Goal: Task Accomplishment & Management: Manage account settings

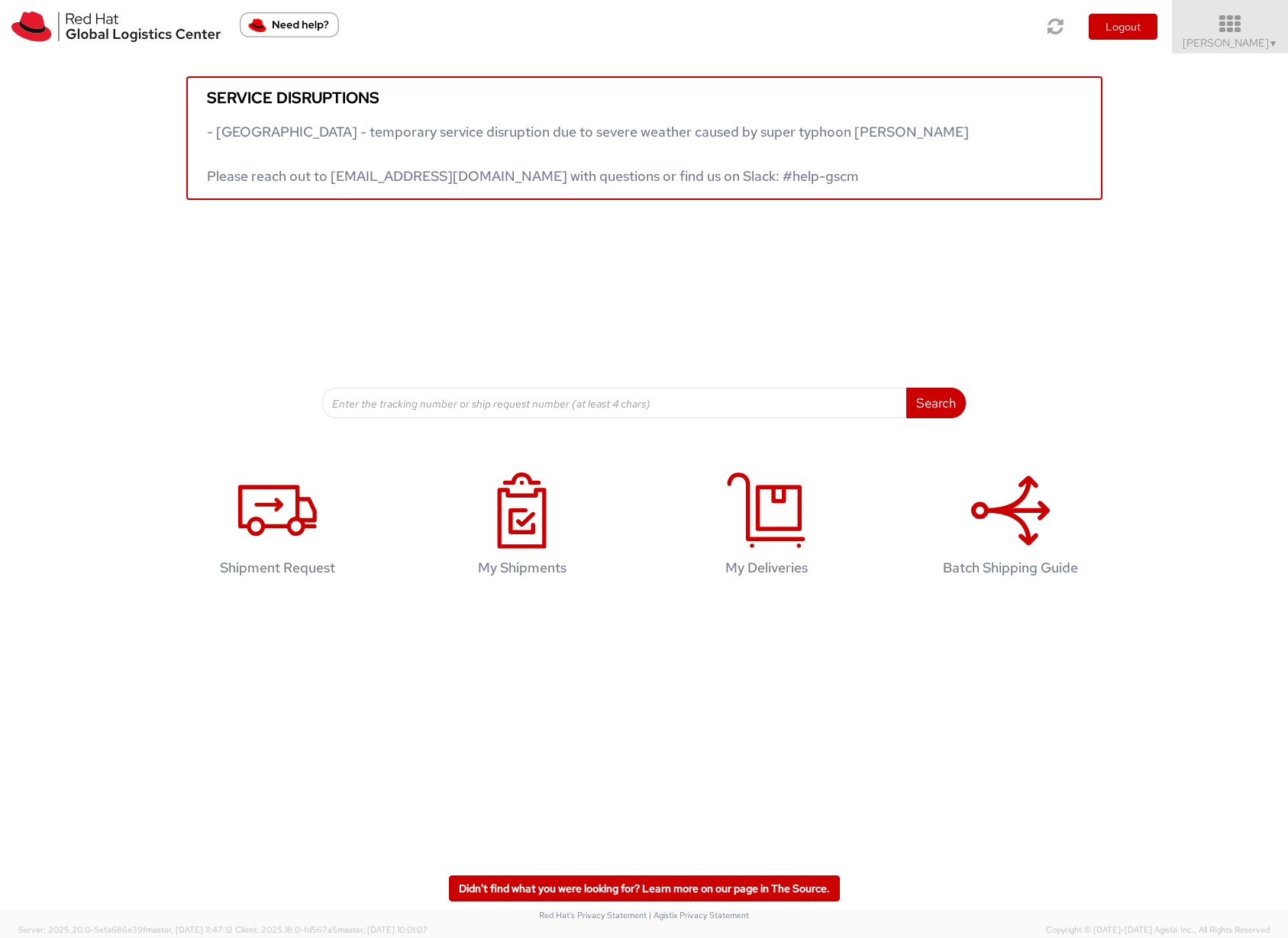
click at [1236, 41] on span "Sona Mala ▼" at bounding box center [1230, 43] width 96 height 13
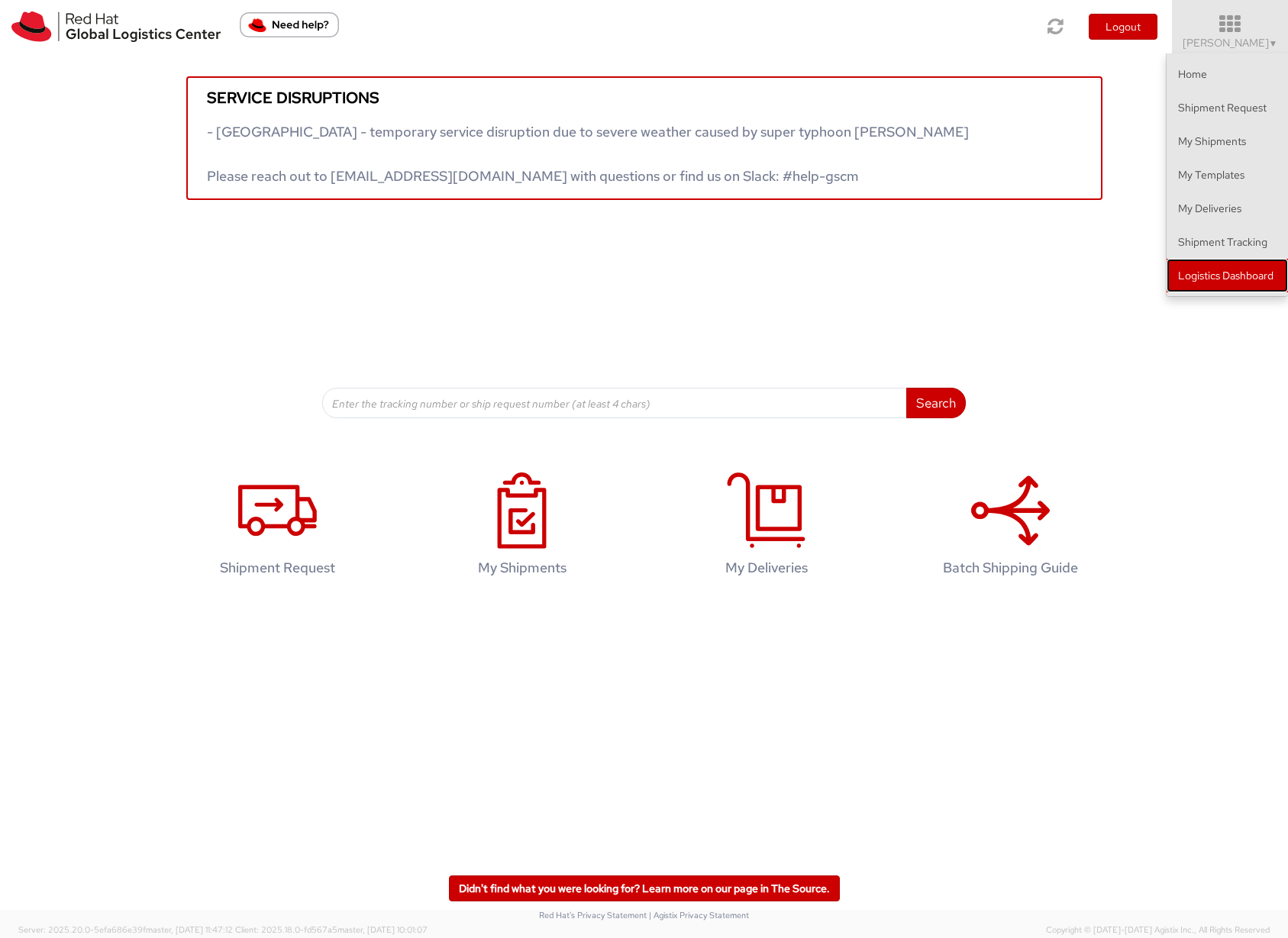
click at [1224, 276] on link "Logistics Dashboard" at bounding box center [1227, 275] width 121 height 33
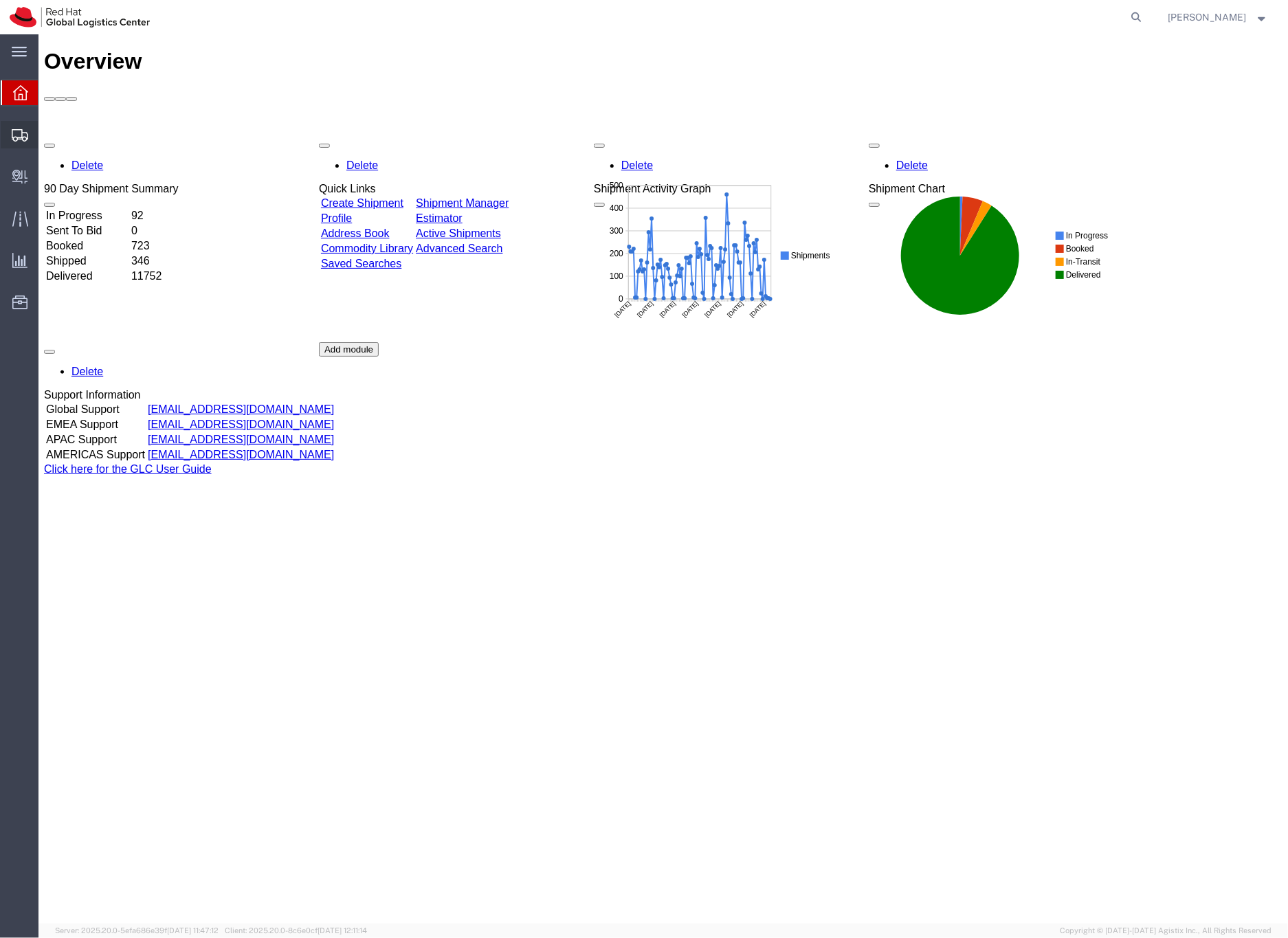
click at [15, 135] on icon at bounding box center [20, 135] width 16 height 12
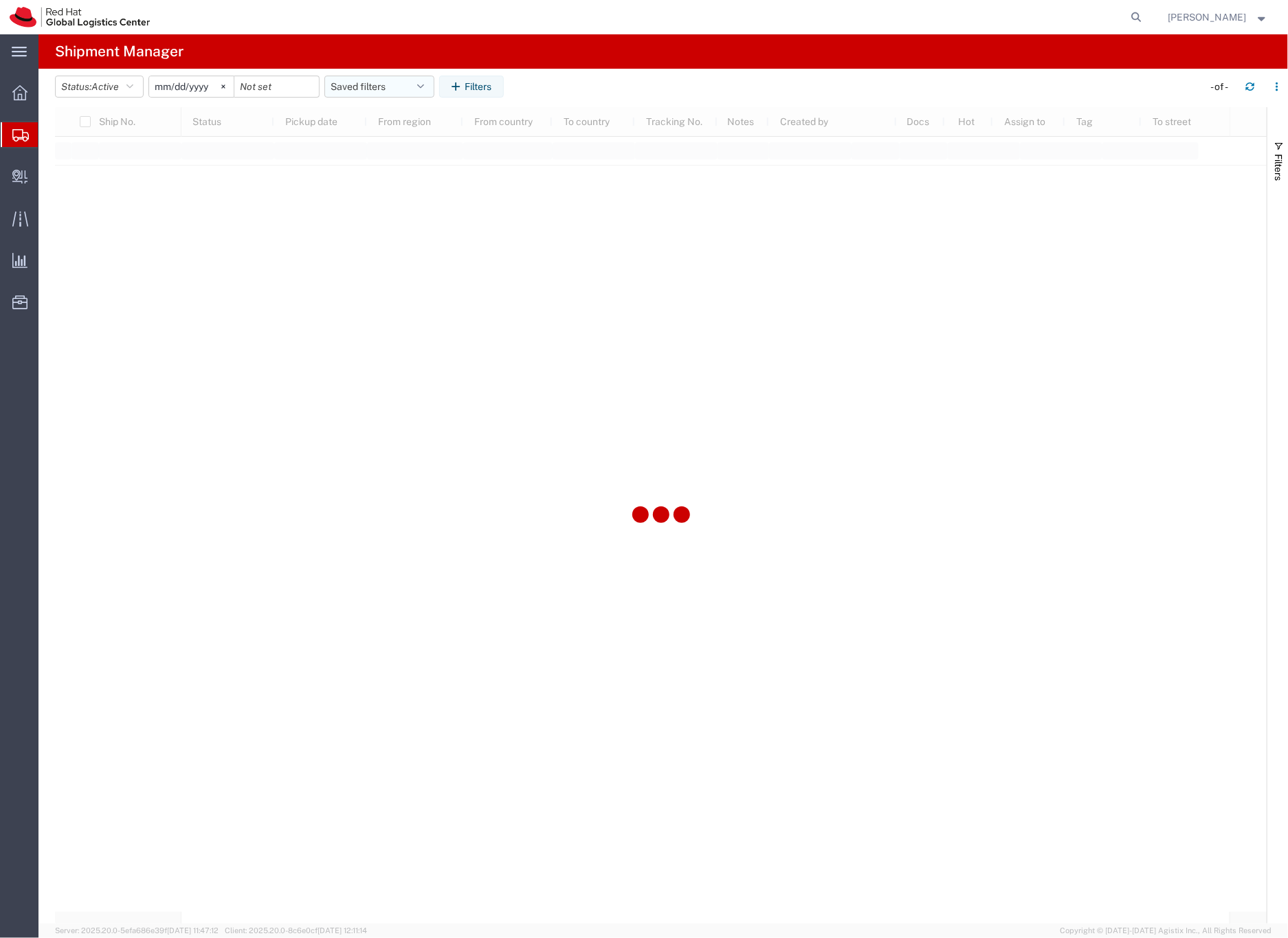
click at [358, 89] on button "Saved filters" at bounding box center [379, 87] width 110 height 22
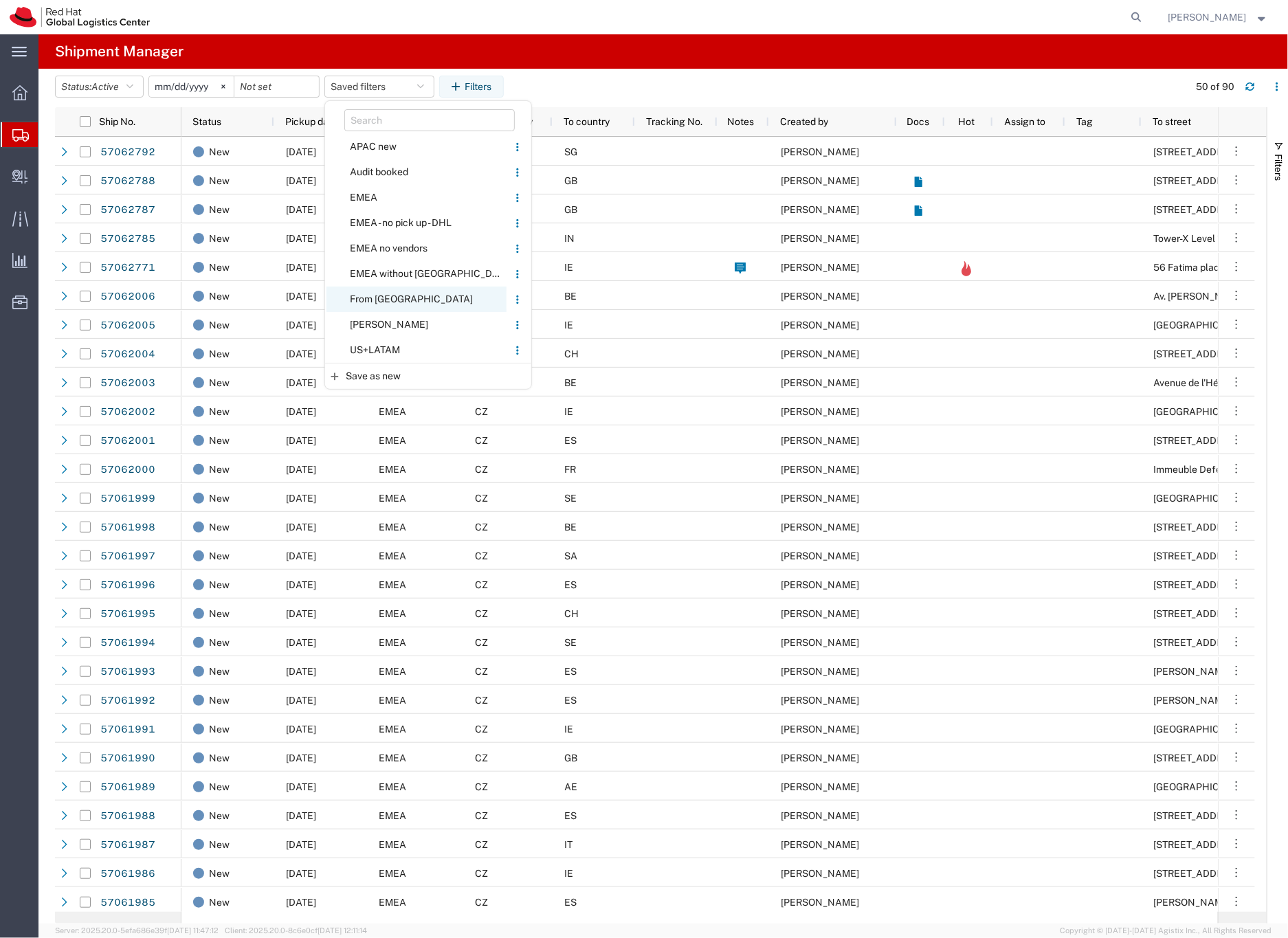
click at [386, 297] on span "From [GEOGRAPHIC_DATA]" at bounding box center [416, 300] width 180 height 26
type input "[DATE]"
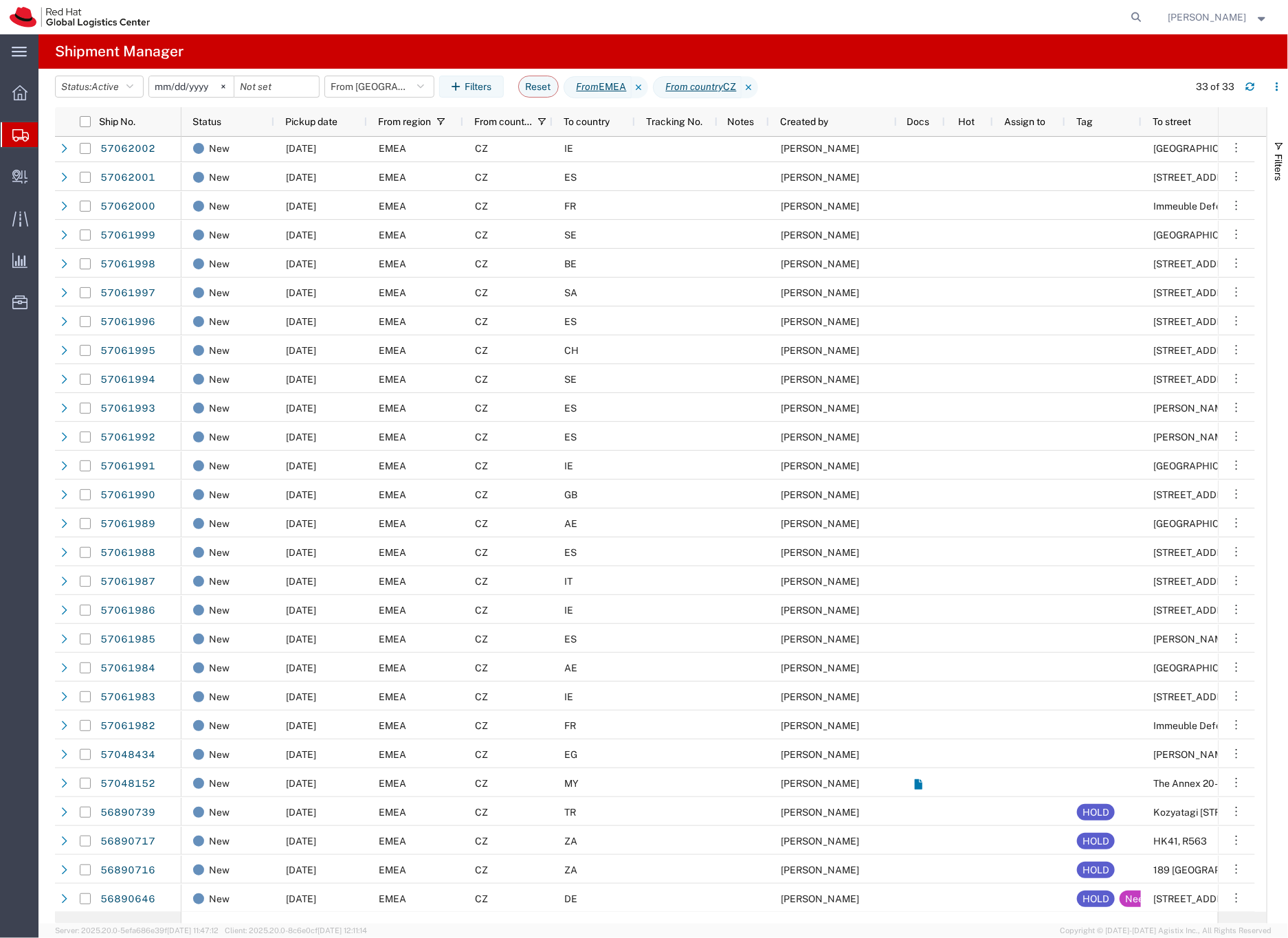
scroll to position [176, 0]
click at [127, 812] on link "56890717" at bounding box center [128, 813] width 56 height 22
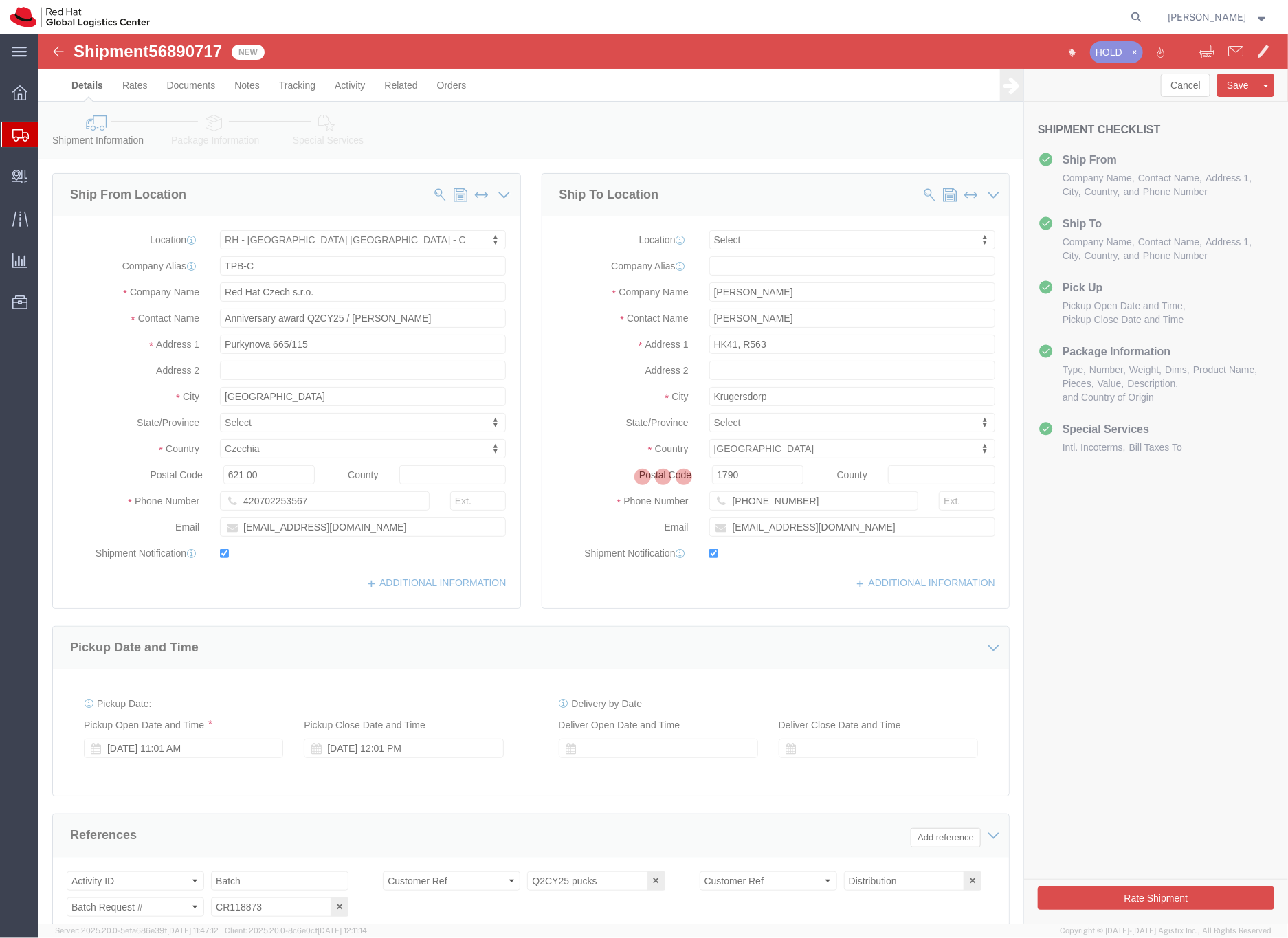
select select "38037"
select select
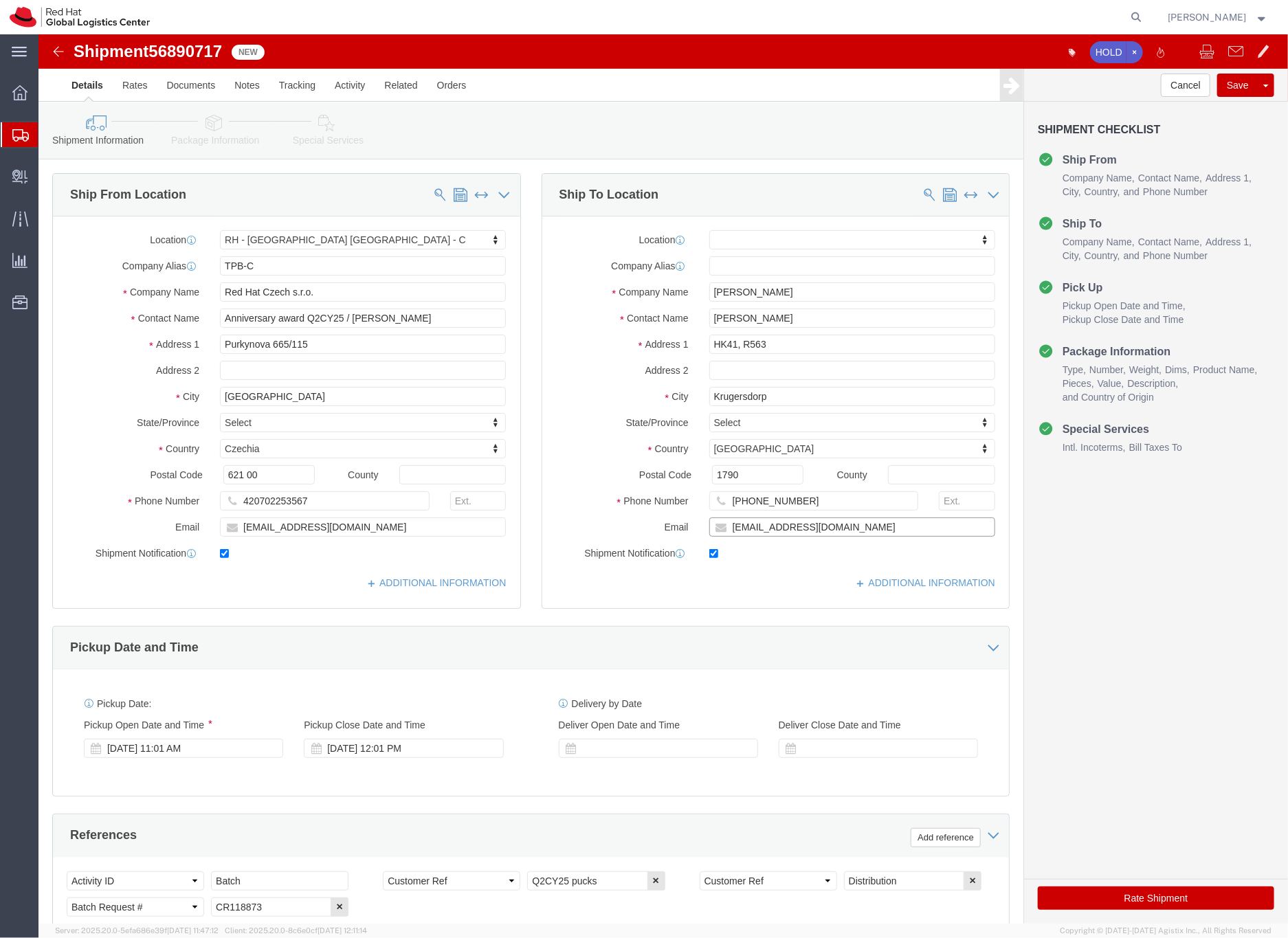
click input "gmcdouga@redhat.com"
type input "gmcdouga@redhat.com,EMEAlogistics@redhat.com"
click link "Package Information"
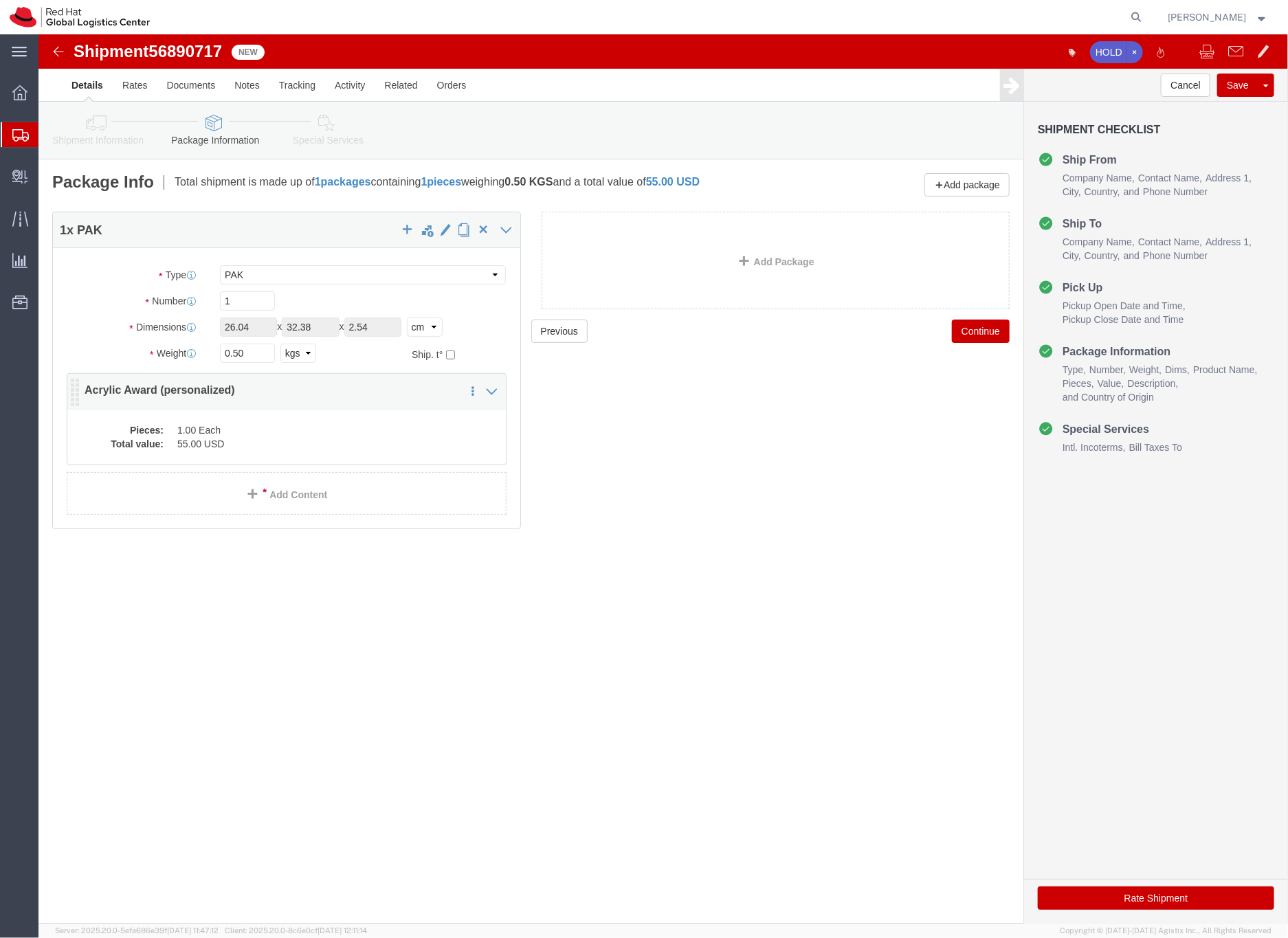
click dd "1.00 Each"
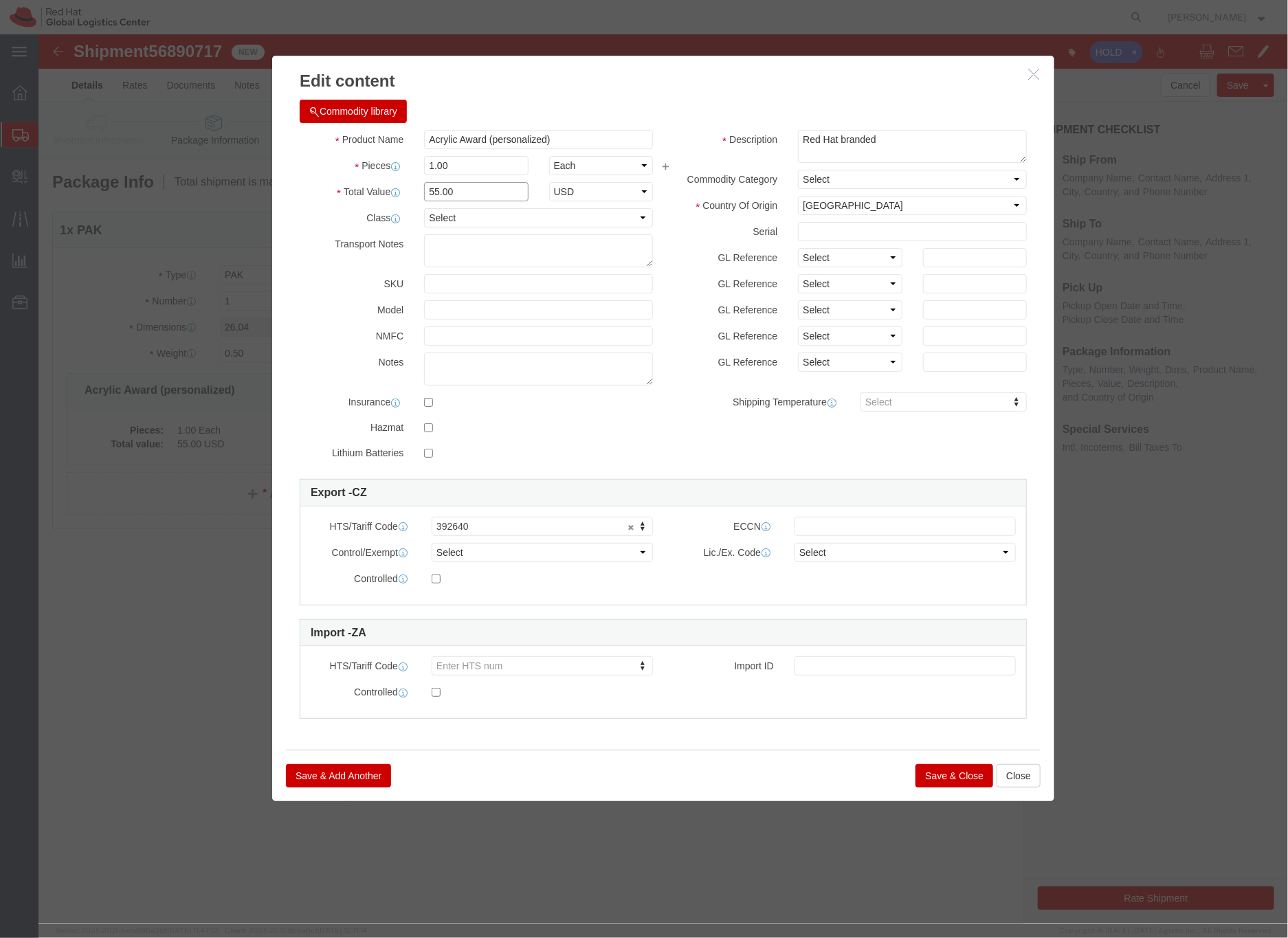
click input "55.00"
drag, startPoint x: 393, startPoint y: 164, endPoint x: 417, endPoint y: 149, distance: 28.3
click input "55.00"
drag, startPoint x: 397, startPoint y: 157, endPoint x: 404, endPoint y: 154, distance: 7.6
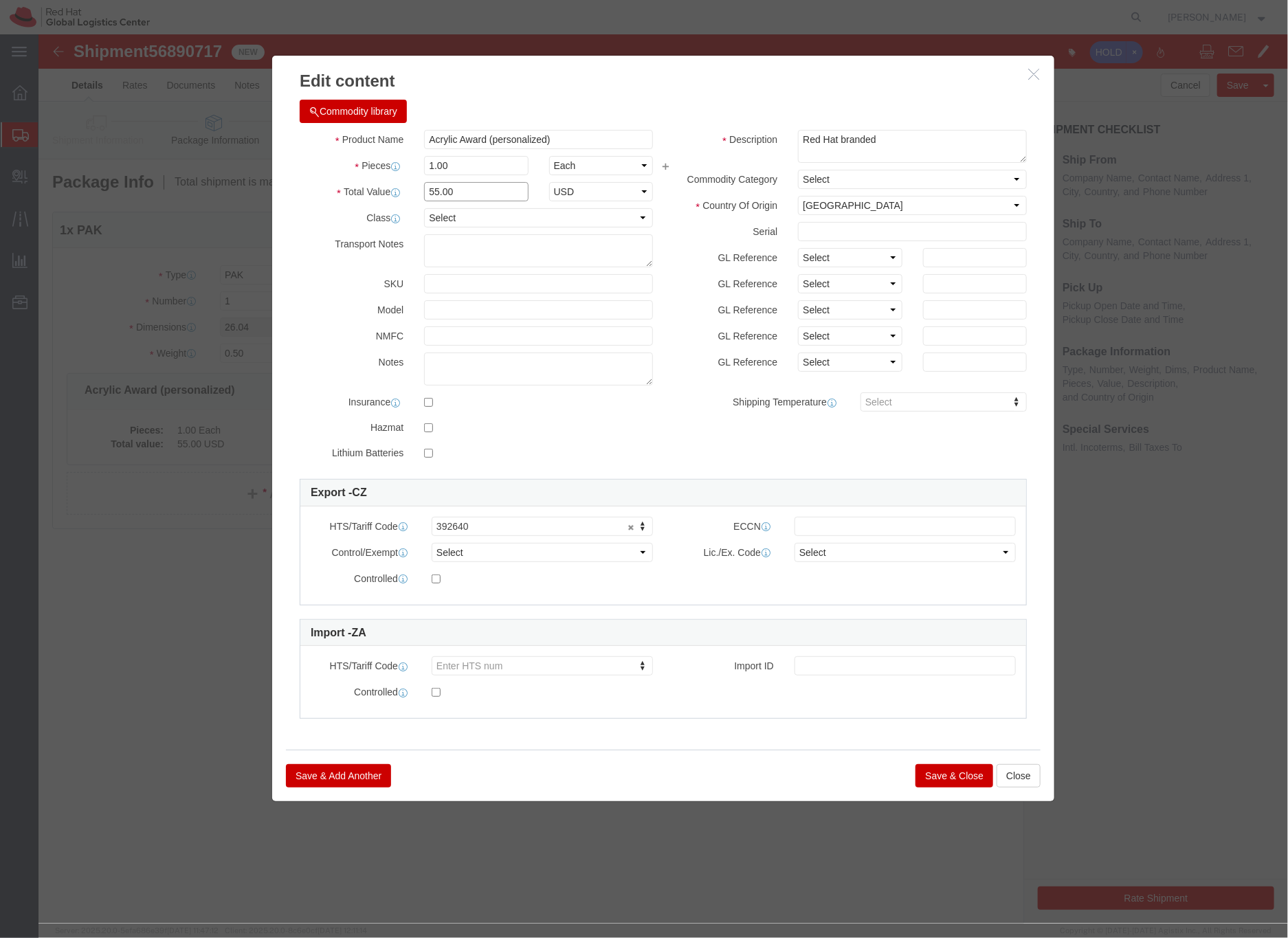
click input "55.00"
type input "25.00"
click button "Save & Close"
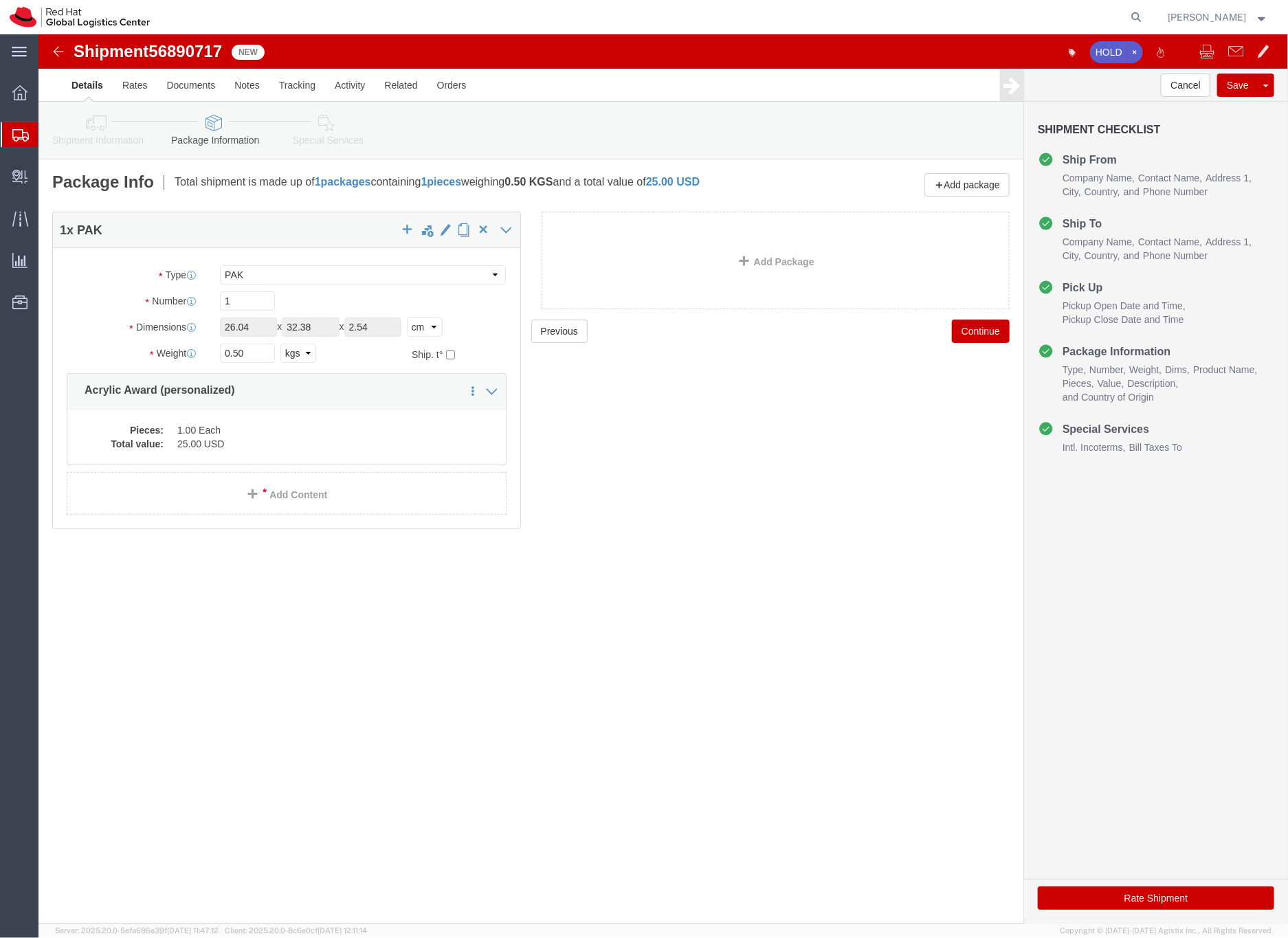
click link "Special Services"
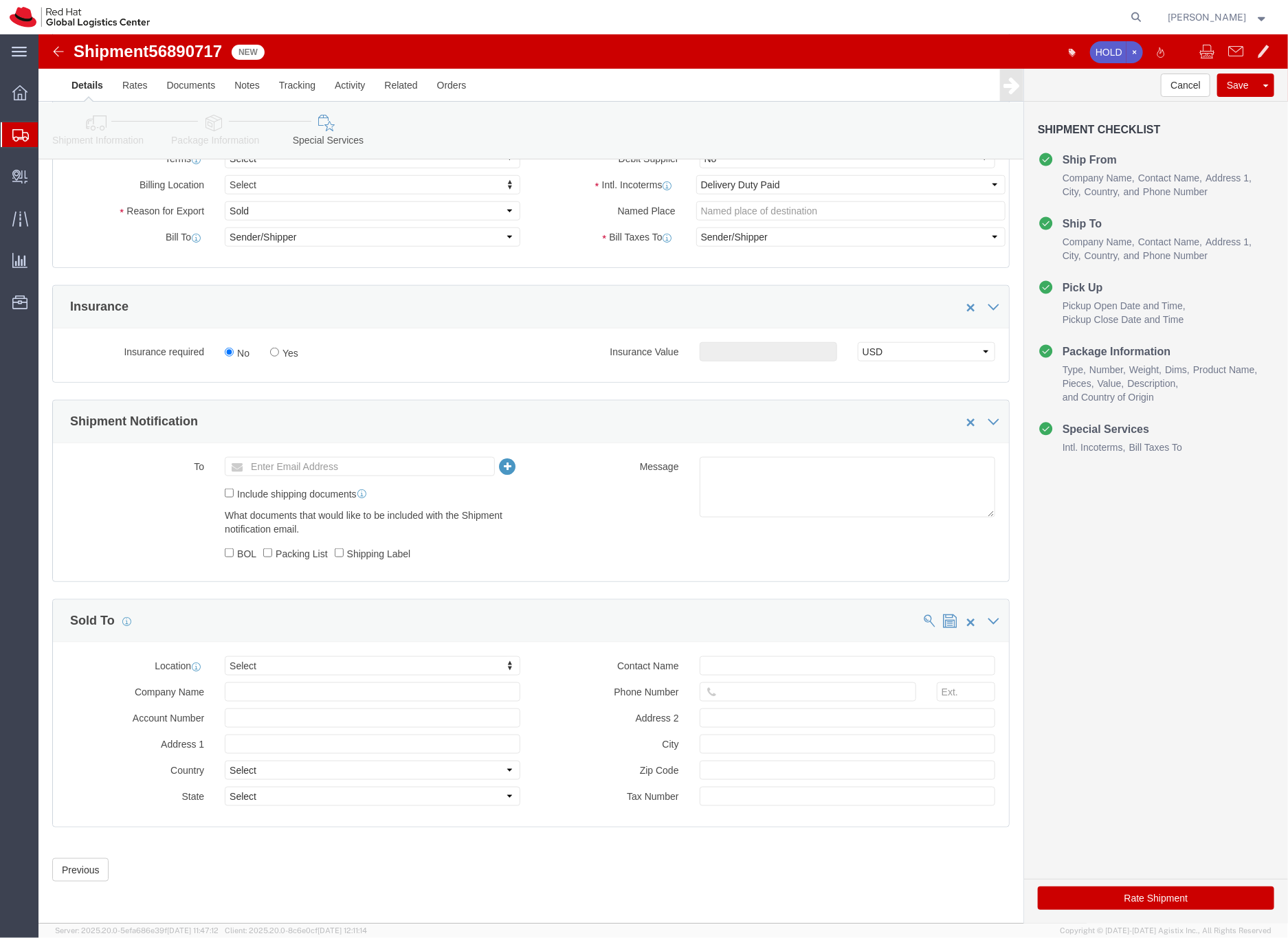
scroll to position [583, 0]
click button "Rate Shipment"
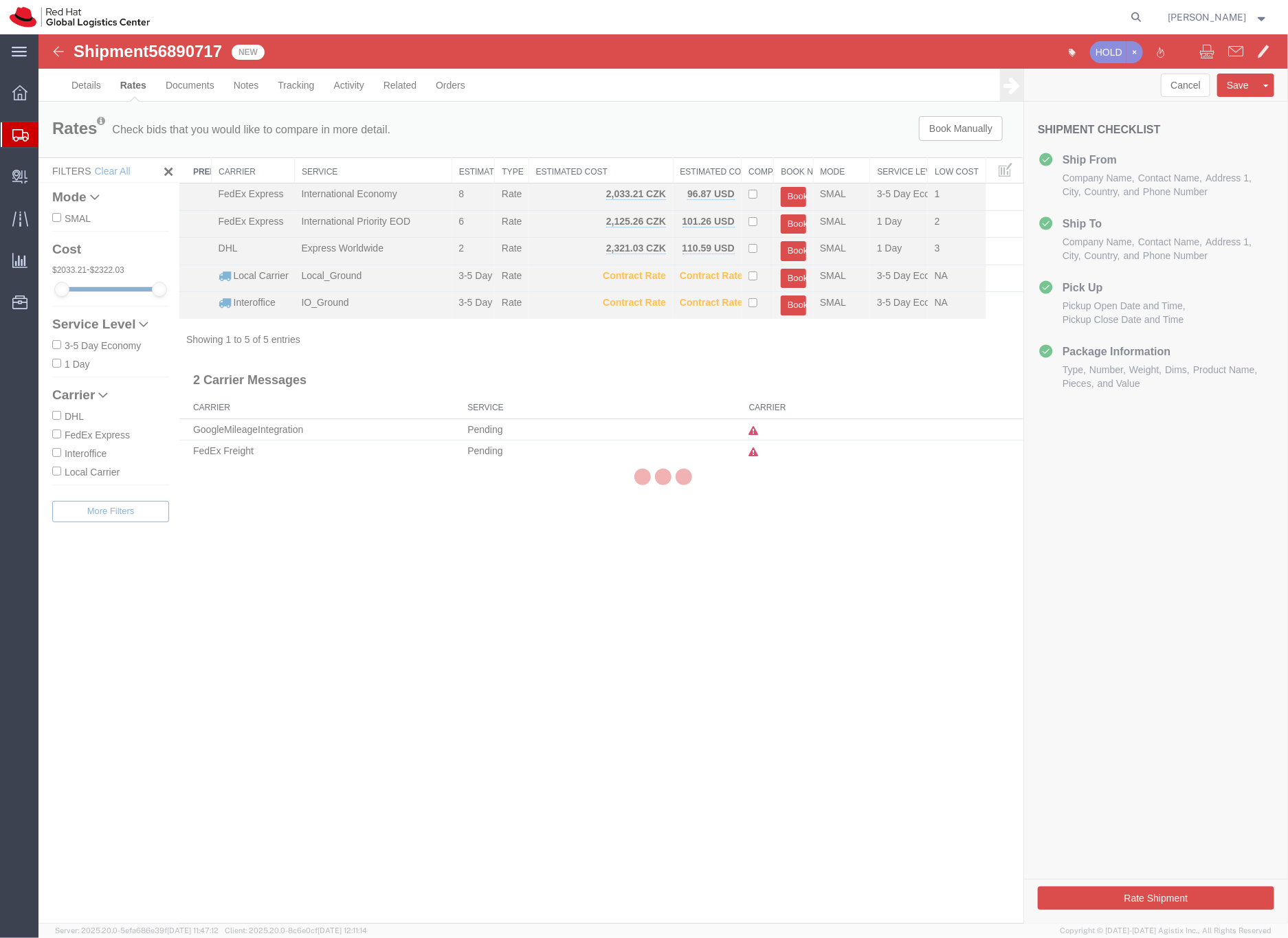
scroll to position [0, 0]
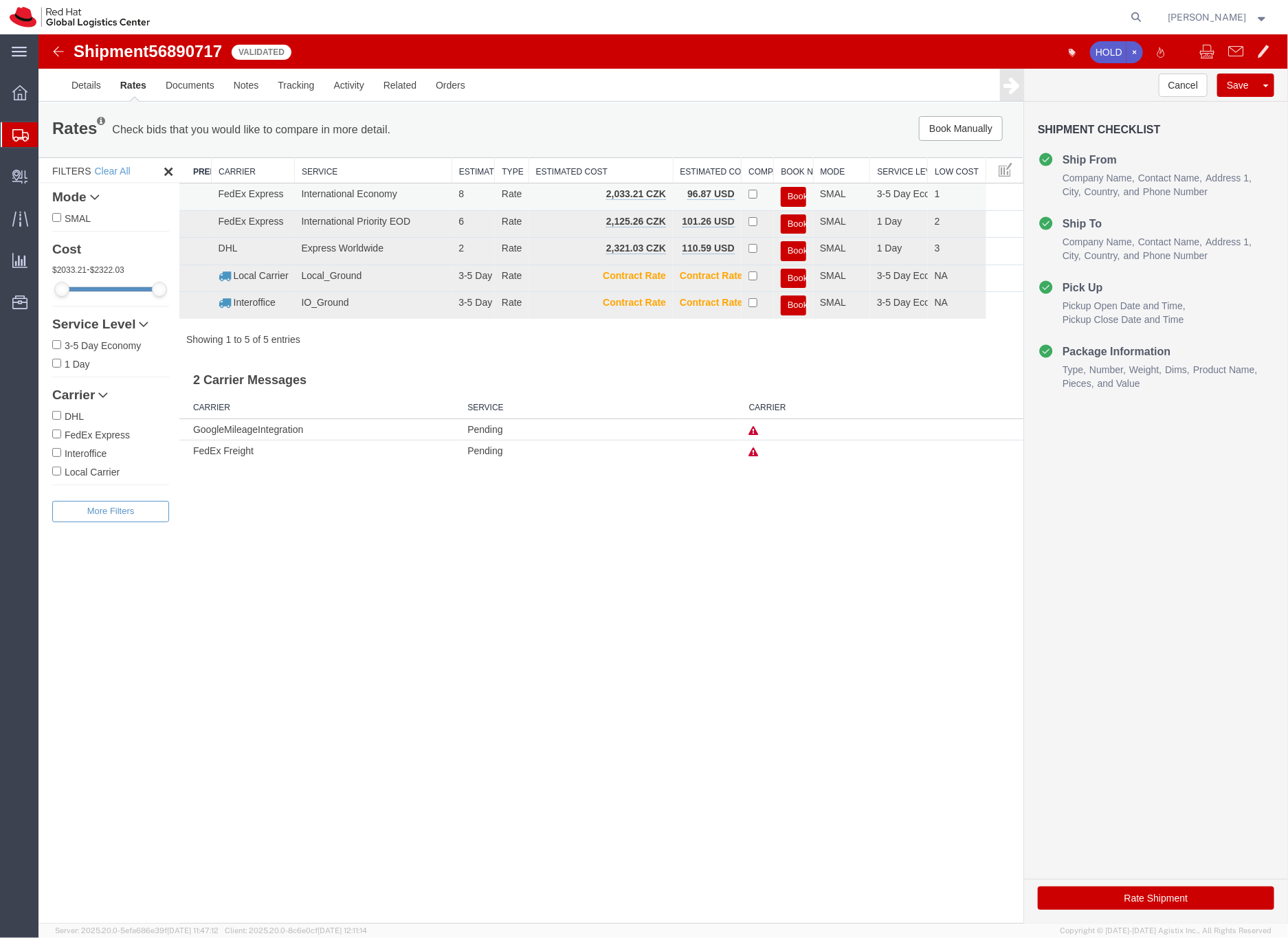
click at [793, 194] on button "Book" at bounding box center [793, 195] width 26 height 20
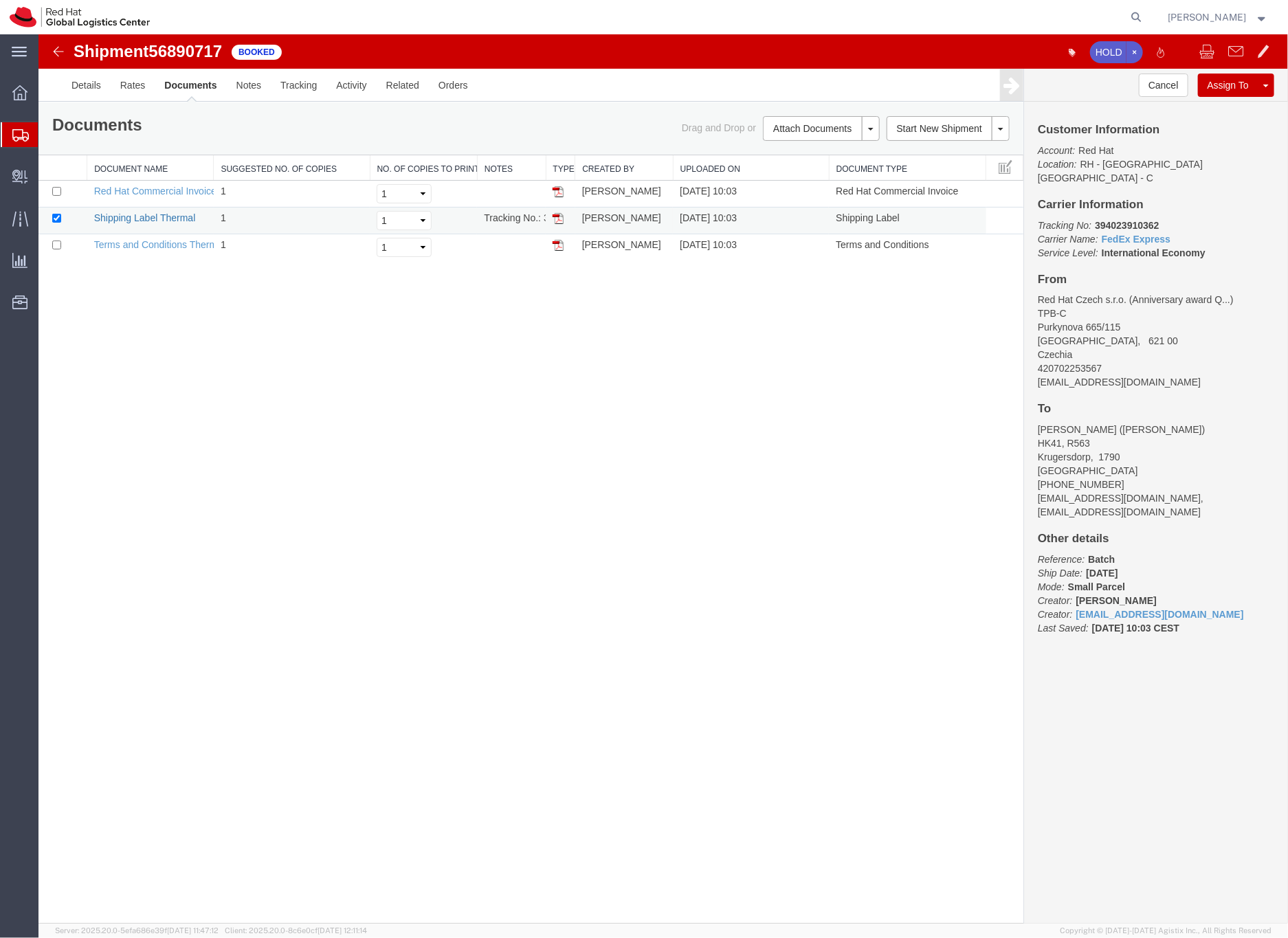
click at [171, 220] on link "Shipping Label Thermal" at bounding box center [143, 217] width 102 height 11
click at [20, 131] on icon at bounding box center [20, 135] width 16 height 12
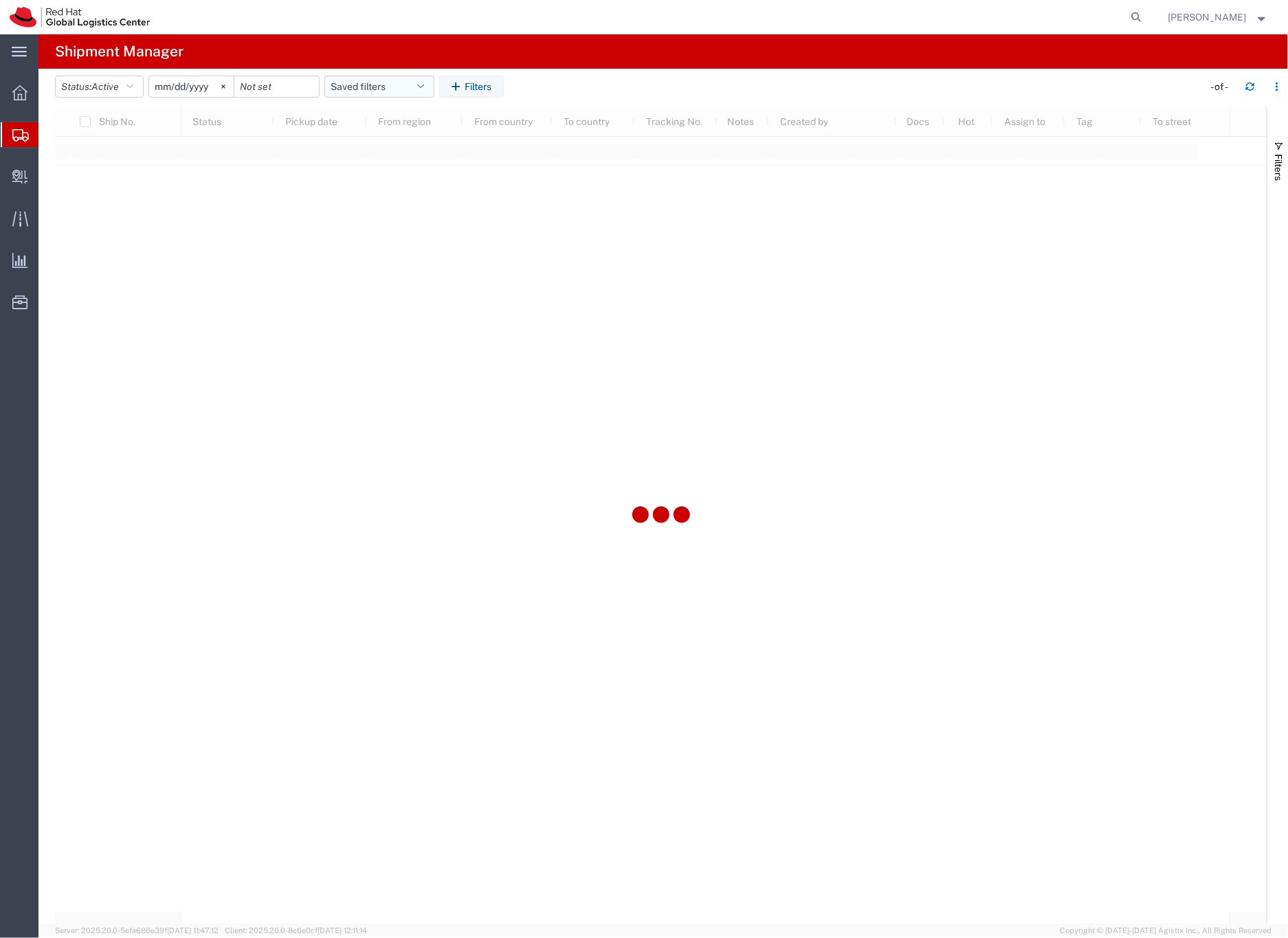
click at [348, 84] on button "Saved filters" at bounding box center [379, 87] width 110 height 22
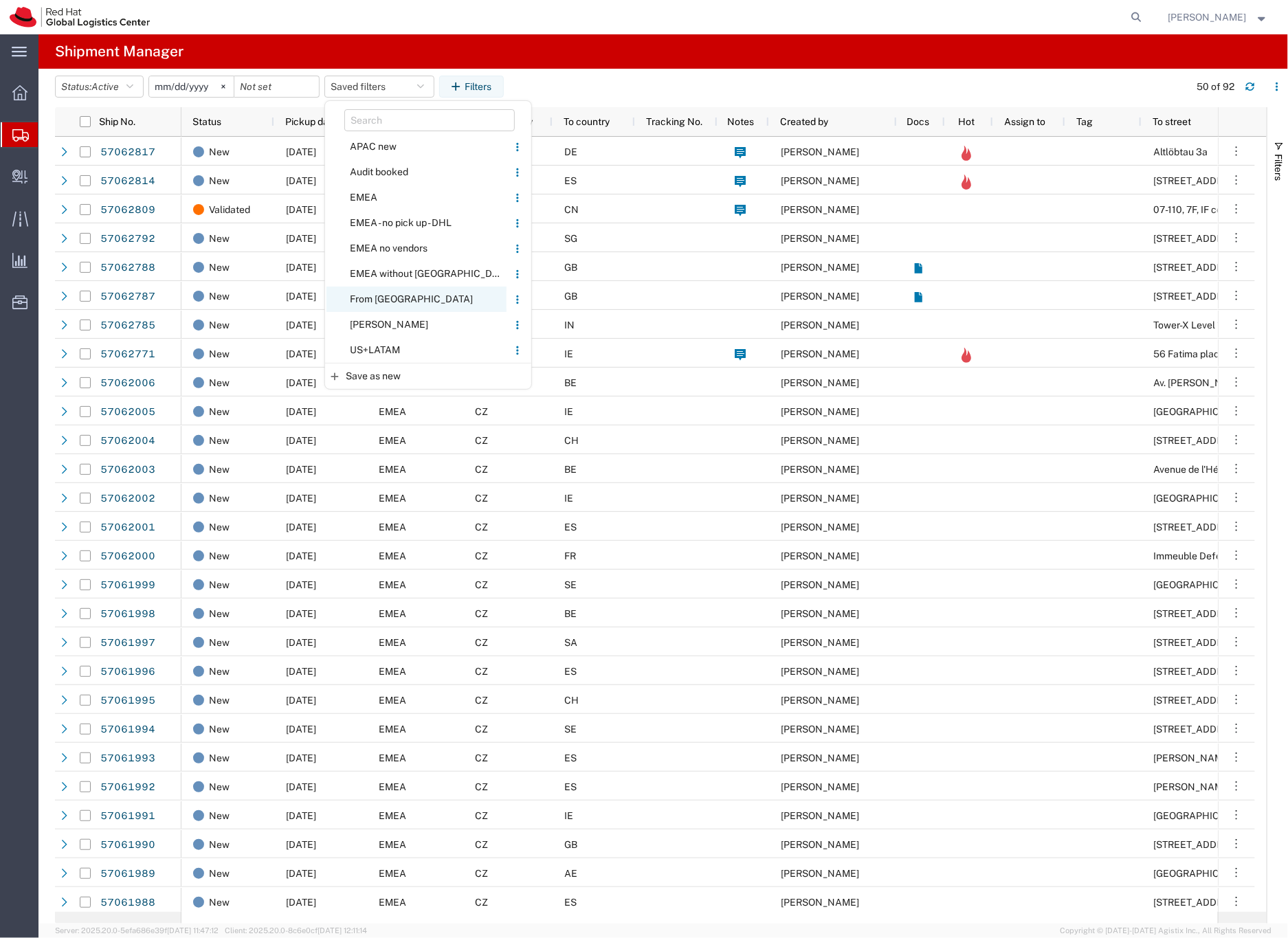
click at [379, 296] on span "From [GEOGRAPHIC_DATA]" at bounding box center [416, 300] width 180 height 26
type input "[DATE]"
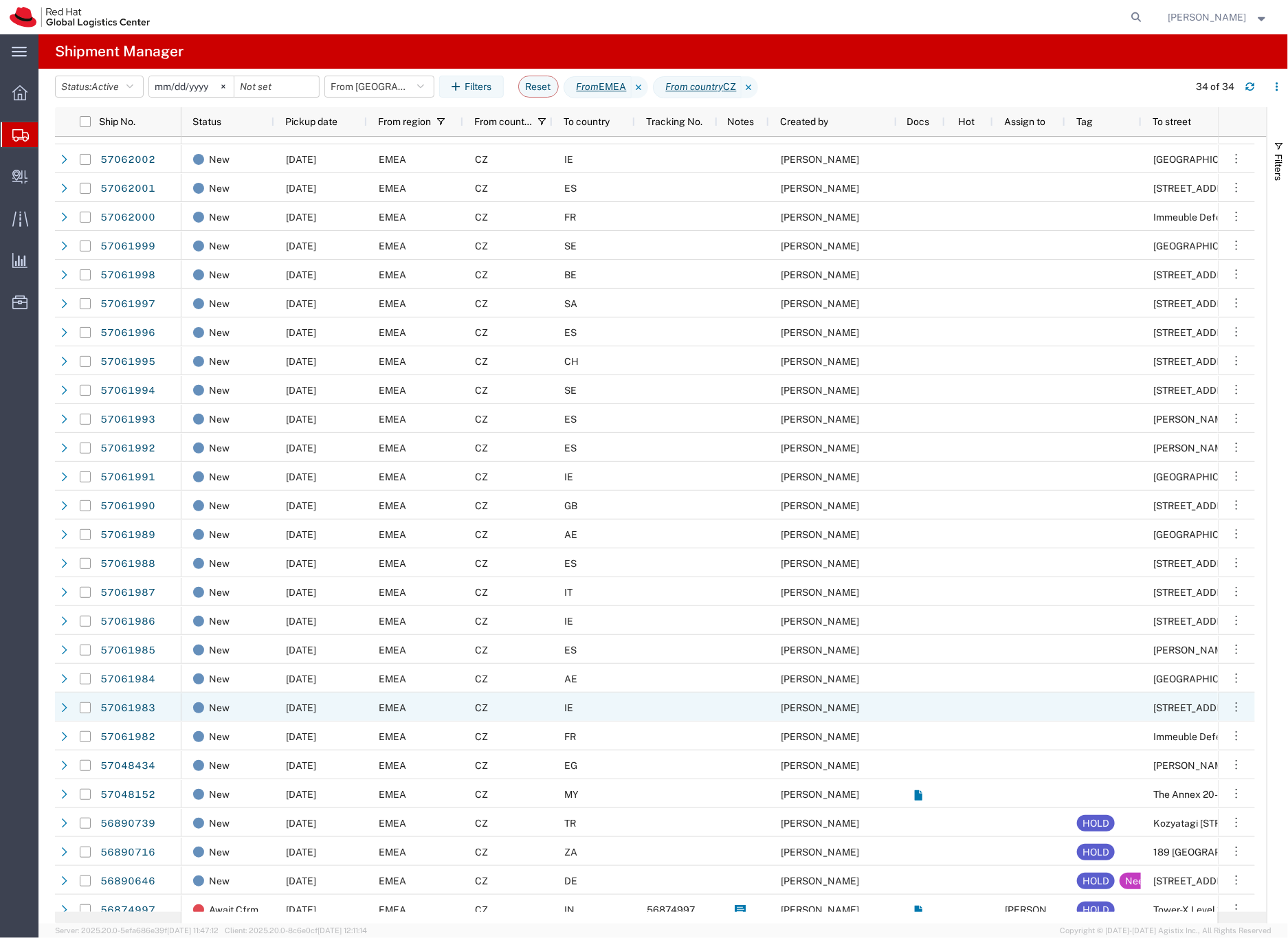
scroll to position [205, 0]
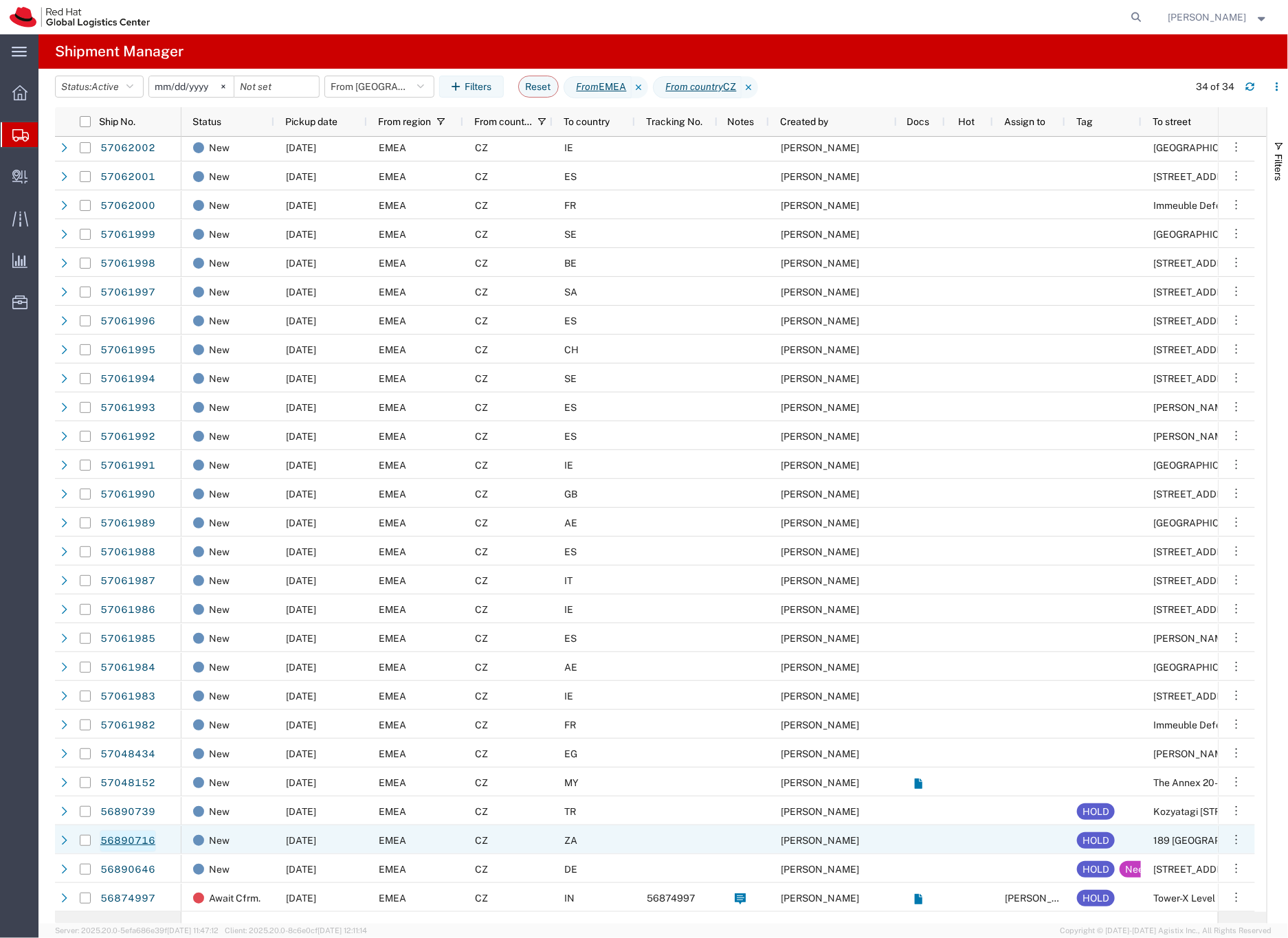
click at [138, 843] on link "56890716" at bounding box center [128, 842] width 56 height 22
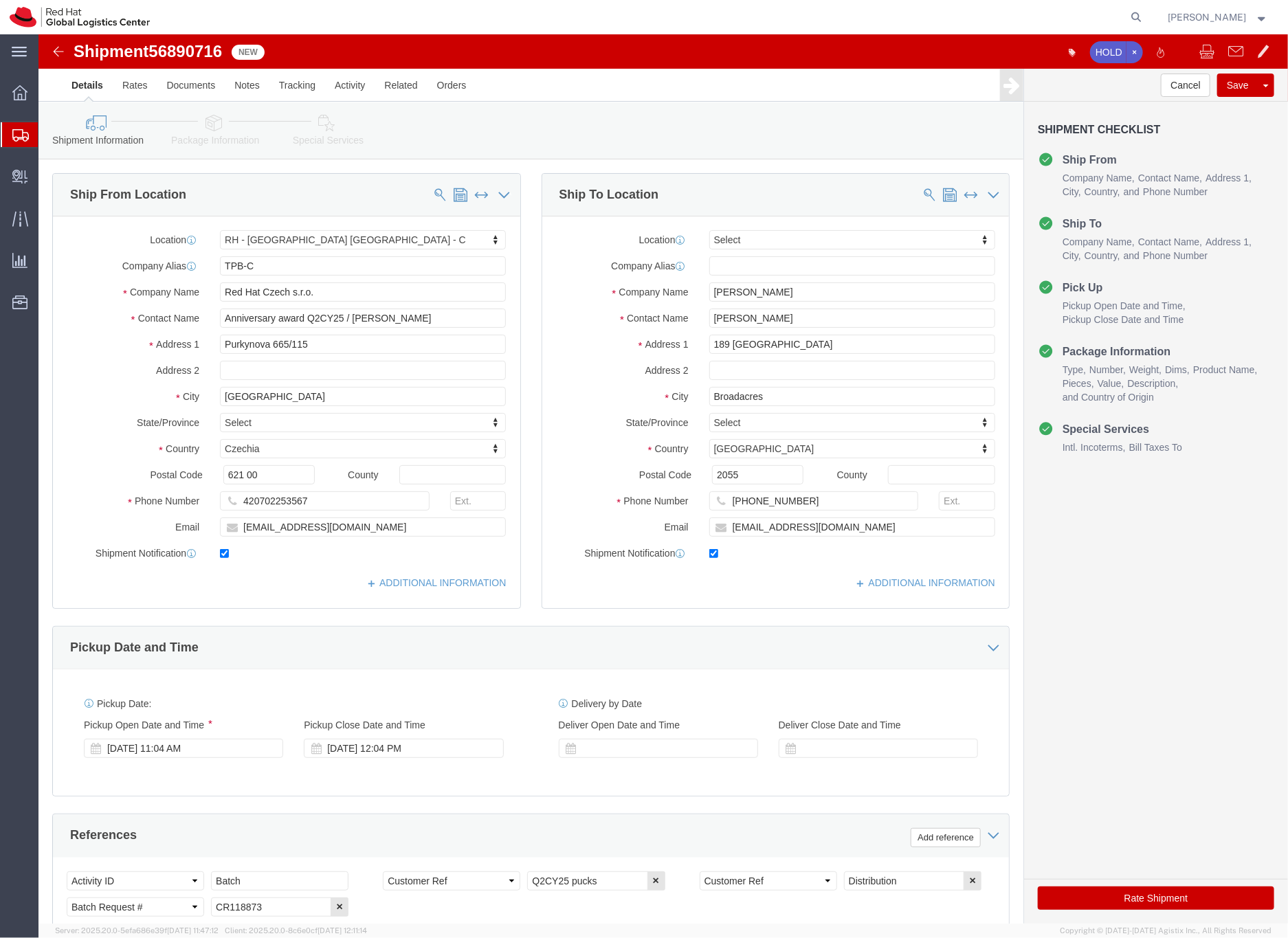
select select "38037"
select select
click div "Location My Profile Location RH - Amsterdam - MSO RH - Amsterdam Data Center RH…"
click input "nmartins@redhat.com"
type input "nmartins@redhat.com,EMEAlogistics@redhat.com"
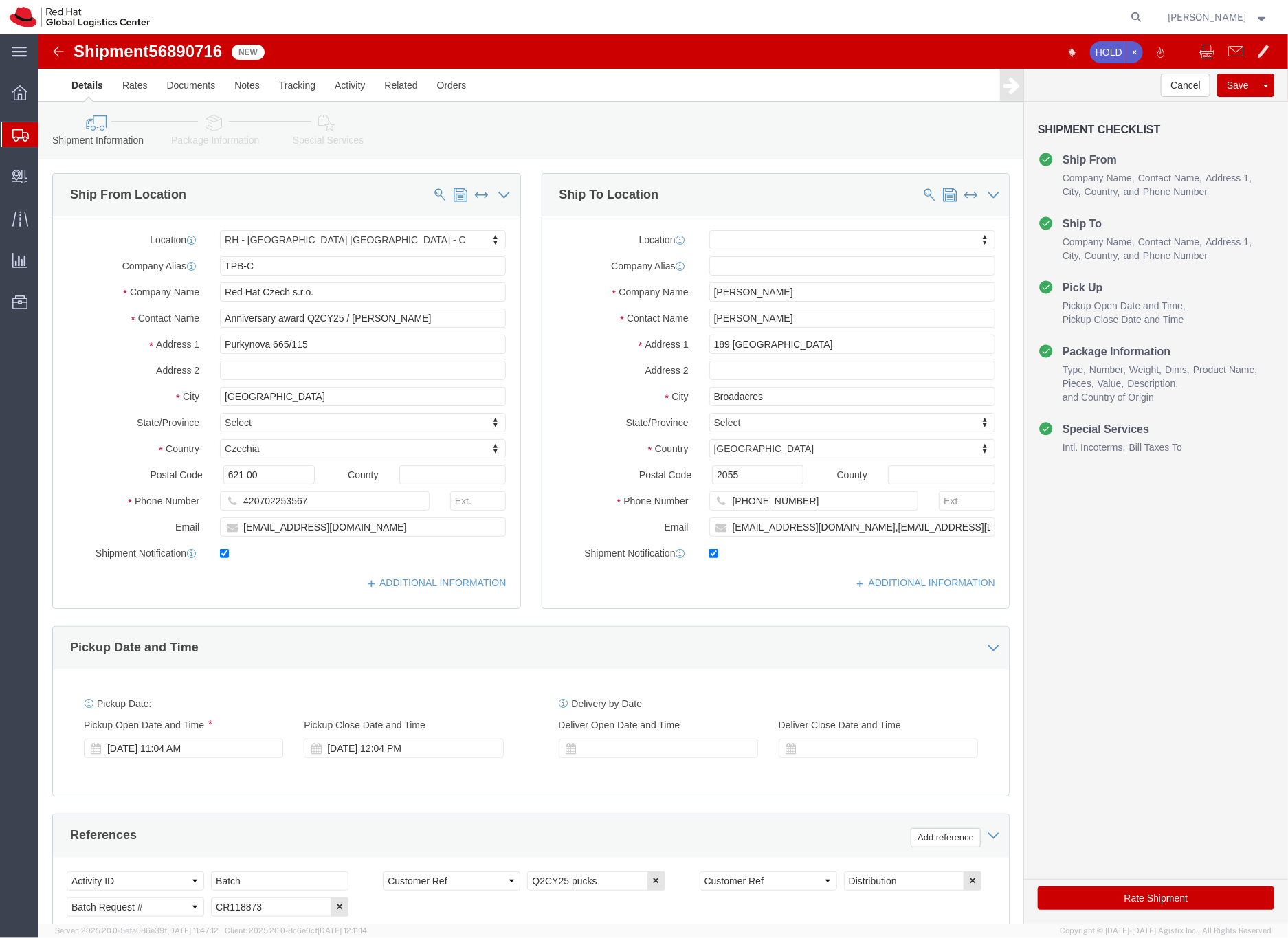
click link "Package Information"
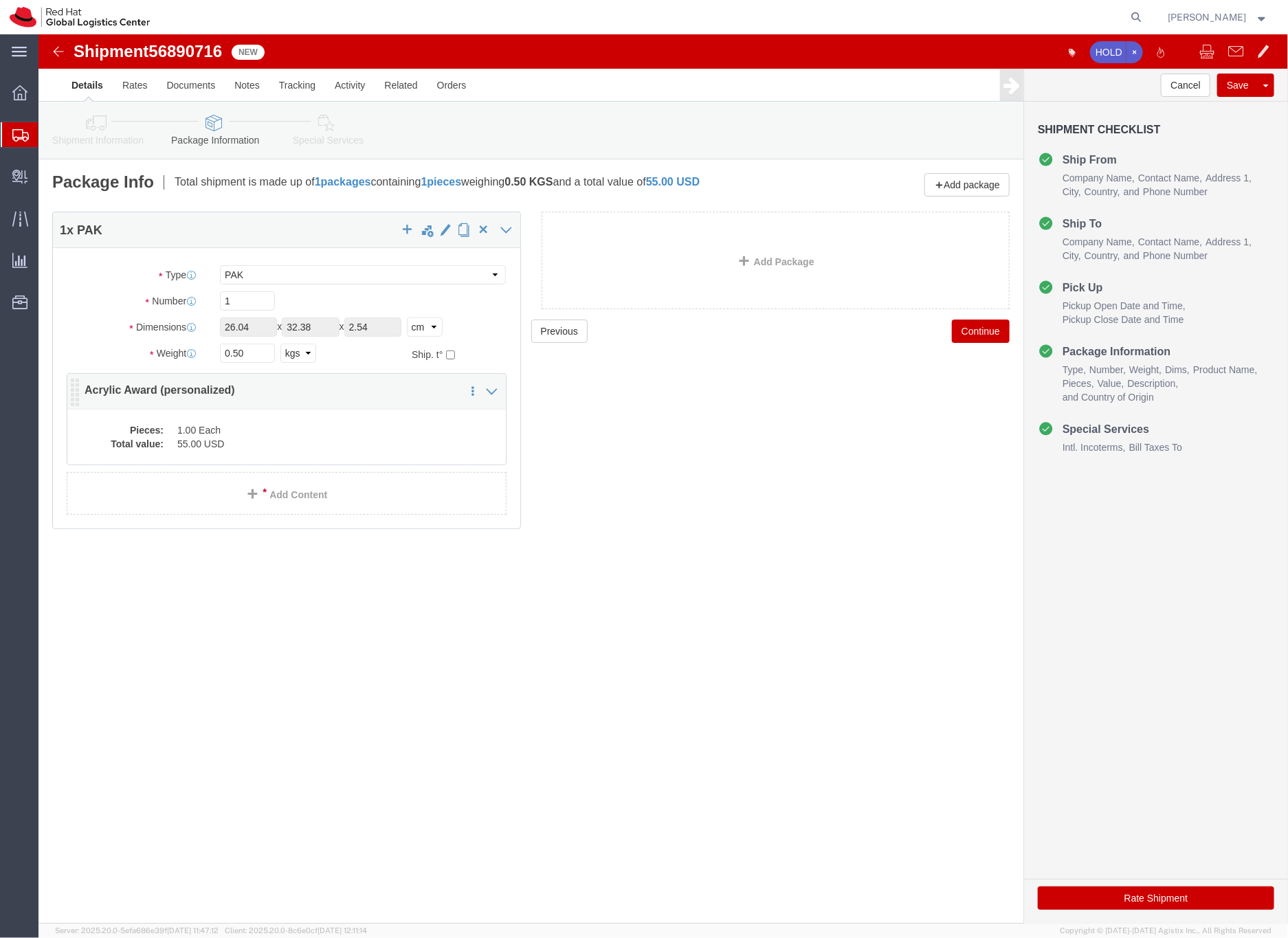
click dd "1.00 Each"
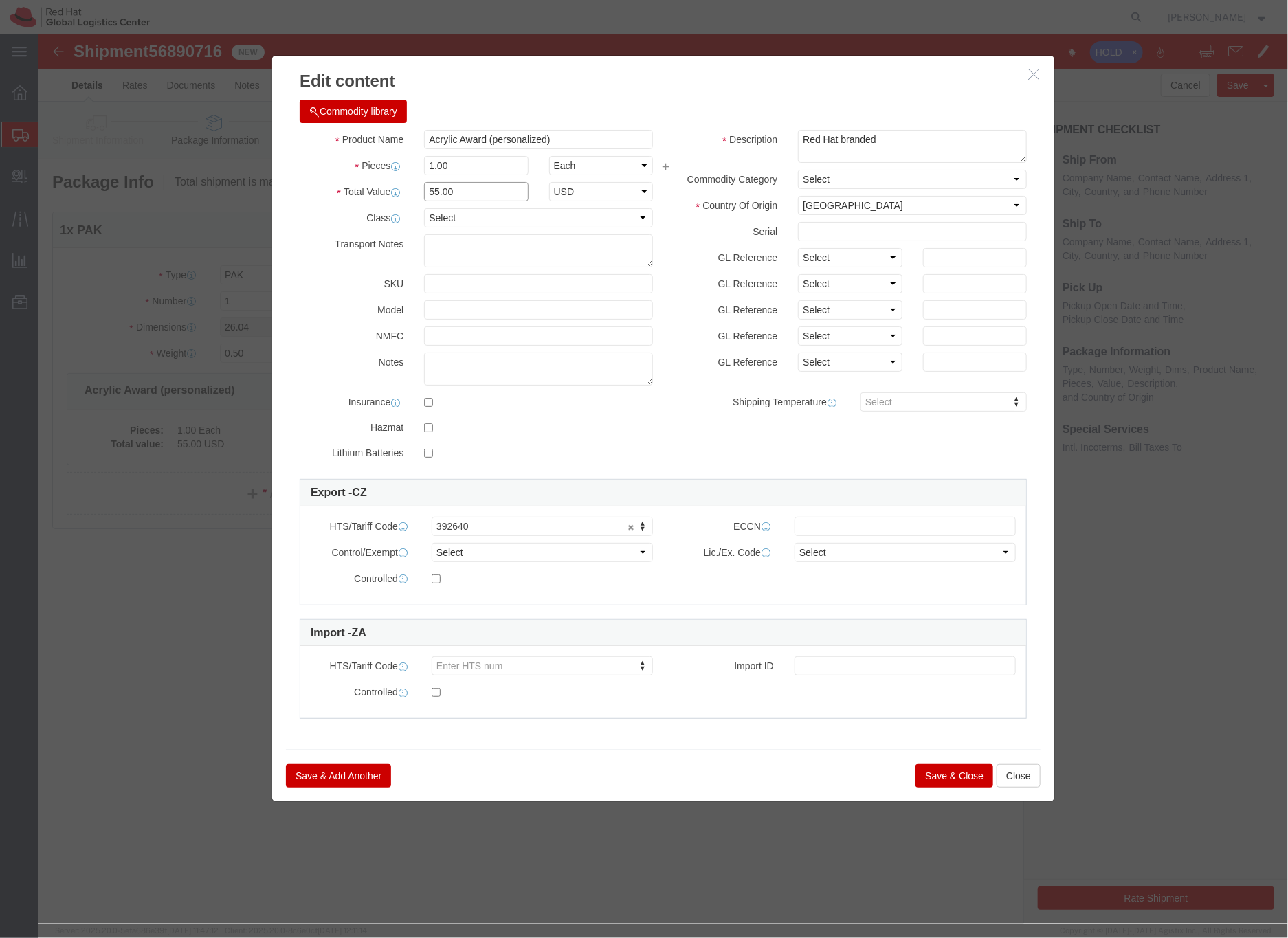
drag, startPoint x: 400, startPoint y: 160, endPoint x: 413, endPoint y: 149, distance: 17.0
click input "55.00"
drag, startPoint x: 395, startPoint y: 156, endPoint x: 438, endPoint y: 138, distance: 46.6
click input "55.00"
type input "25.00"
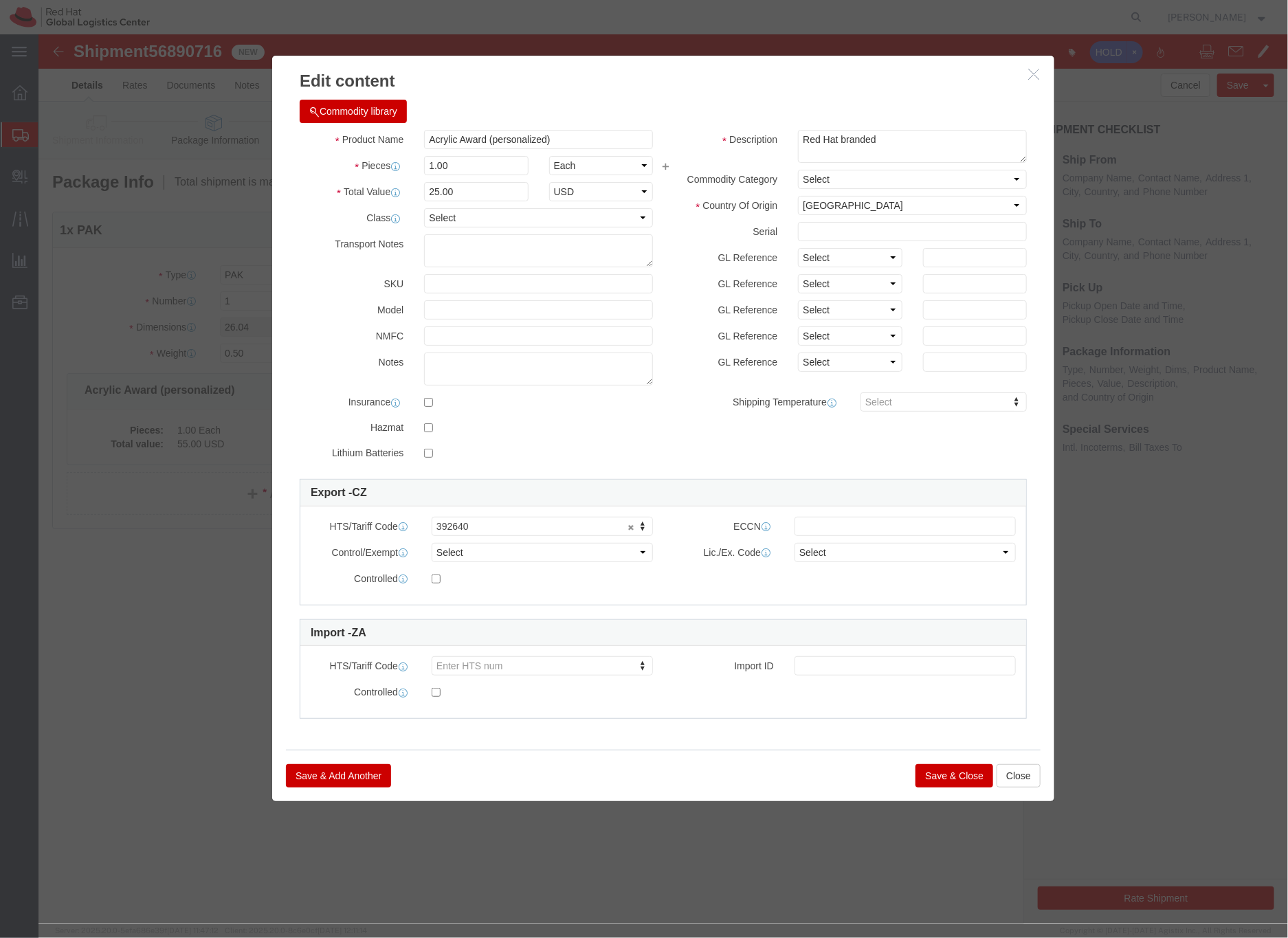
click button "Save & Close"
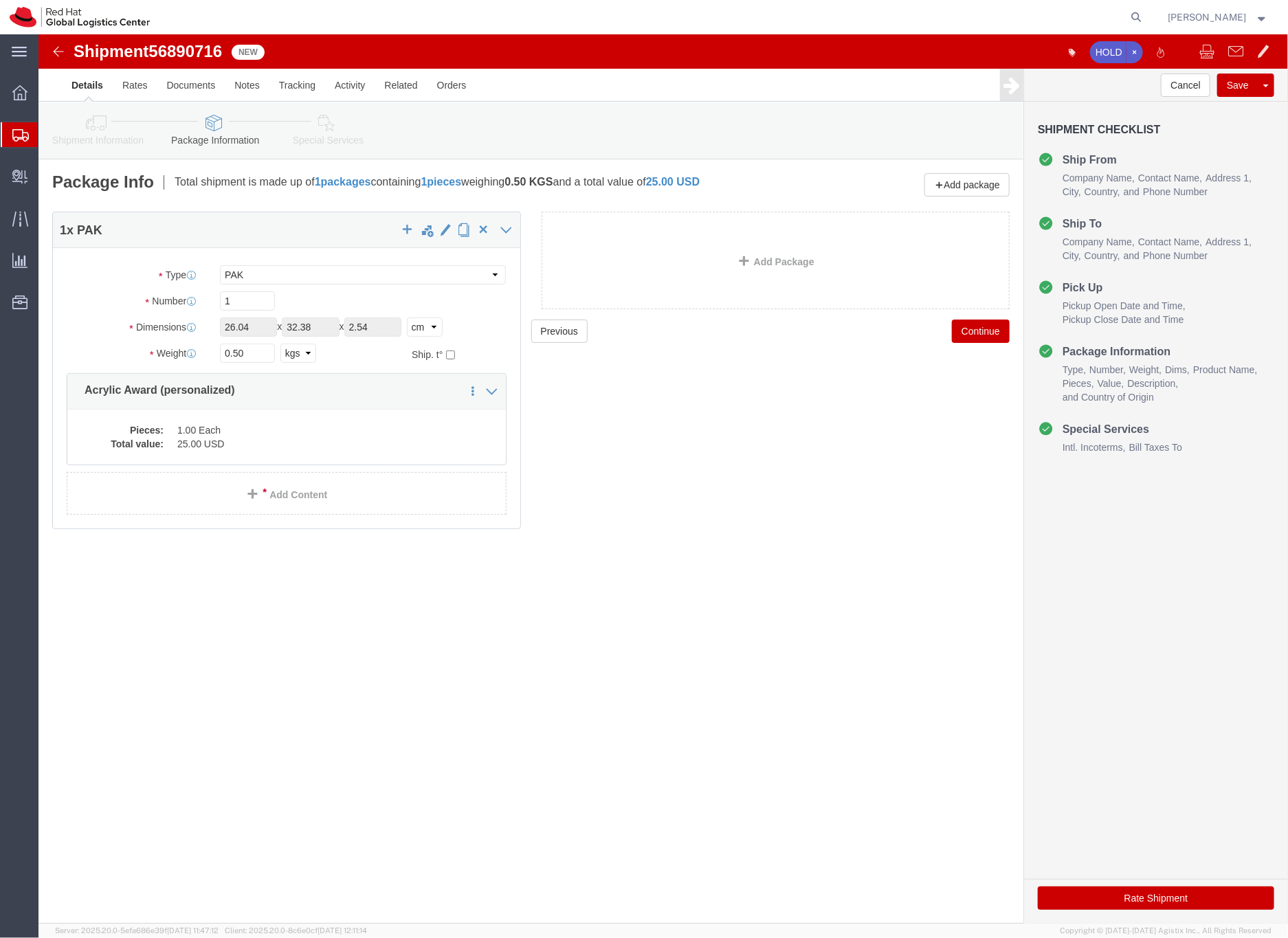
click link "Special Services"
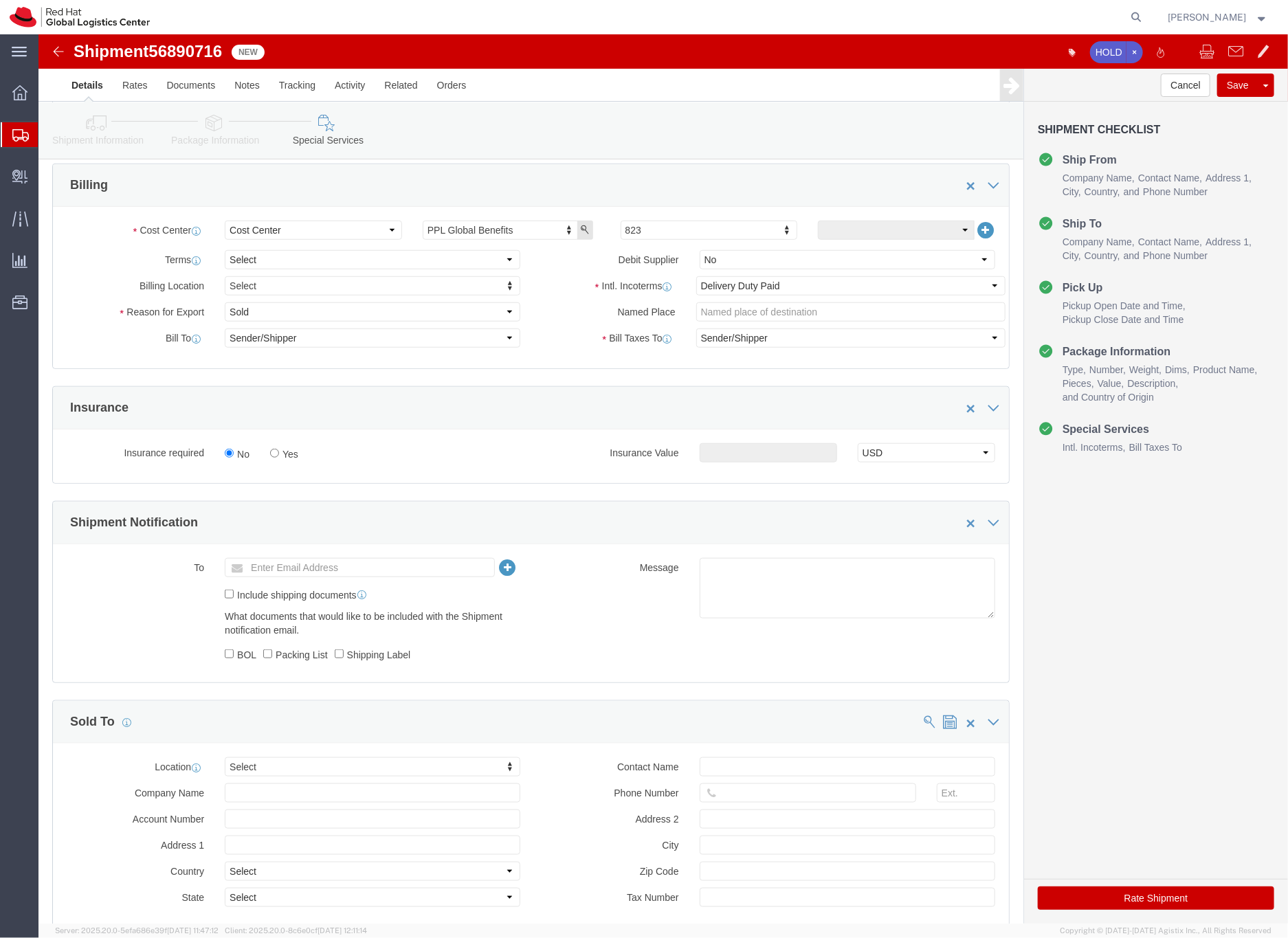
scroll to position [463, 0]
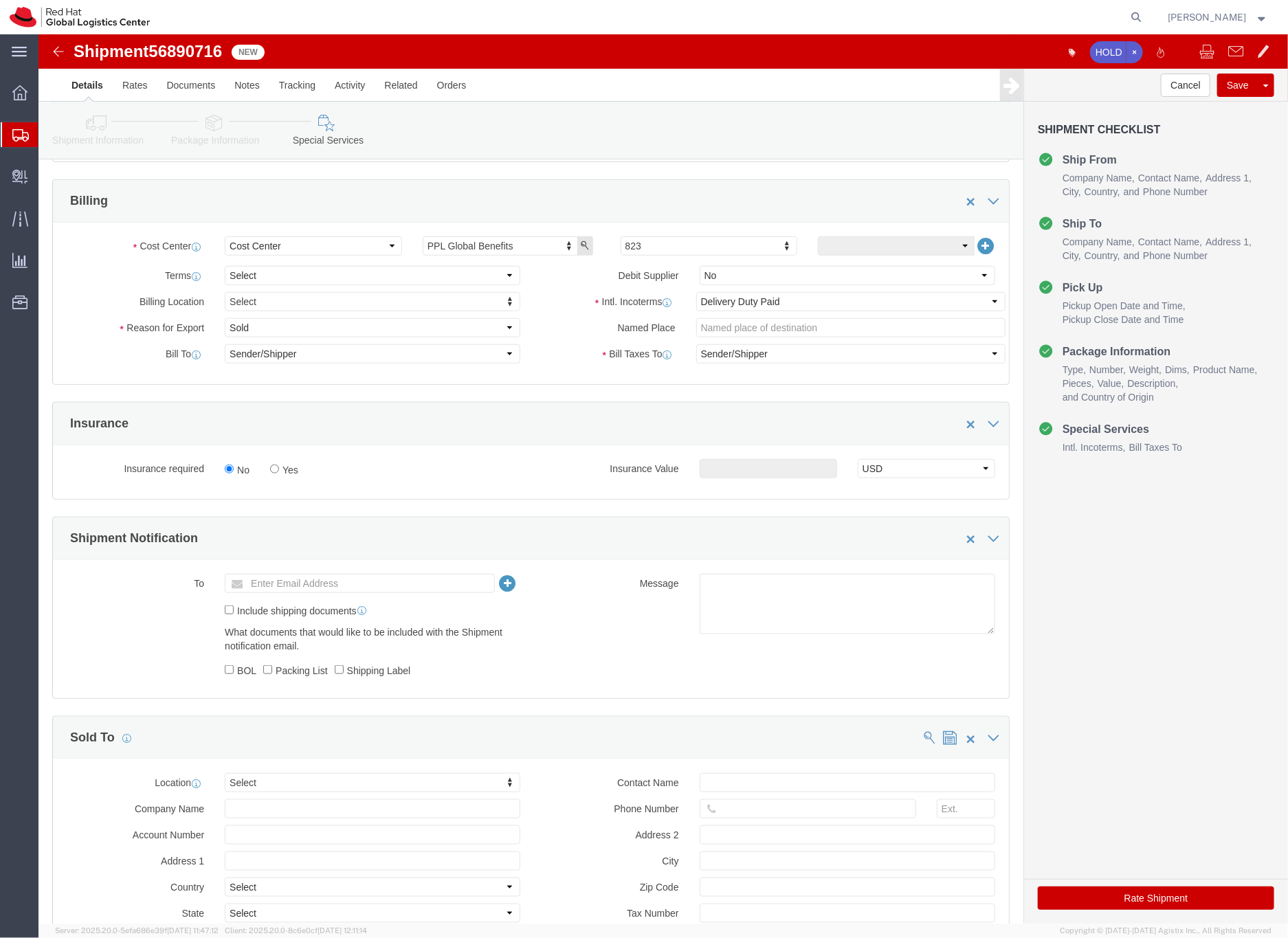
click button "Rate Shipment"
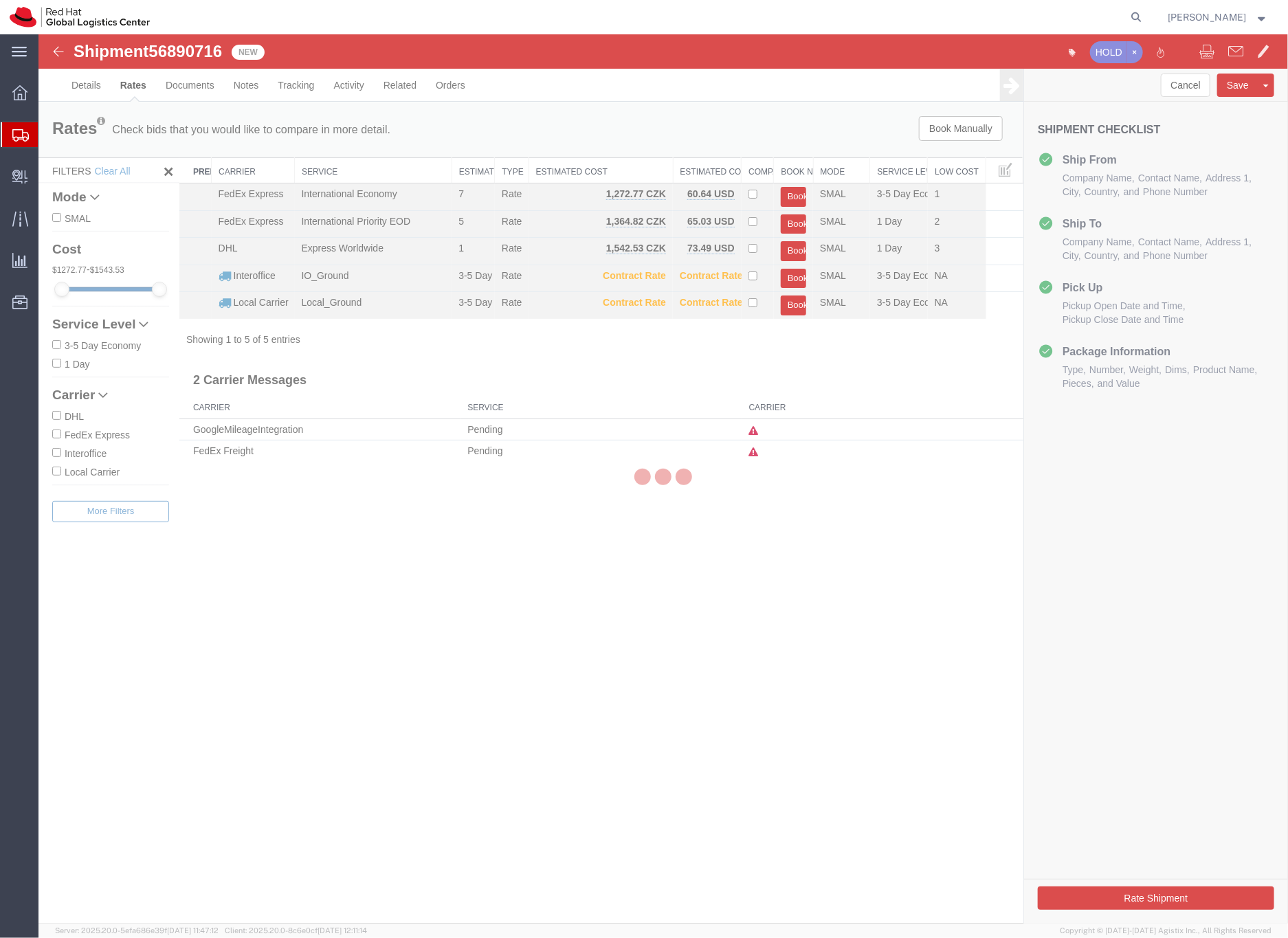
scroll to position [0, 0]
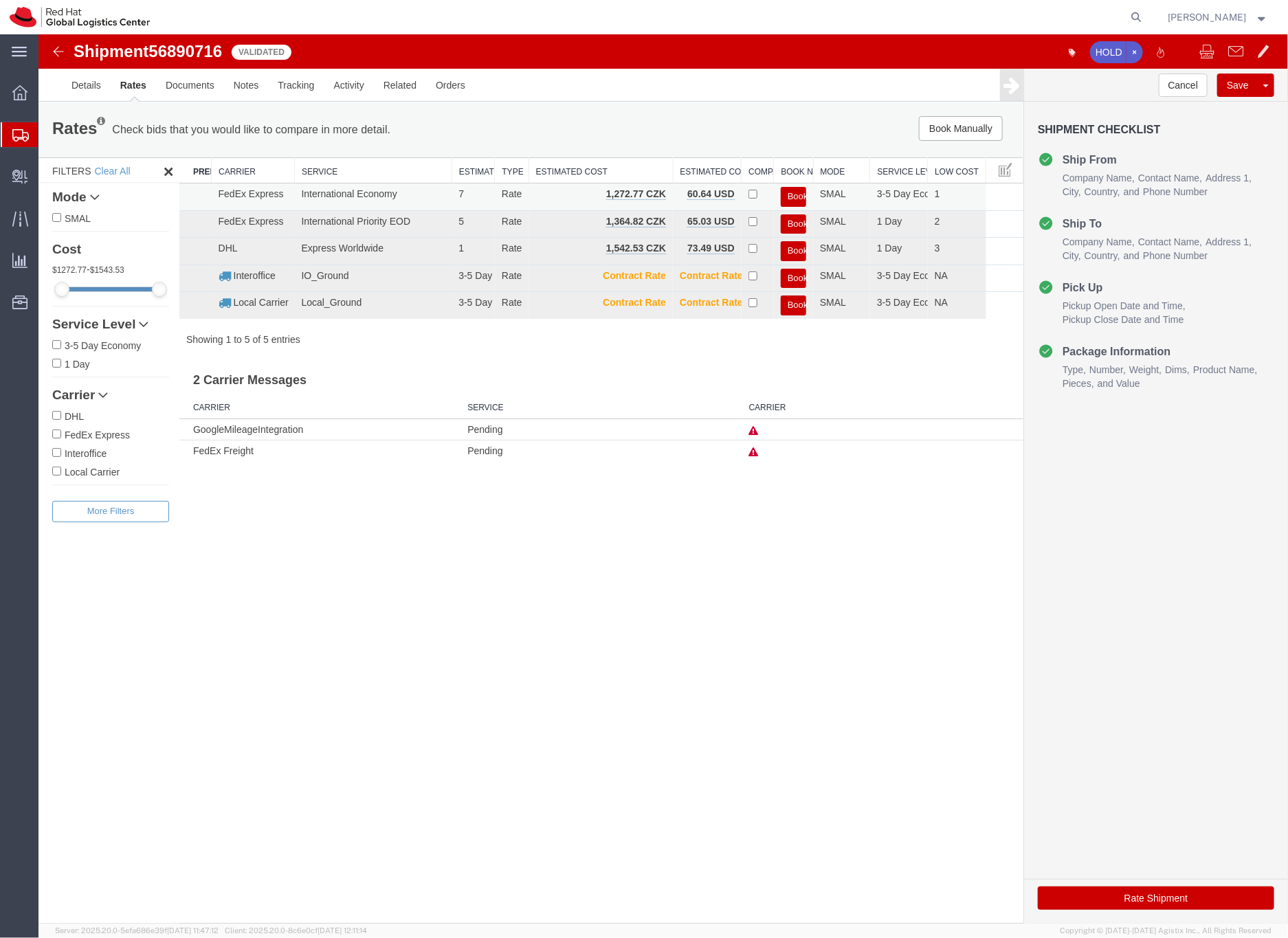
click at [791, 195] on button "Book" at bounding box center [793, 195] width 26 height 20
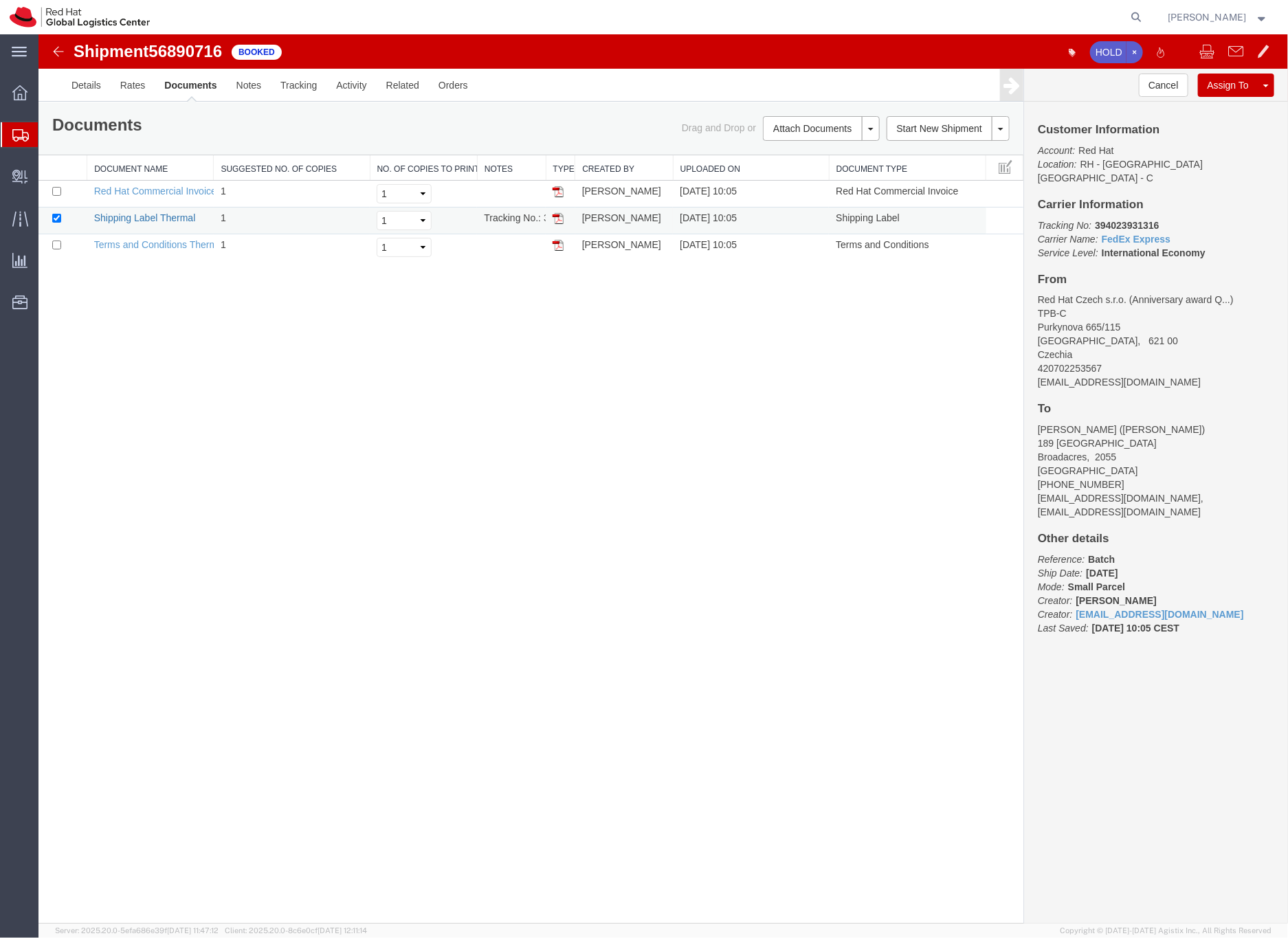
click at [158, 218] on link "Shipping Label Thermal" at bounding box center [143, 217] width 102 height 11
click at [166, 218] on link "Shipping Label Thermal" at bounding box center [143, 217] width 102 height 11
click at [166, 218] on link "Shipping Label Thermal" at bounding box center [143, 217] width 102 height 11
click at [15, 134] on icon at bounding box center [20, 135] width 16 height 12
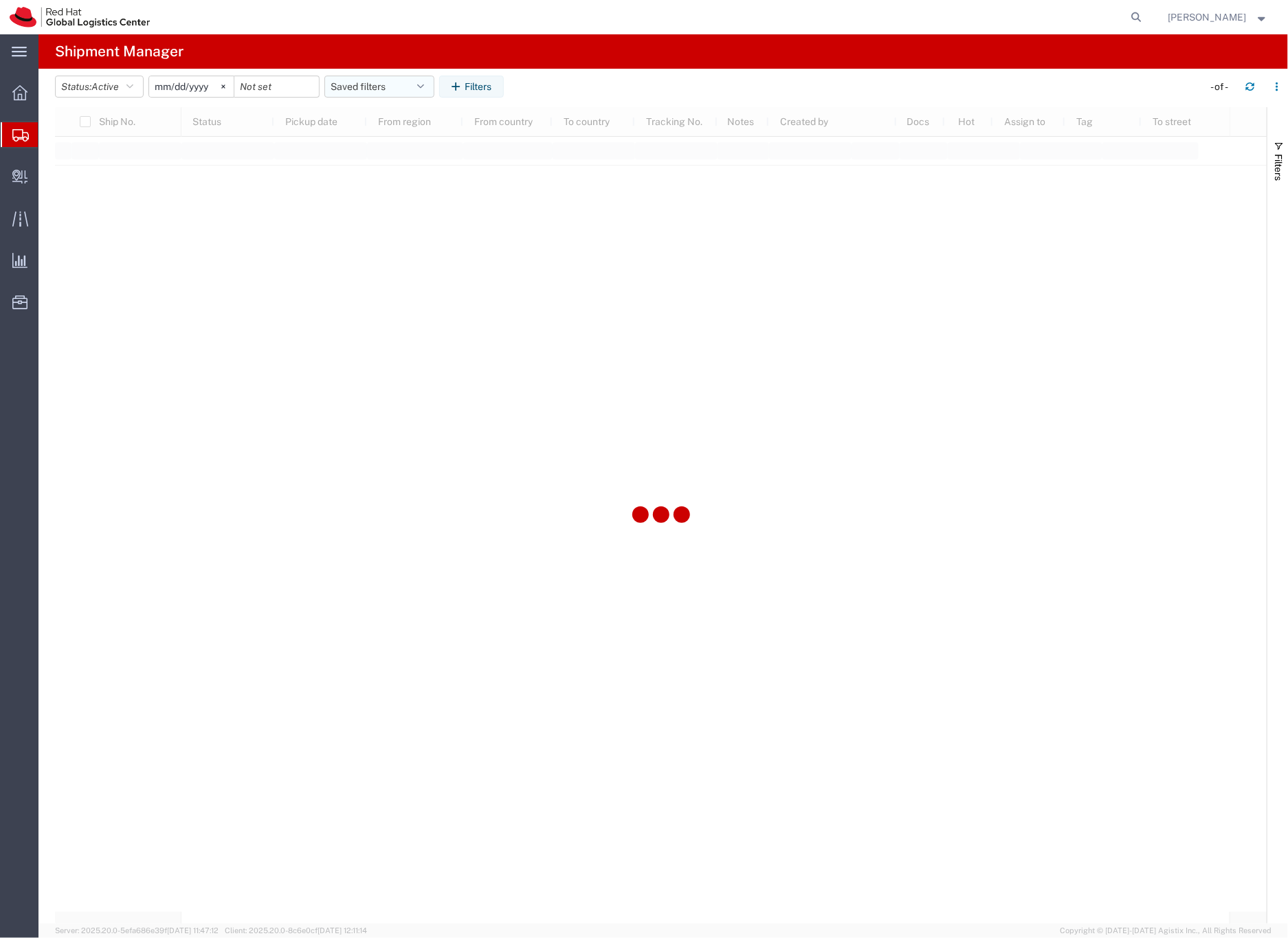
click at [363, 87] on button "Saved filters" at bounding box center [379, 87] width 110 height 22
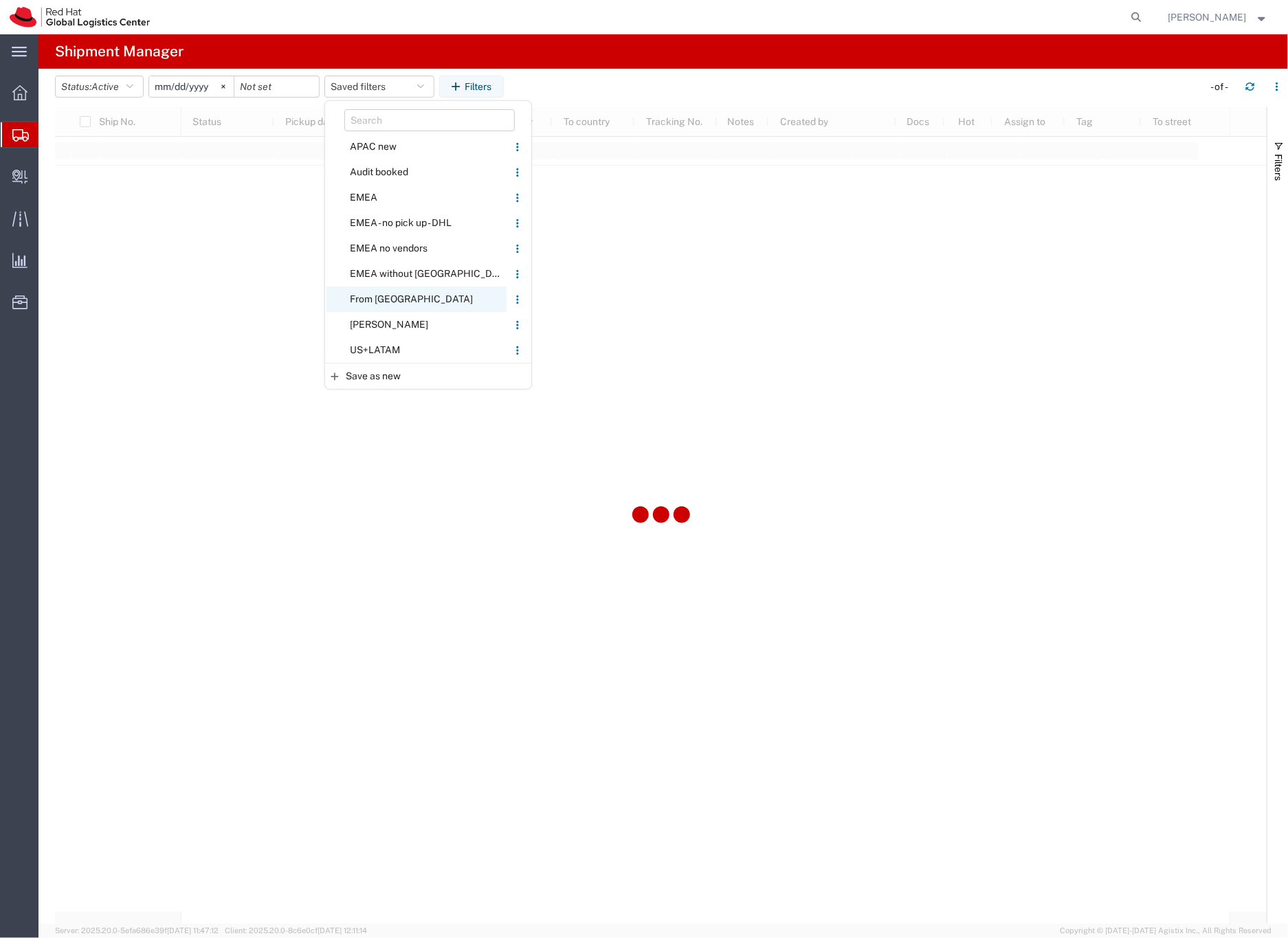
click at [390, 295] on span "From [GEOGRAPHIC_DATA]" at bounding box center [416, 300] width 180 height 26
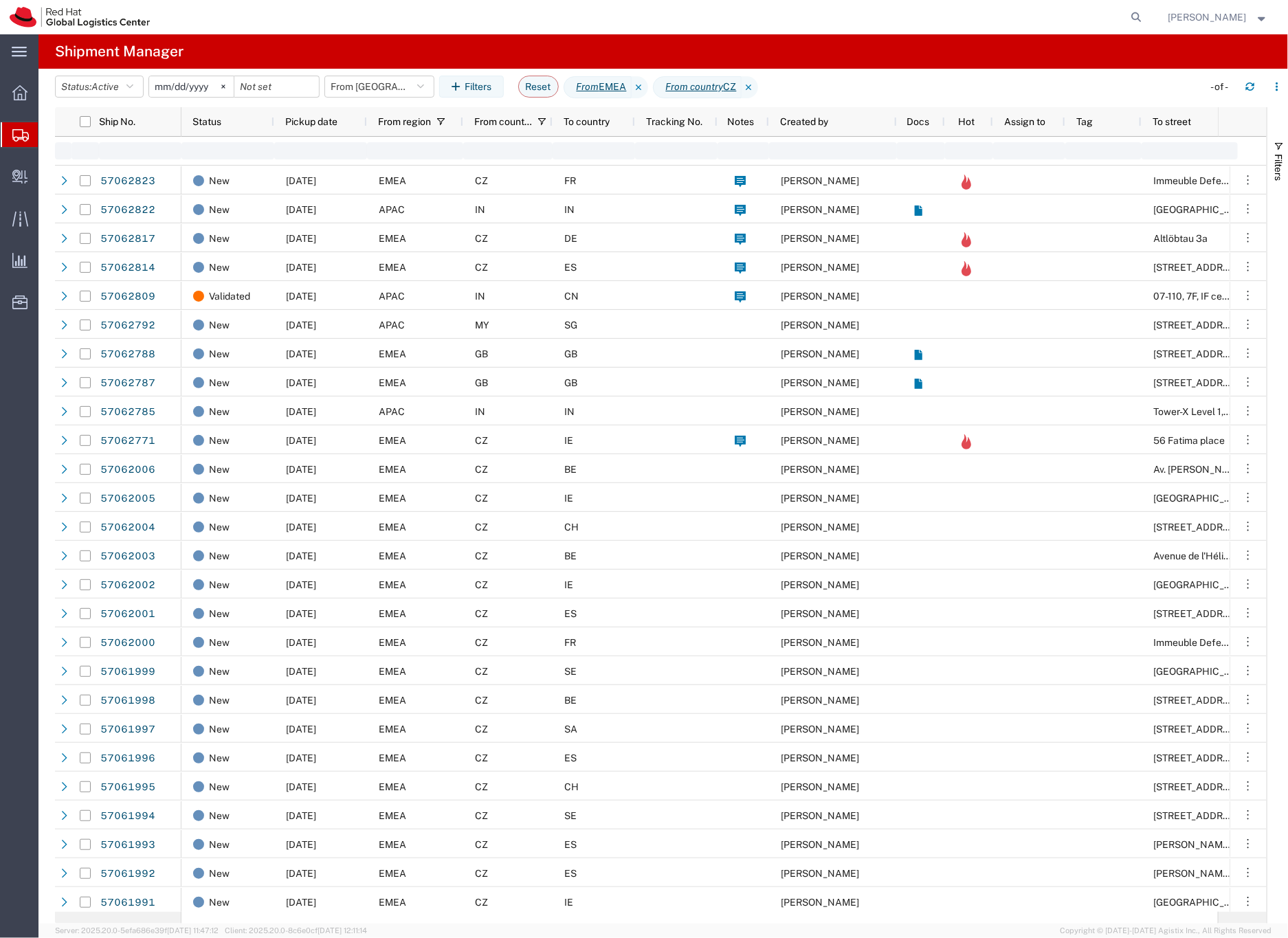
type input "[DATE]"
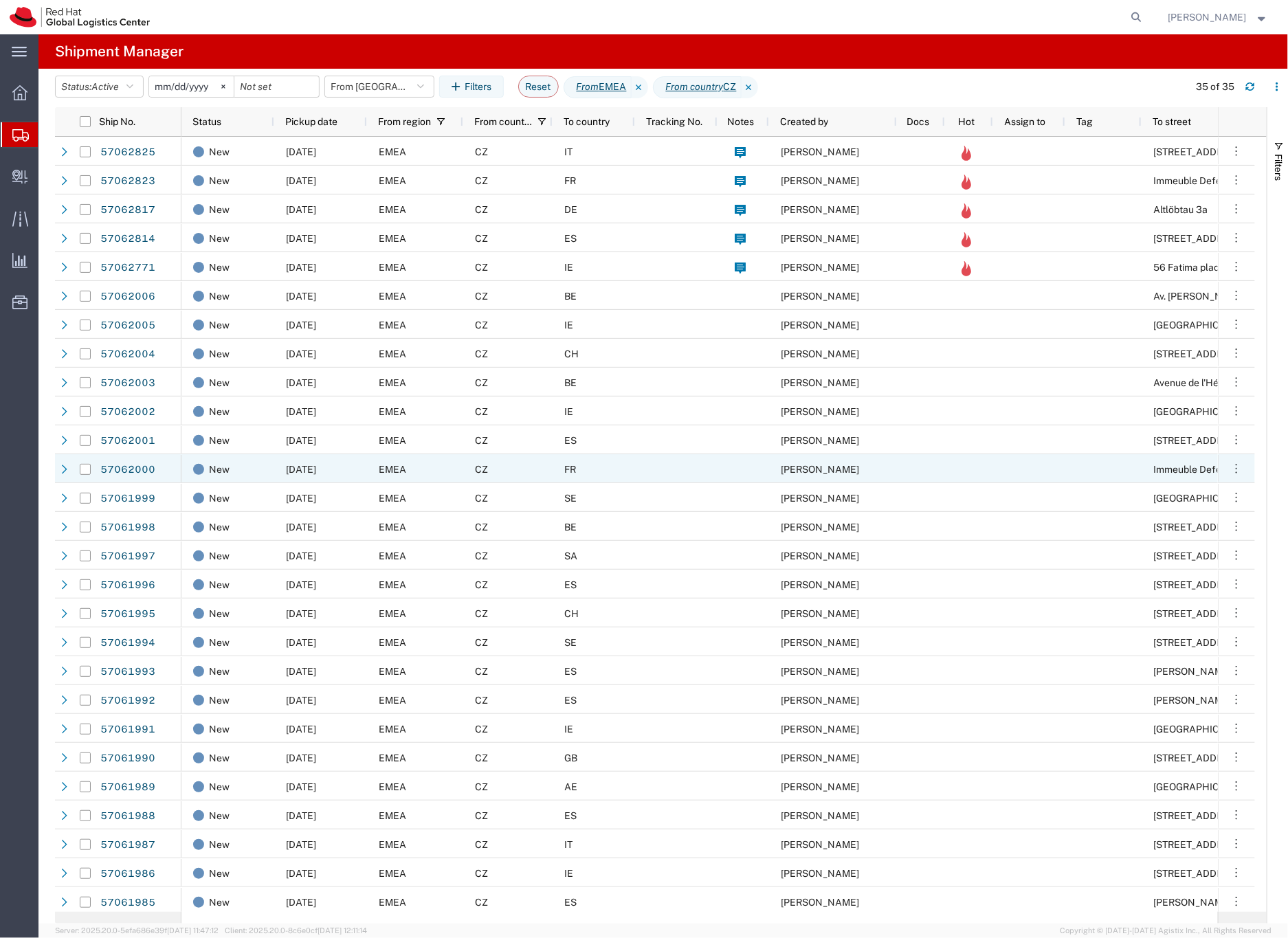
scroll to position [235, 0]
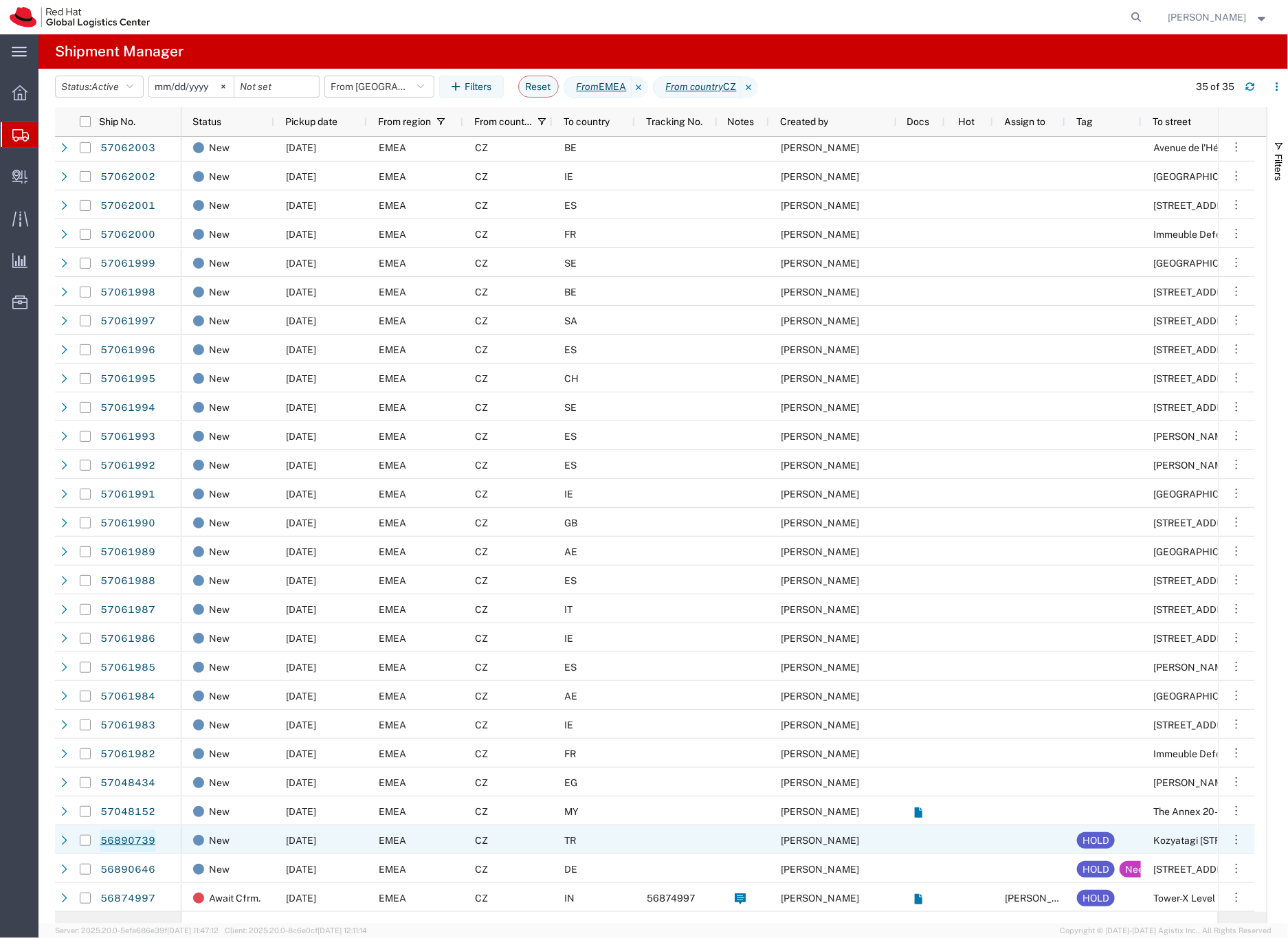
click at [137, 843] on link "56890739" at bounding box center [128, 842] width 56 height 22
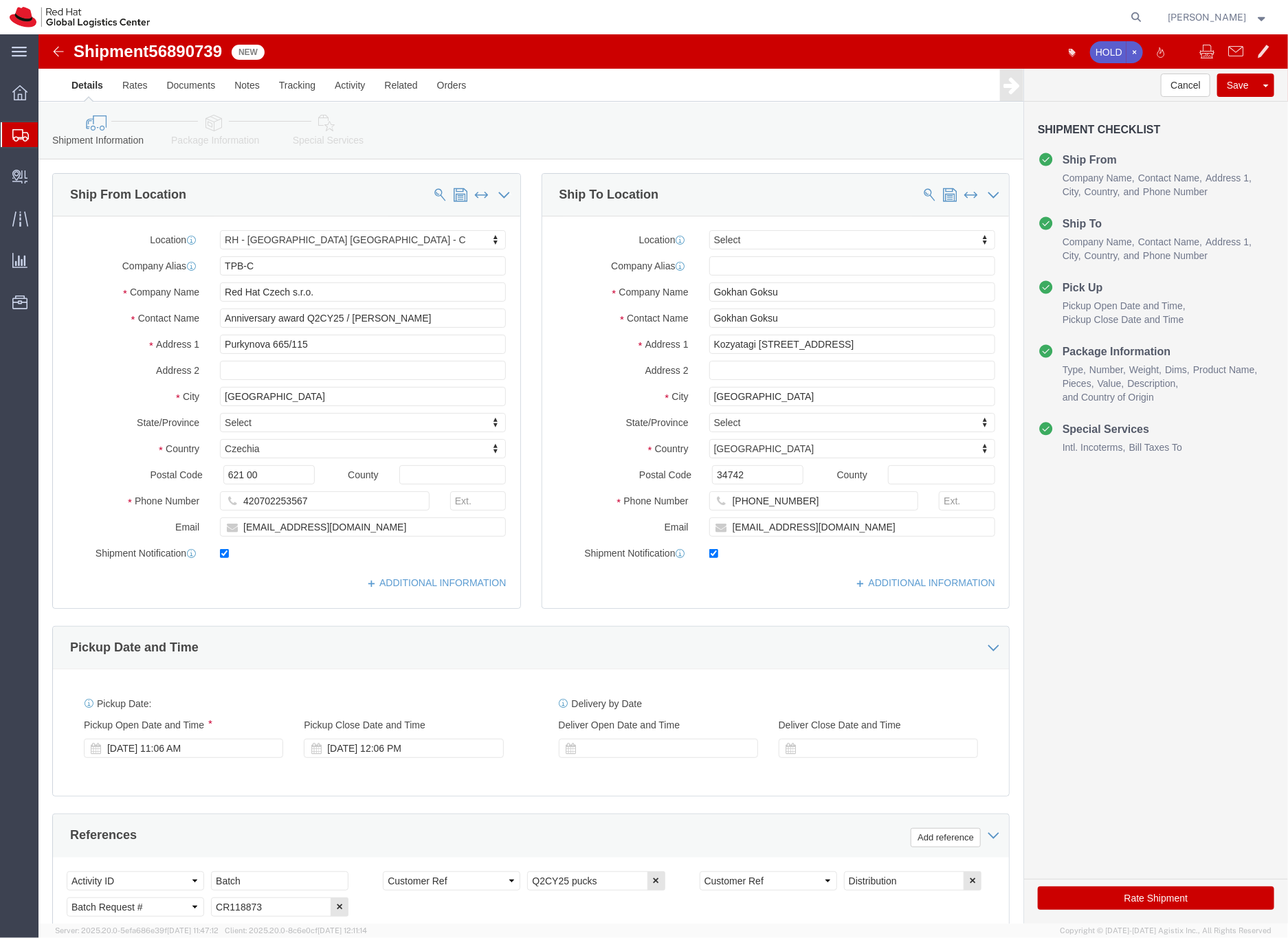
select select "38037"
select select
click input "ggoksu@redhat.com"
type input "ggoksu@redhat.com,EMEAlogistics@redhat.com"
click icon
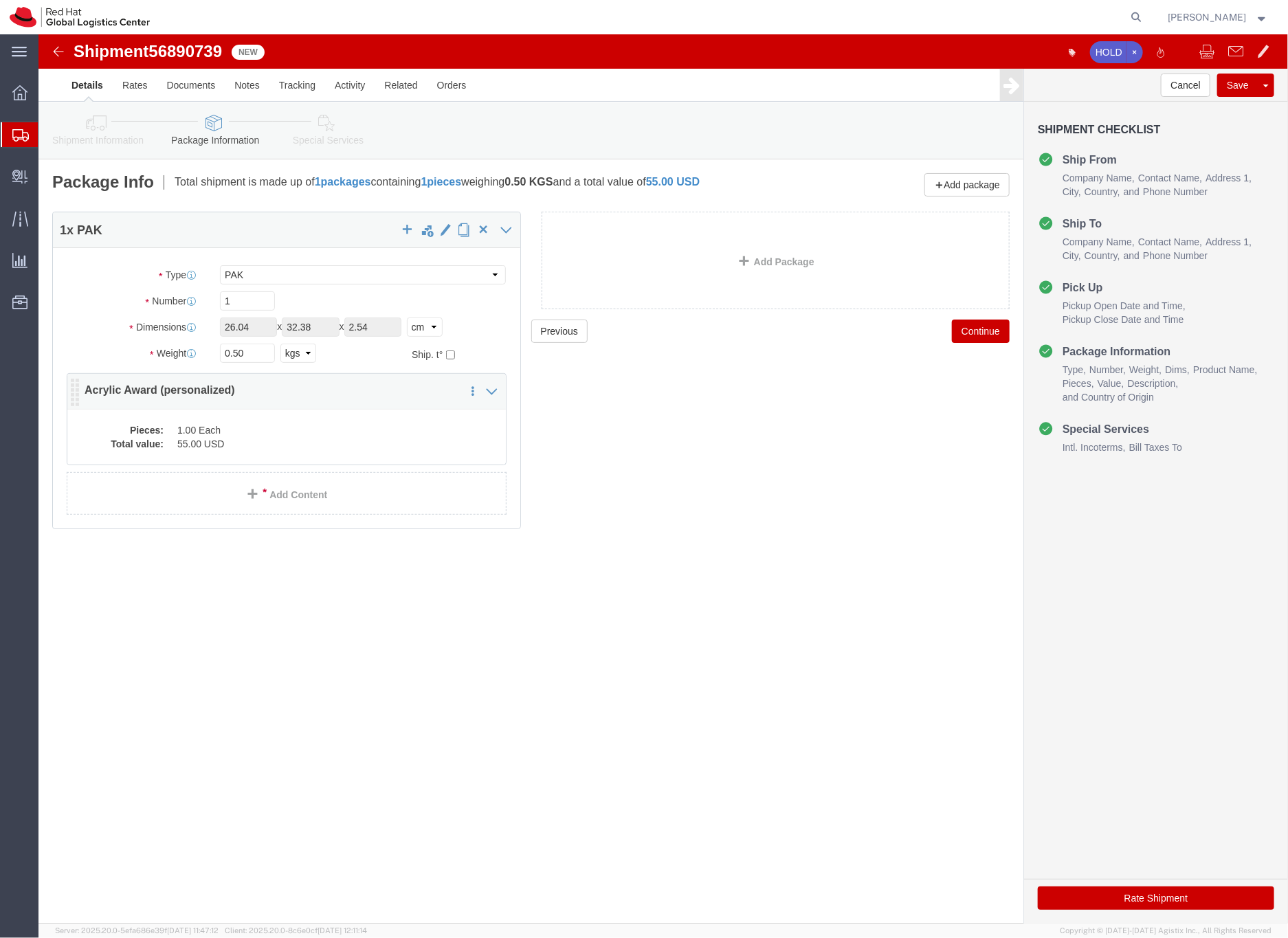
click dd "1.00 Each"
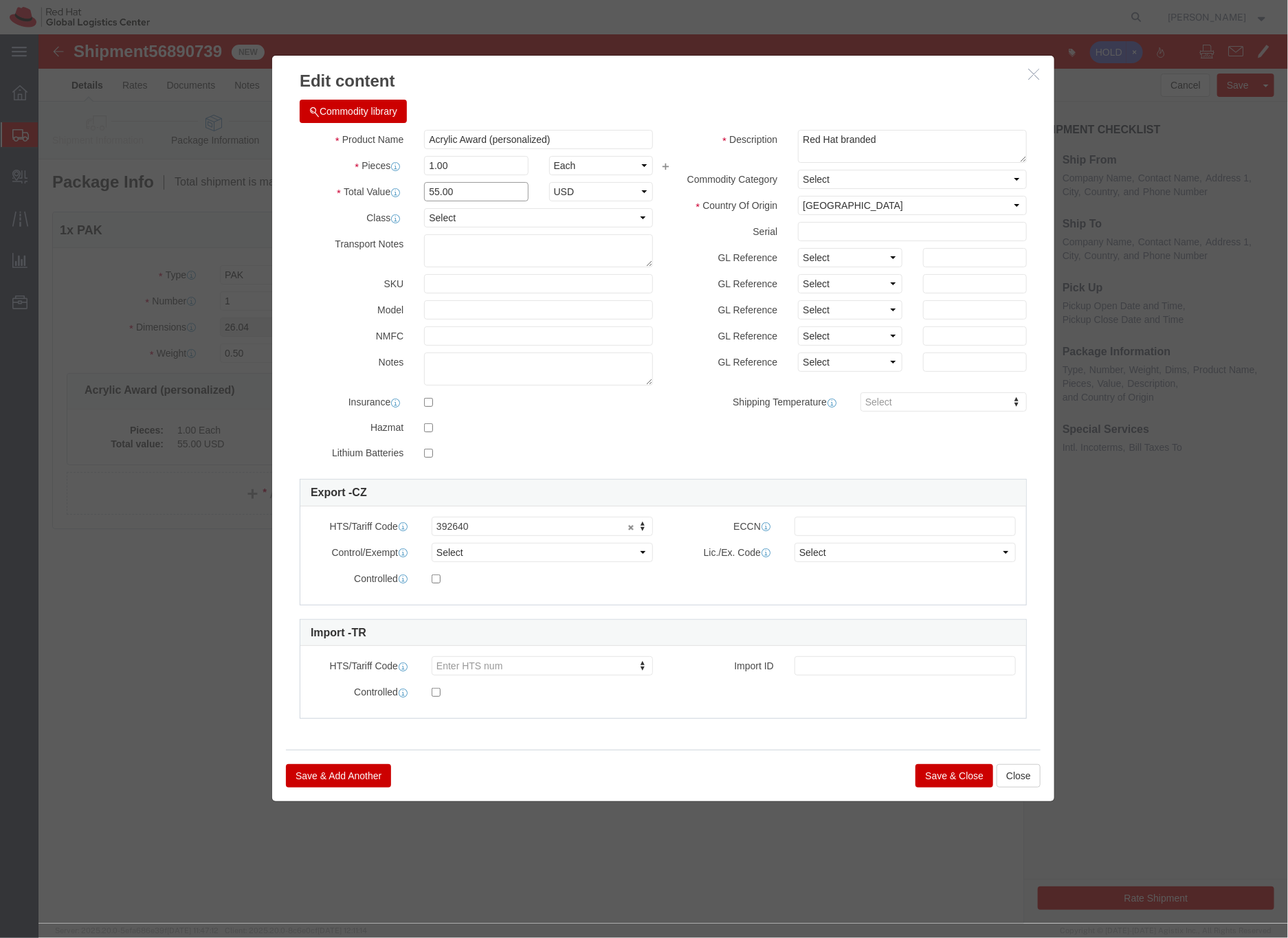
drag, startPoint x: 393, startPoint y: 159, endPoint x: 458, endPoint y: 129, distance: 71.6
click input "55.00"
type input "25.00"
click button "Save & Close"
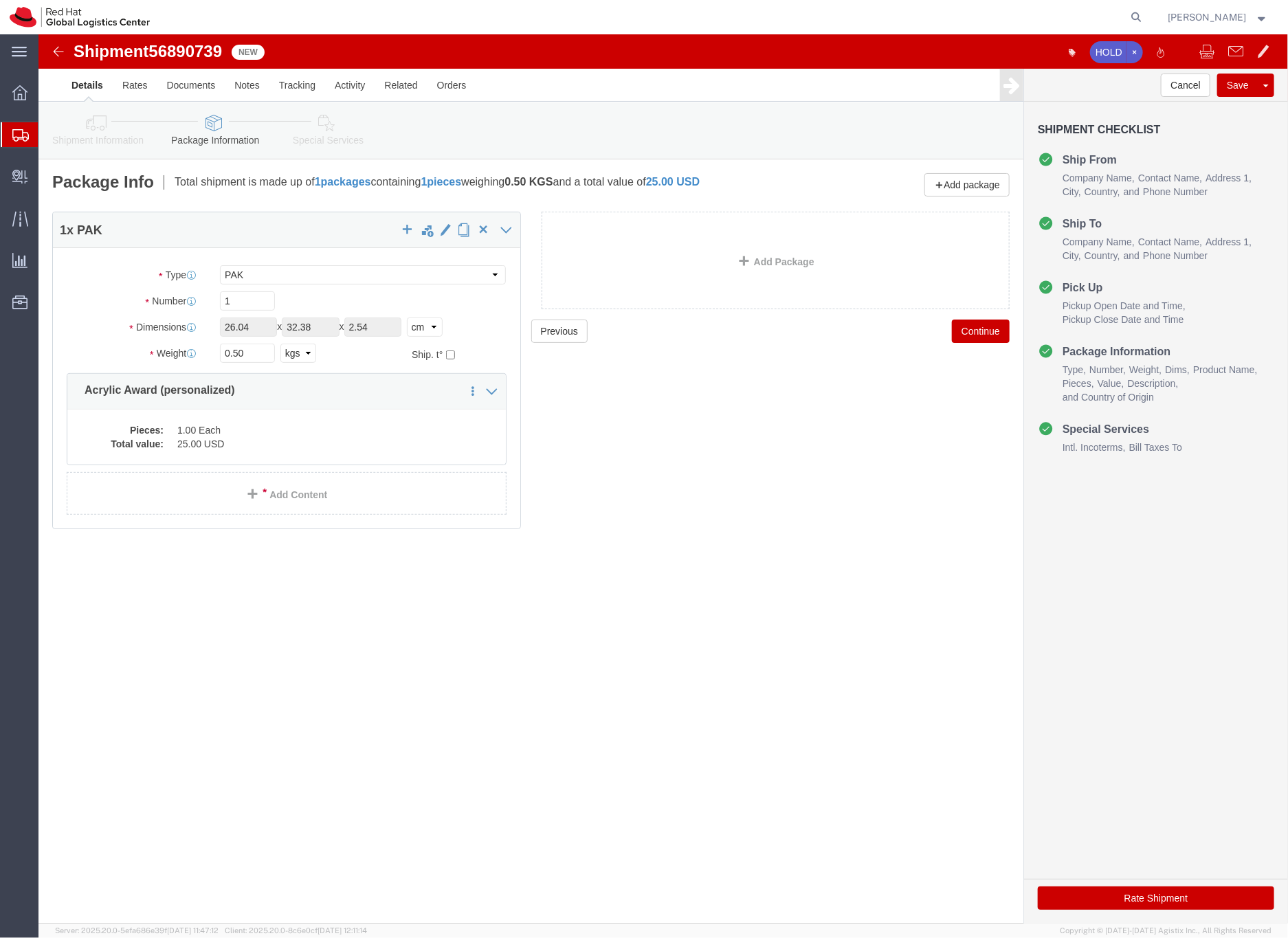
click link "Special Services"
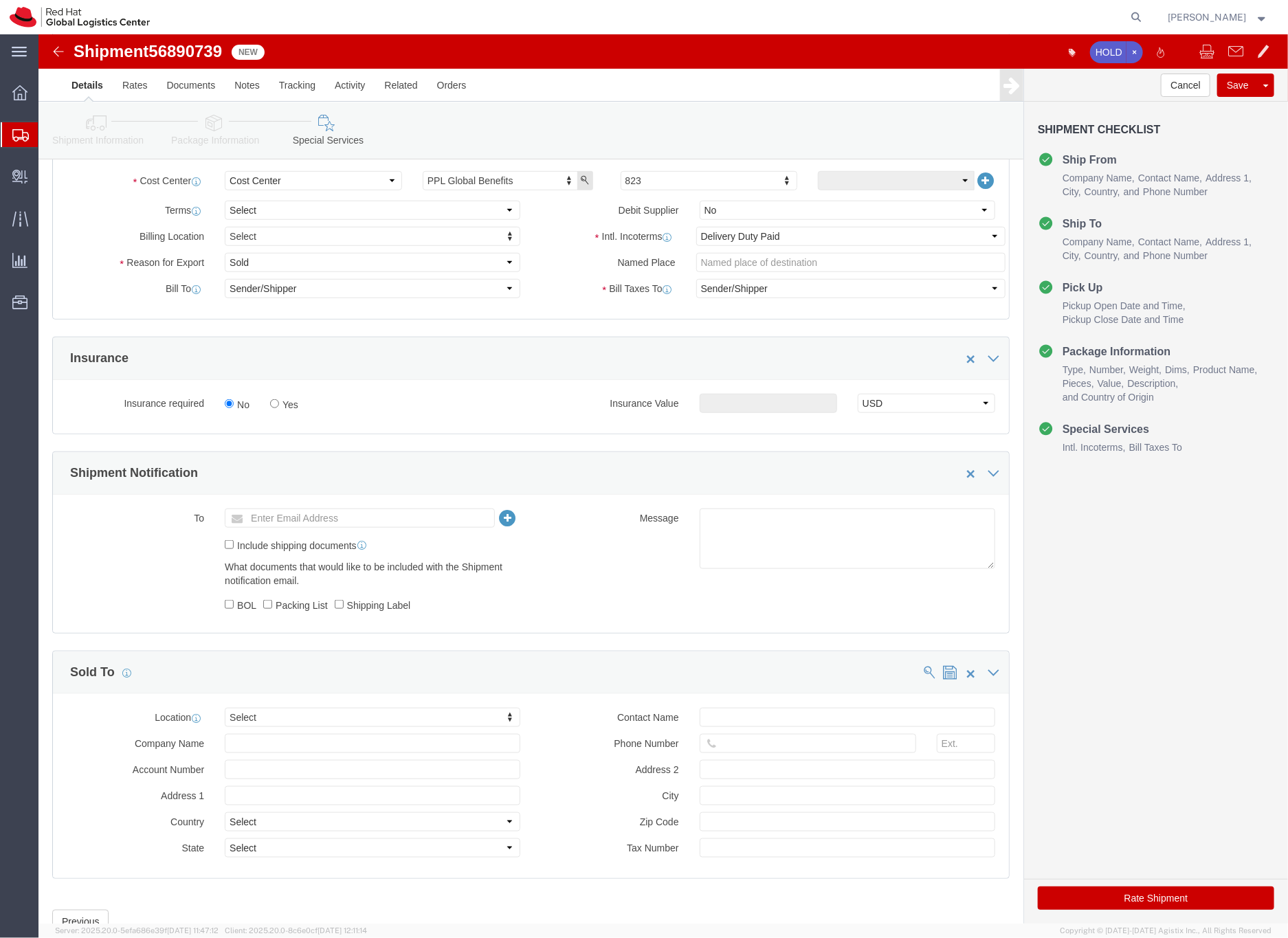
scroll to position [583, 0]
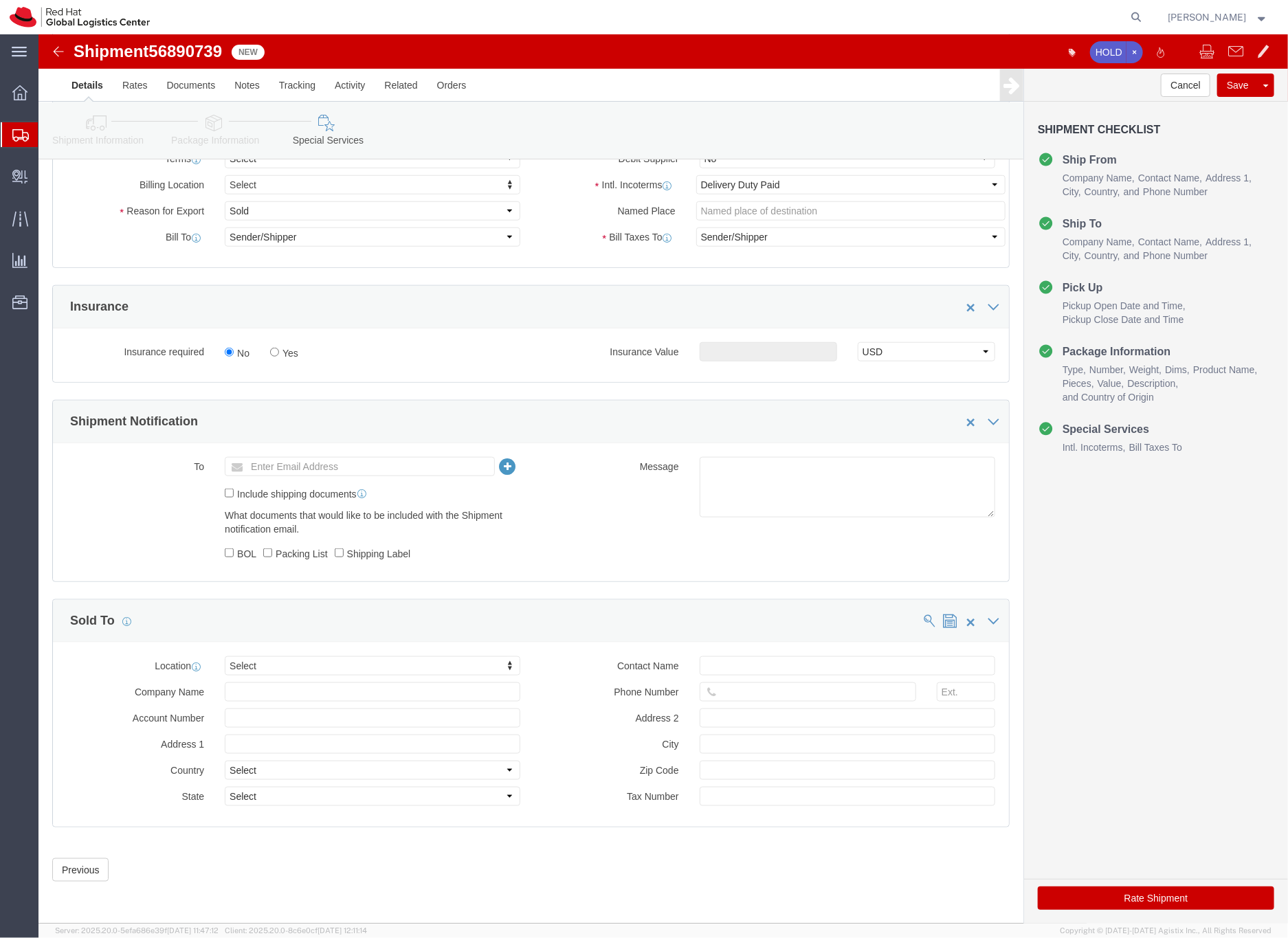
click button "Rate Shipment"
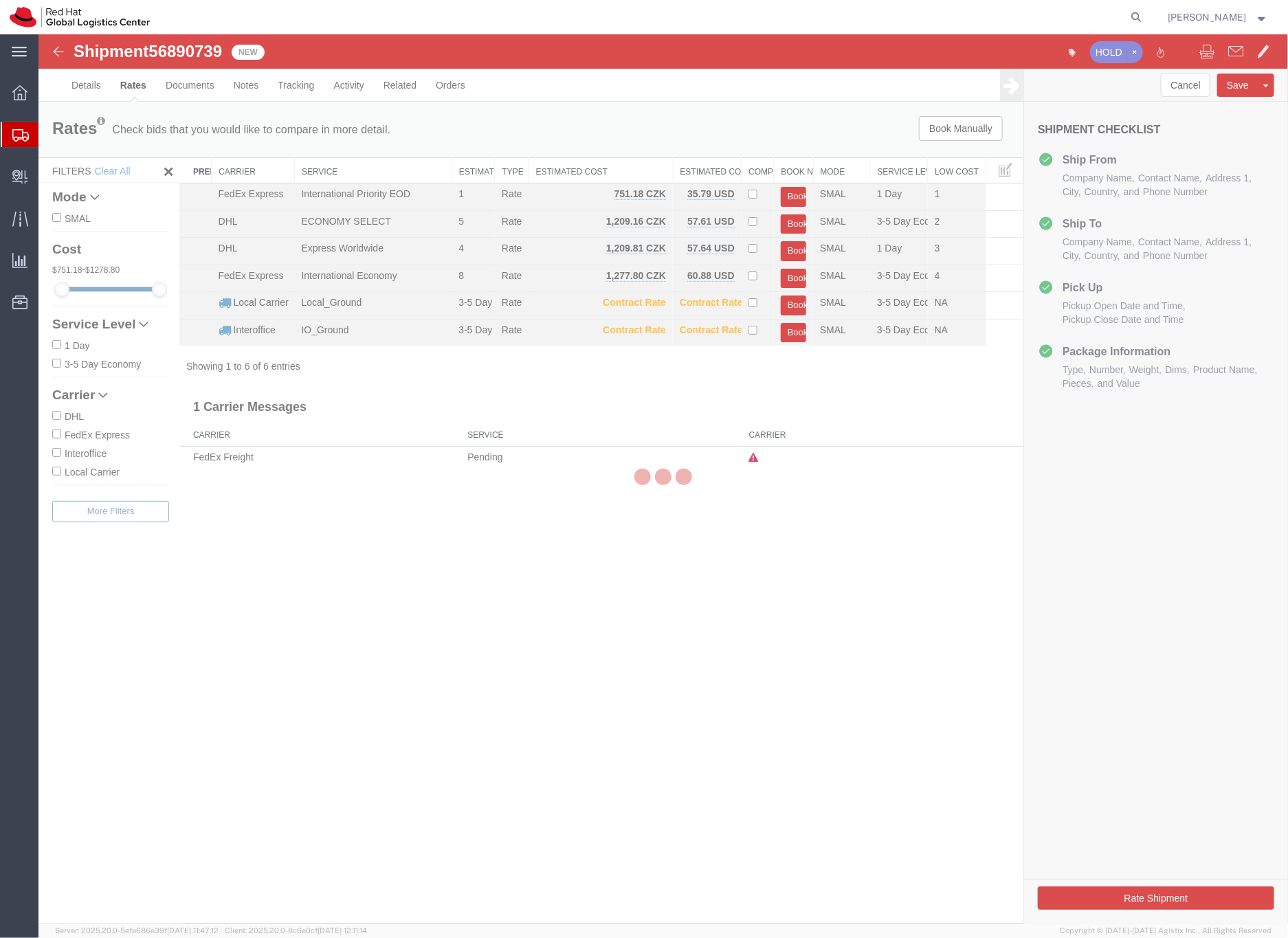
scroll to position [0, 0]
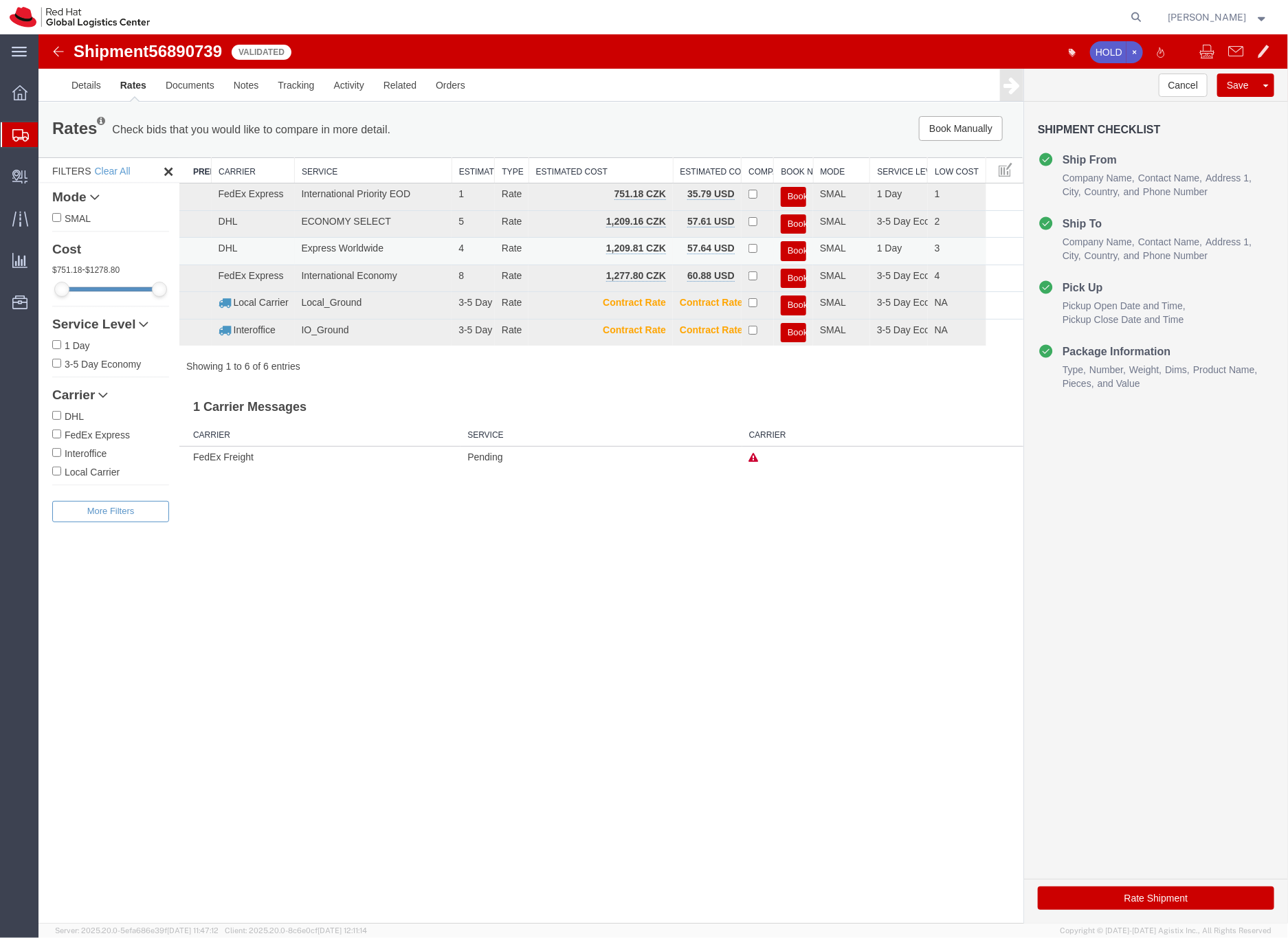
click at [796, 248] on button "Book" at bounding box center [793, 250] width 26 height 20
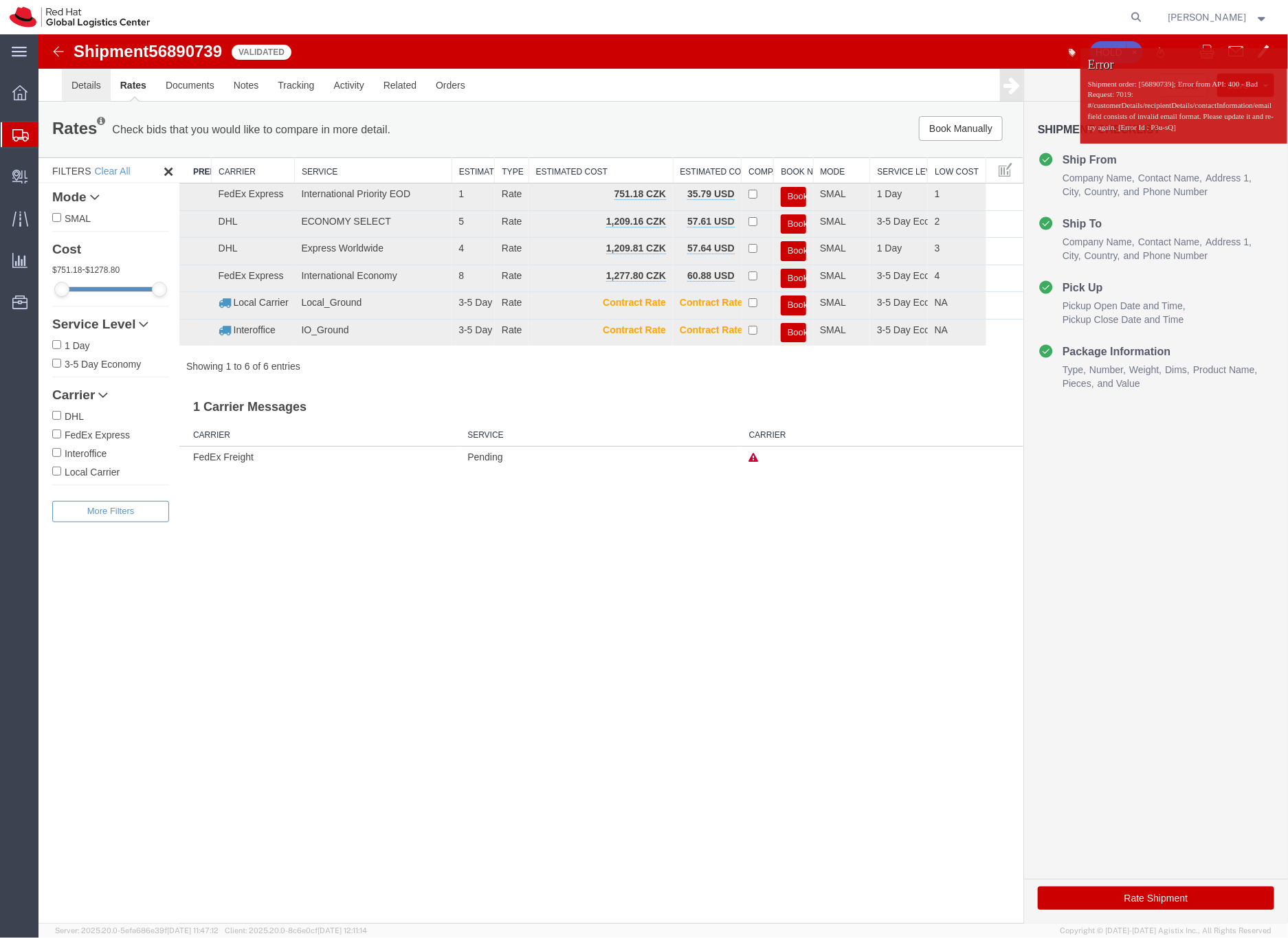
click at [91, 85] on link "Details" at bounding box center [85, 84] width 49 height 33
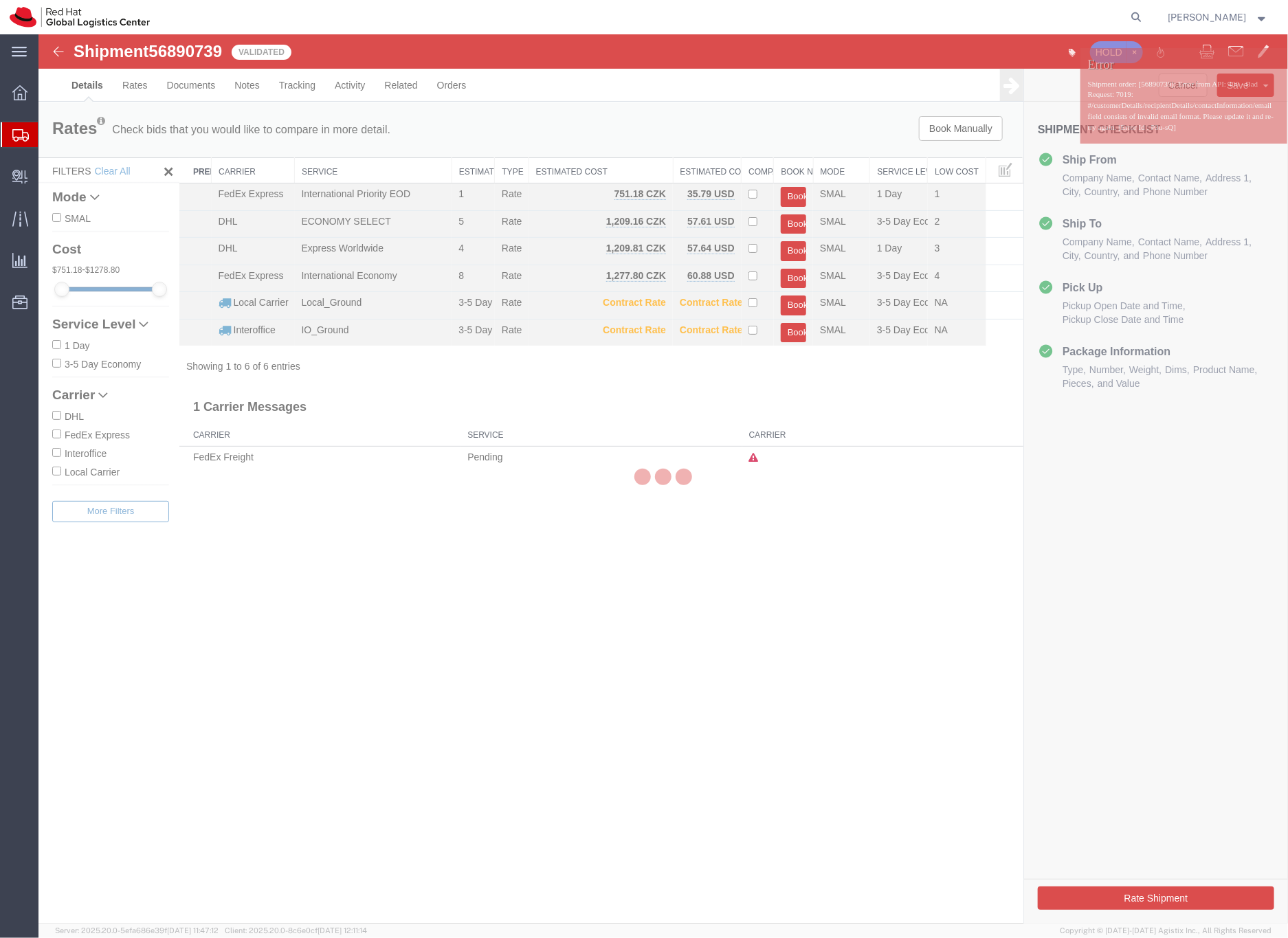
select select "38037"
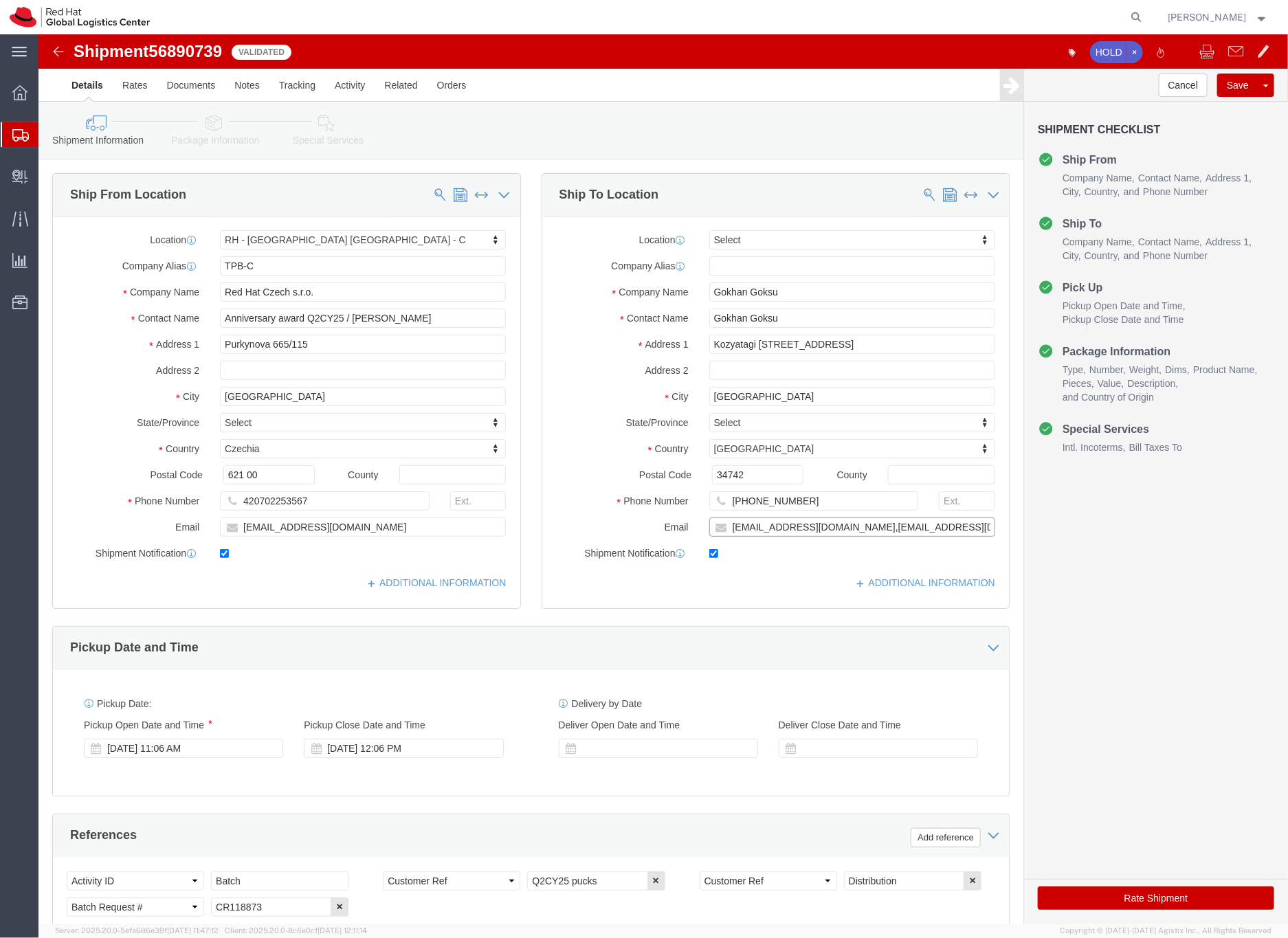
drag, startPoint x: 916, startPoint y: 496, endPoint x: 782, endPoint y: 492, distance: 134.1
click input "ggoksu@redhat.com,emealogistics@redhat.com"
type input "ggoksu@redhat.com"
click icon
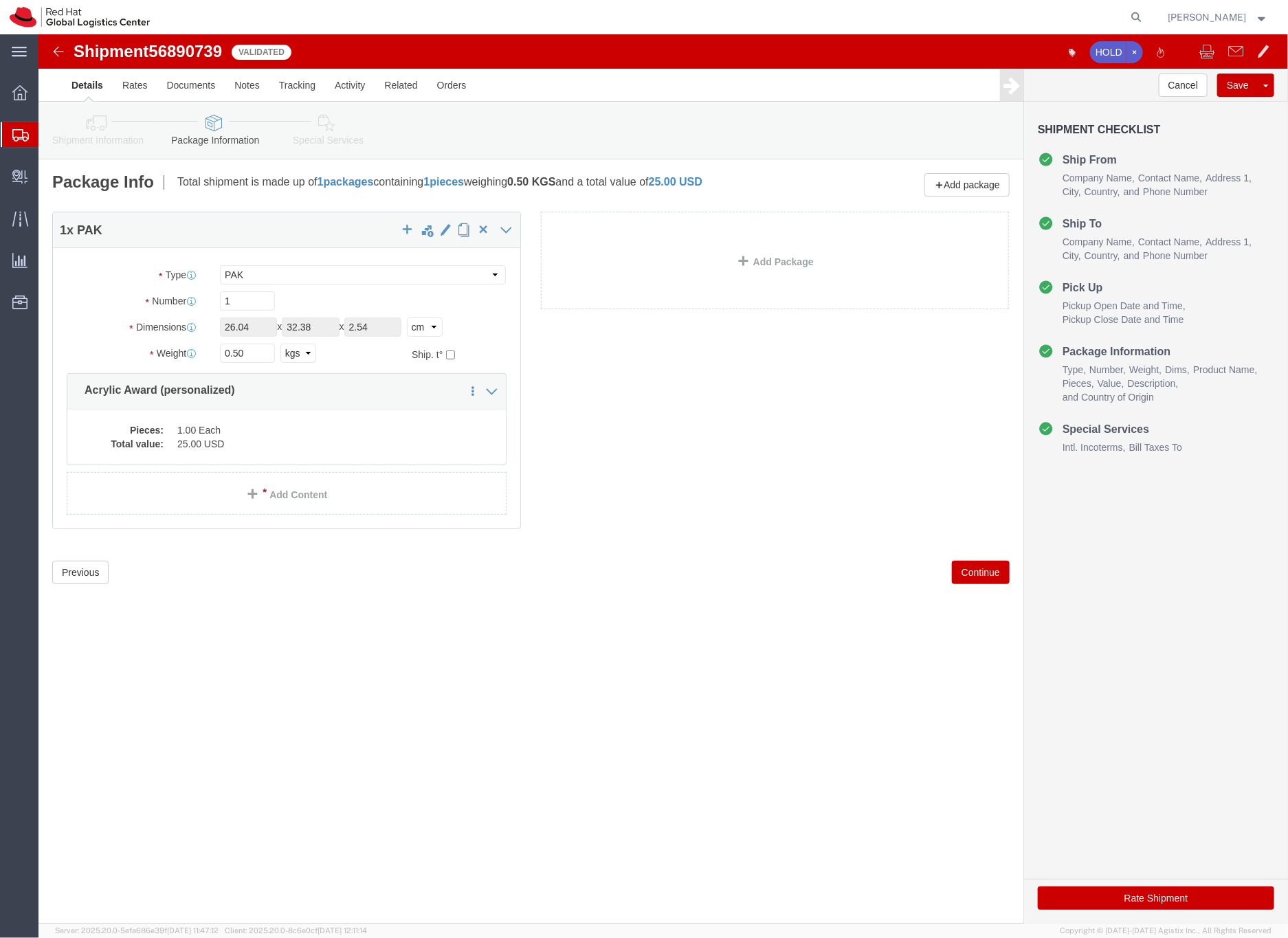
click icon
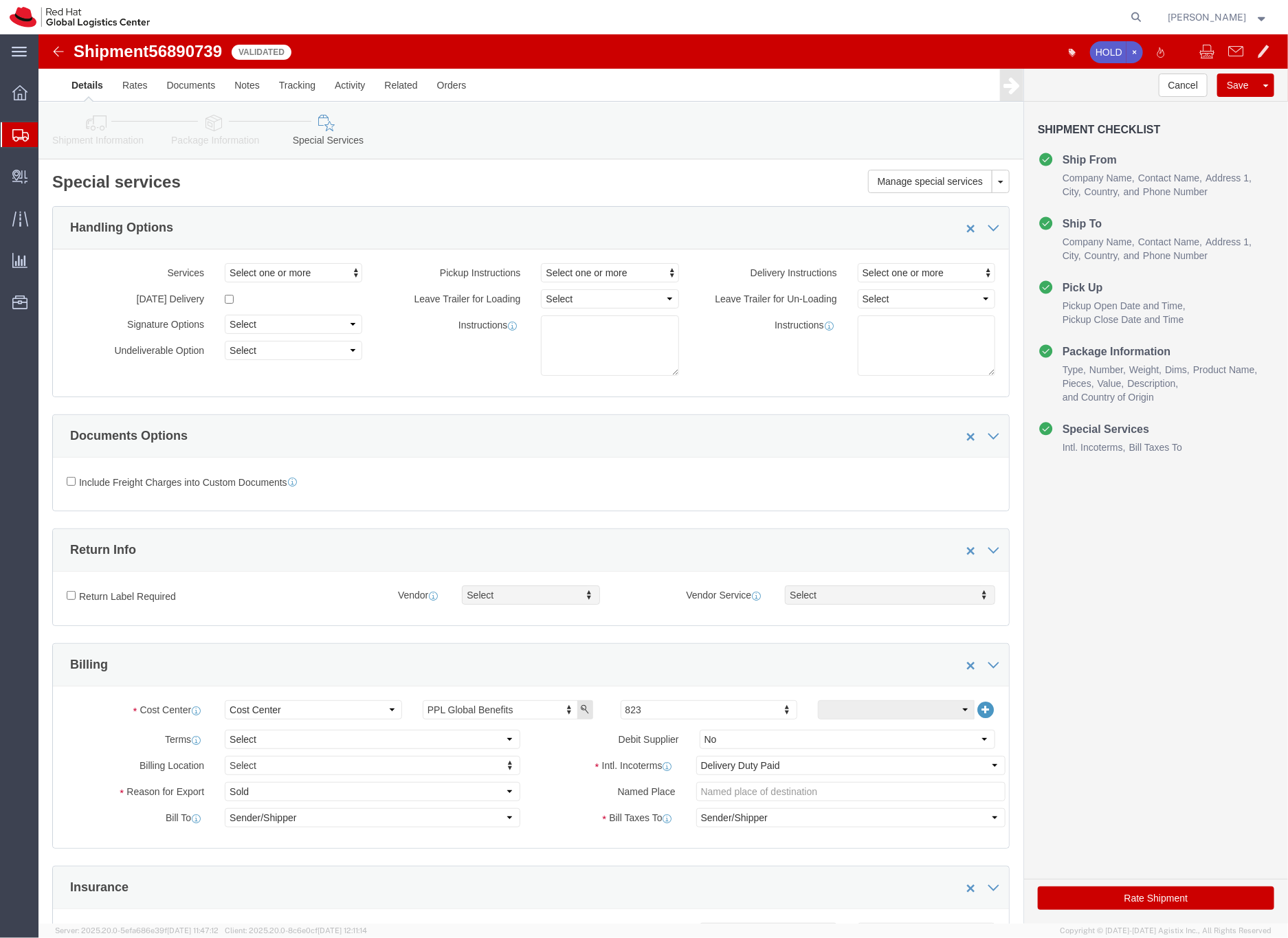
click button "Rate Shipment"
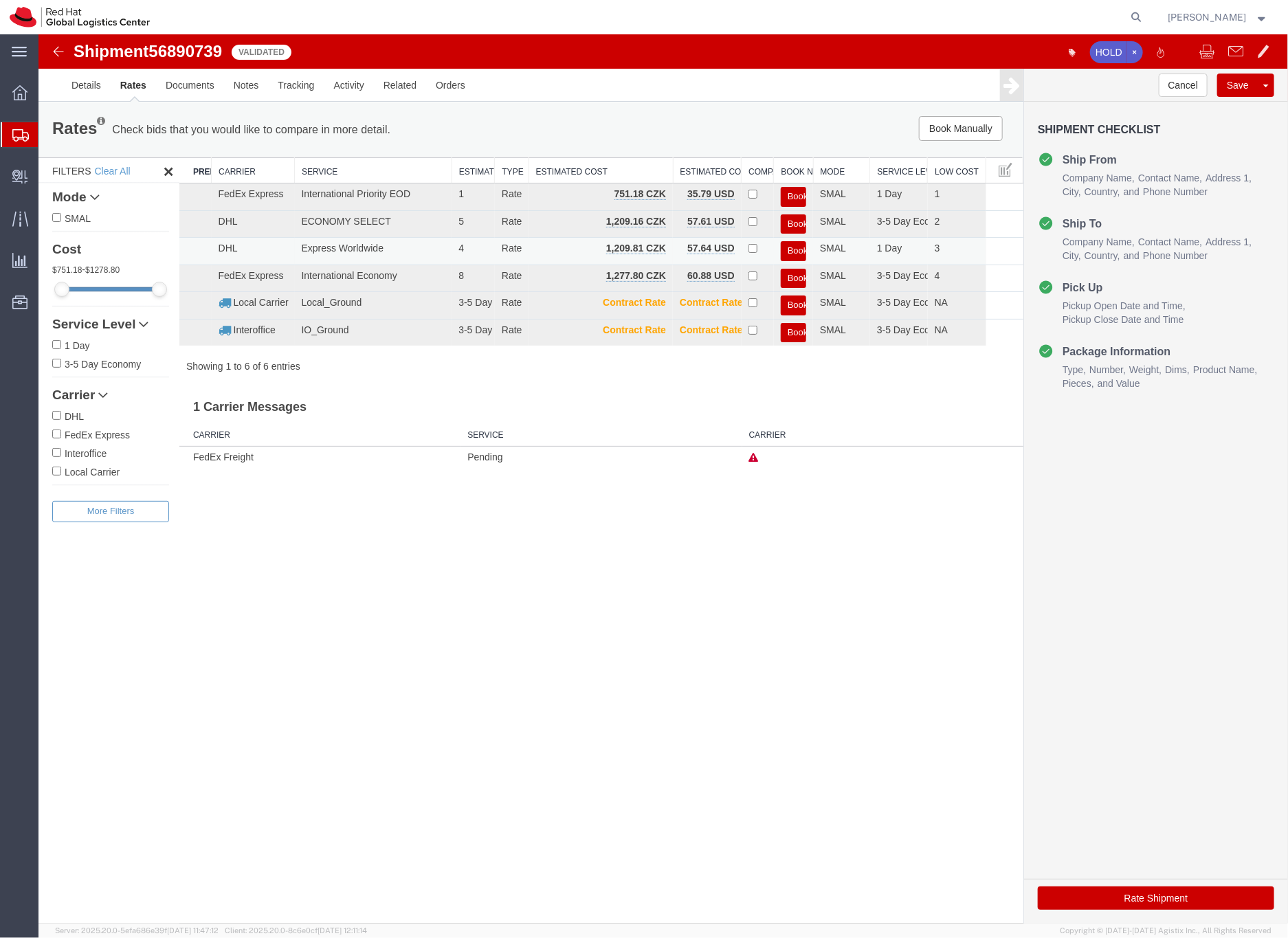
click at [791, 248] on button "Book" at bounding box center [793, 250] width 26 height 20
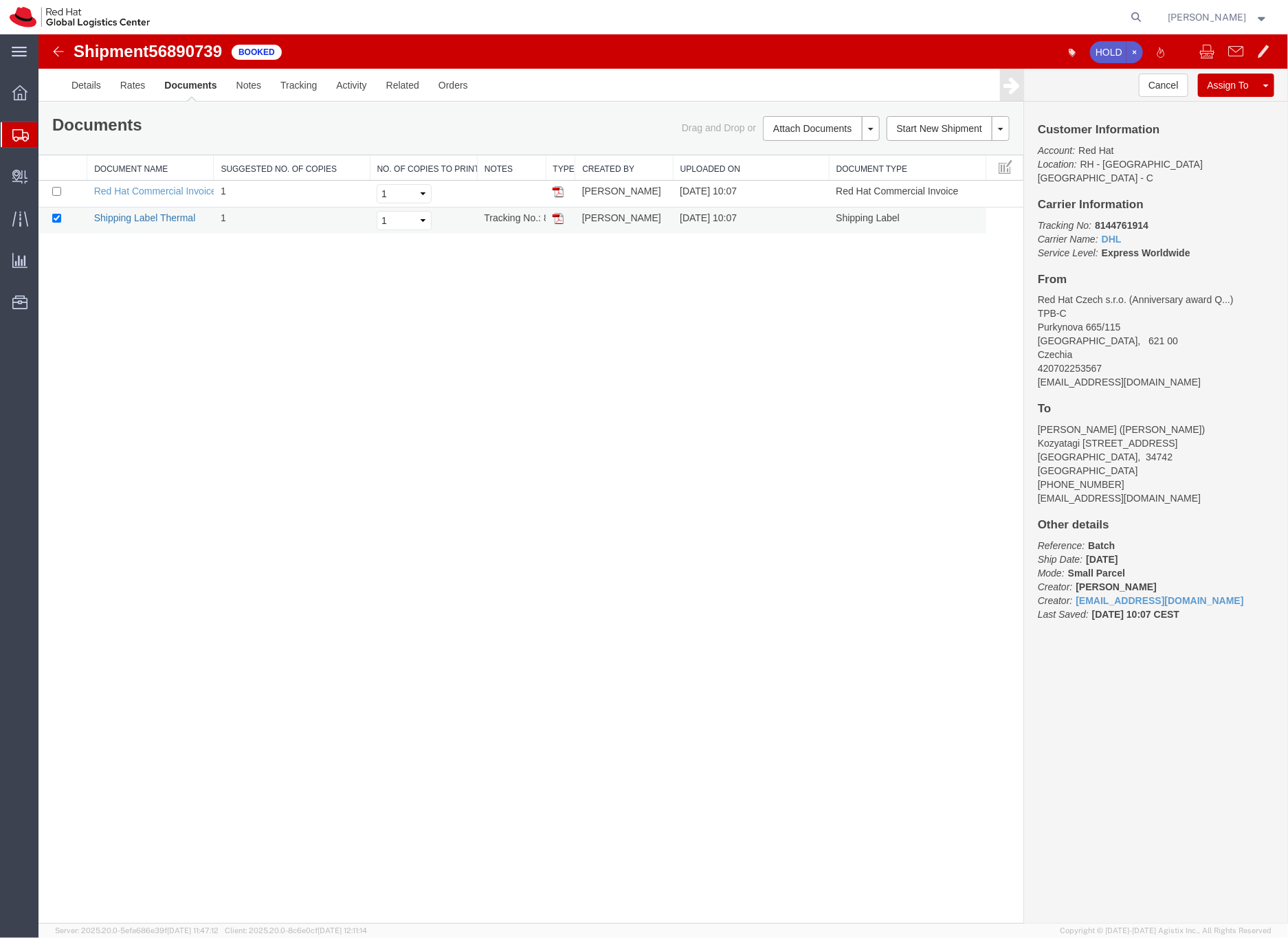
click at [160, 218] on link "Shipping Label Thermal" at bounding box center [143, 217] width 102 height 11
click at [159, 189] on link "Red Hat Commercial Invoice" at bounding box center [154, 190] width 122 height 11
click at [129, 218] on link "Shipping Label Thermal" at bounding box center [143, 217] width 102 height 11
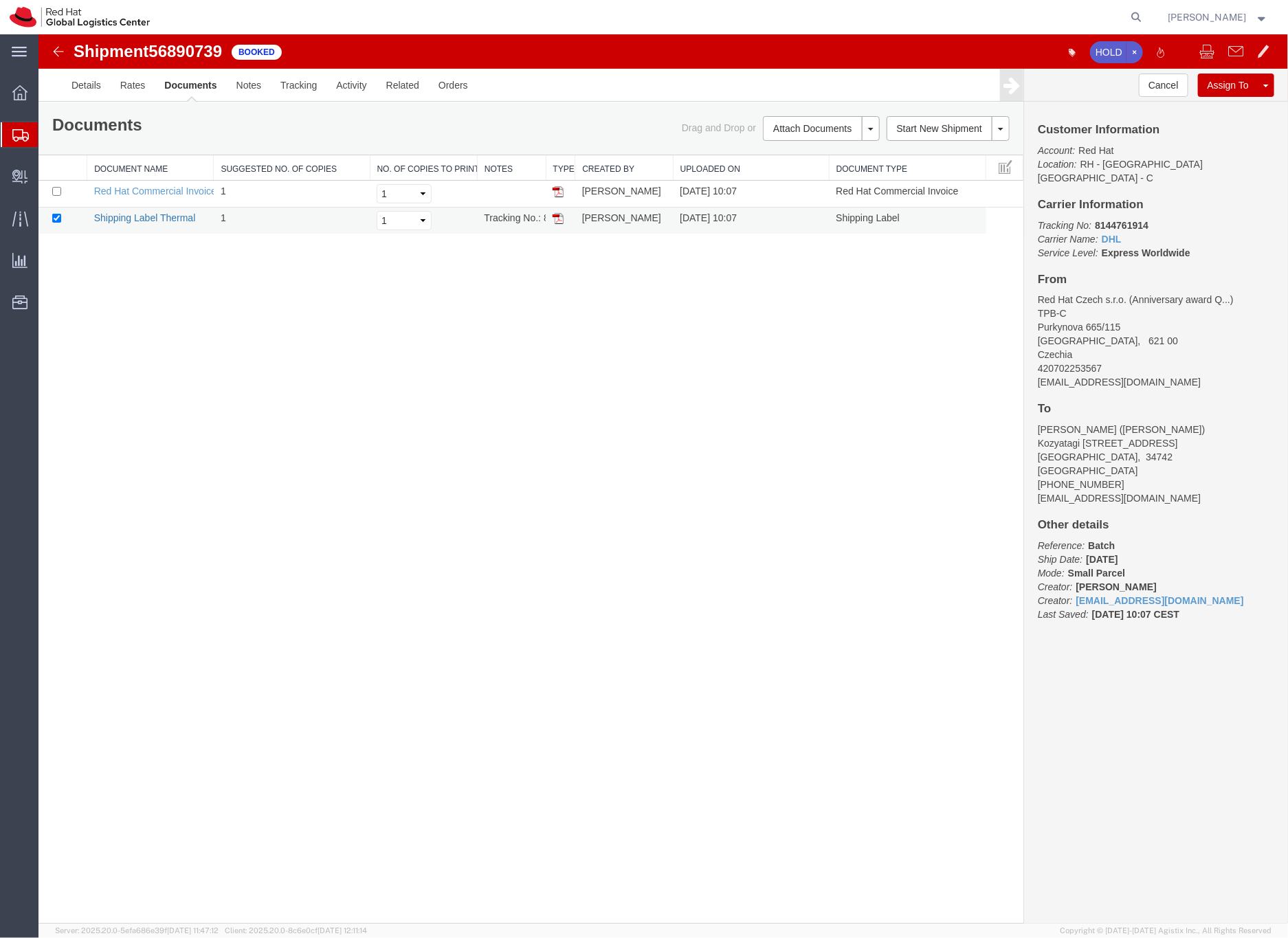
click at [129, 218] on link "Shipping Label Thermal" at bounding box center [143, 217] width 102 height 11
click at [22, 131] on icon at bounding box center [20, 135] width 16 height 12
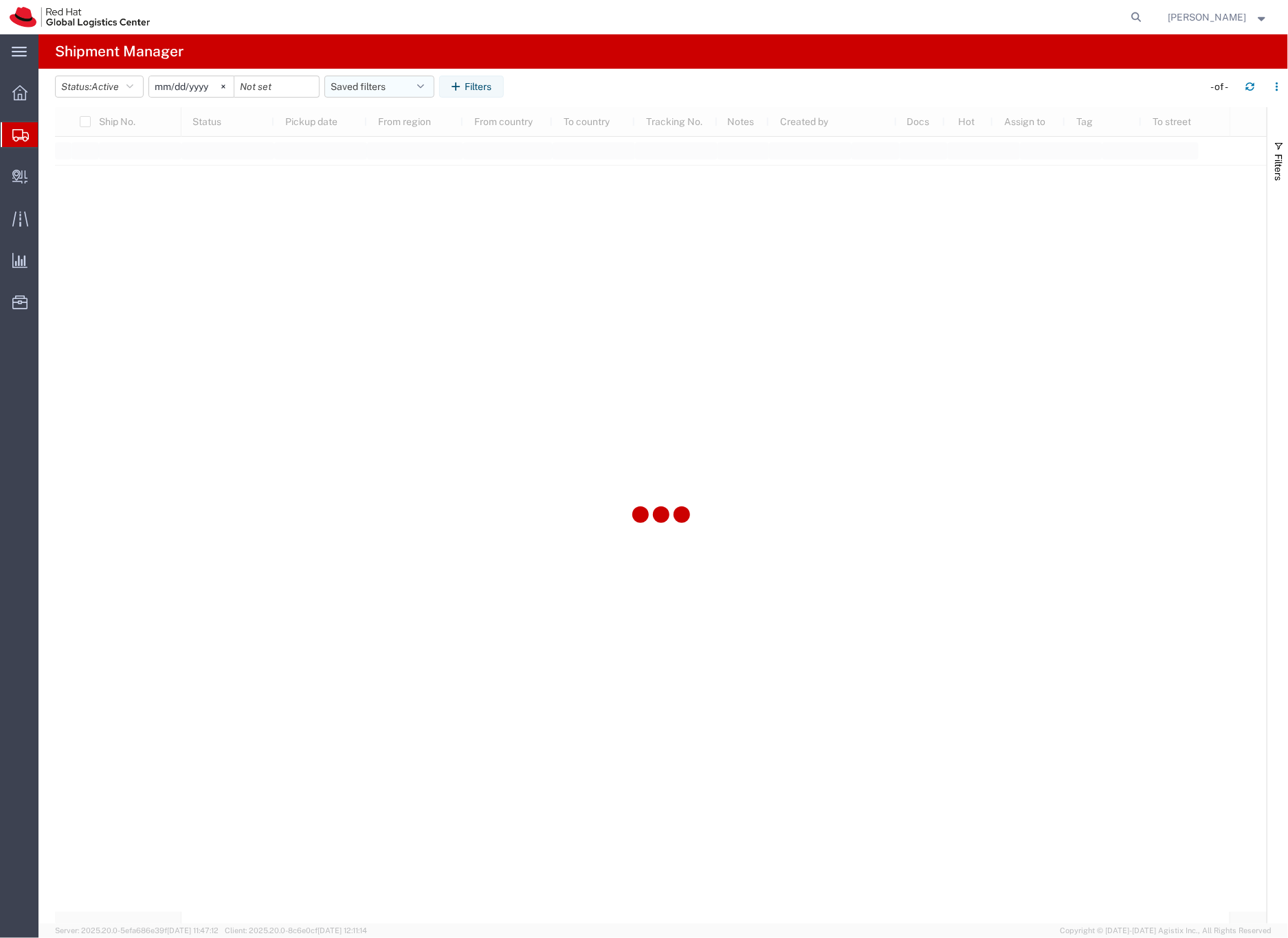
click at [364, 88] on button "Saved filters" at bounding box center [379, 87] width 110 height 22
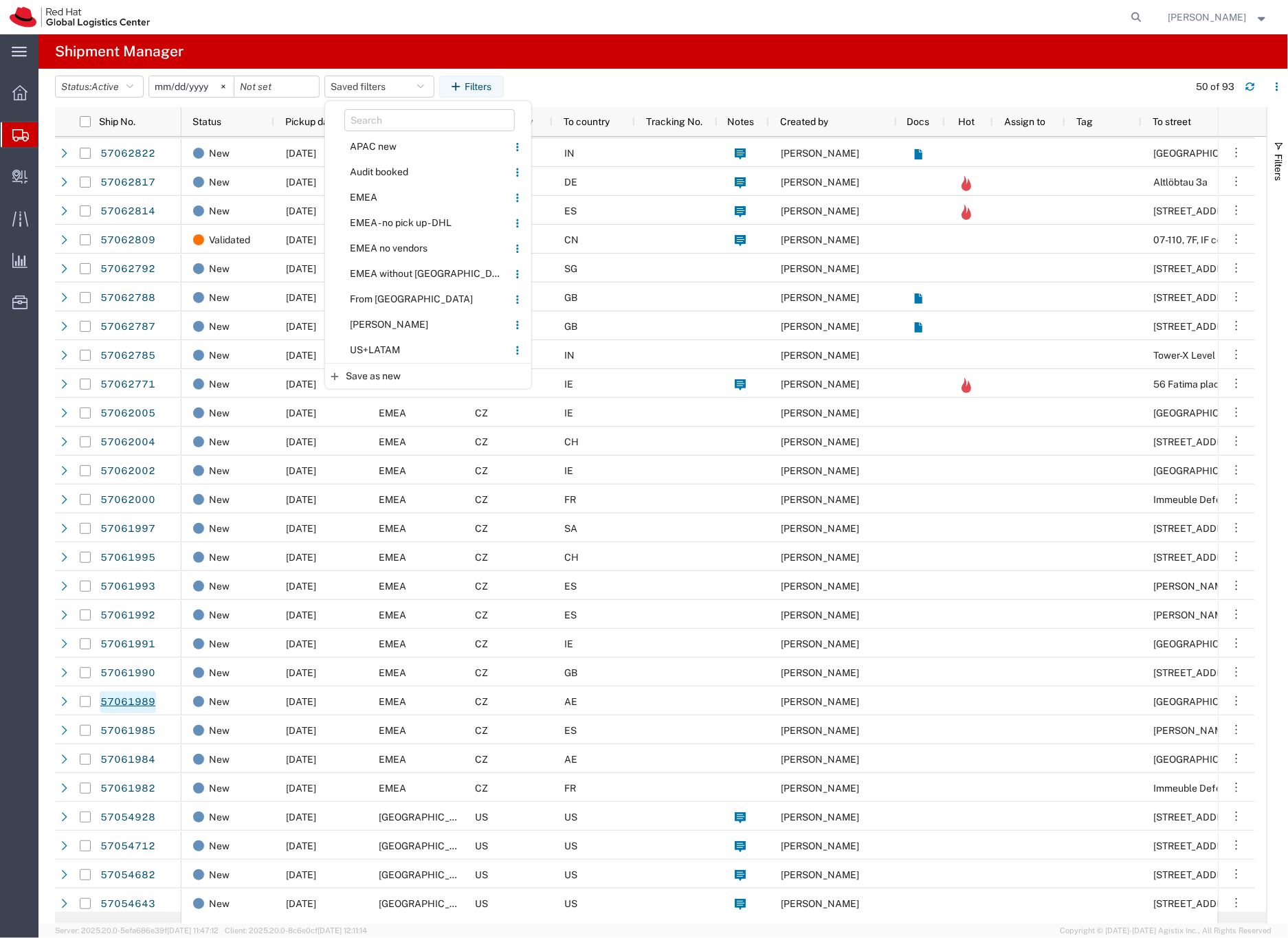
click at [145, 701] on link "57061989" at bounding box center [128, 702] width 56 height 22
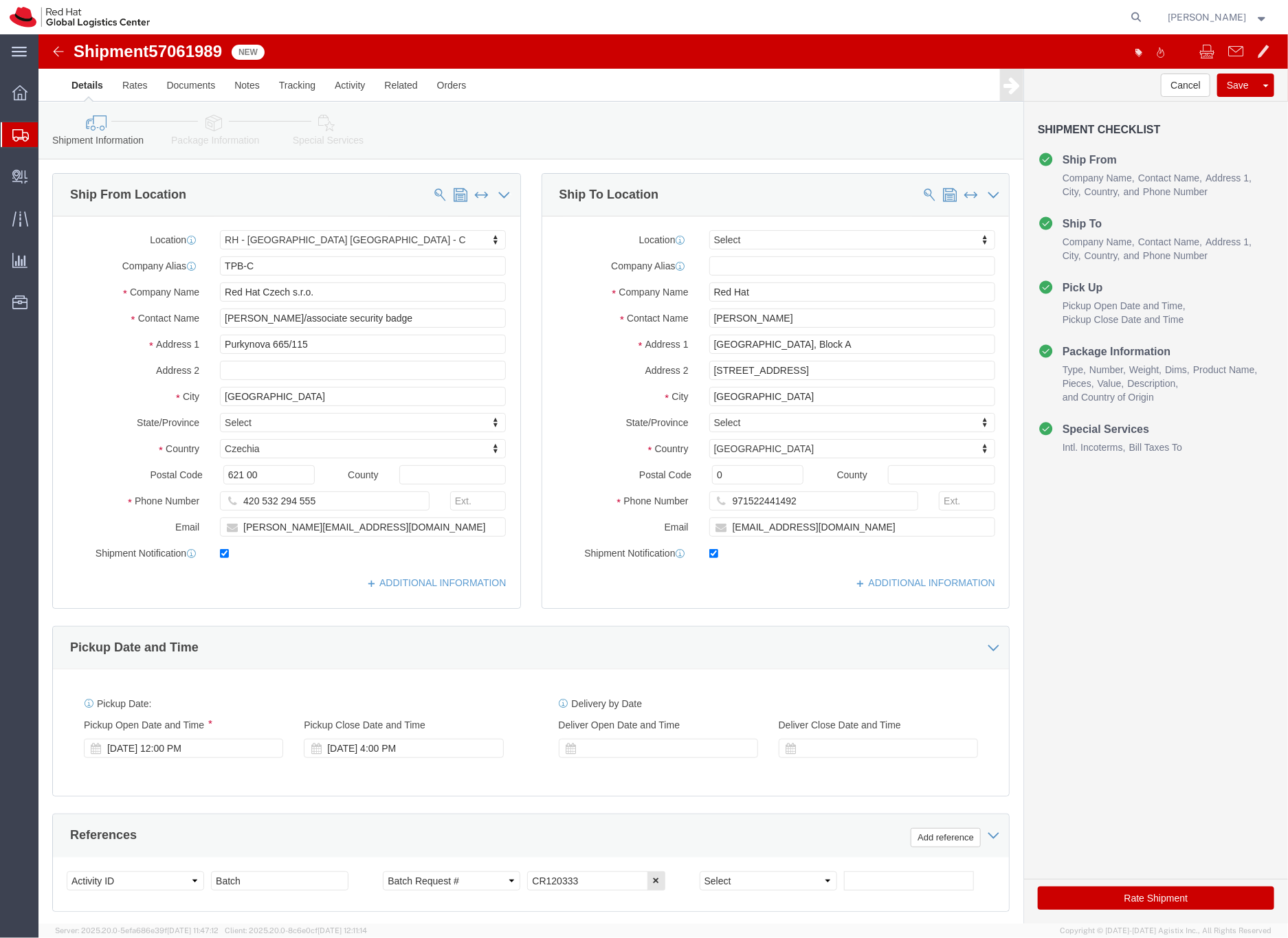
select select "38037"
select select
click input "moabdelm@redhat.com"
type input "moabdelm@redhat.com,EMEAlogistics@redhat.com"
click icon
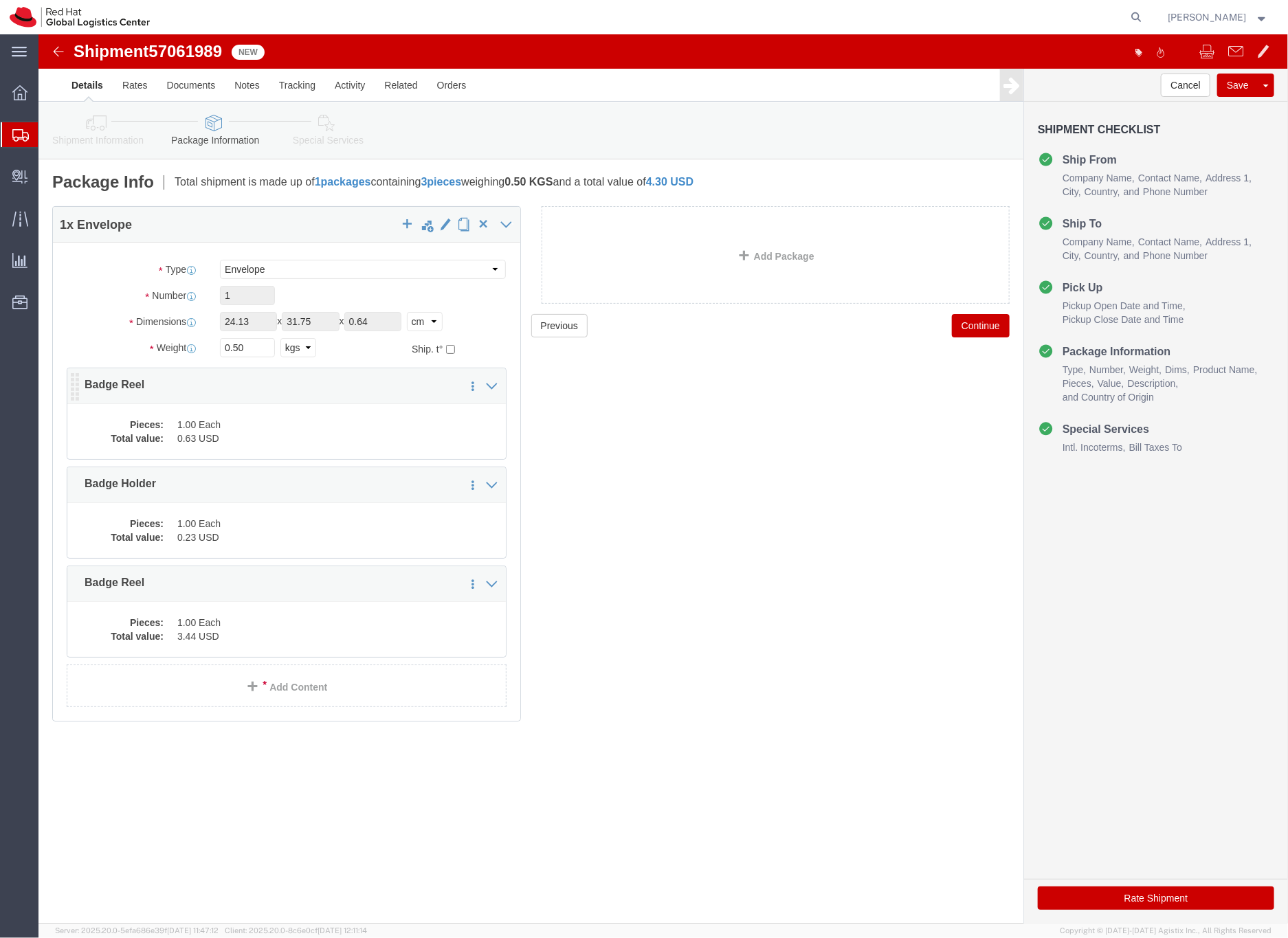
click dd "1.00 Each"
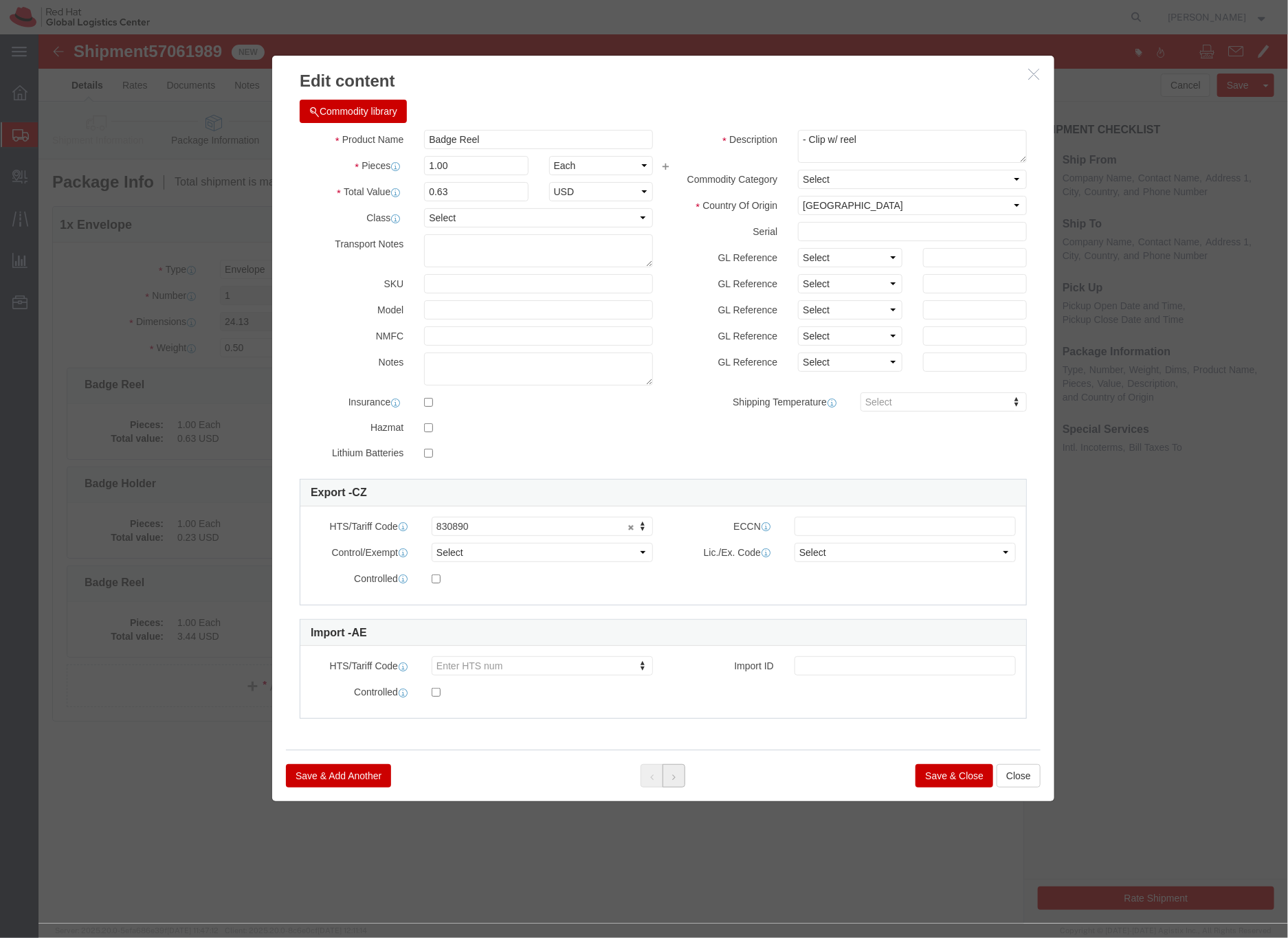
click icon
click button "Save & Close"
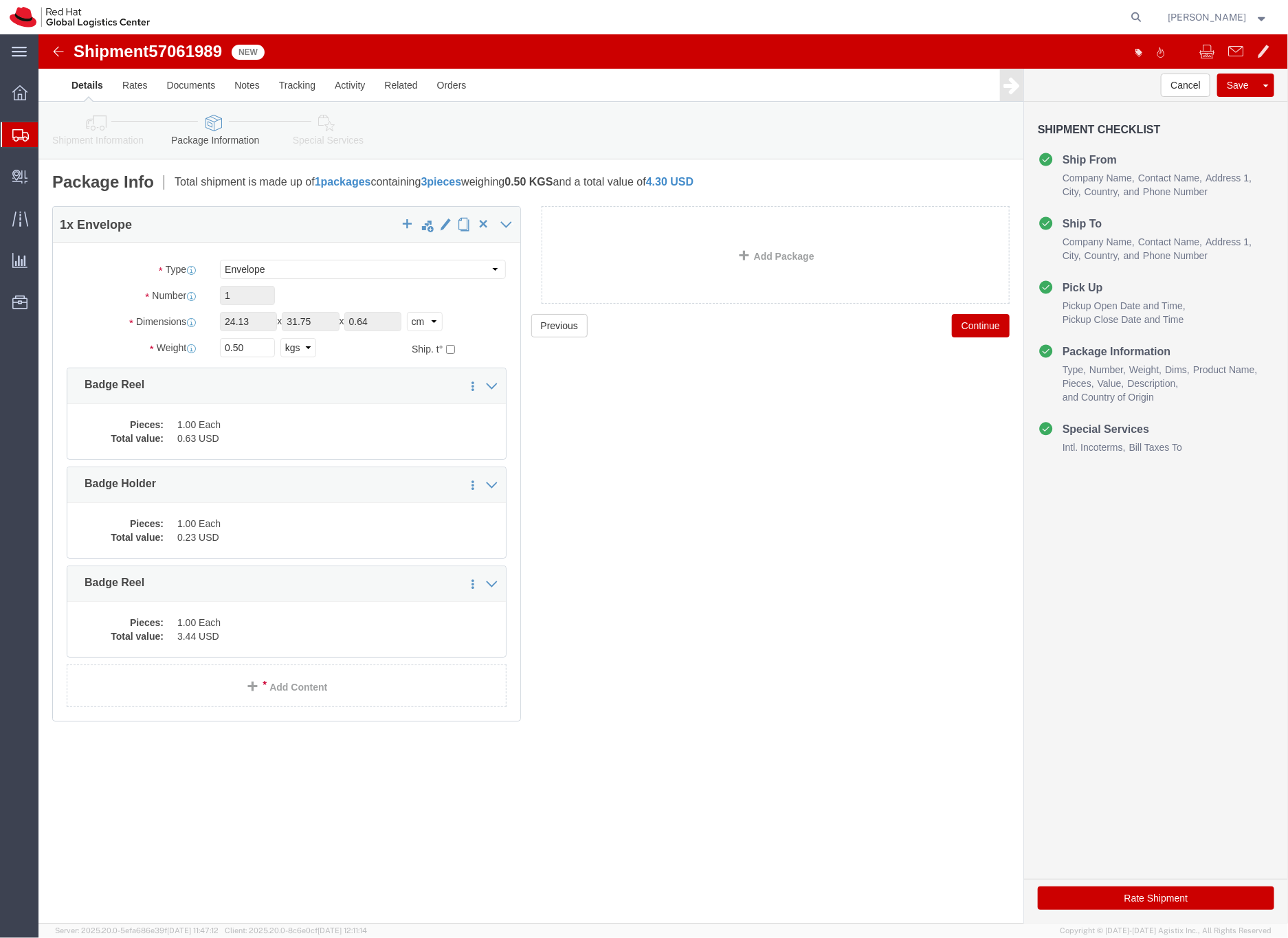
click icon
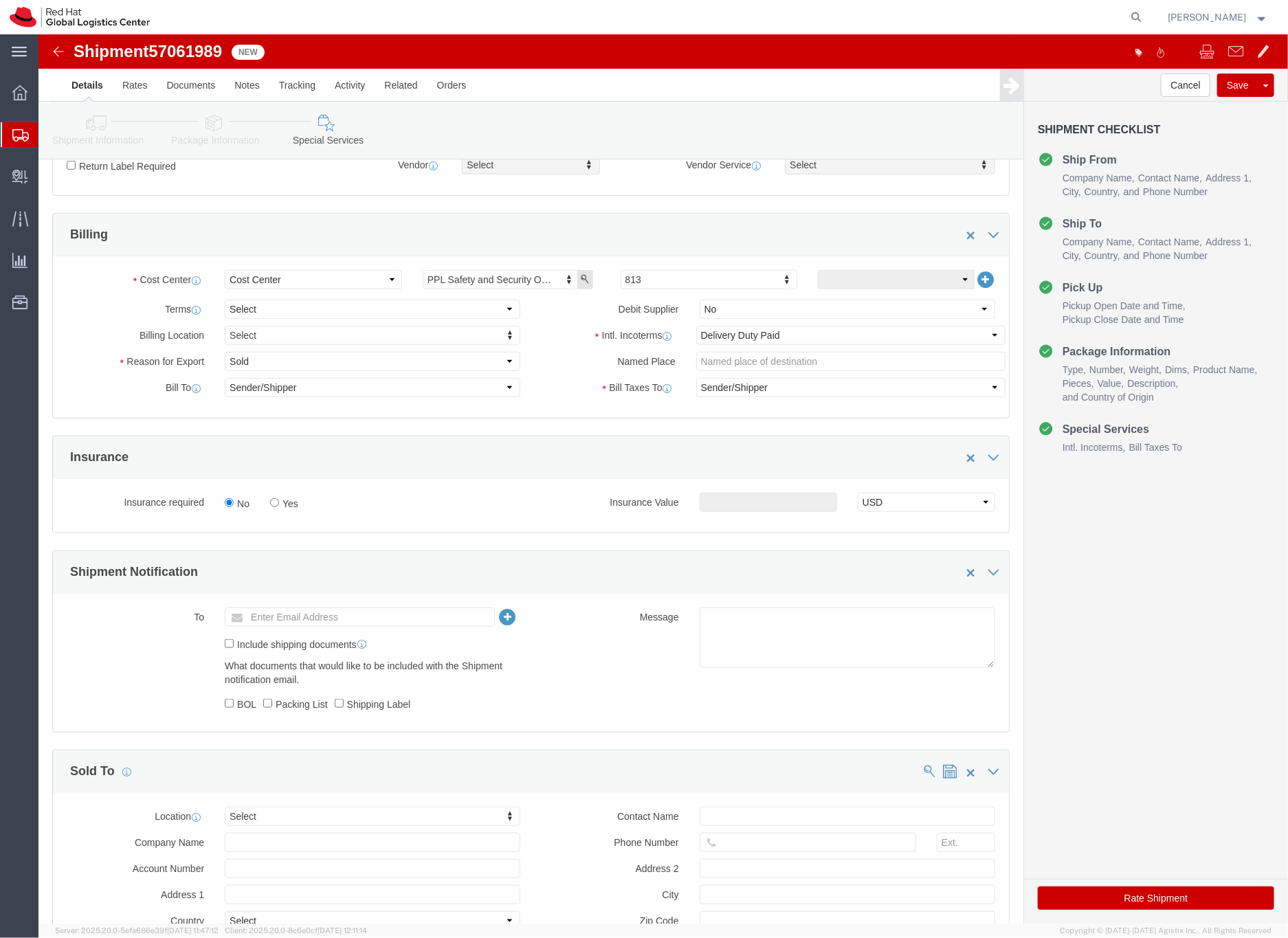
scroll to position [583, 0]
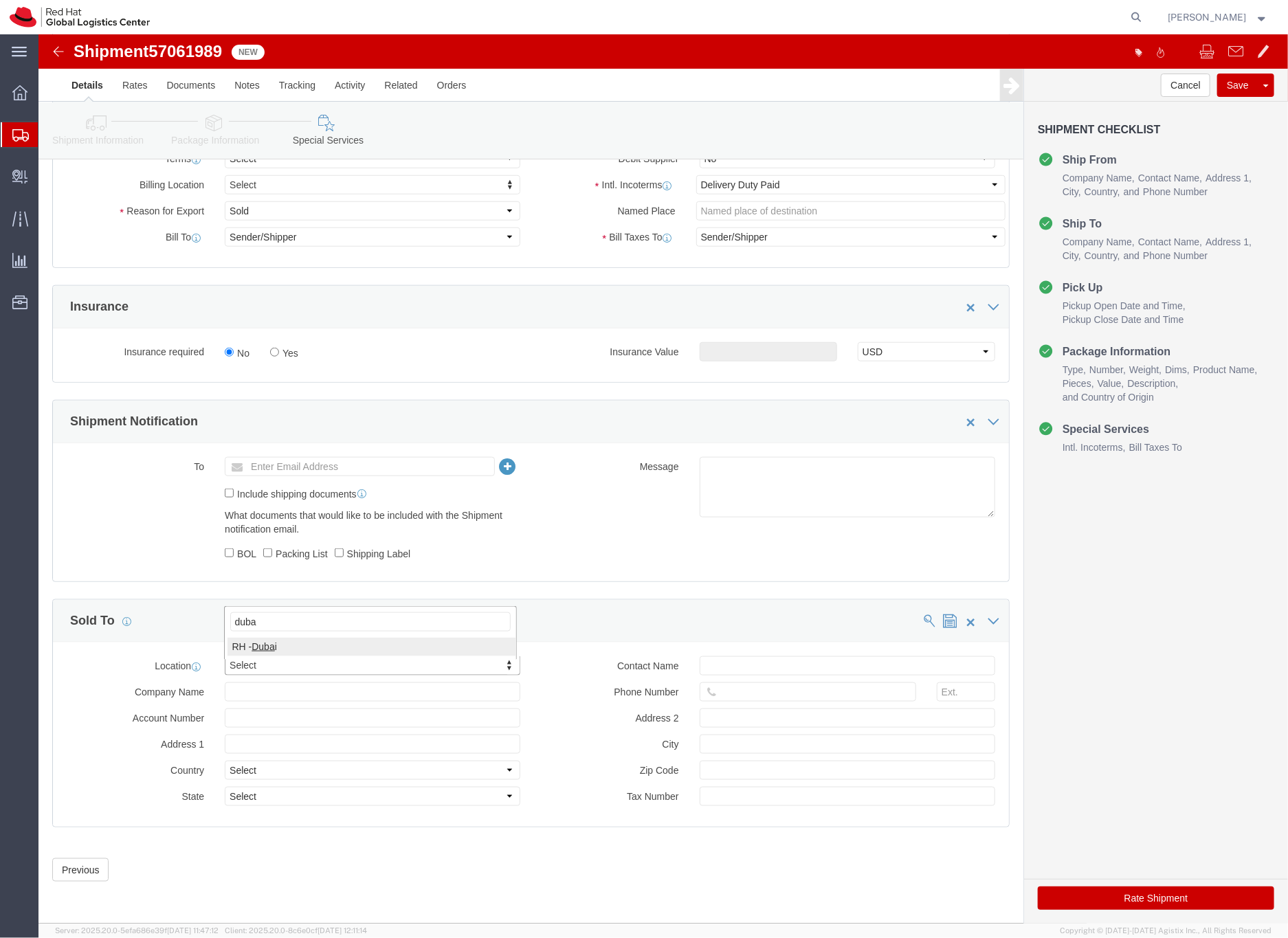
type input "duba"
click input "text"
type input "[EMAIL_ADDRESS][DOMAIN_NAME]"
click button "Rate Shipment"
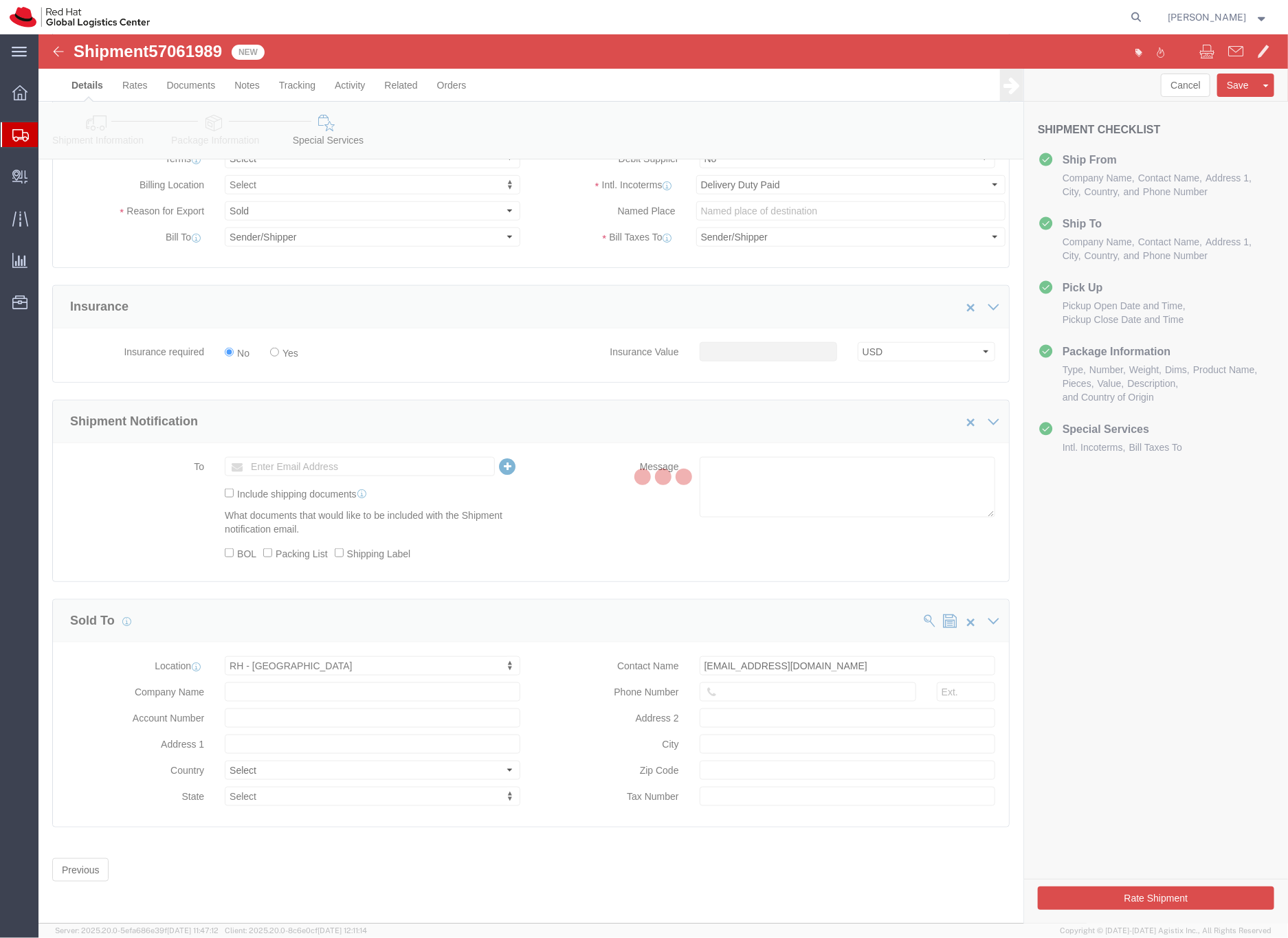
scroll to position [0, 0]
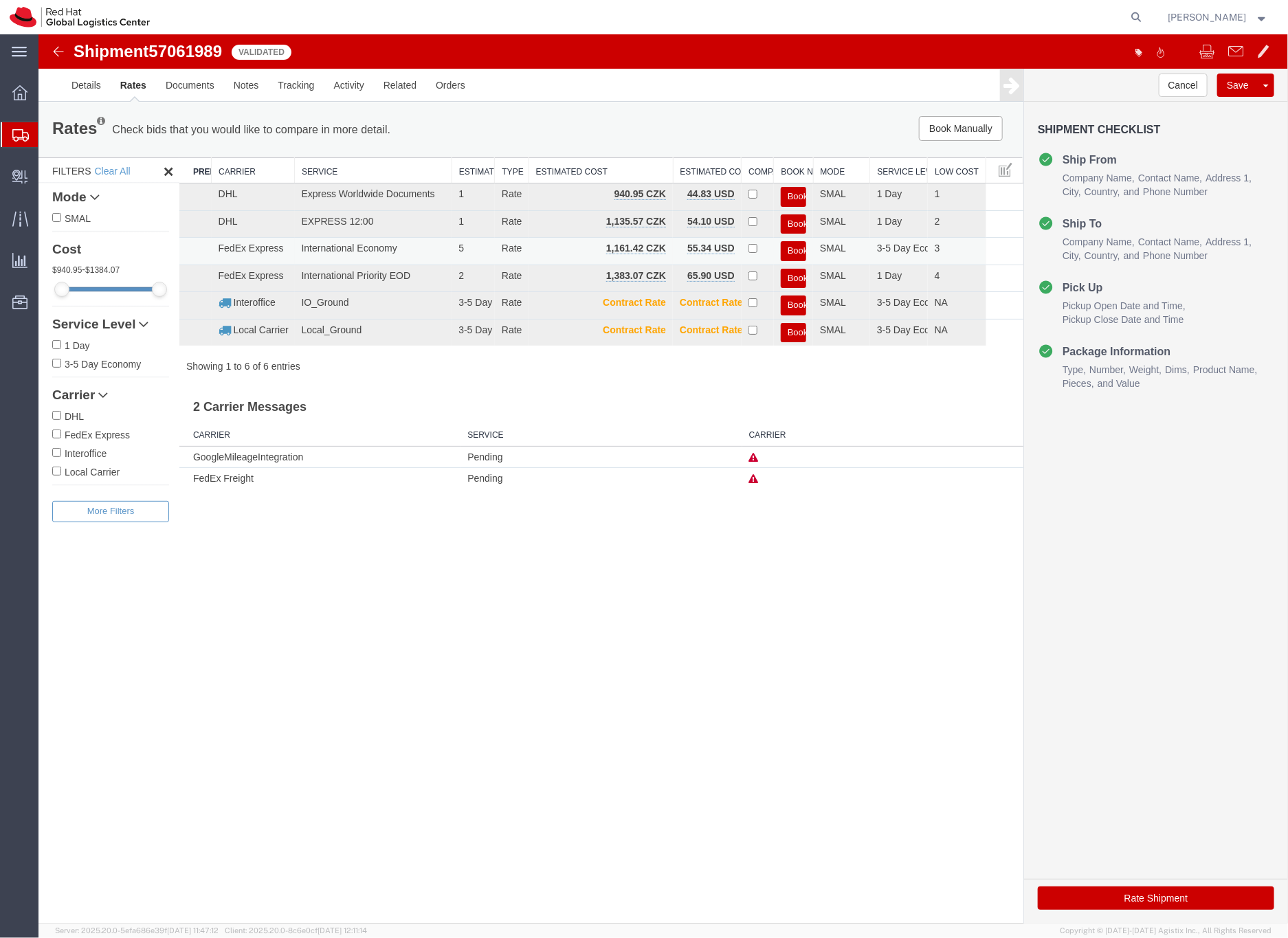
click at [793, 249] on button "Book" at bounding box center [793, 250] width 26 height 20
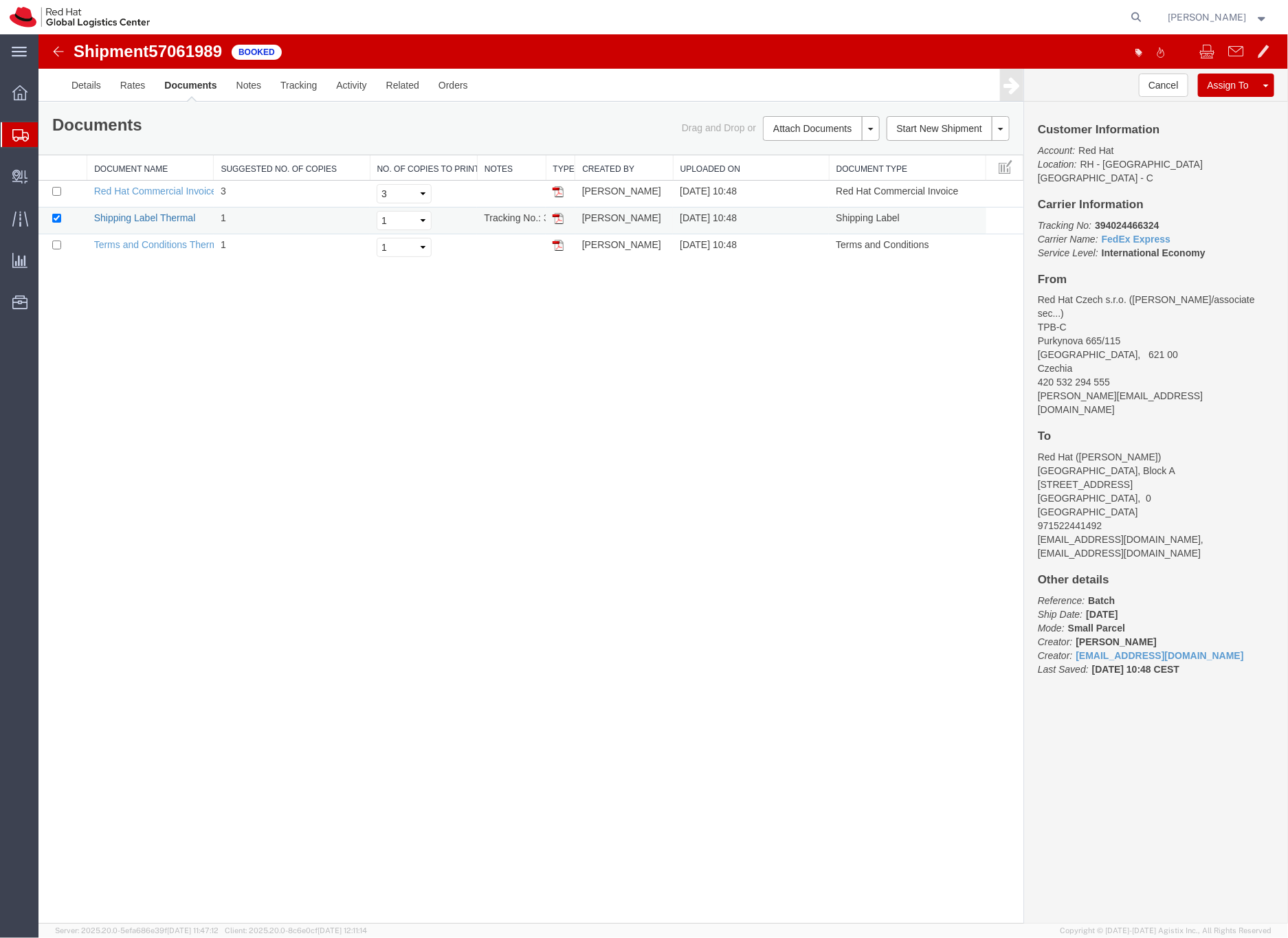
click at [183, 217] on link "Shipping Label Thermal" at bounding box center [143, 217] width 102 height 11
click at [19, 136] on icon at bounding box center [20, 135] width 16 height 12
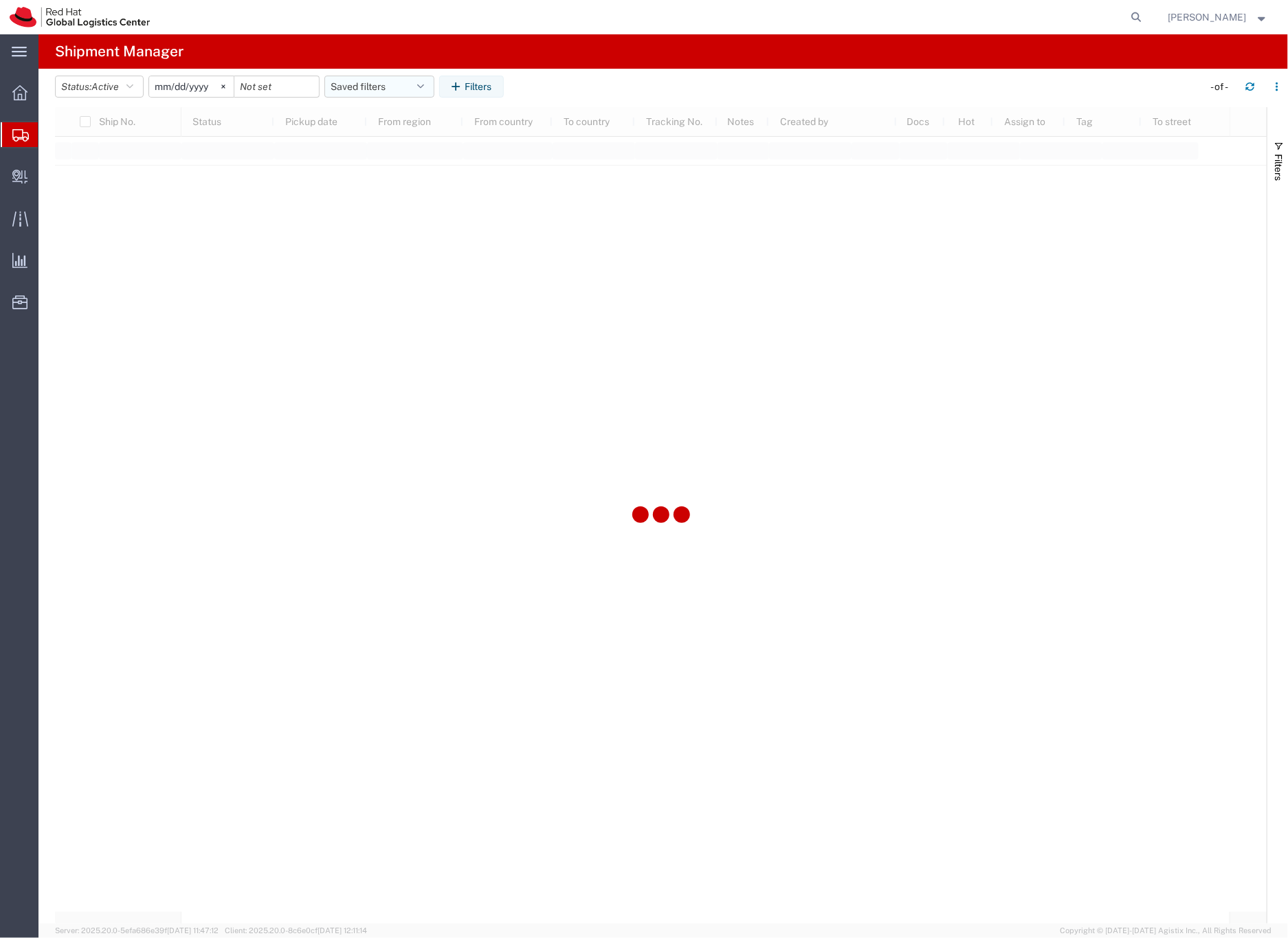
click at [338, 86] on button "Saved filters" at bounding box center [379, 87] width 110 height 22
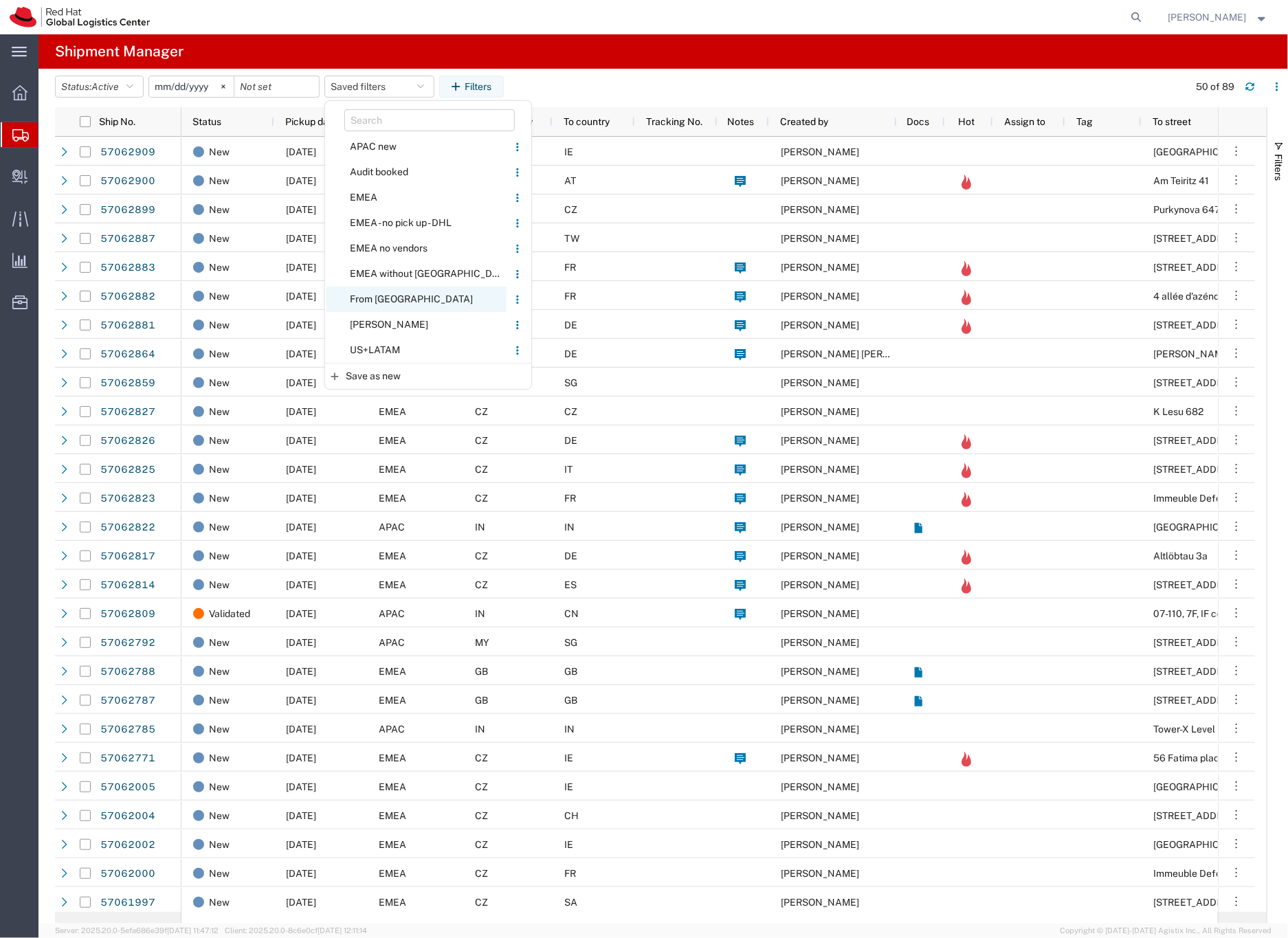
click at [378, 298] on span "From [GEOGRAPHIC_DATA]" at bounding box center [416, 300] width 180 height 26
type input "[DATE]"
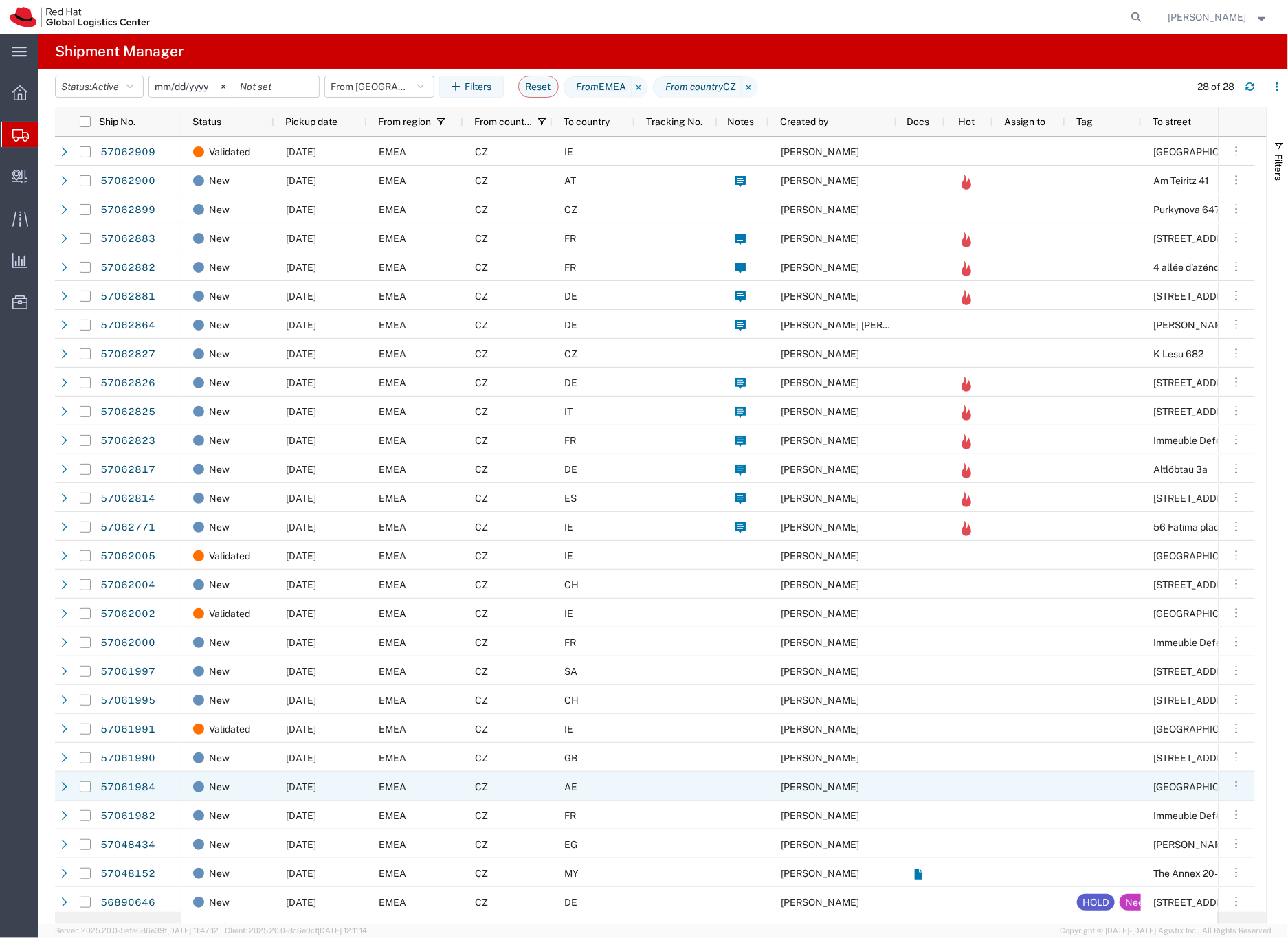
click at [575, 783] on span "AE" at bounding box center [570, 786] width 13 height 11
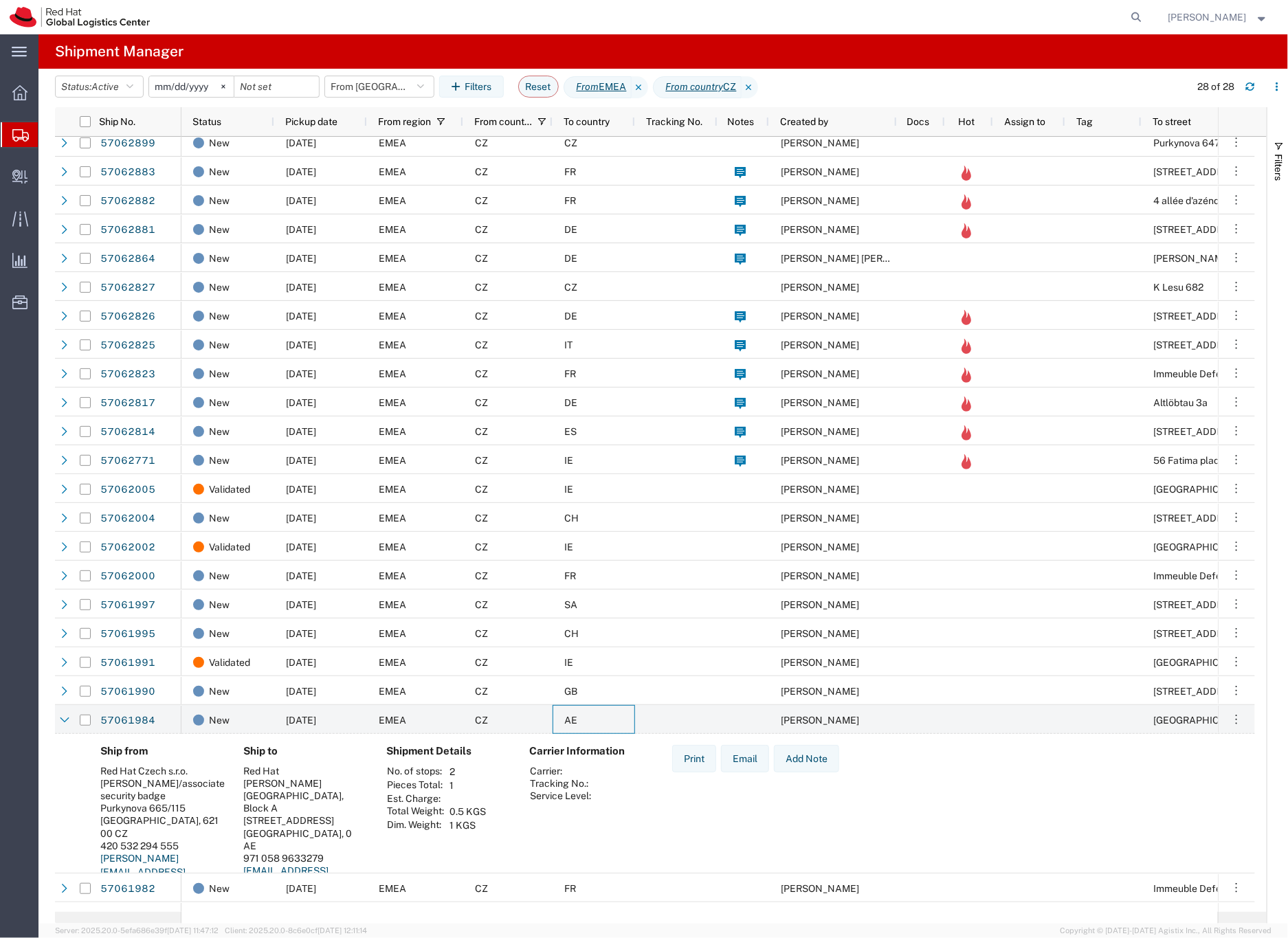
scroll to position [132, 0]
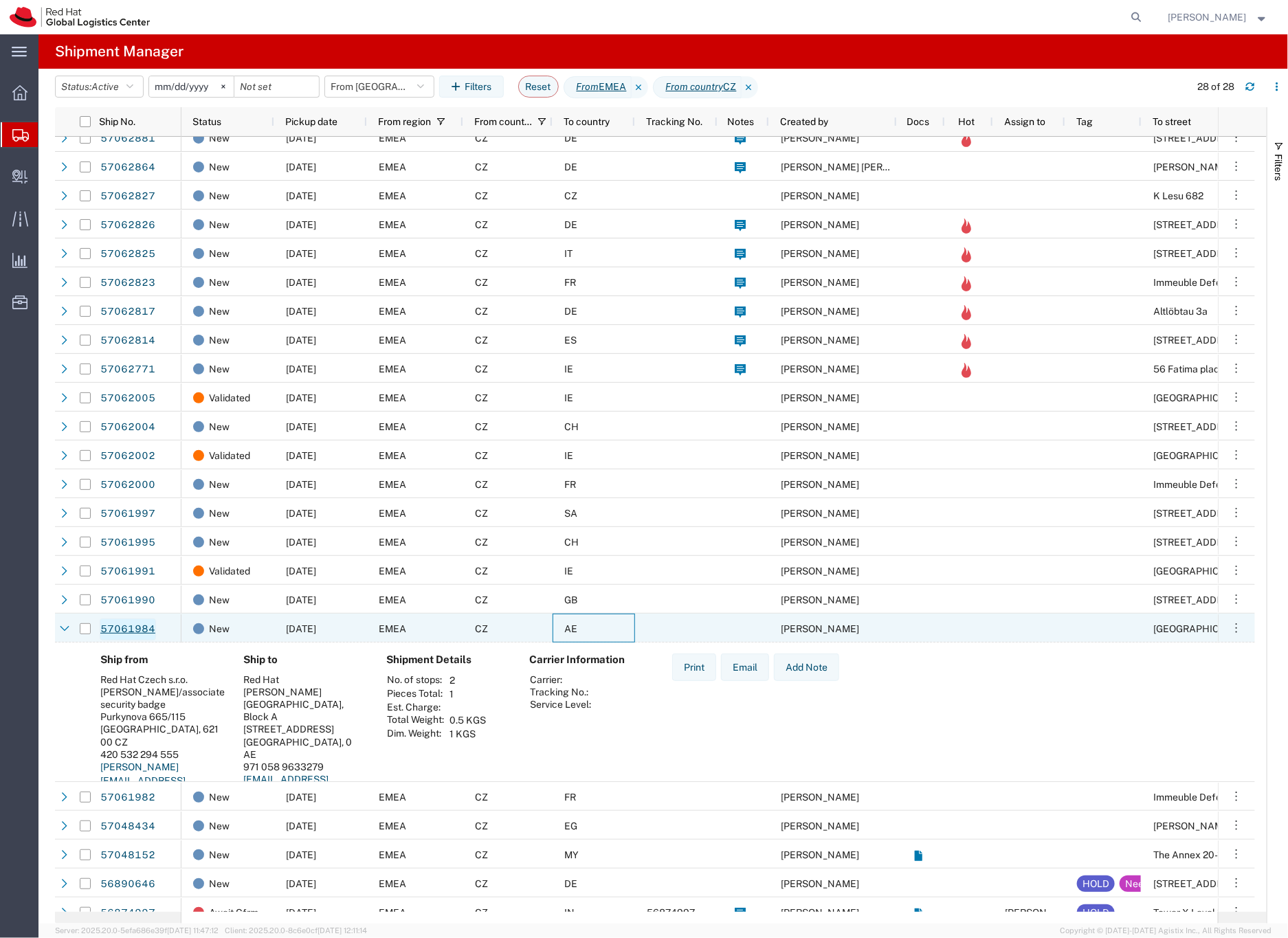
click at [118, 630] on link "57061984" at bounding box center [128, 630] width 56 height 22
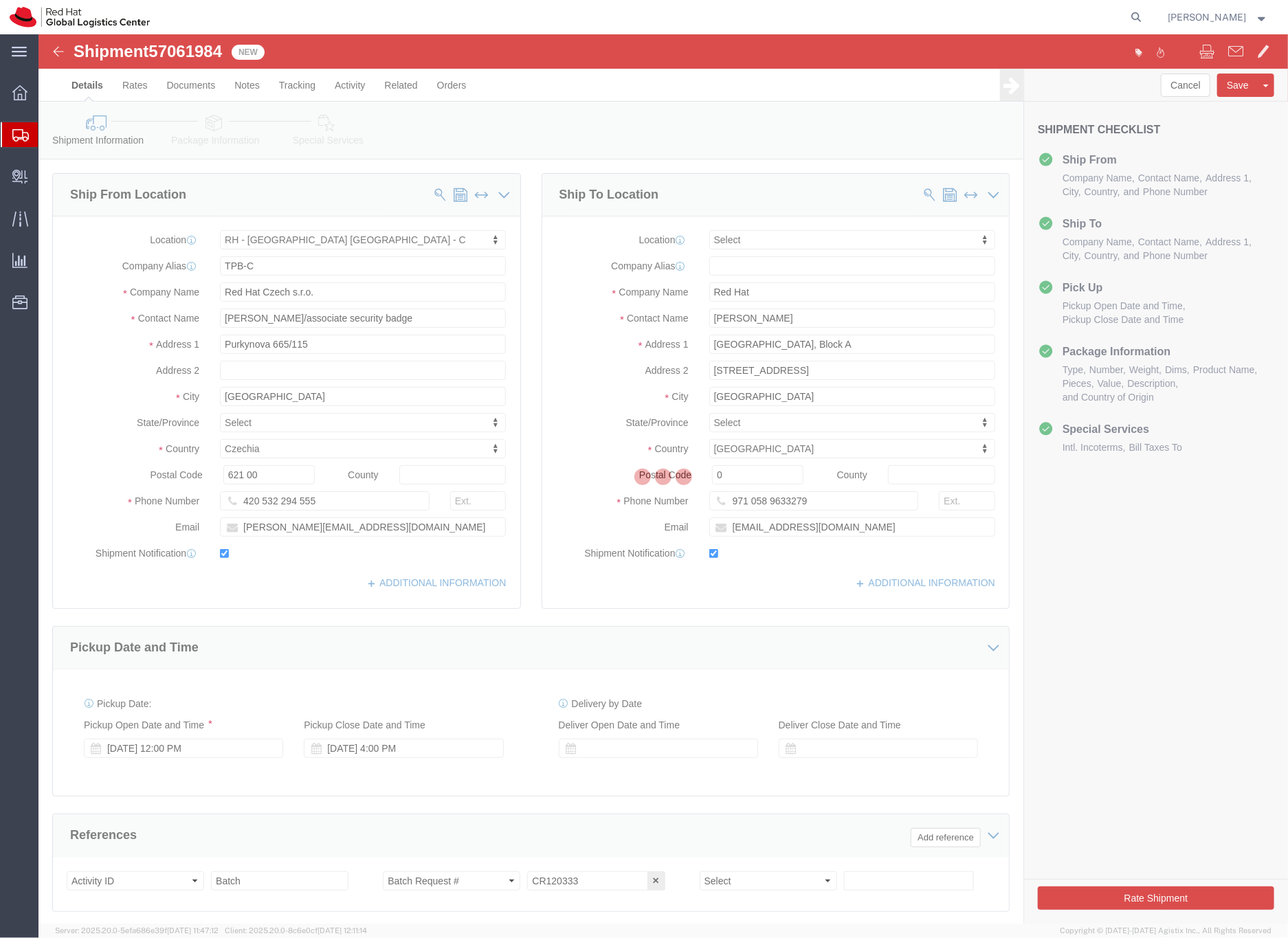
click at [17, 135] on icon at bounding box center [20, 135] width 16 height 12
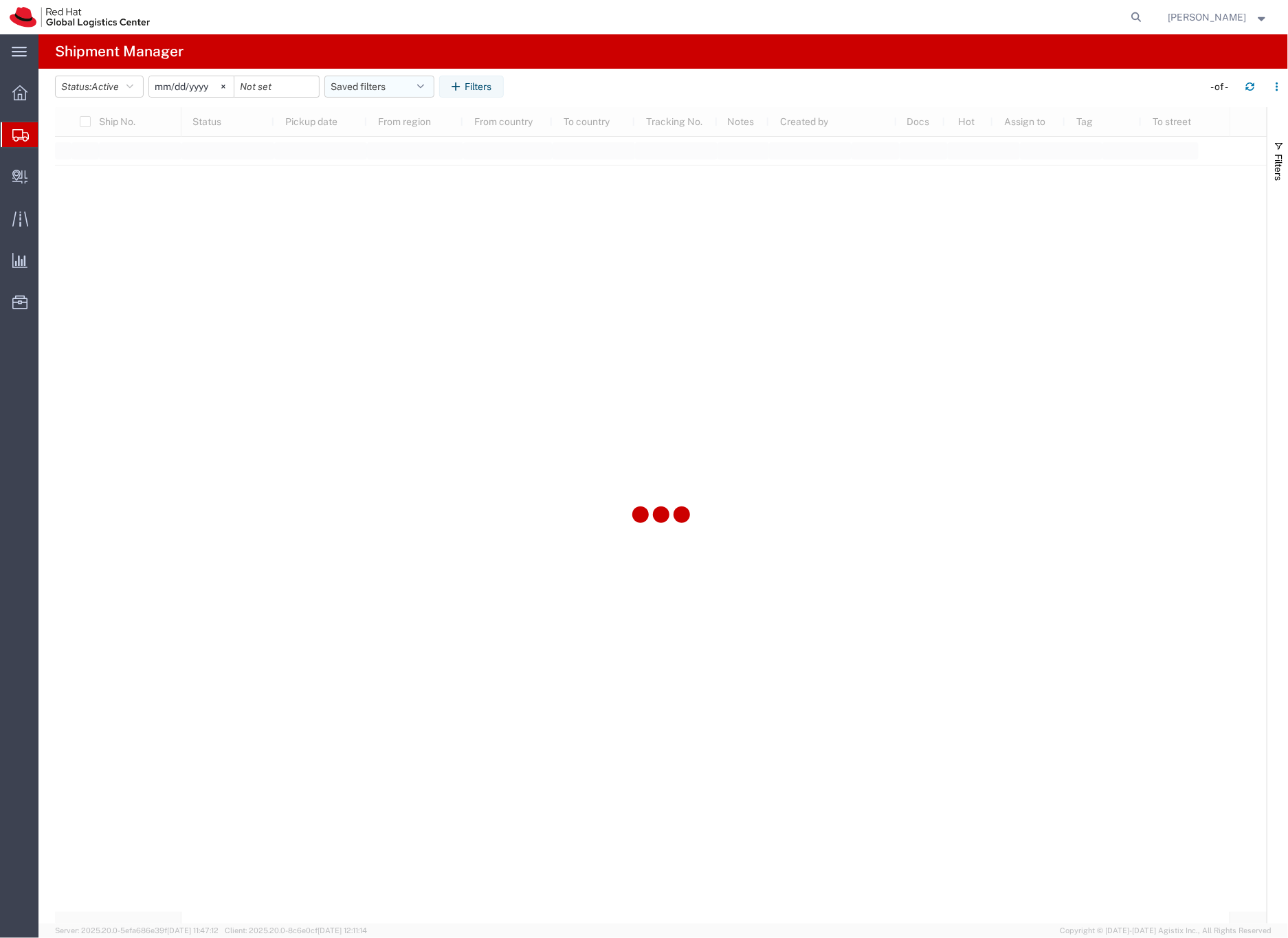
click at [352, 85] on button "Saved filters" at bounding box center [379, 87] width 110 height 22
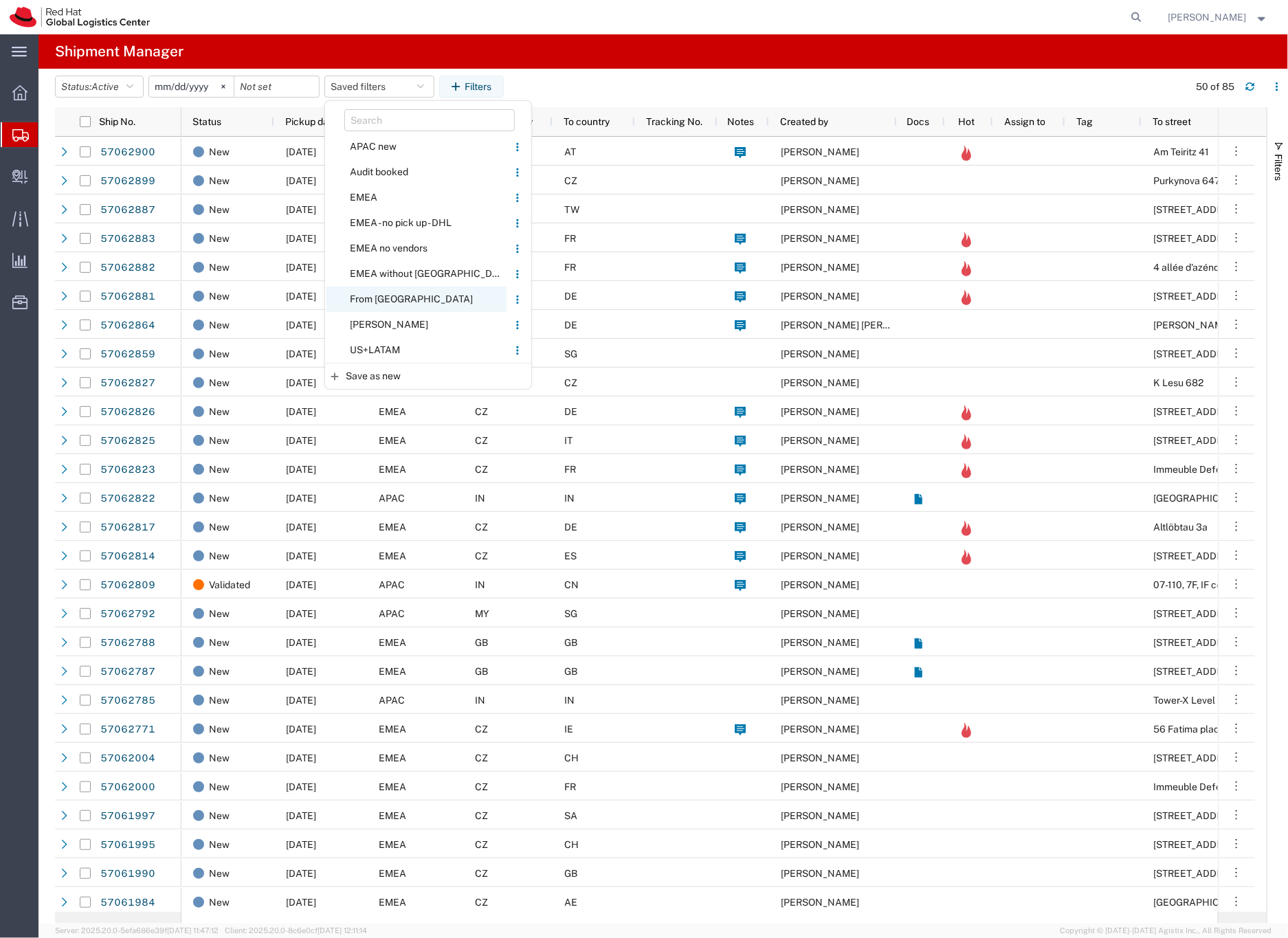
click at [379, 296] on span "From [GEOGRAPHIC_DATA]" at bounding box center [416, 300] width 180 height 26
type input "[DATE]"
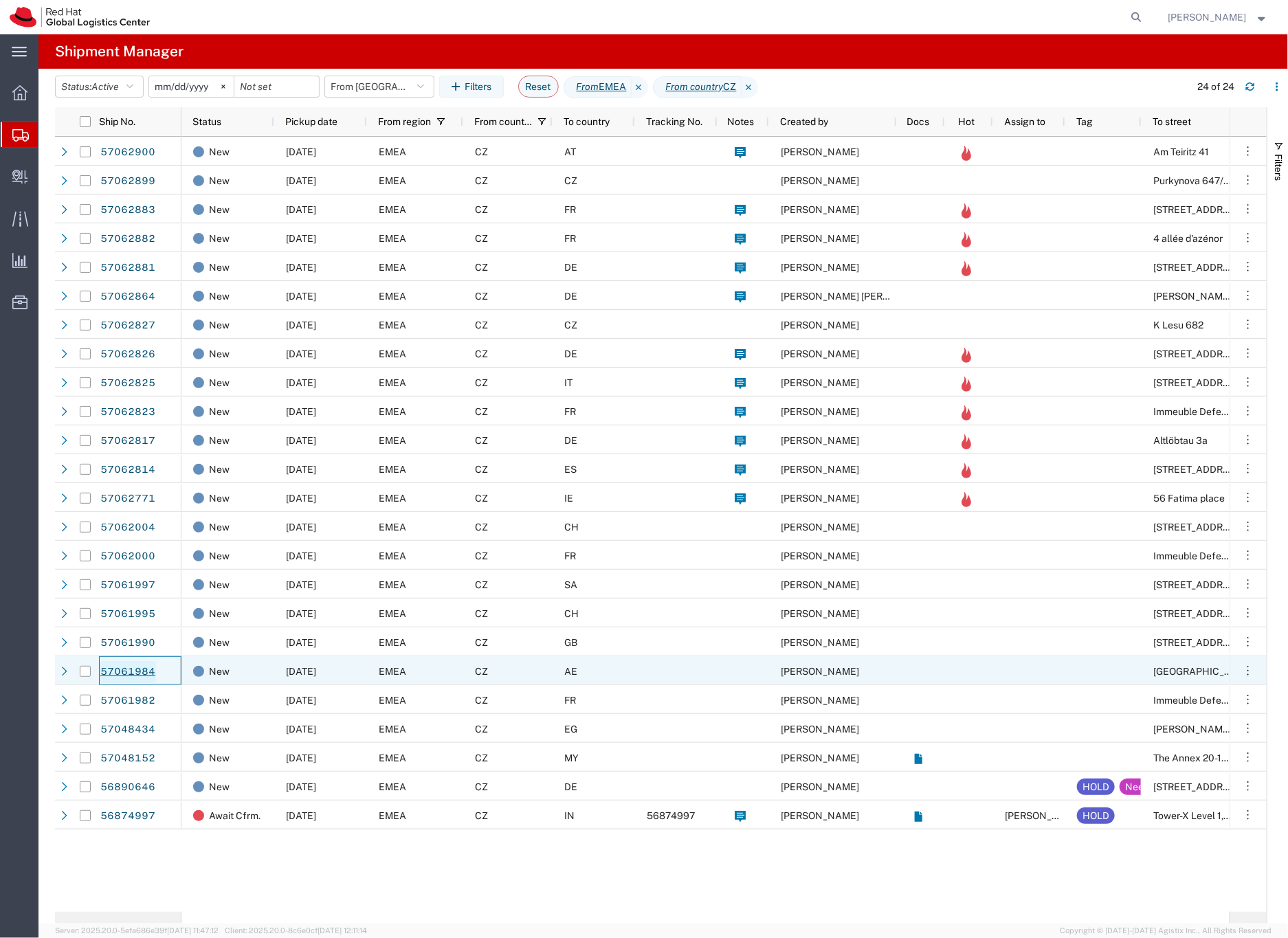
click at [143, 672] on link "57061984" at bounding box center [128, 672] width 56 height 22
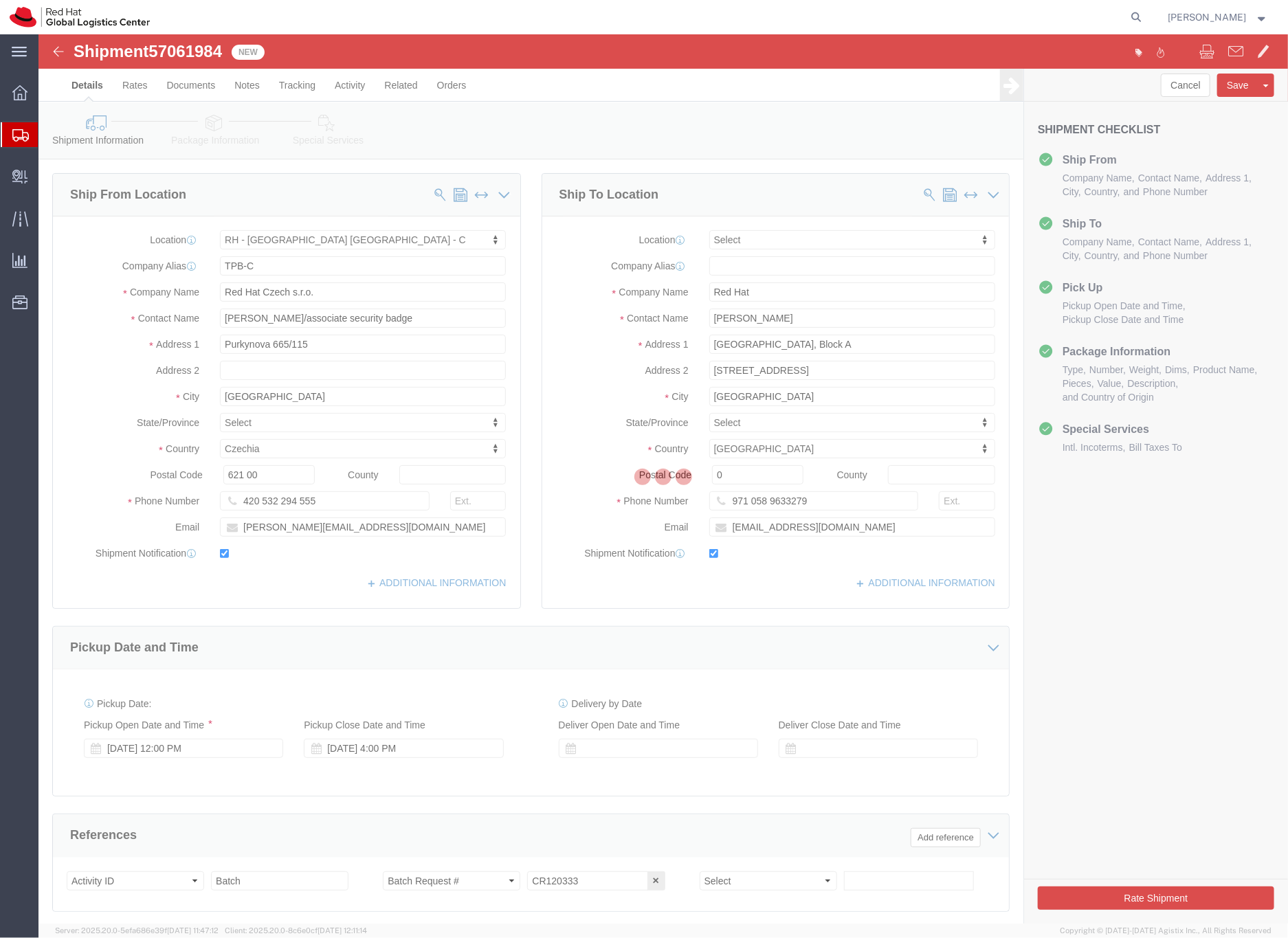
select select "38037"
select select
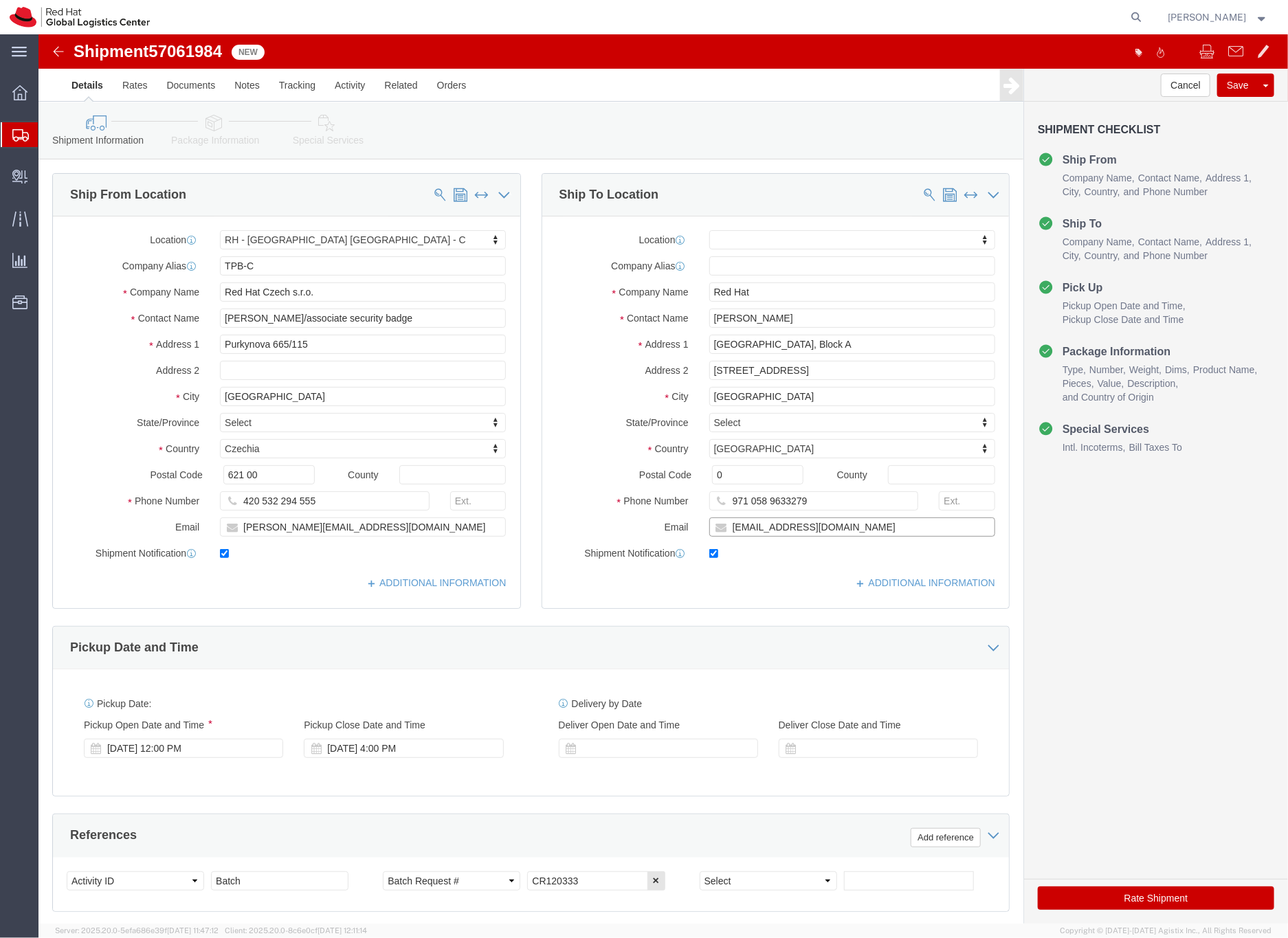
click input "lbhatia@redhat.com"
type input "lbhatia@redhat.com"
click icon
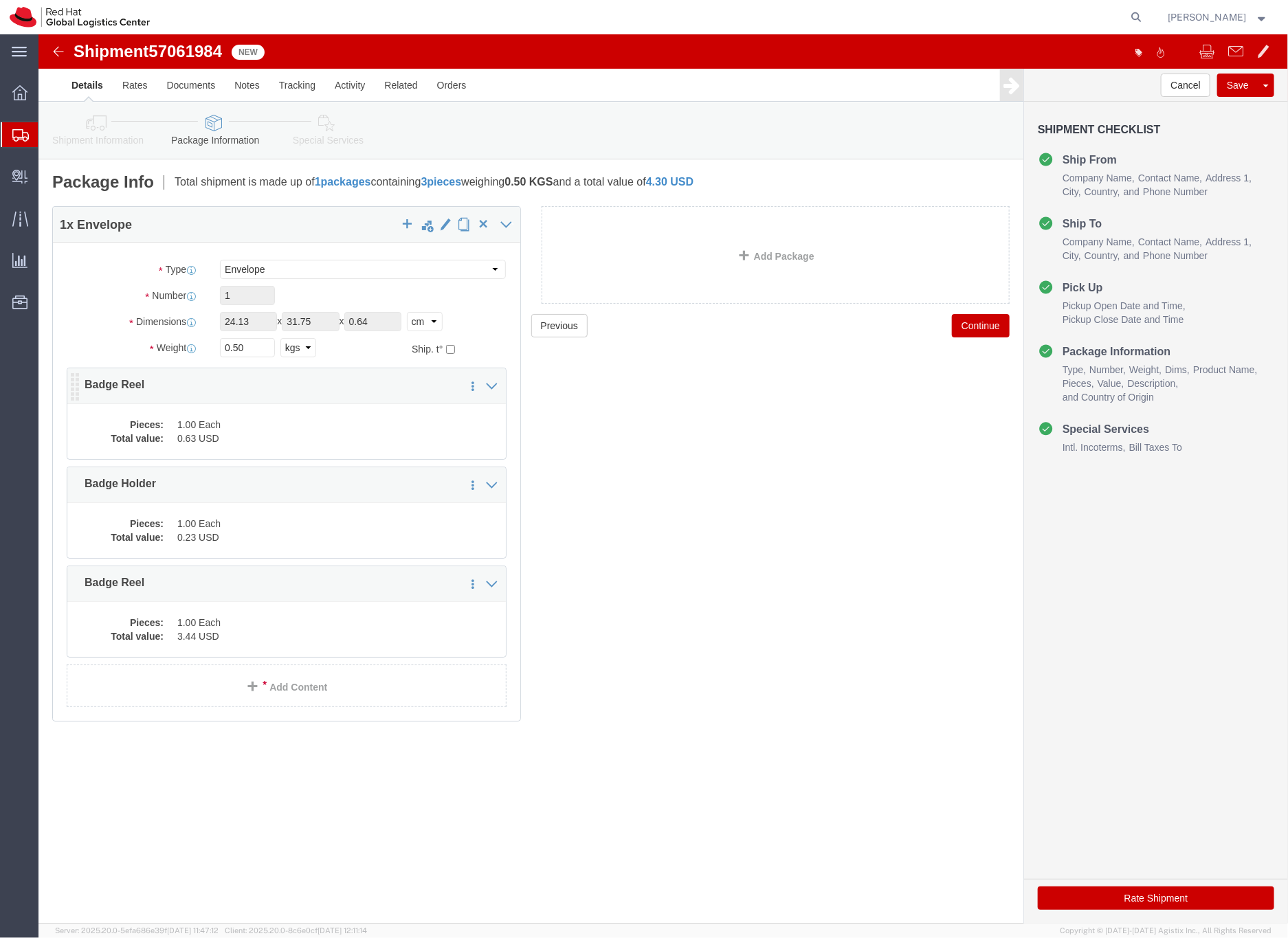
click dd "1.00 Each"
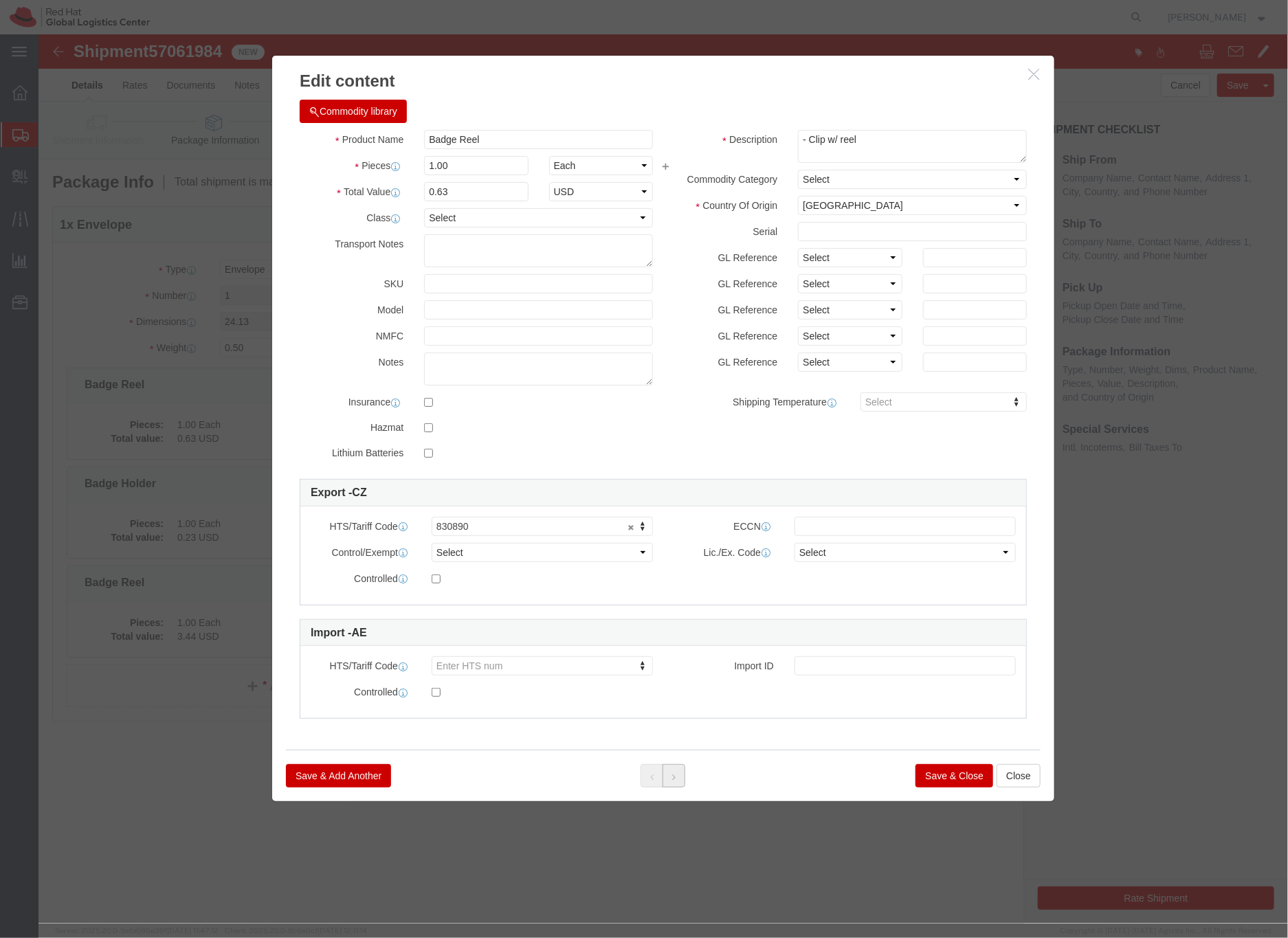
click button
click icon
click button "Save & Close"
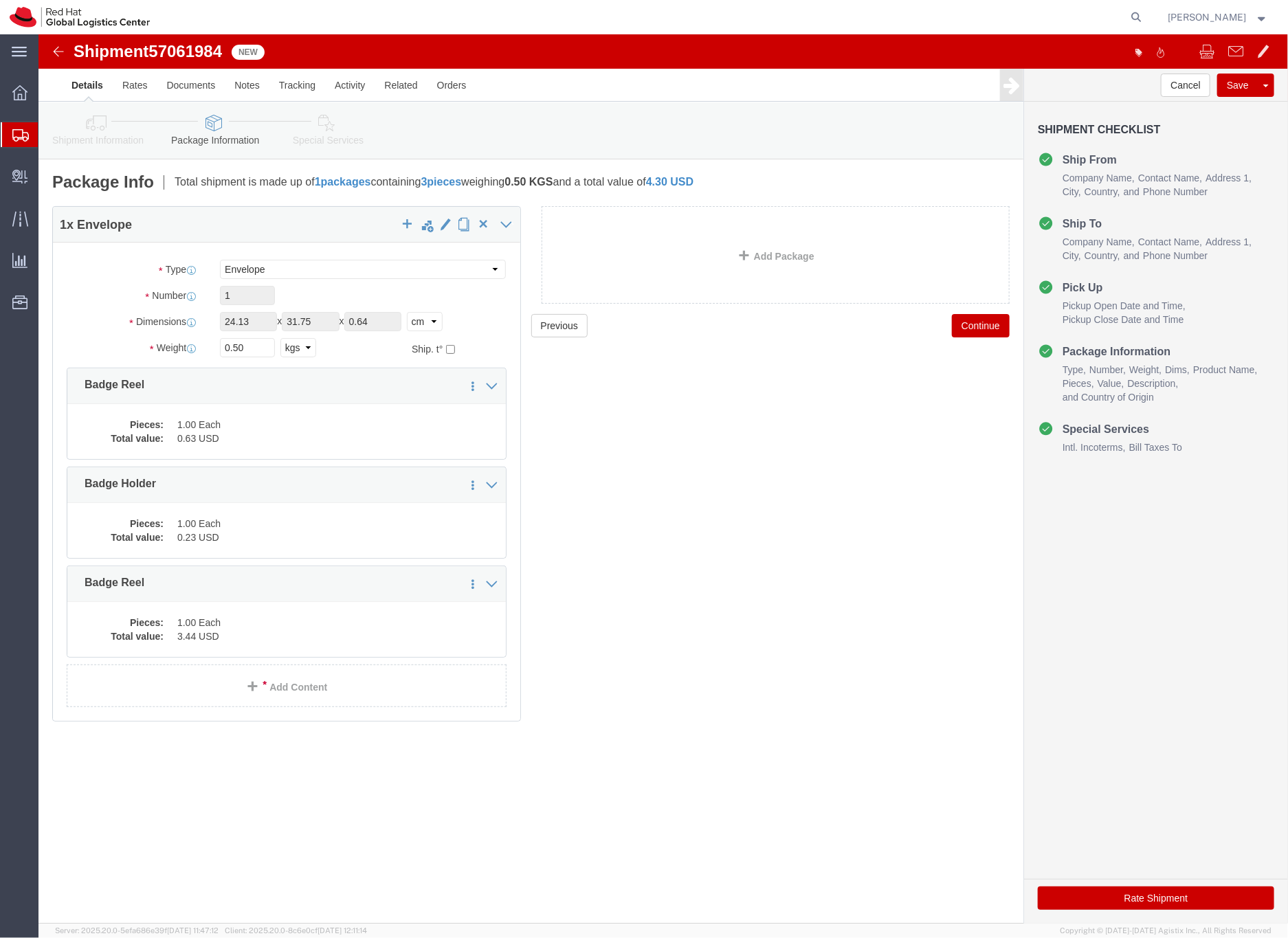
click icon
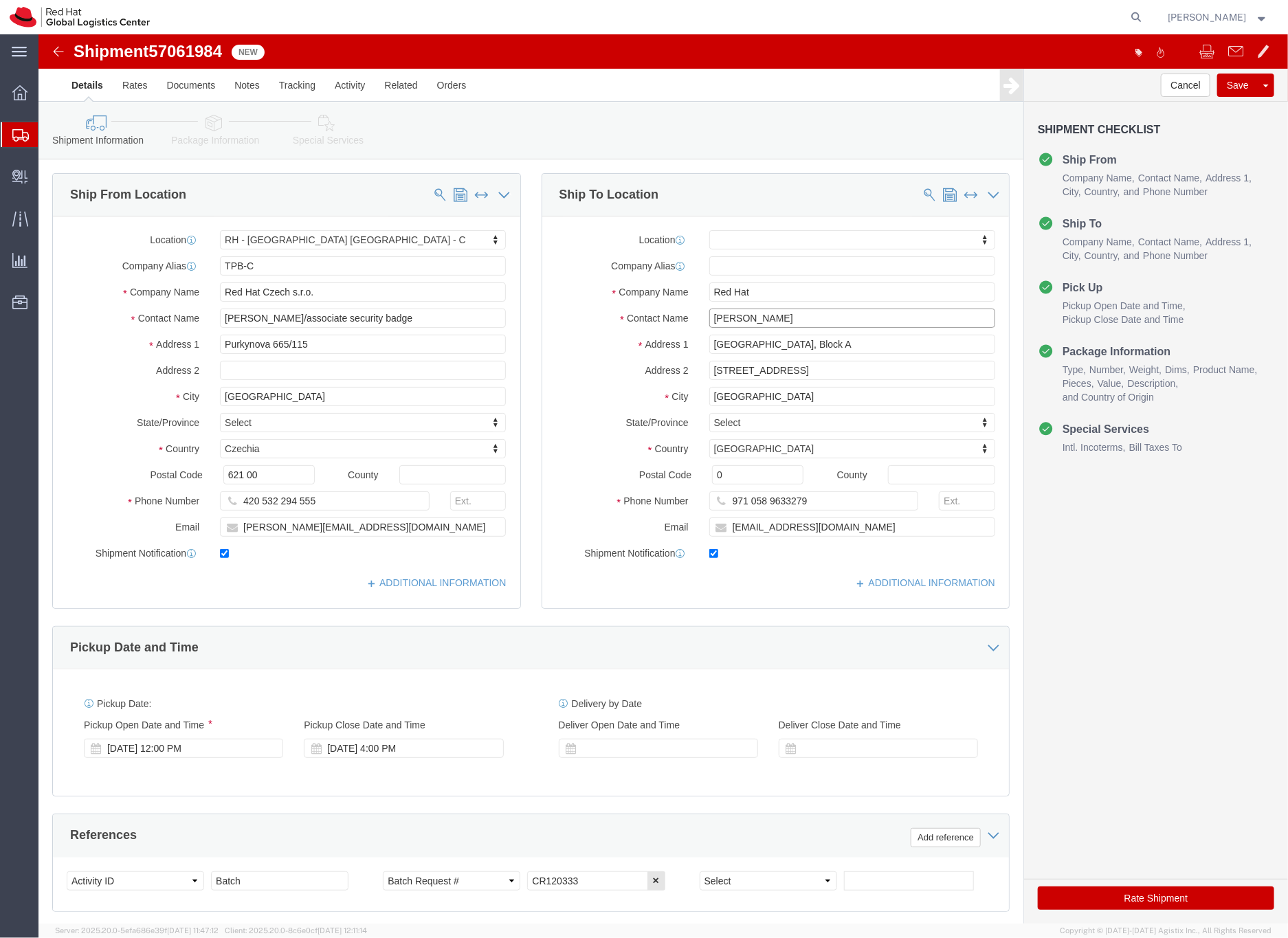
click input "Laxmi Bhatia"
drag, startPoint x: 761, startPoint y: 277, endPoint x: 729, endPoint y: 282, distance: 32.4
click input "Laxmi Bhatia"
type input "[PERSON_NAME] (please distribute)"
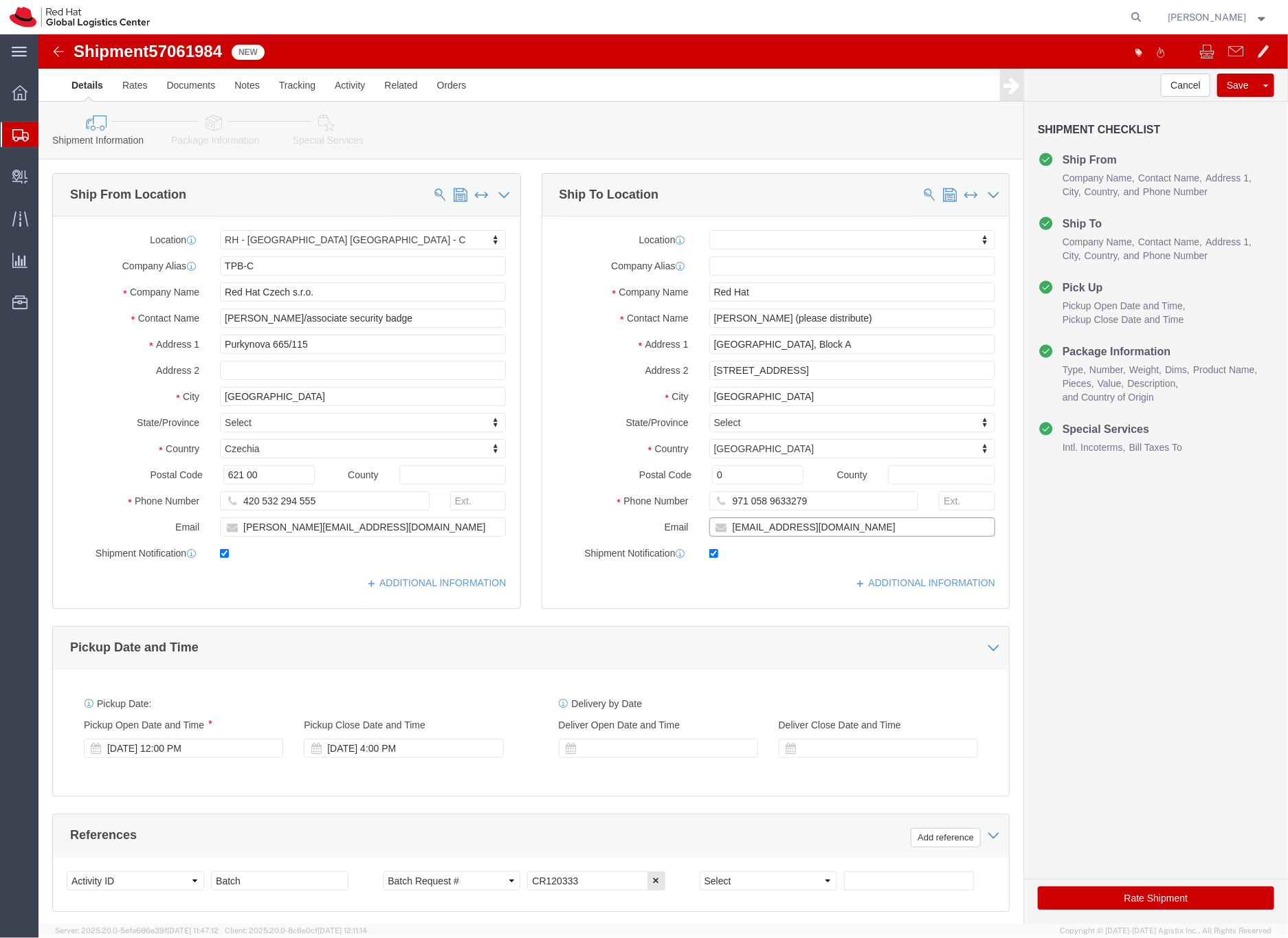
click input "lbhatia@redhat.com"
type input "lbhatia@redhat.com,EMEAlogistics"
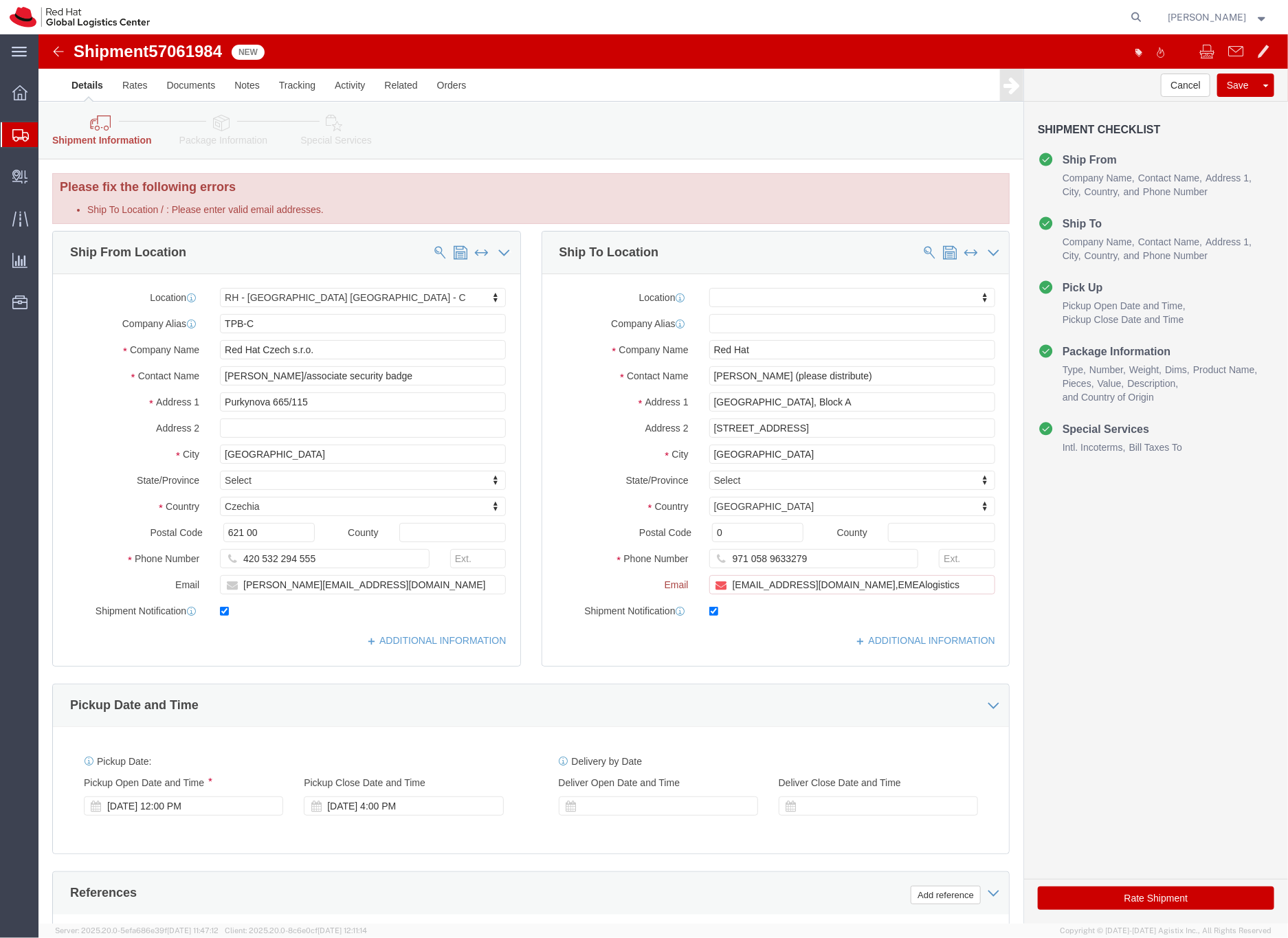
click icon
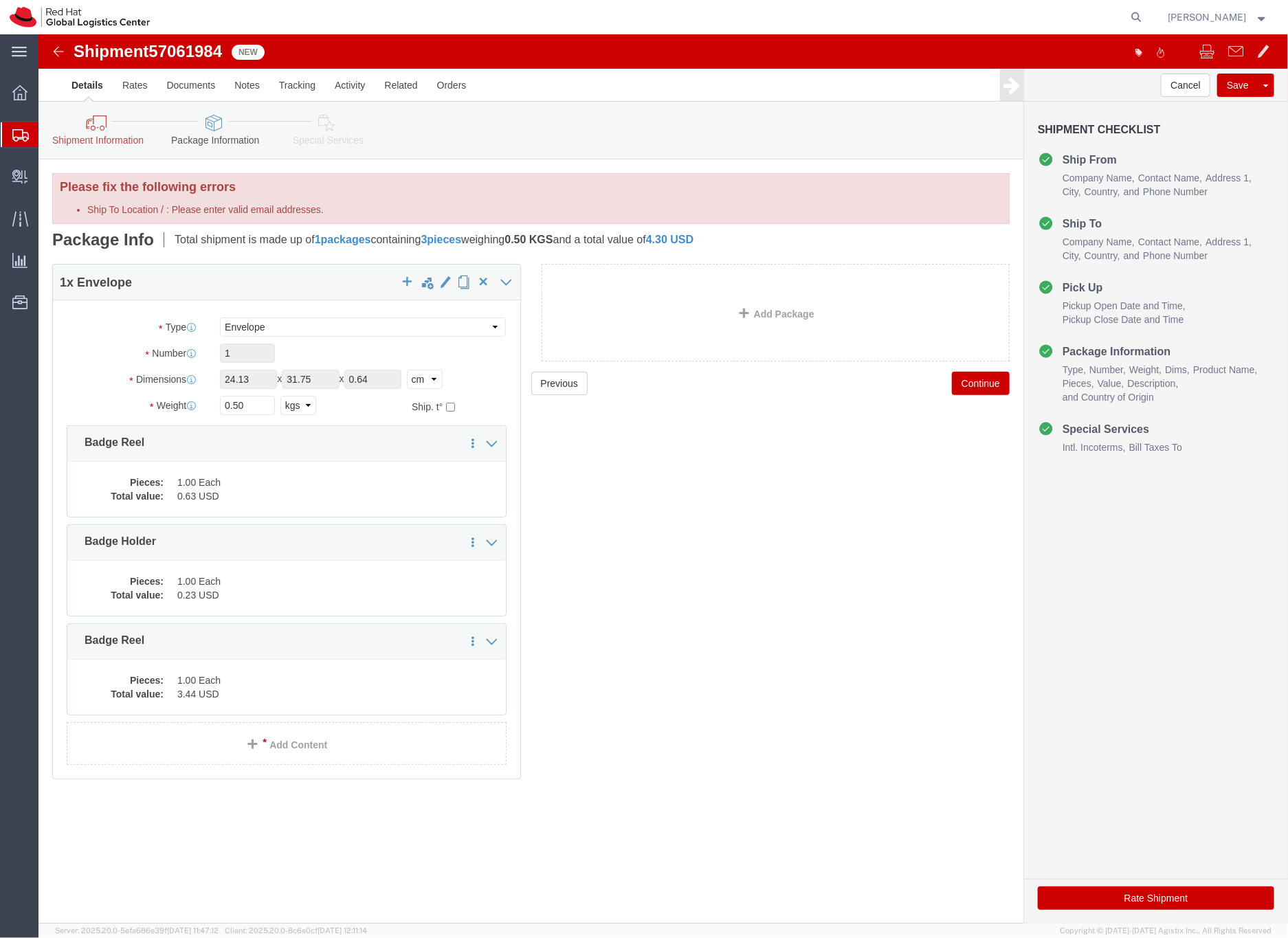
click icon
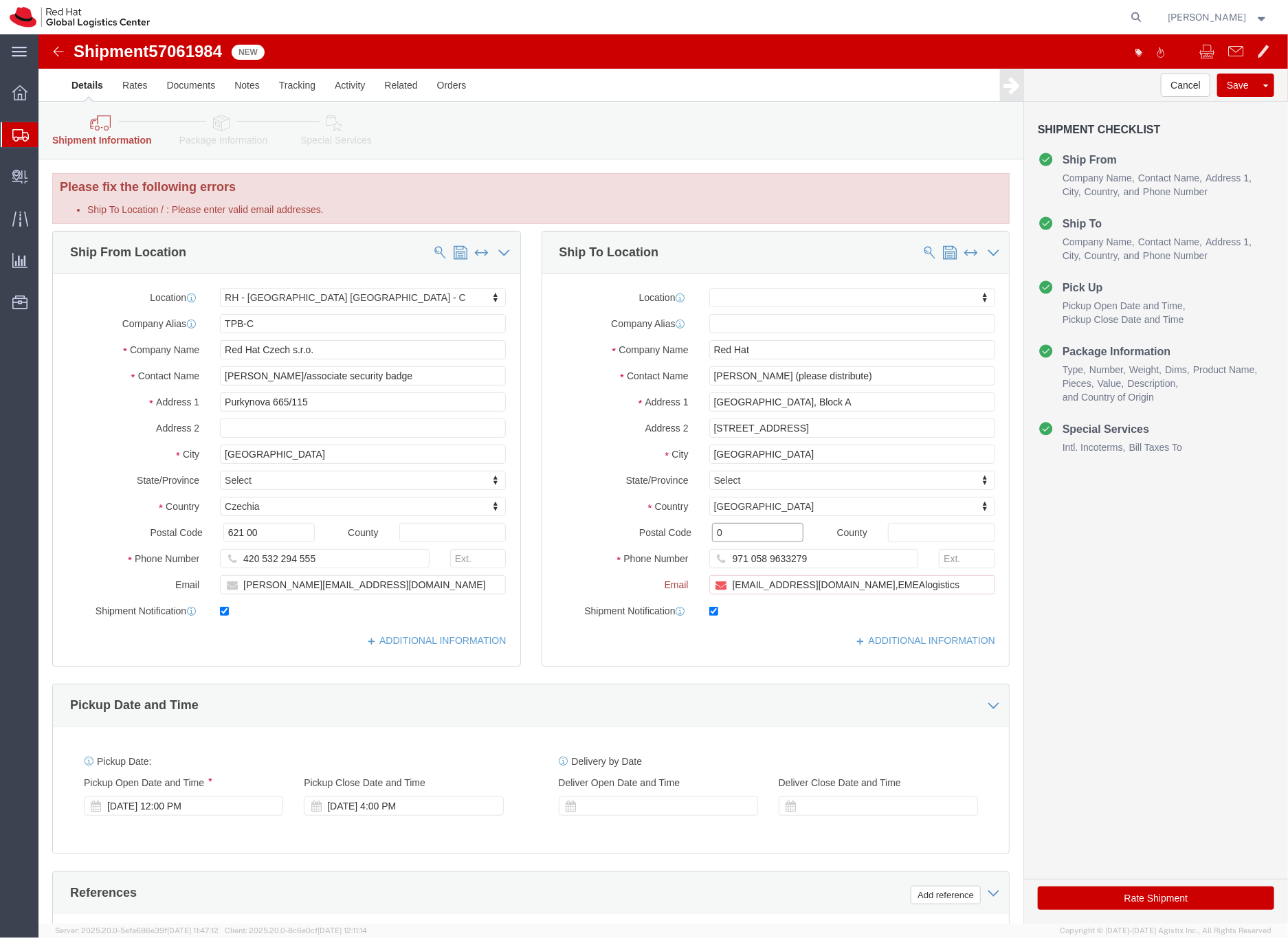
click input "0"
type input "000"
click input "lbhatia@redhat.com,EMEAlogistics"
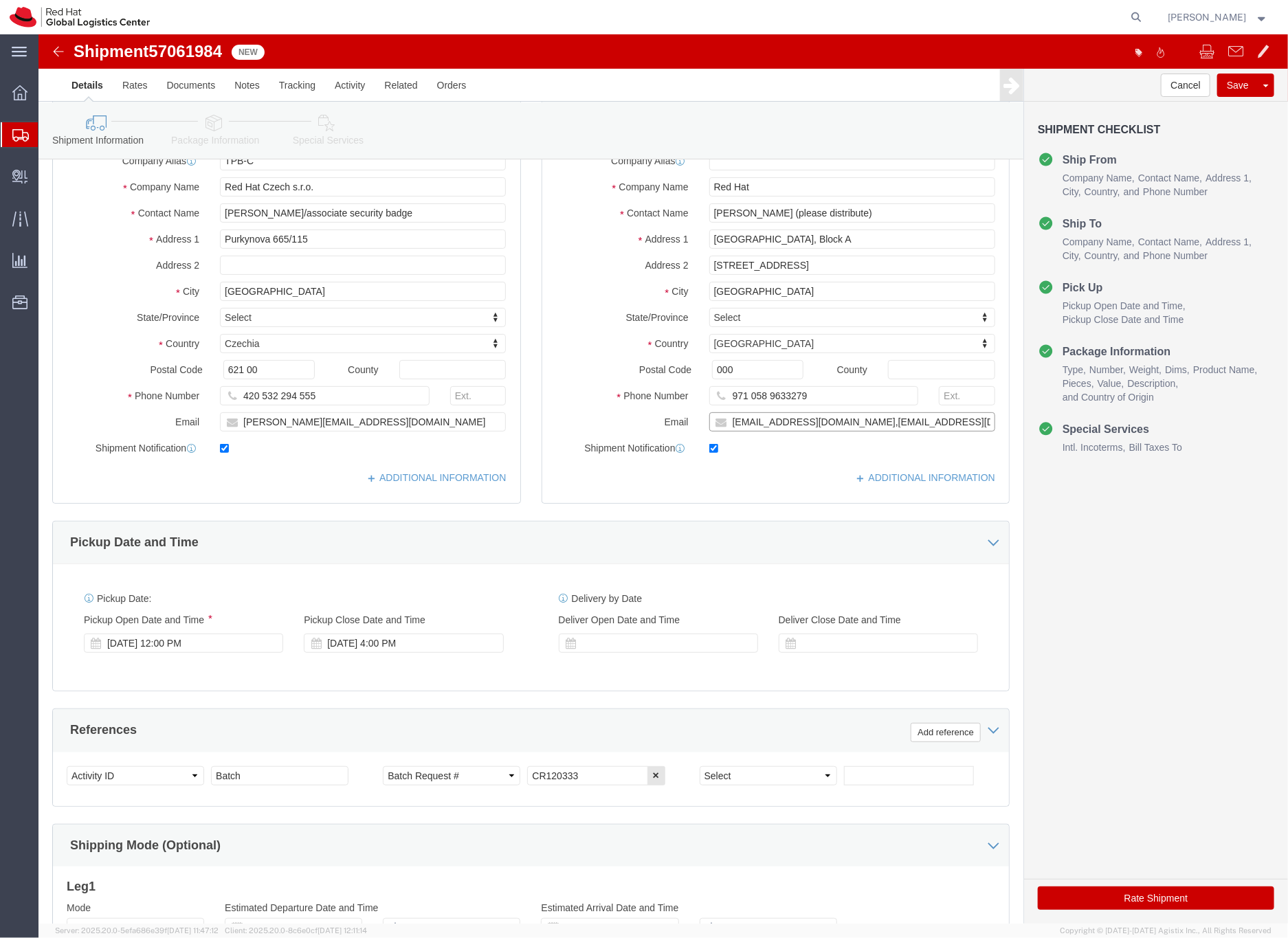
scroll to position [108, 0]
type input "lbhatia@redhat.com,EMEAlogistics@redhat.com"
click icon
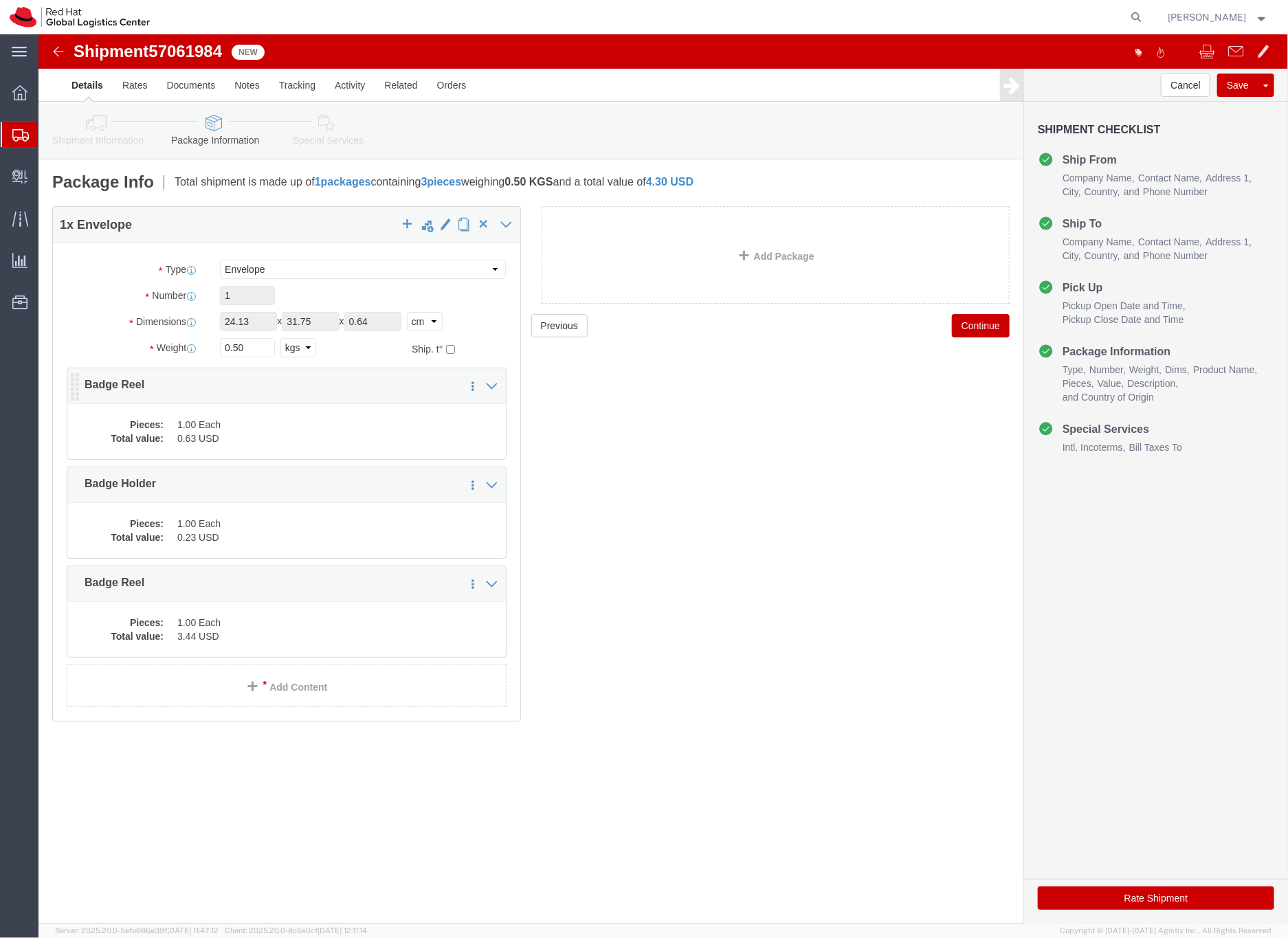
click dd "1.00 Each"
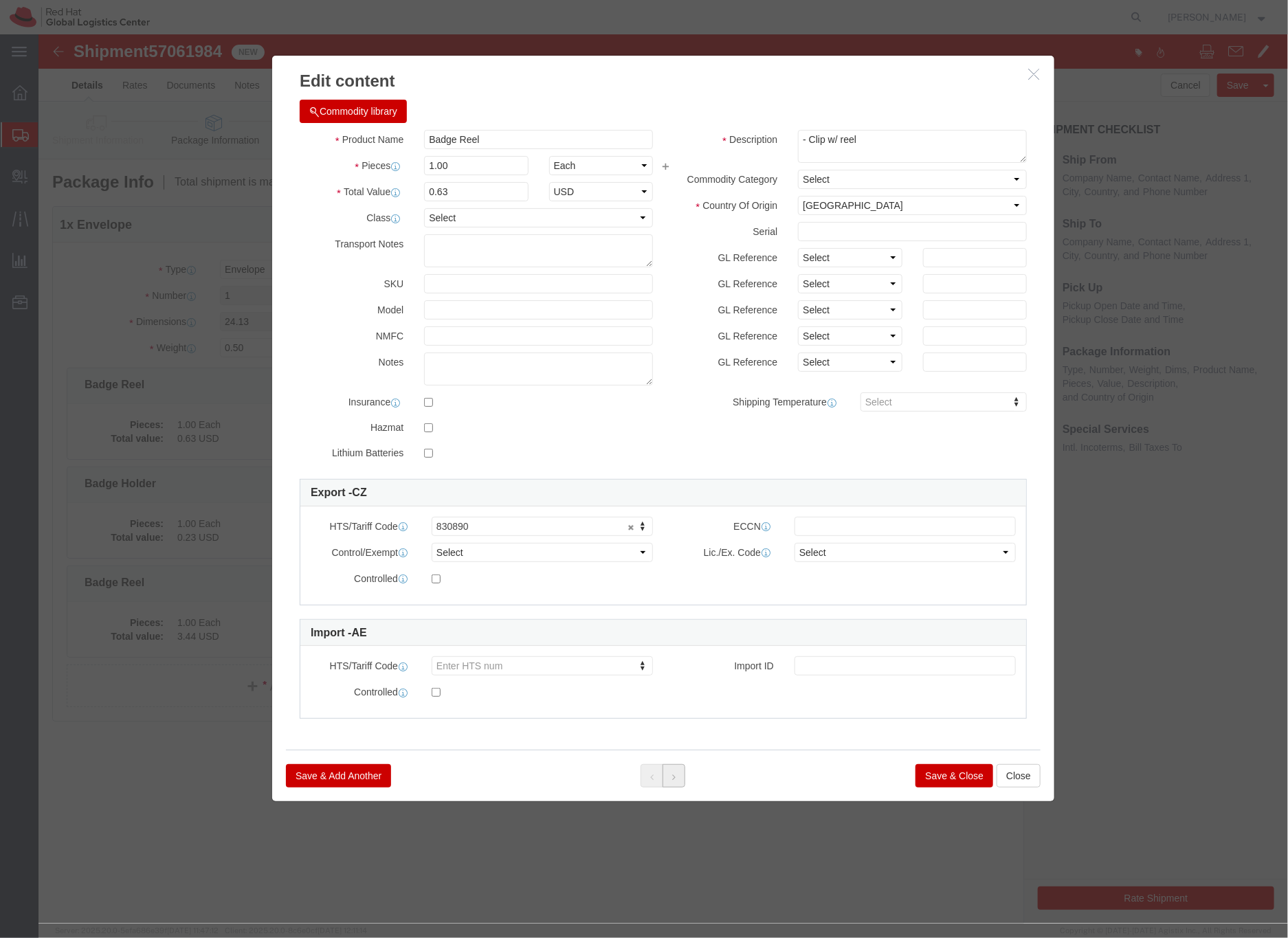
click button
click button "Save & Close"
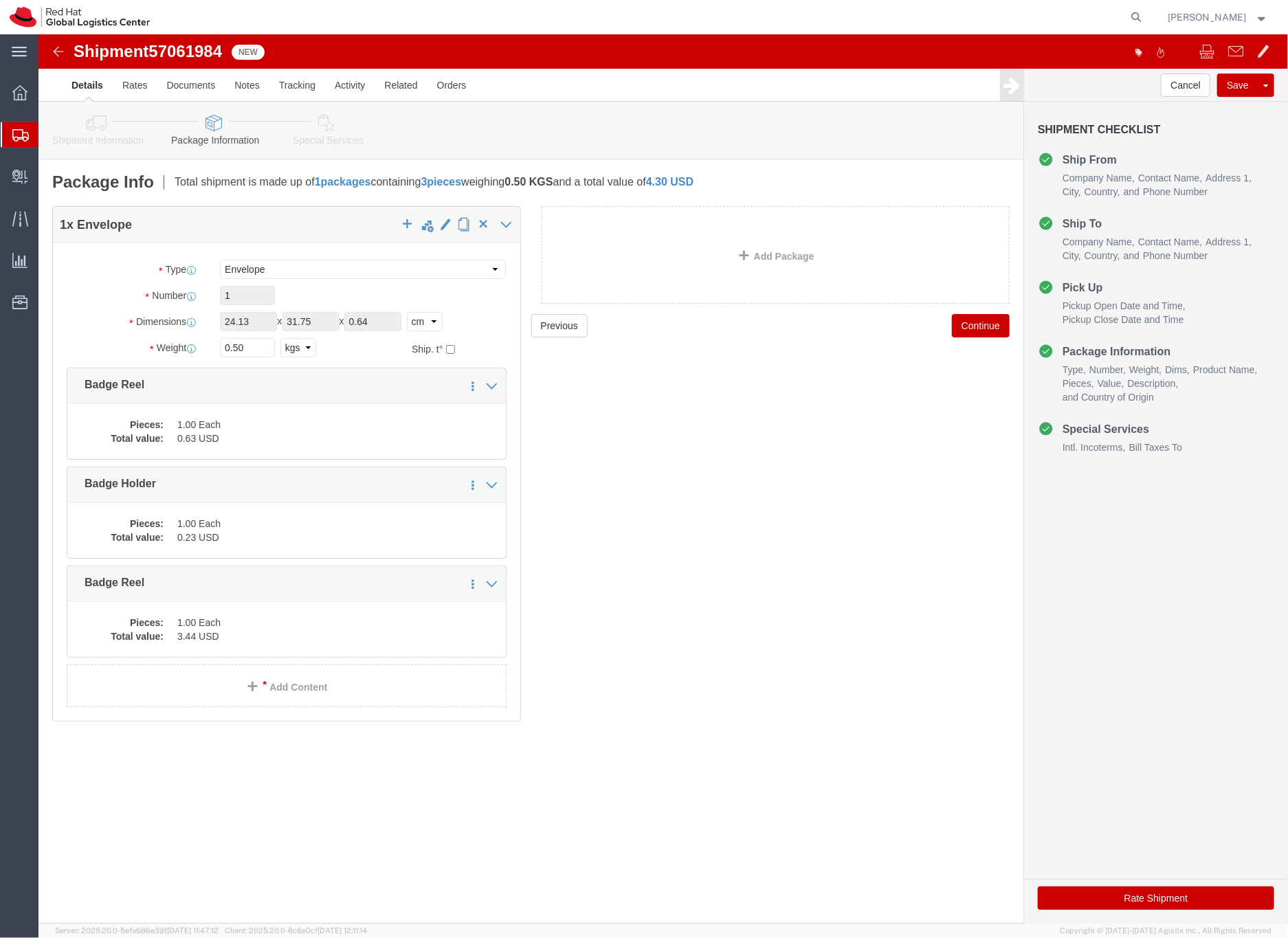
click icon
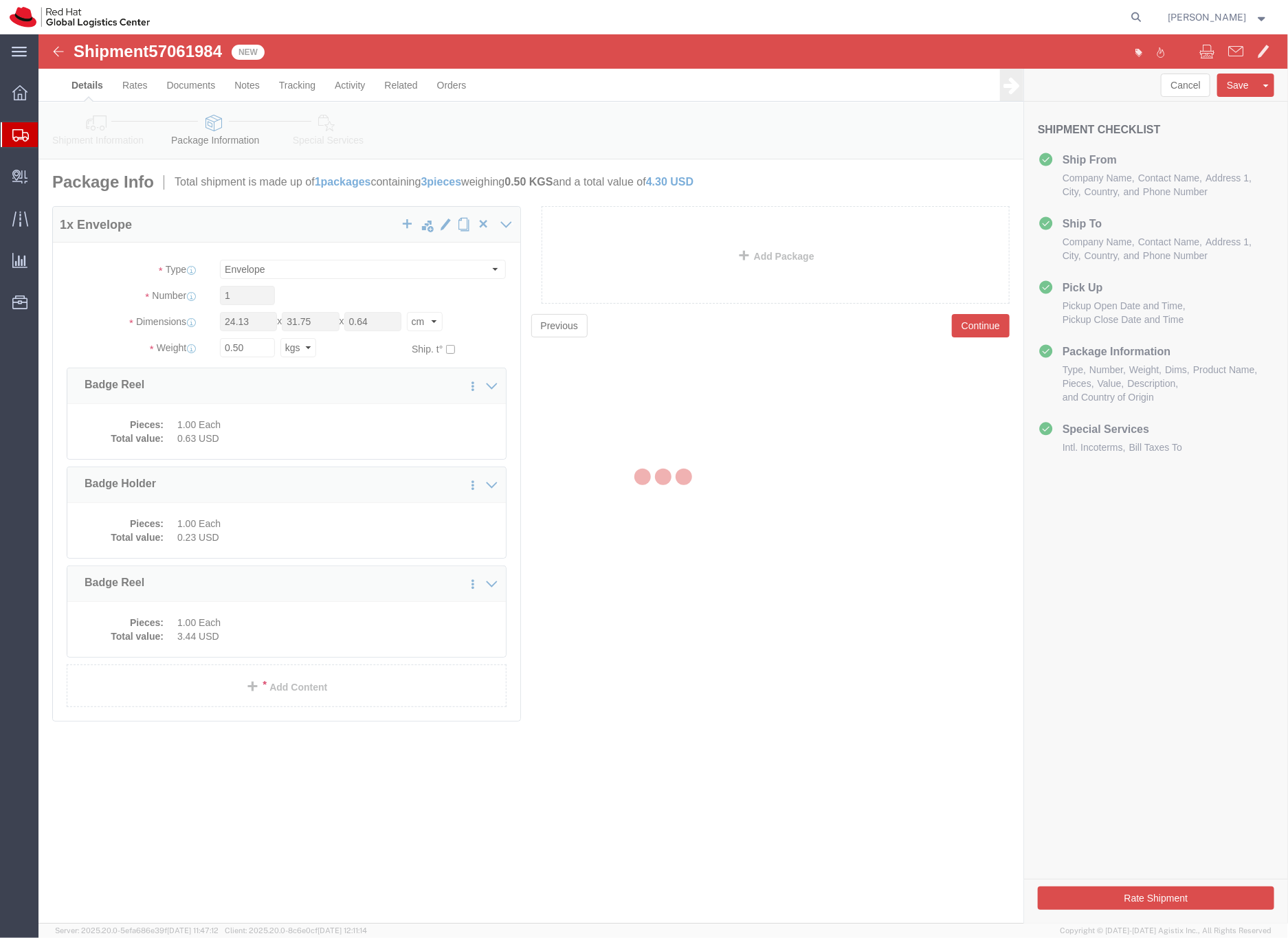
select select
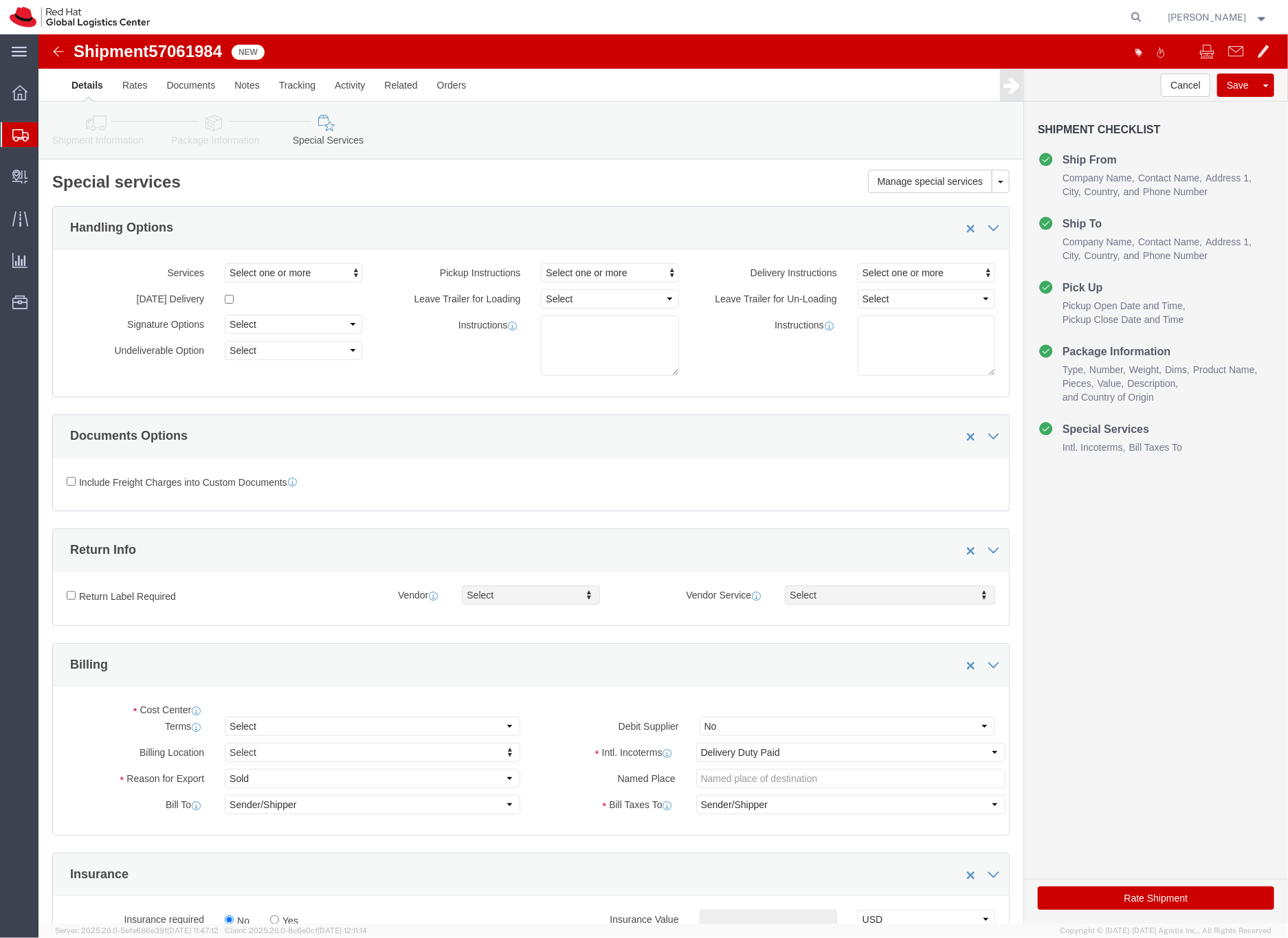
select select "COSTCENTER"
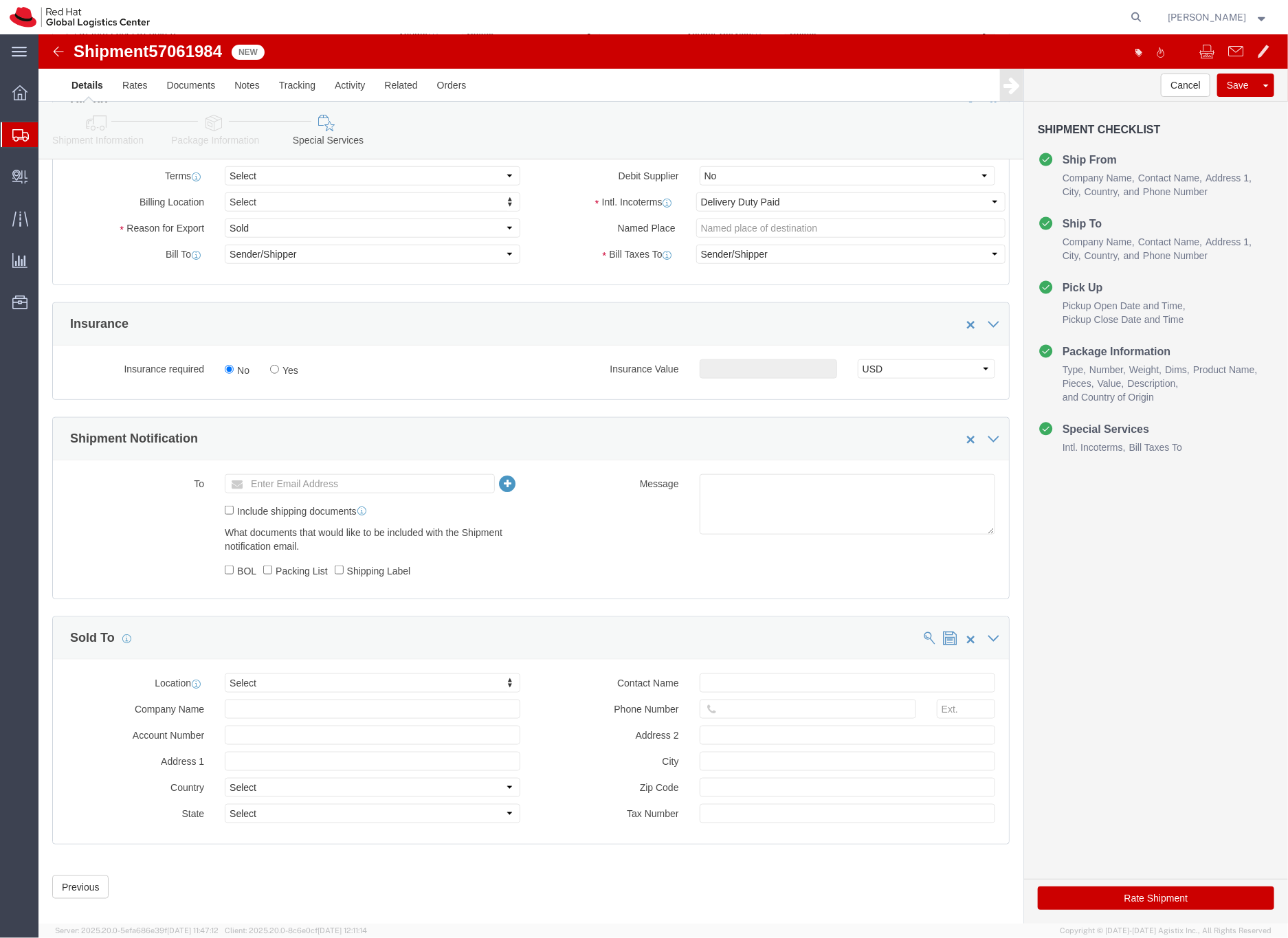
scroll to position [583, 0]
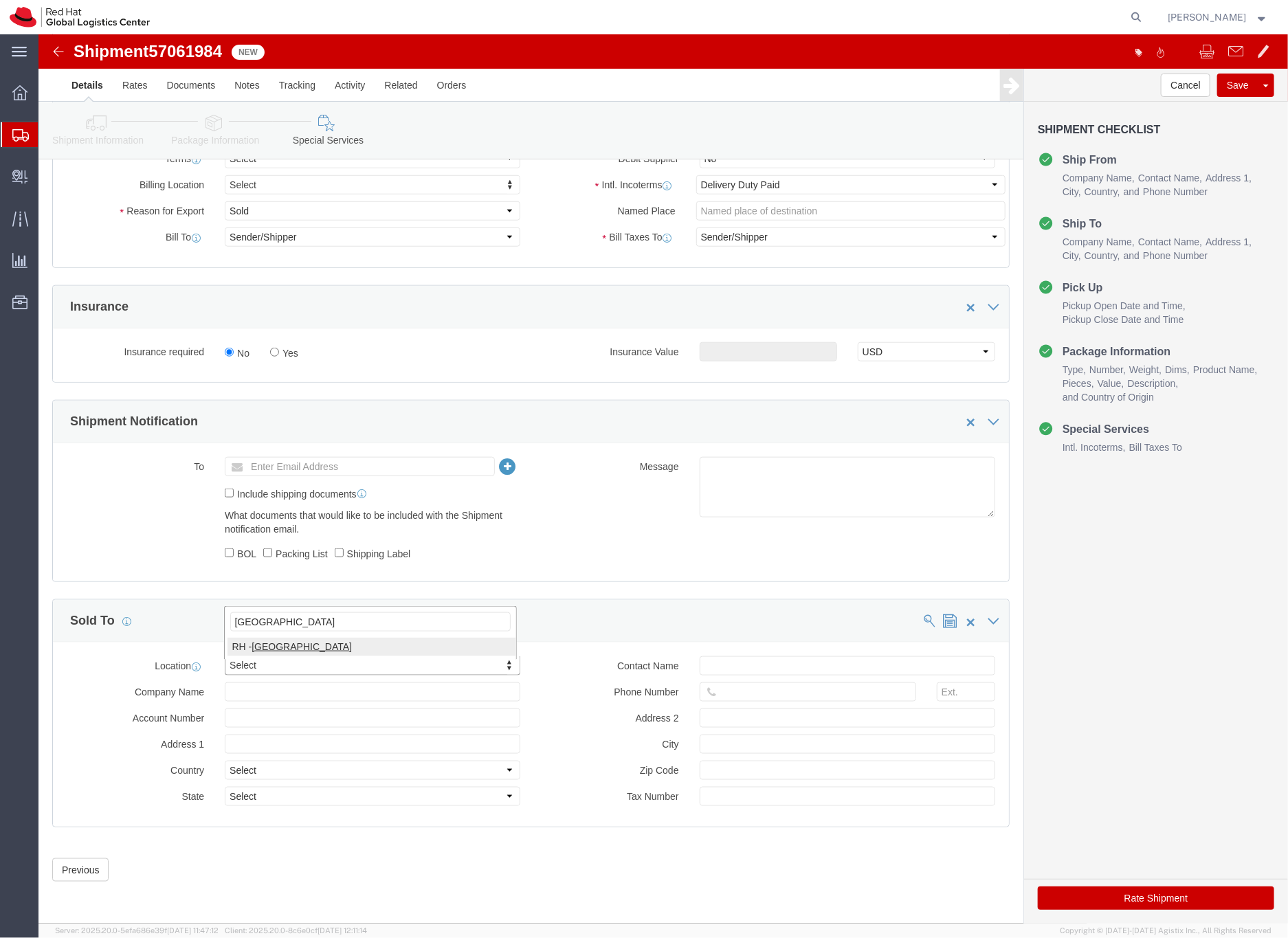
type input "dubai"
select select "37952"
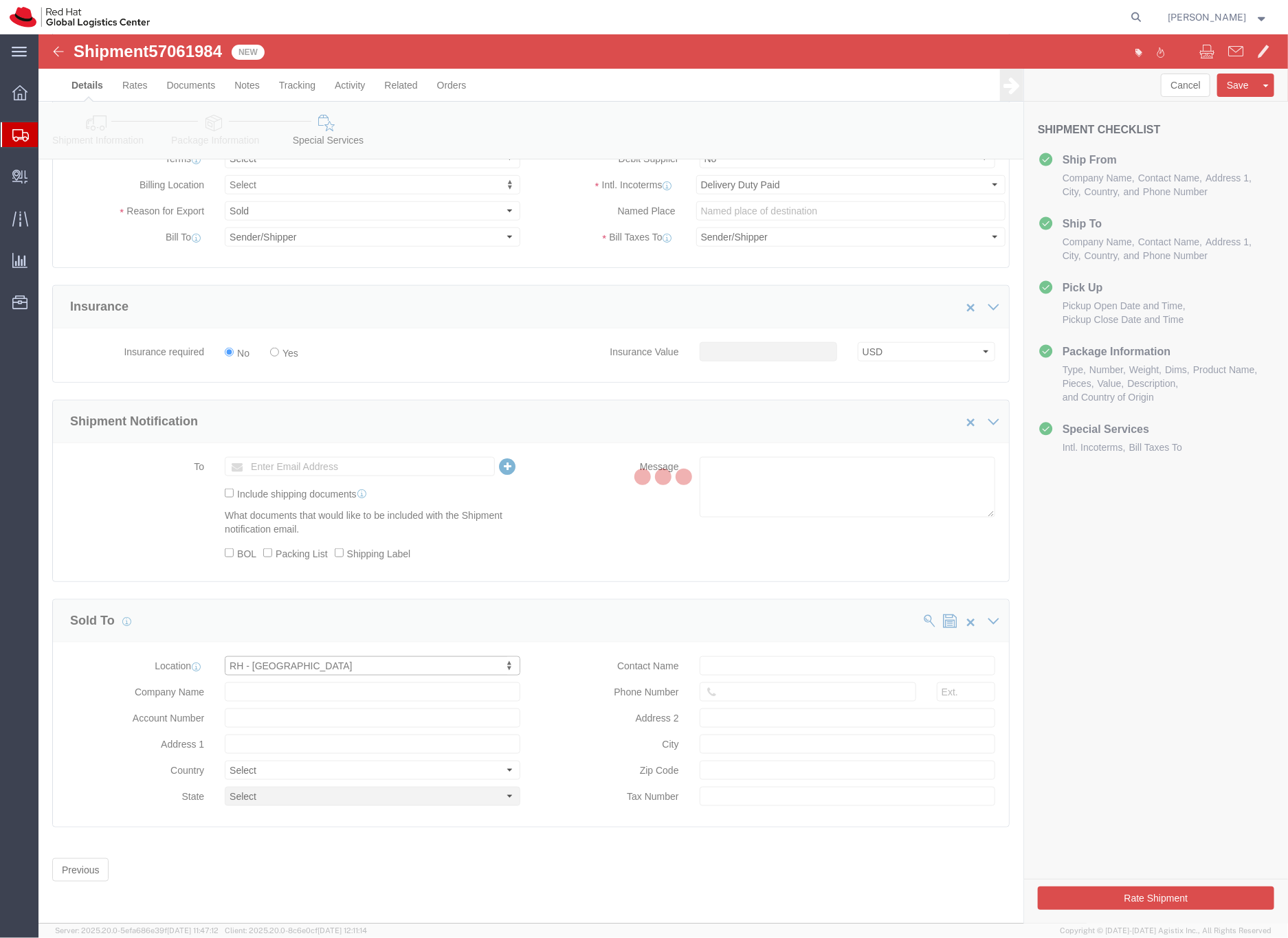
type input "Red Hat FZ-LLC."
type input "[GEOGRAPHIC_DATA], Block A"
select select "AE"
type input "971 4 4494 100"
type input "Office 406A, [GEOGRAPHIC_DATA]"
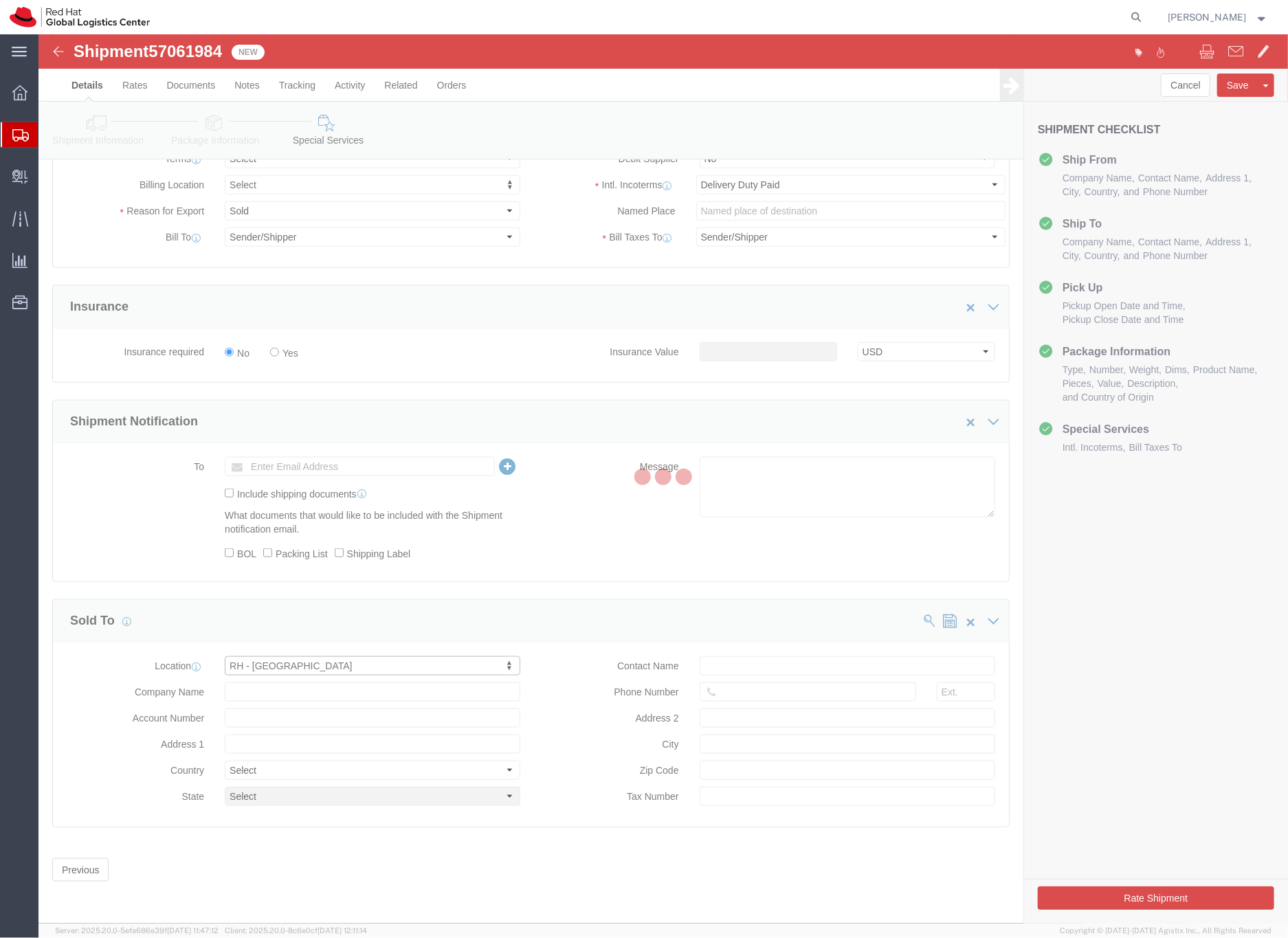
type input "[GEOGRAPHIC_DATA]"
type input "100258132800003"
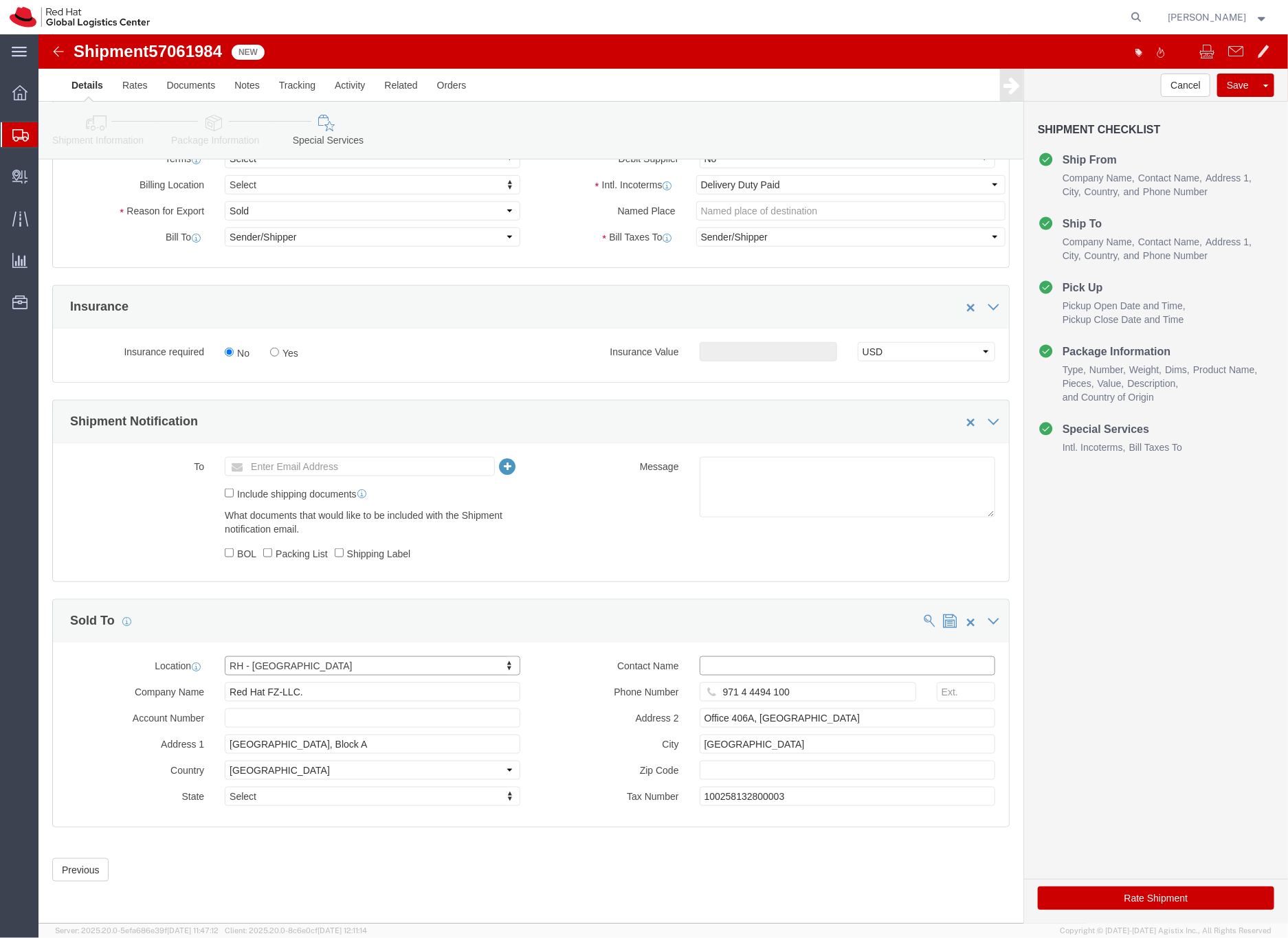
click input "text"
type input "[EMAIL_ADDRESS][DOMAIN_NAME]"
click button "Rate Shipment"
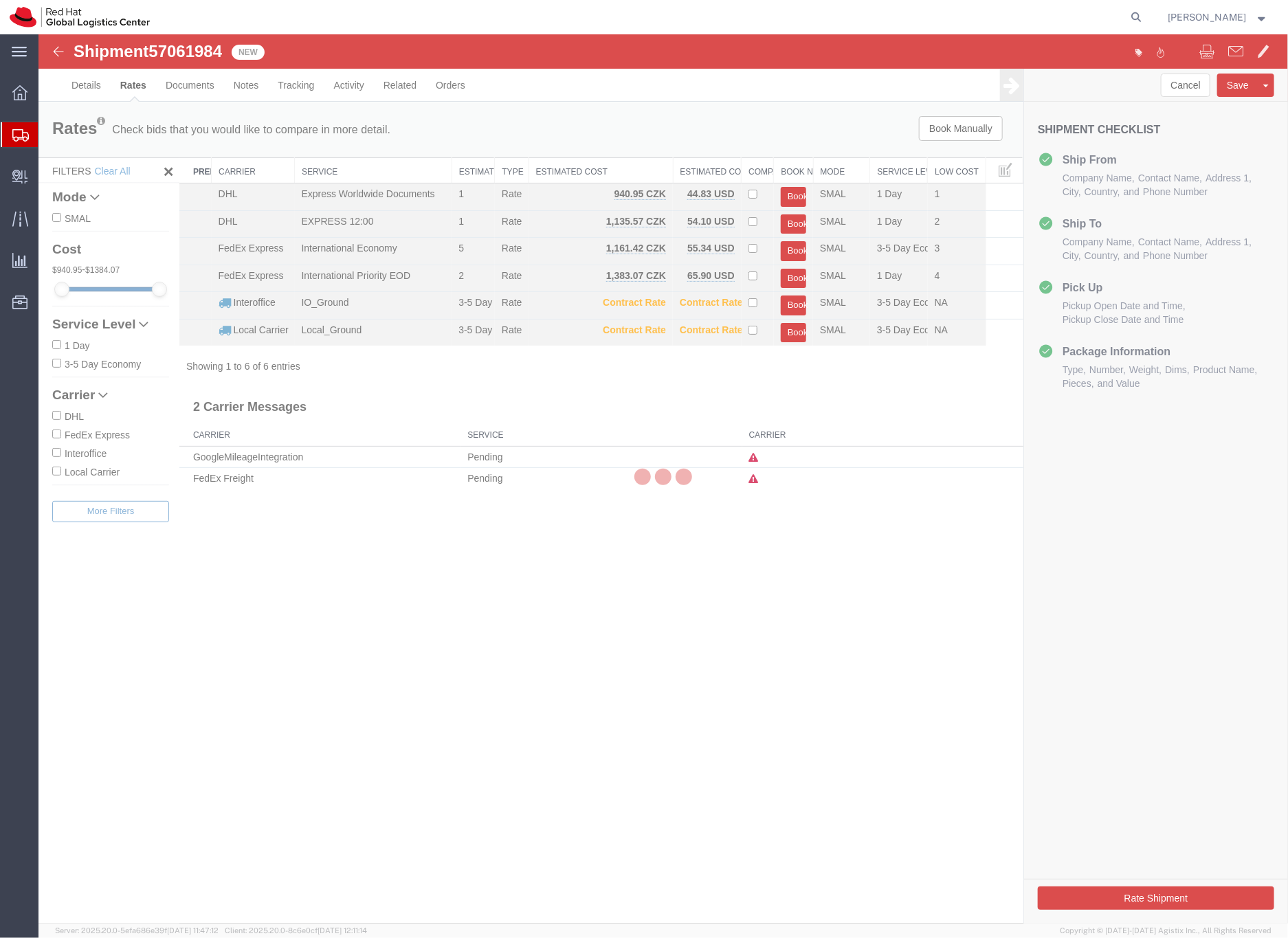
scroll to position [0, 0]
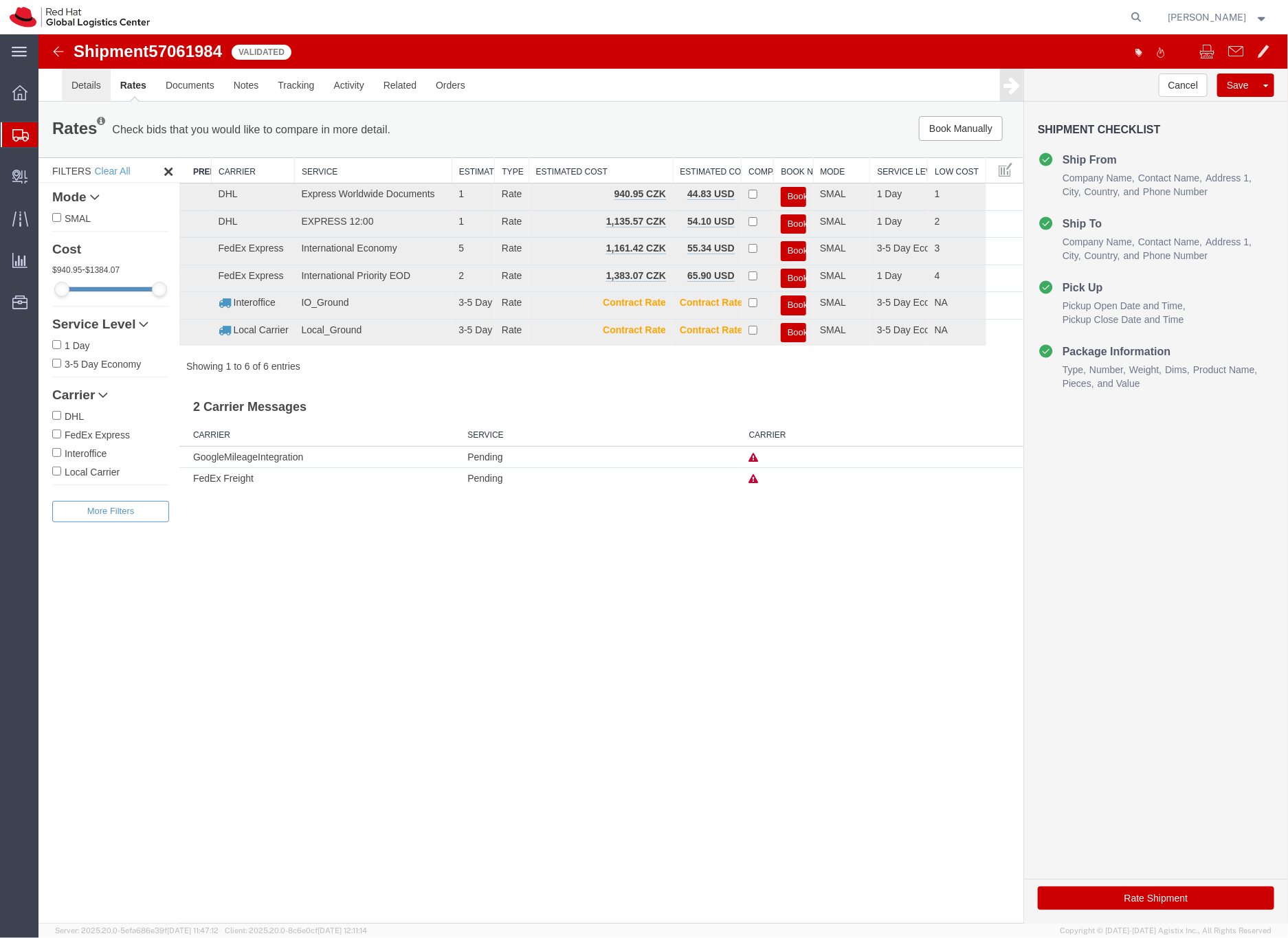
click at [85, 85] on link "Details" at bounding box center [85, 84] width 49 height 33
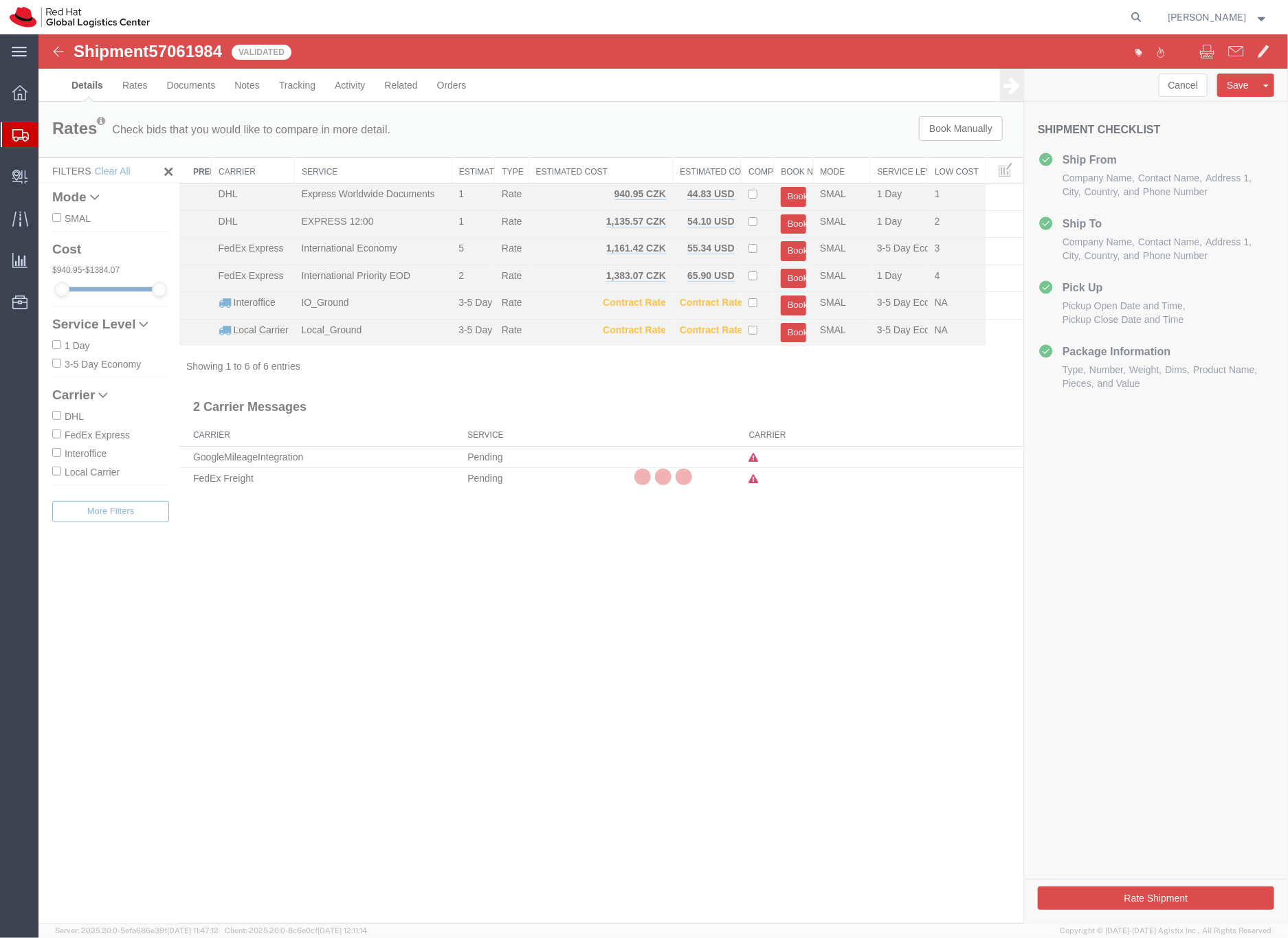
select select "38037"
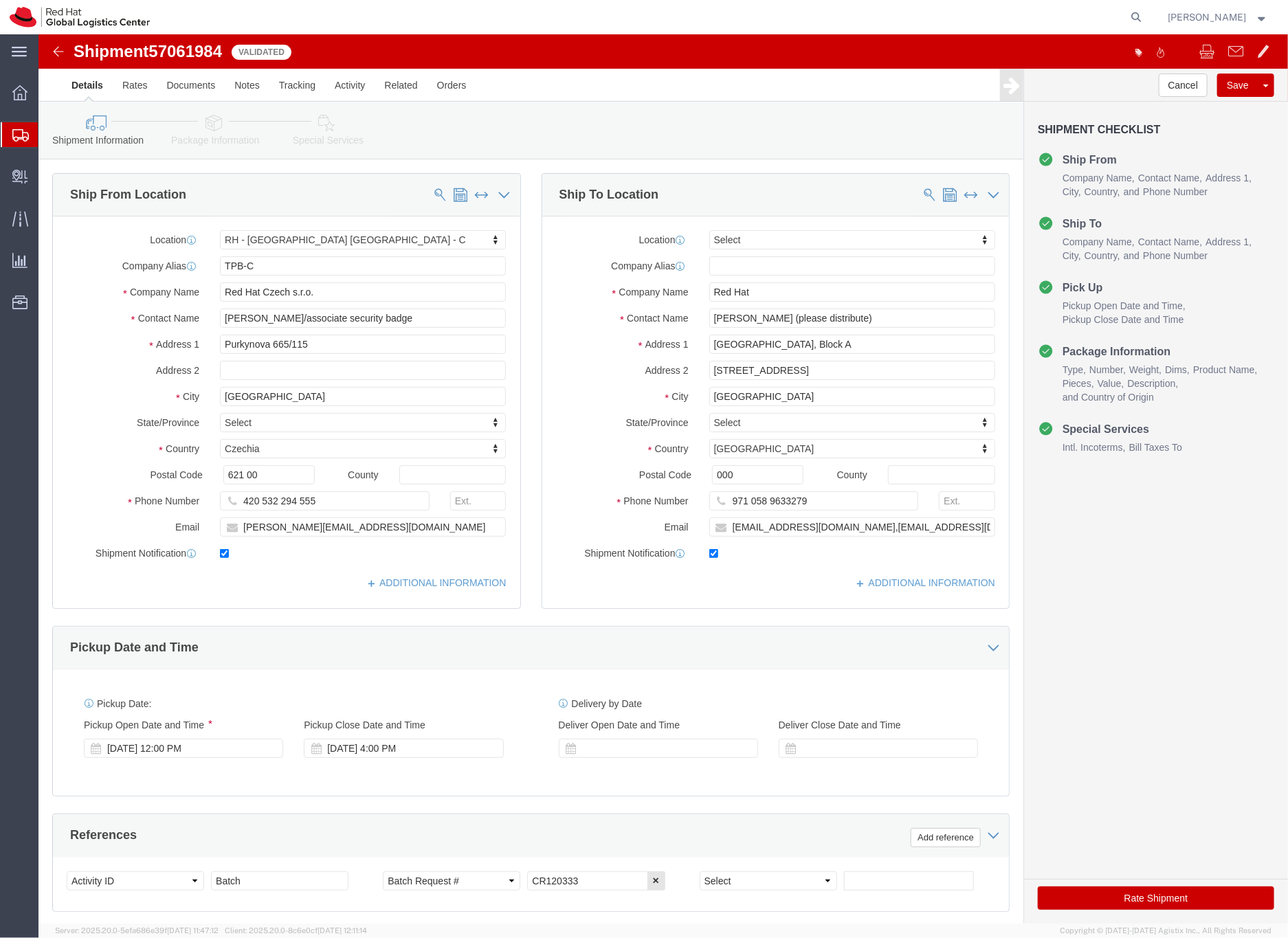
click icon
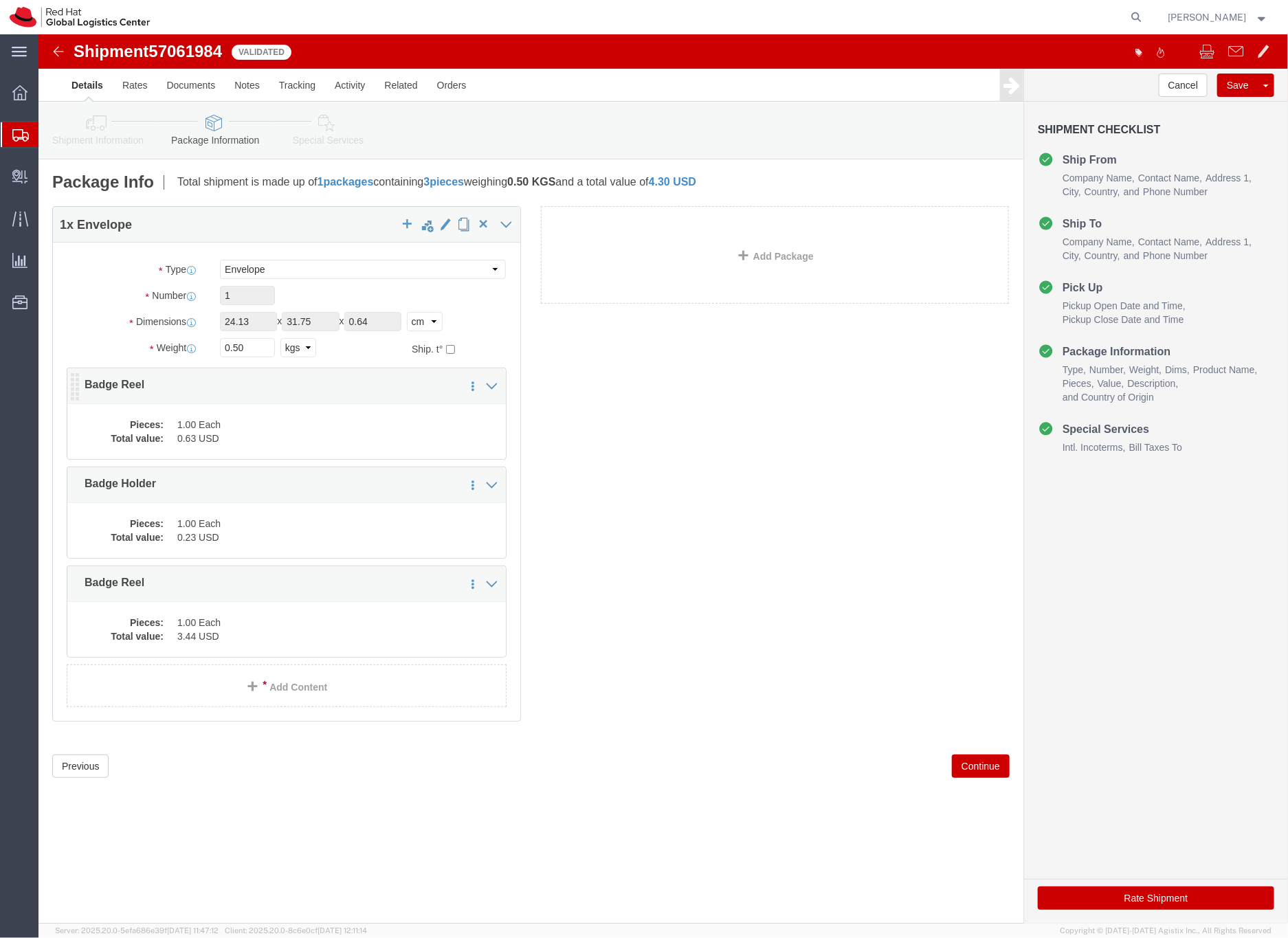
click dd "1.00 Each"
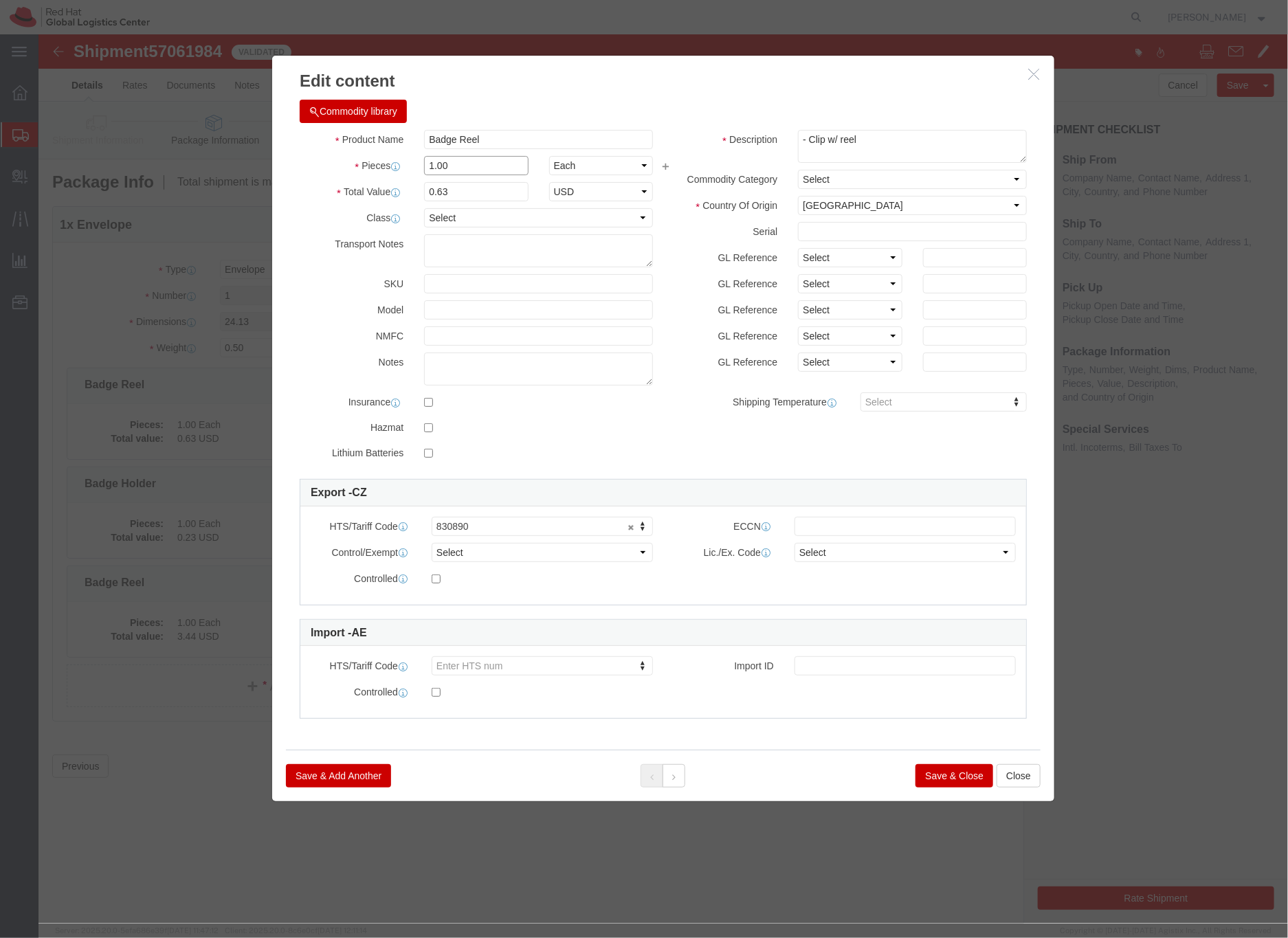
click input "1.00"
type input "2.00"
type input "1.26"
click div "Product Name Badge Reel Pieces 2.00 Select Bag Barrels 100Board Feet Bottle Box…"
click button "Save & Close"
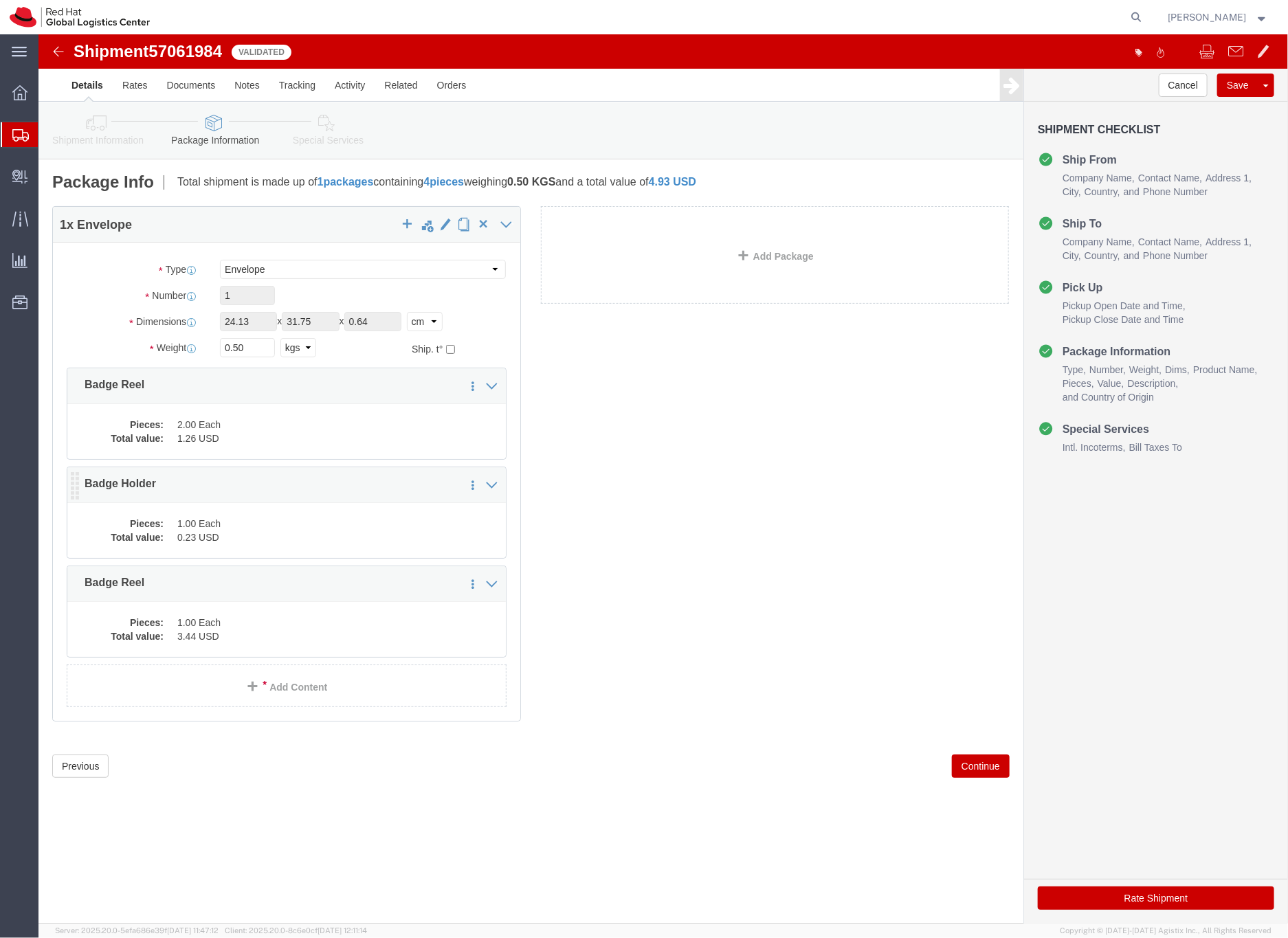
click dd "0.23 USD"
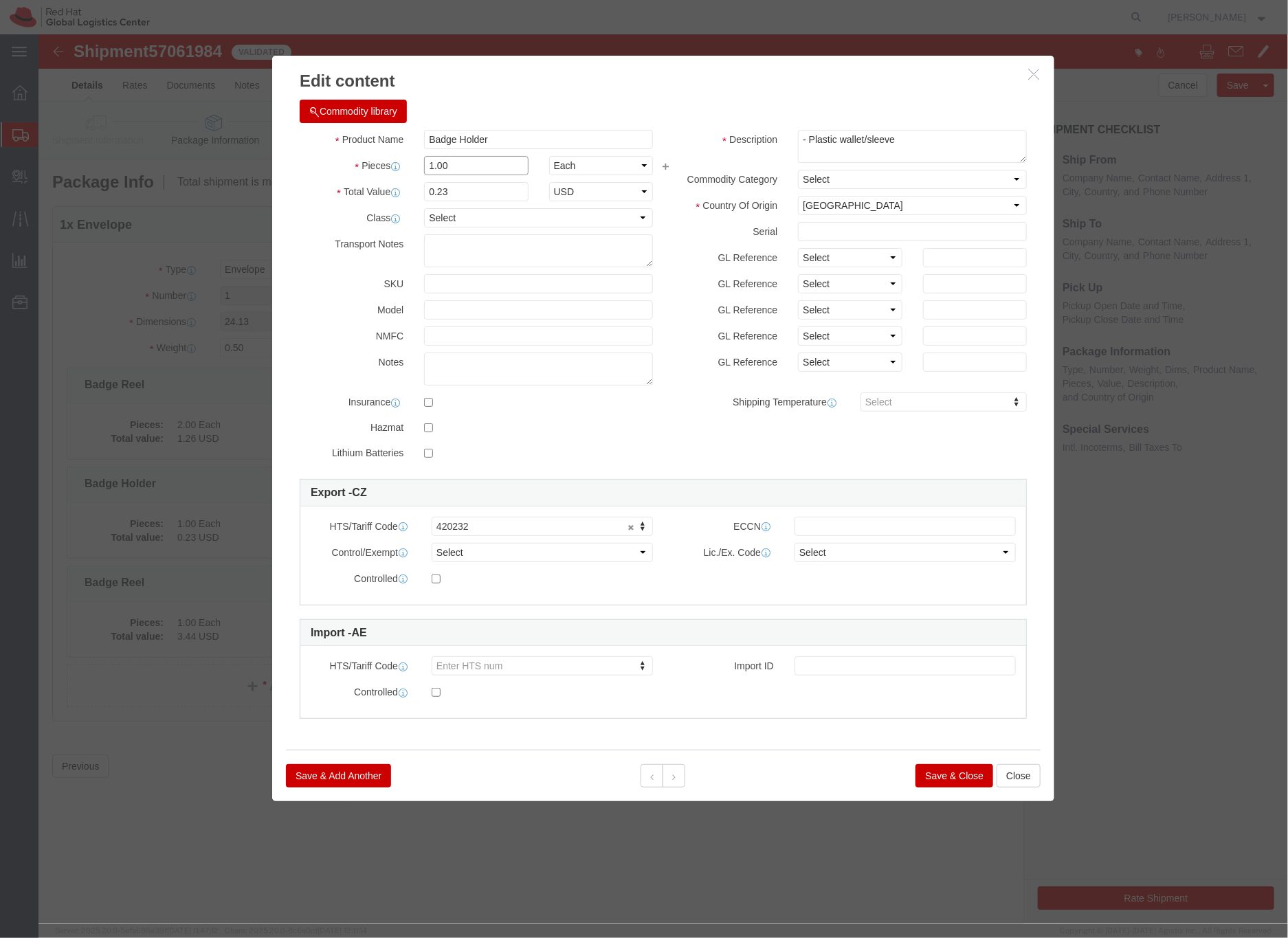
drag, startPoint x: 393, startPoint y: 131, endPoint x: 428, endPoint y: 142, distance: 36.7
click input "1.00"
type input "2.00"
type input "0.46"
click button
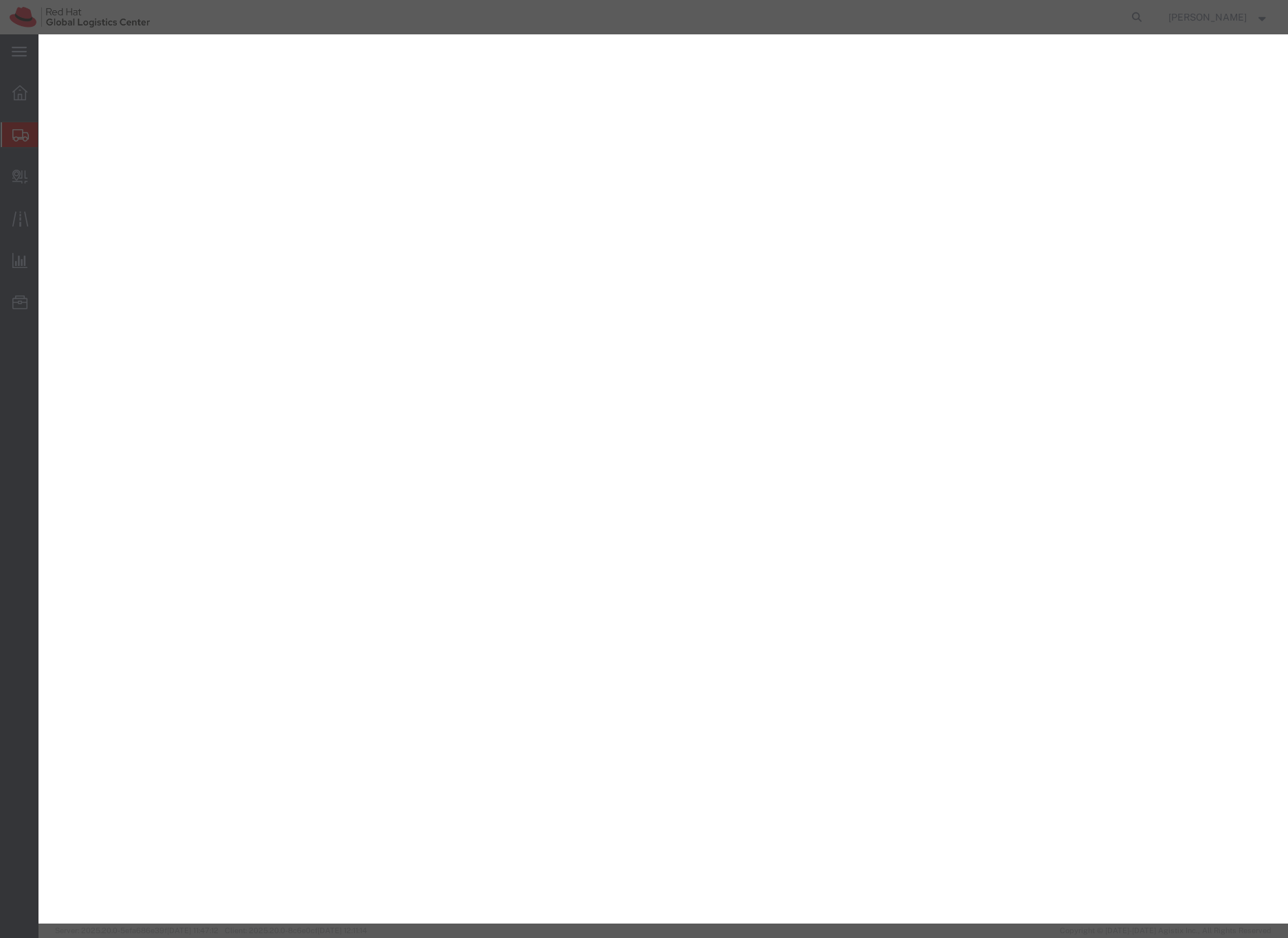
select select "ENV"
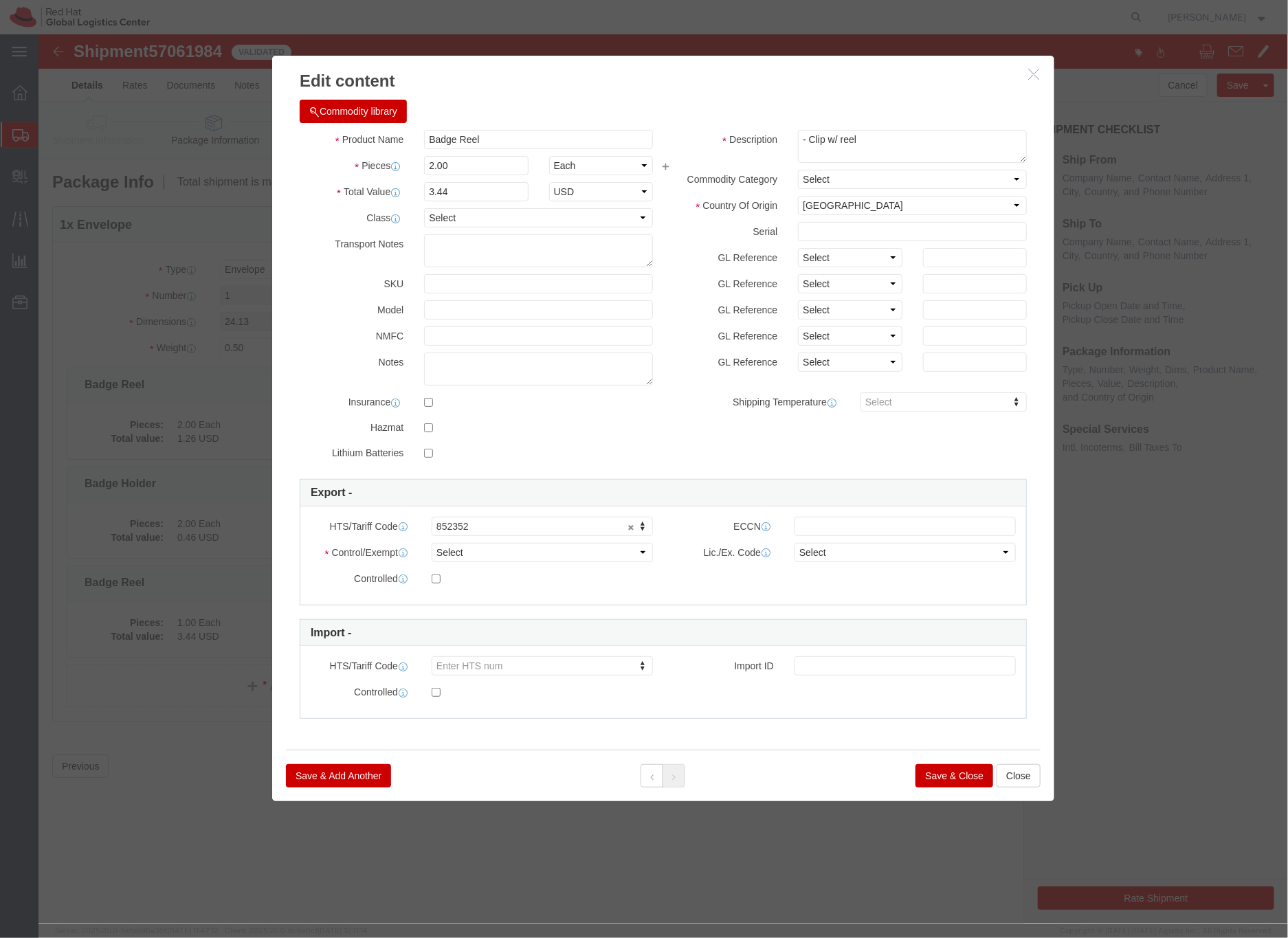
type input "2.00"
type input "6.88"
click div "Product Name Badge Reel Pieces 2.00 Select Bag Barrels 100Board Feet Bottle Box…"
click button "Save & Close"
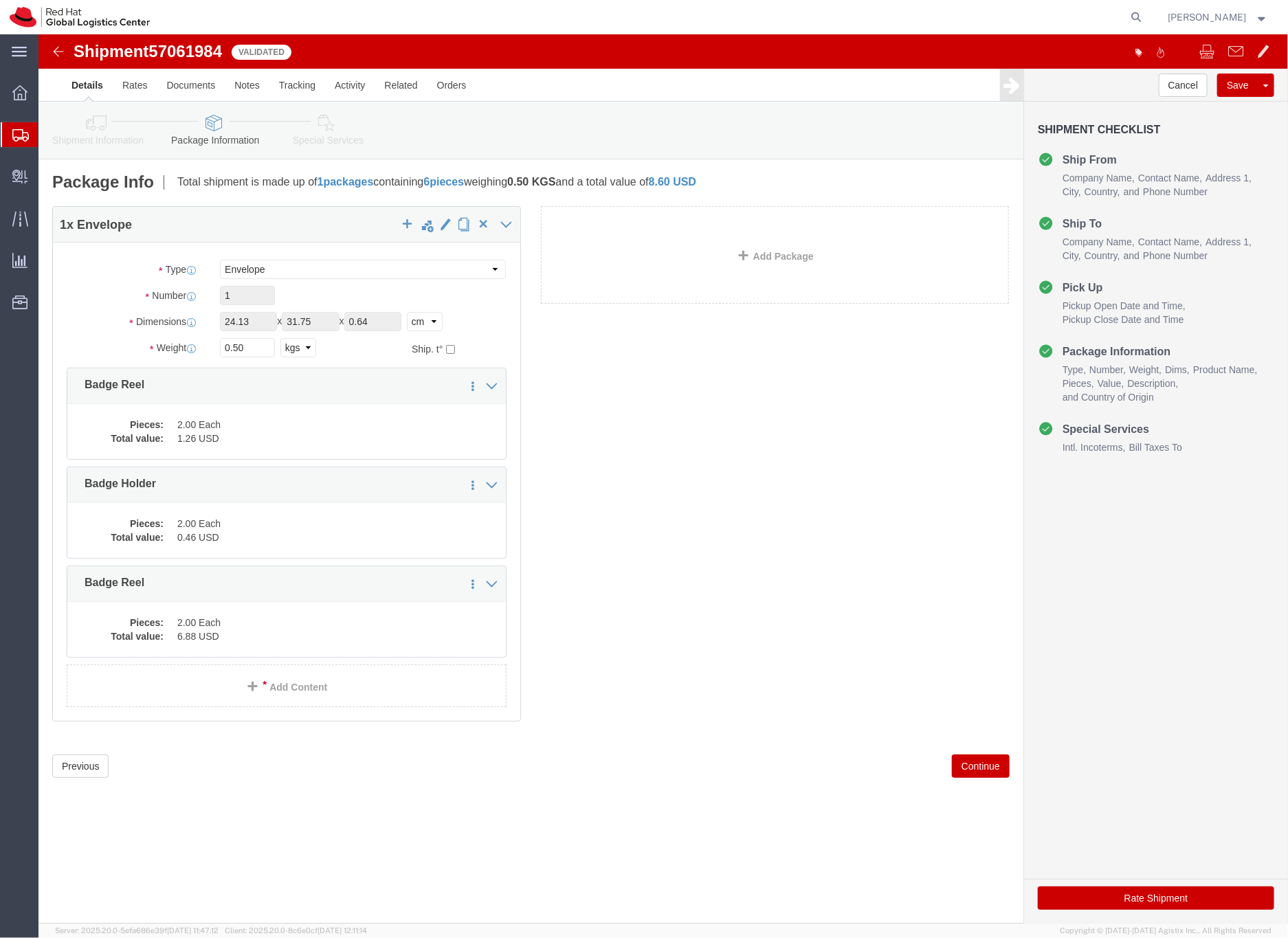
click icon
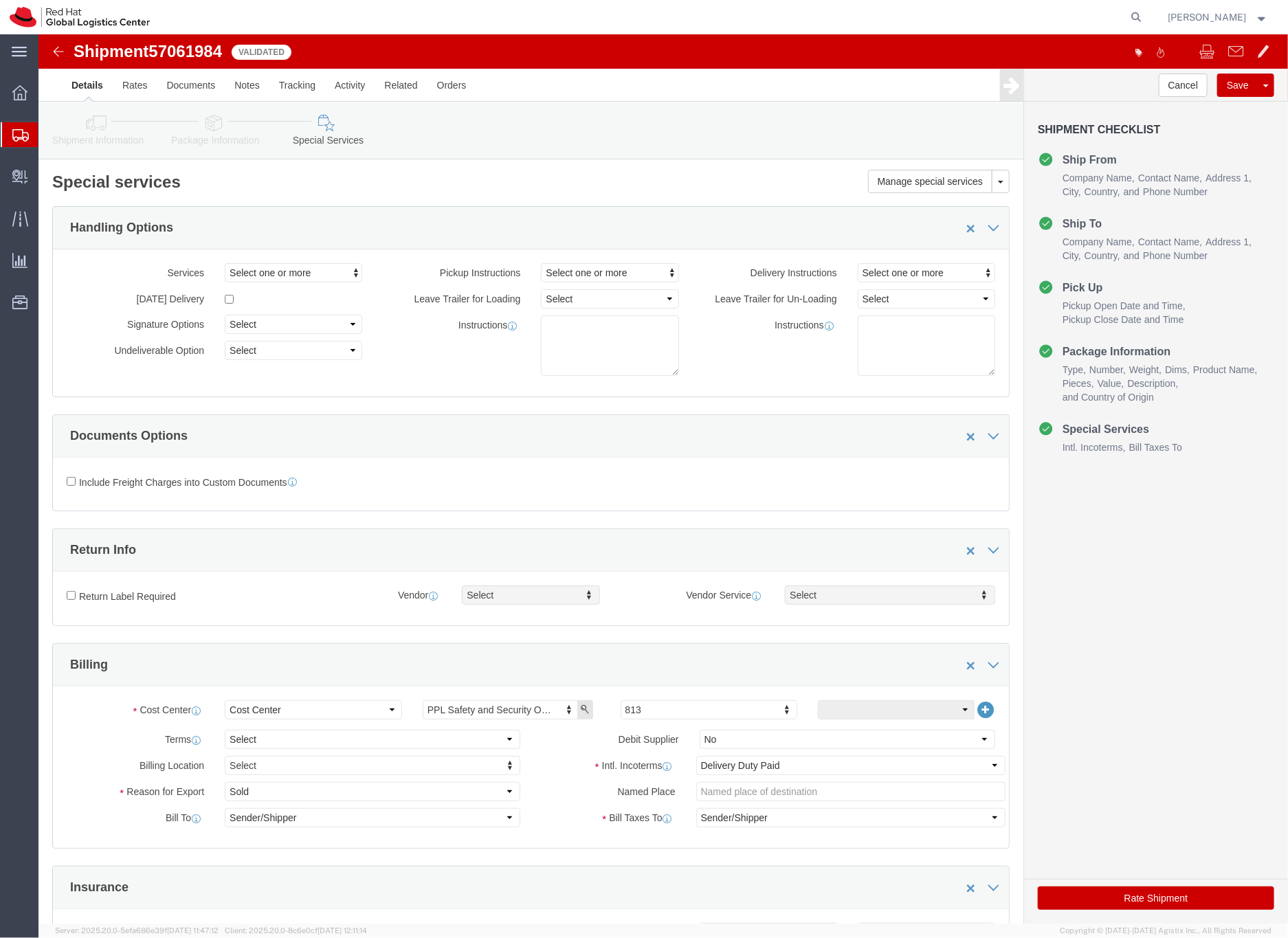
click button "Rate Shipment"
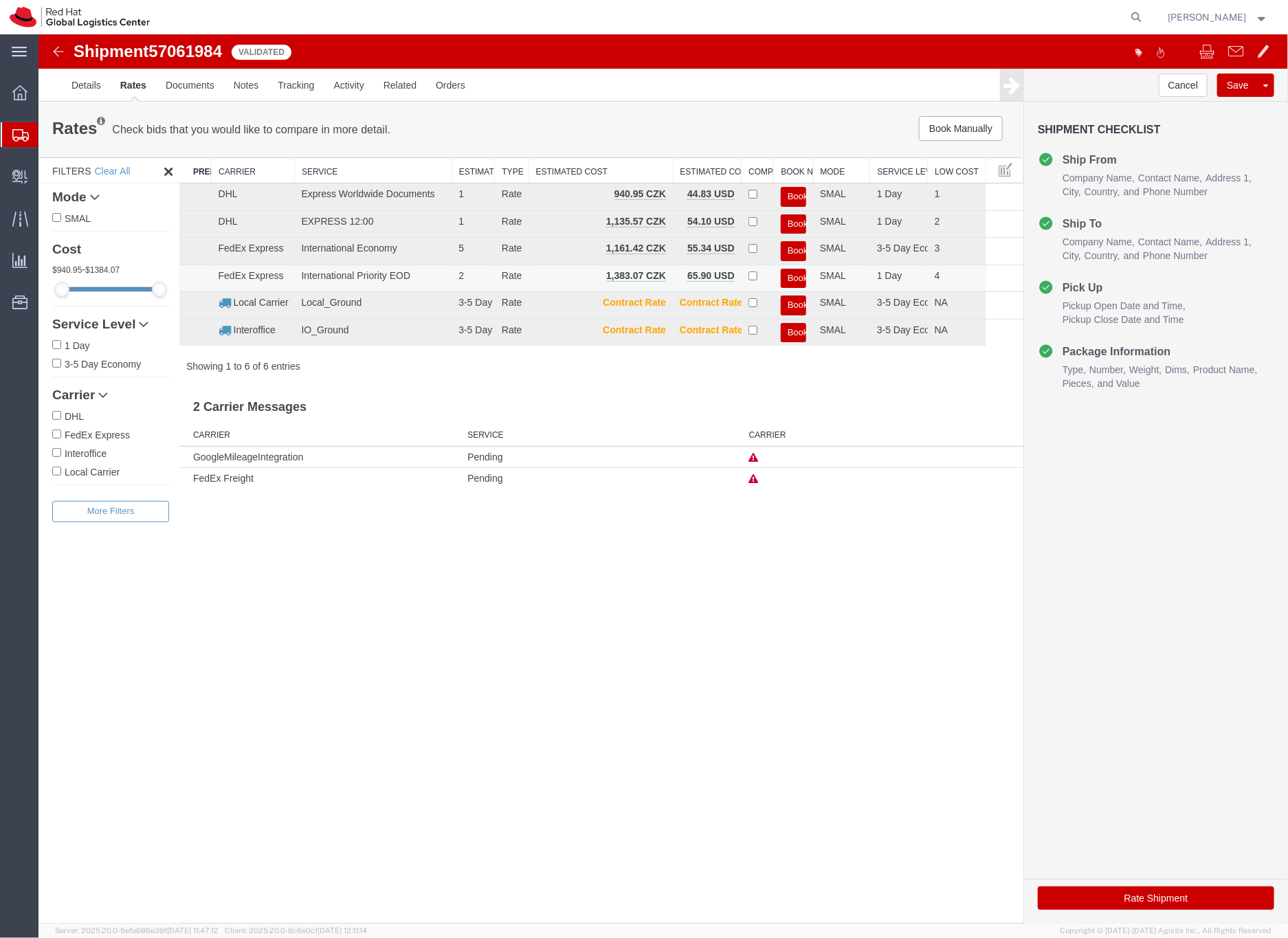
click at [791, 272] on button "Book" at bounding box center [793, 277] width 26 height 20
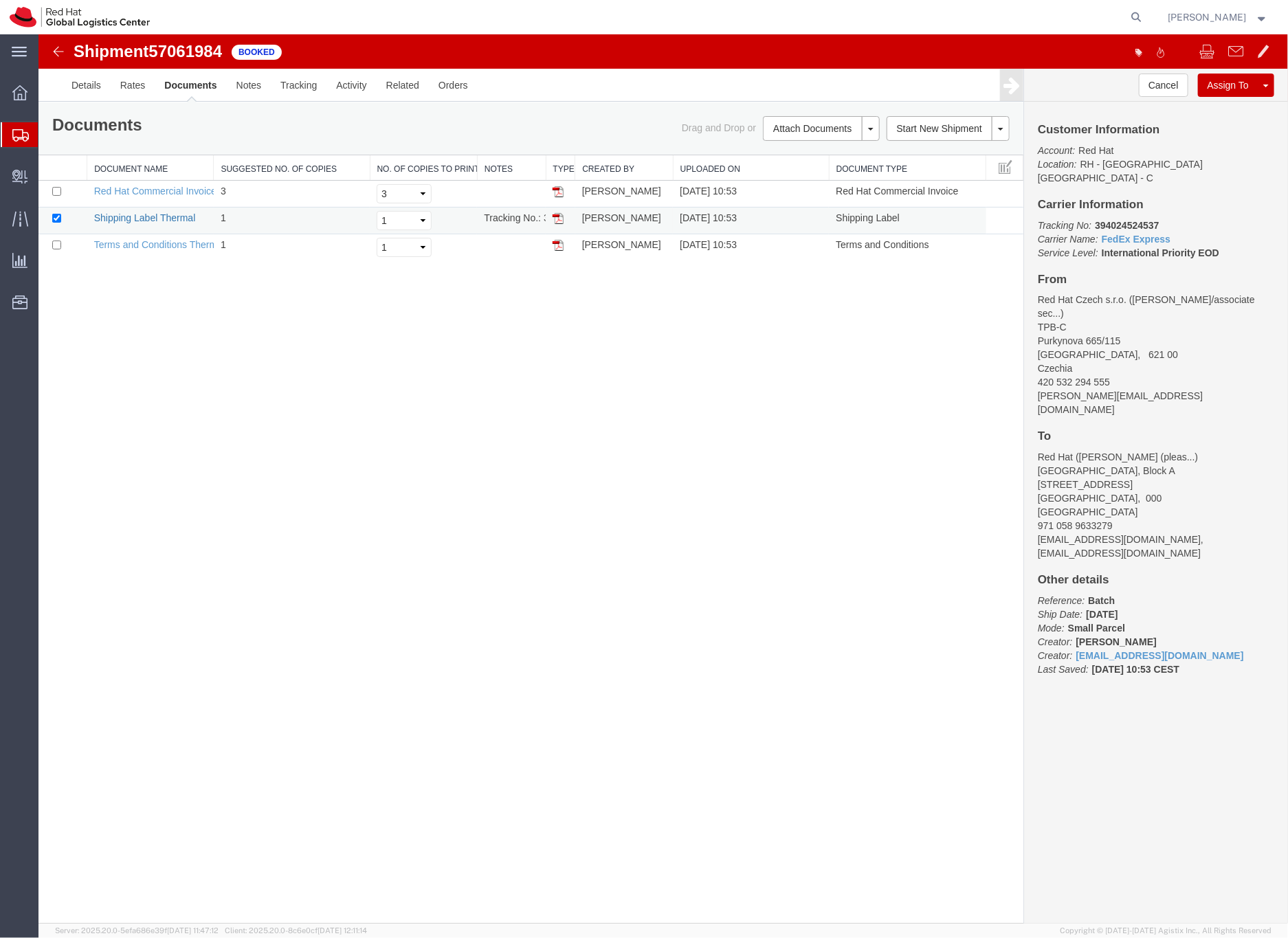
click at [177, 218] on link "Shipping Label Thermal" at bounding box center [143, 217] width 102 height 11
click at [30, 126] on div at bounding box center [20, 134] width 38 height 25
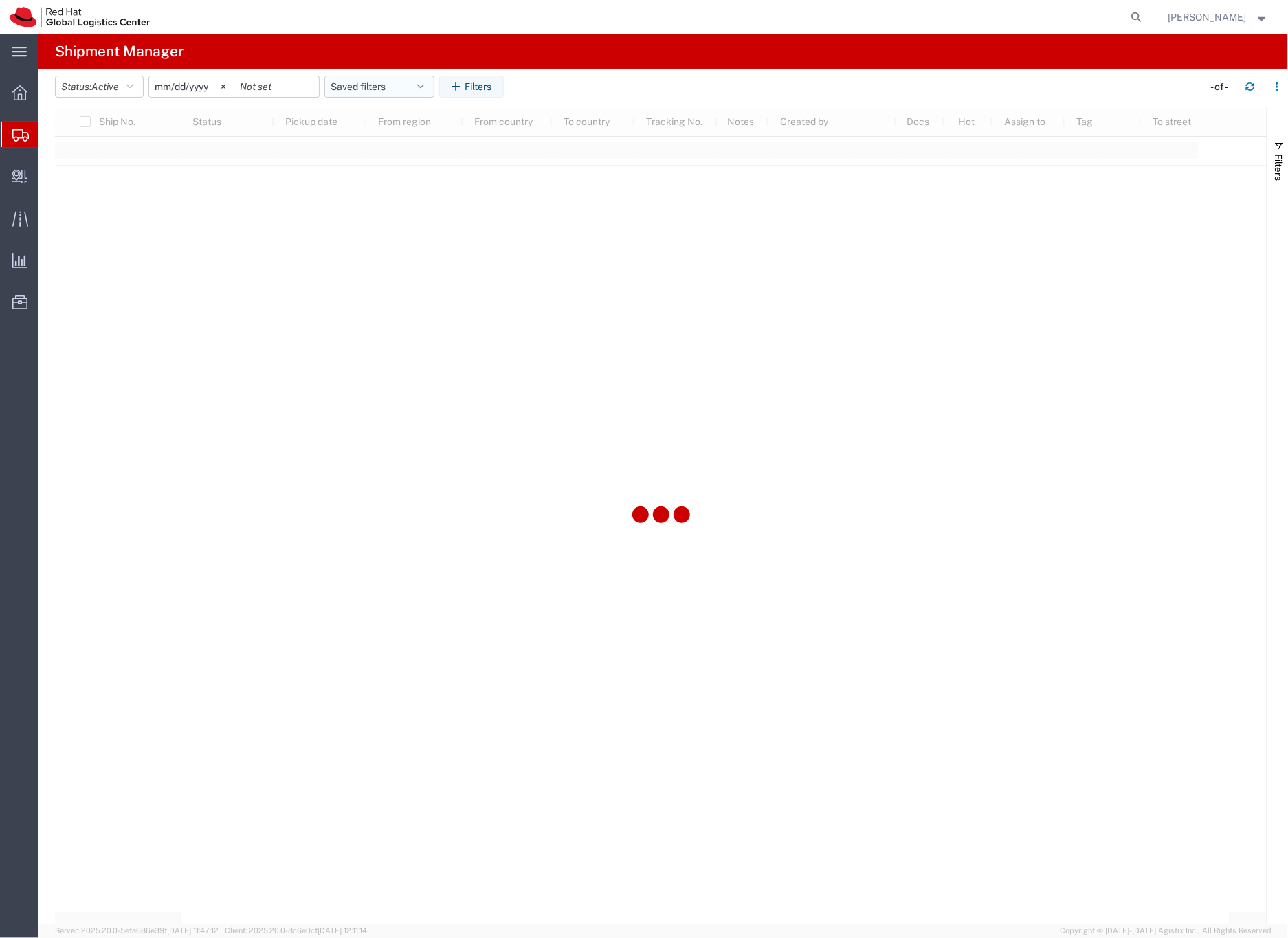
click at [376, 83] on button "Saved filters" at bounding box center [379, 87] width 110 height 22
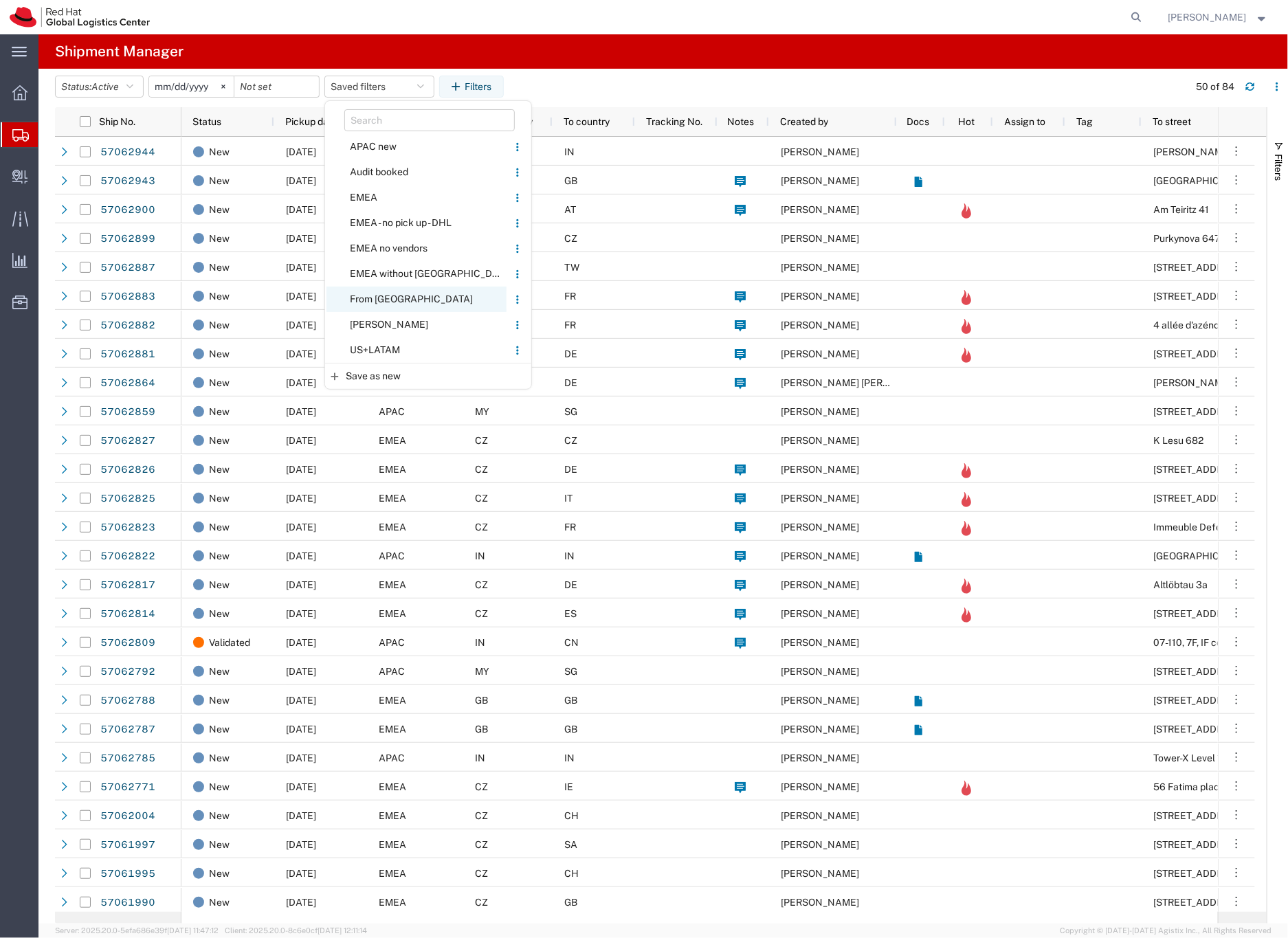
click at [373, 295] on span "From [GEOGRAPHIC_DATA]" at bounding box center [416, 300] width 180 height 26
type input "[DATE]"
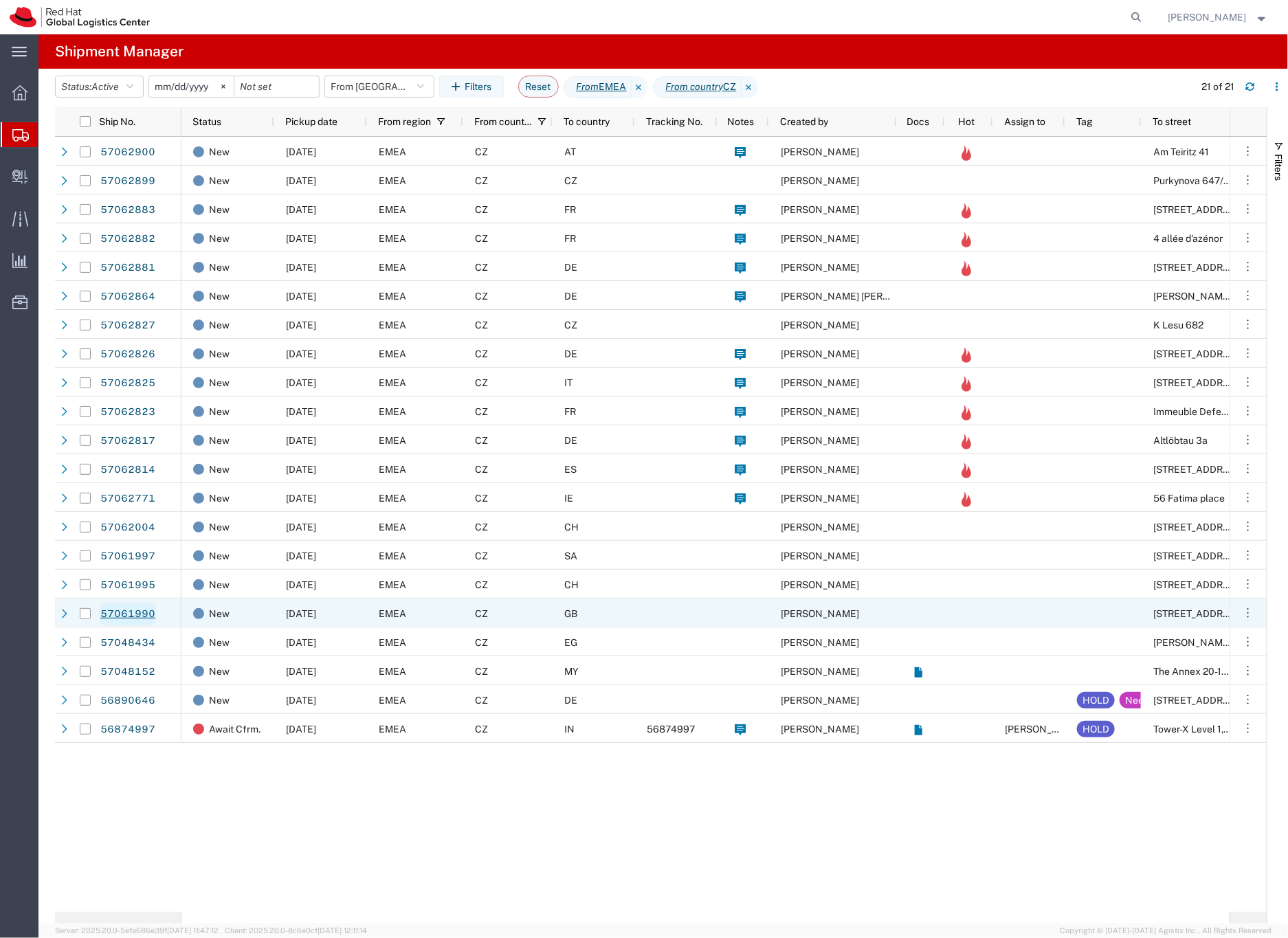
click at [136, 611] on link "57061990" at bounding box center [128, 615] width 56 height 22
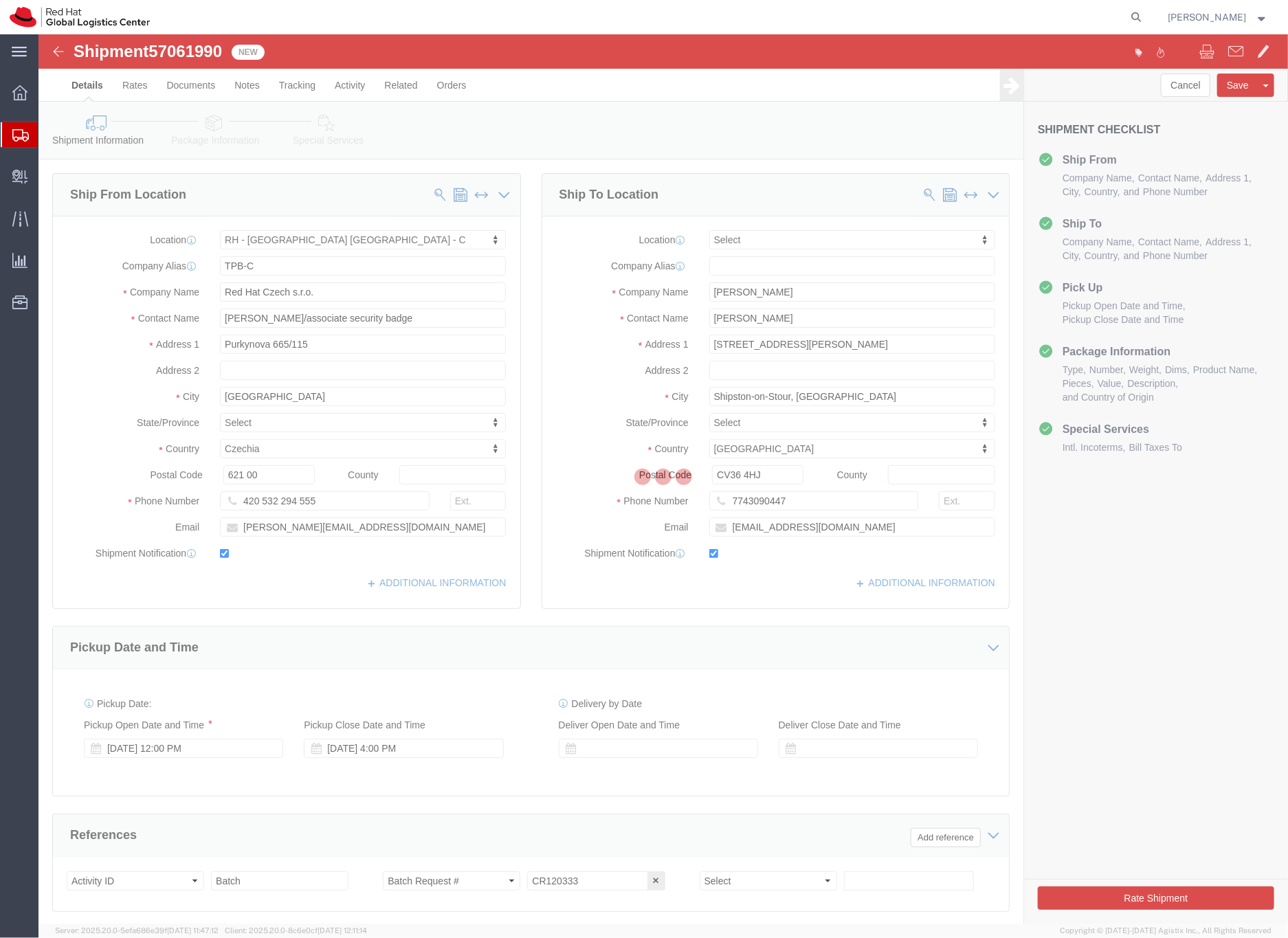
click at [13, 134] on icon at bounding box center [20, 135] width 16 height 12
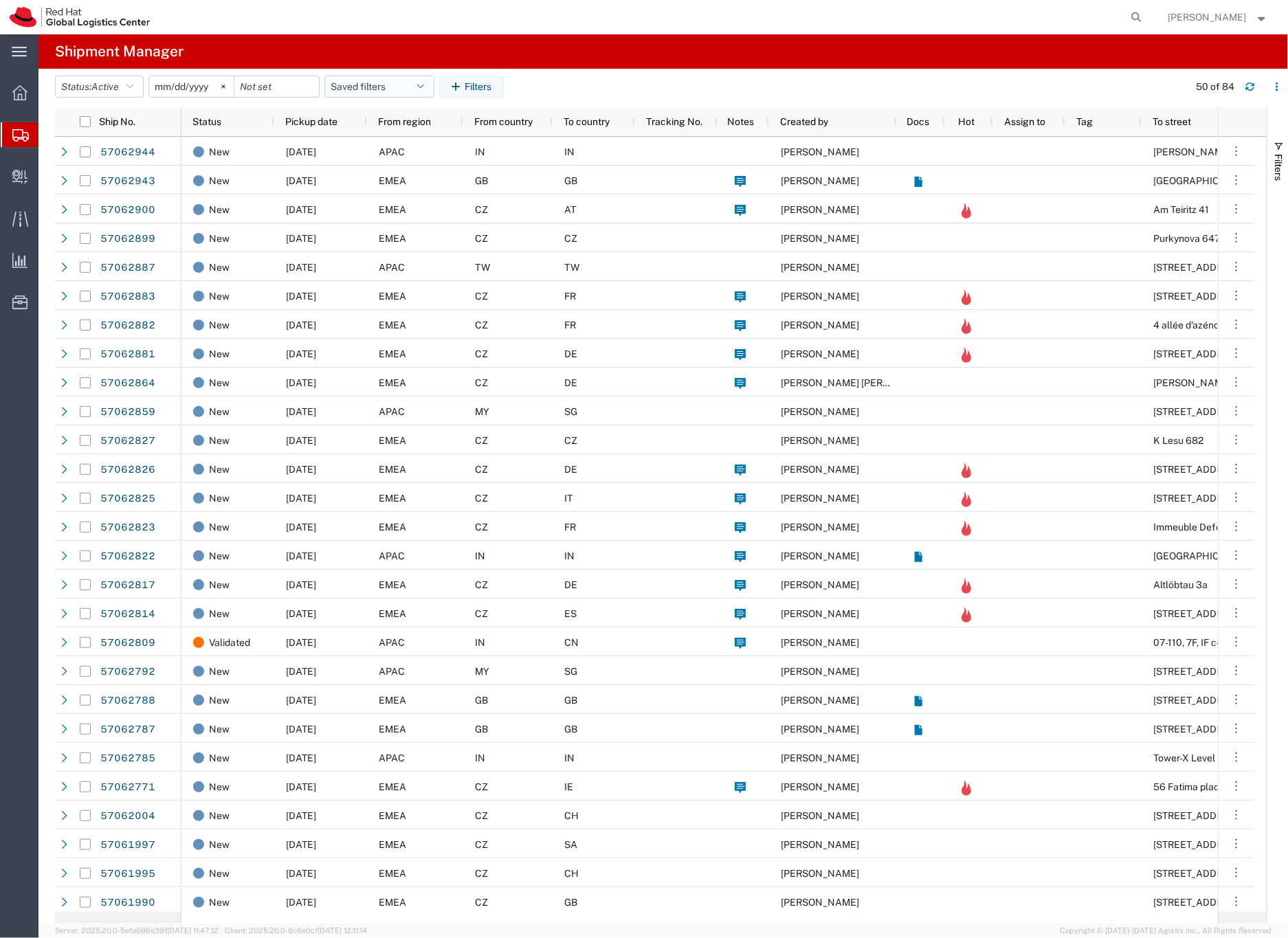
click at [369, 86] on button "Saved filters" at bounding box center [379, 87] width 110 height 22
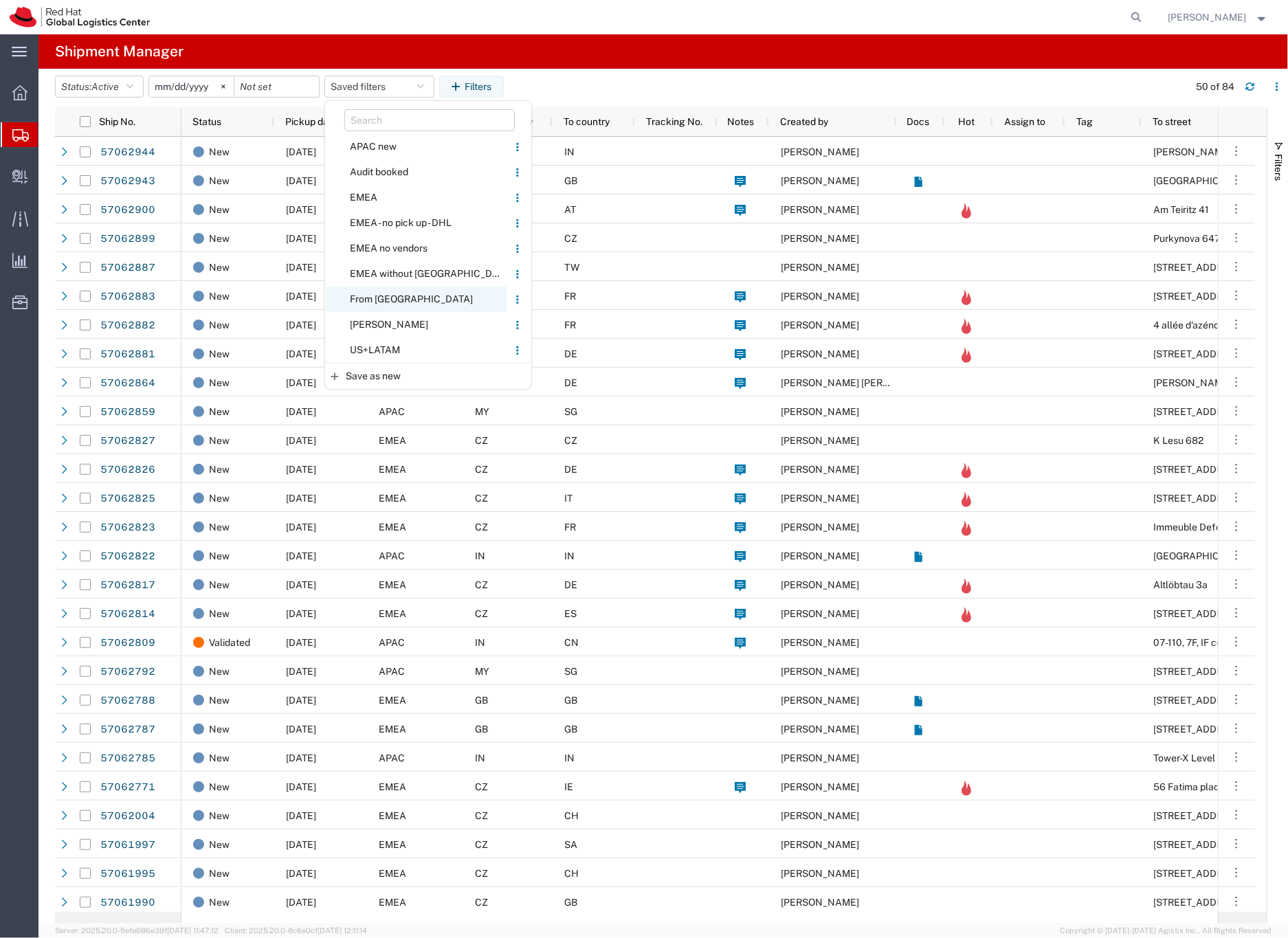
click at [369, 298] on span "From [GEOGRAPHIC_DATA]" at bounding box center [416, 300] width 180 height 26
type input "[DATE]"
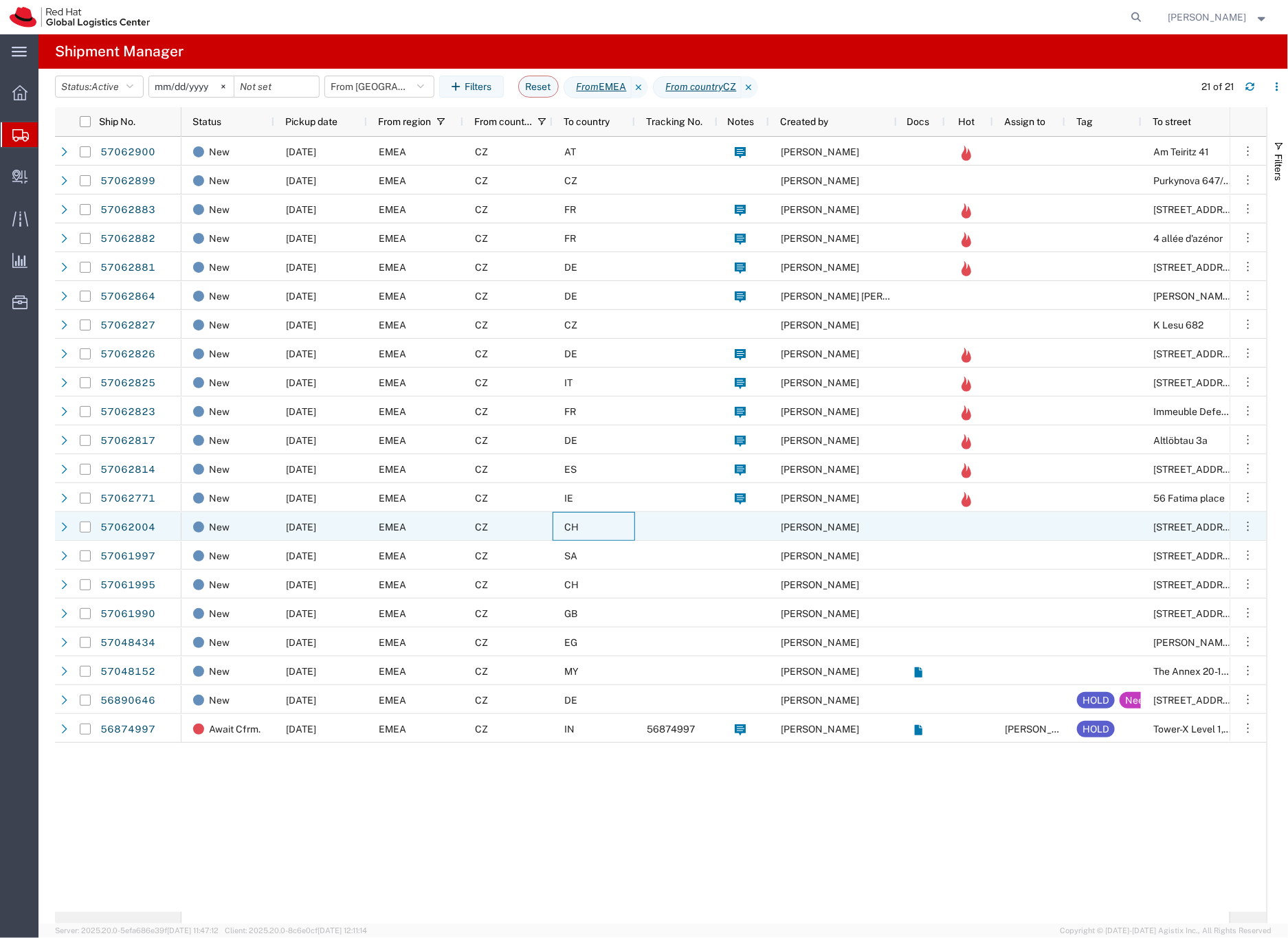
click at [595, 530] on div "CH" at bounding box center [593, 527] width 83 height 29
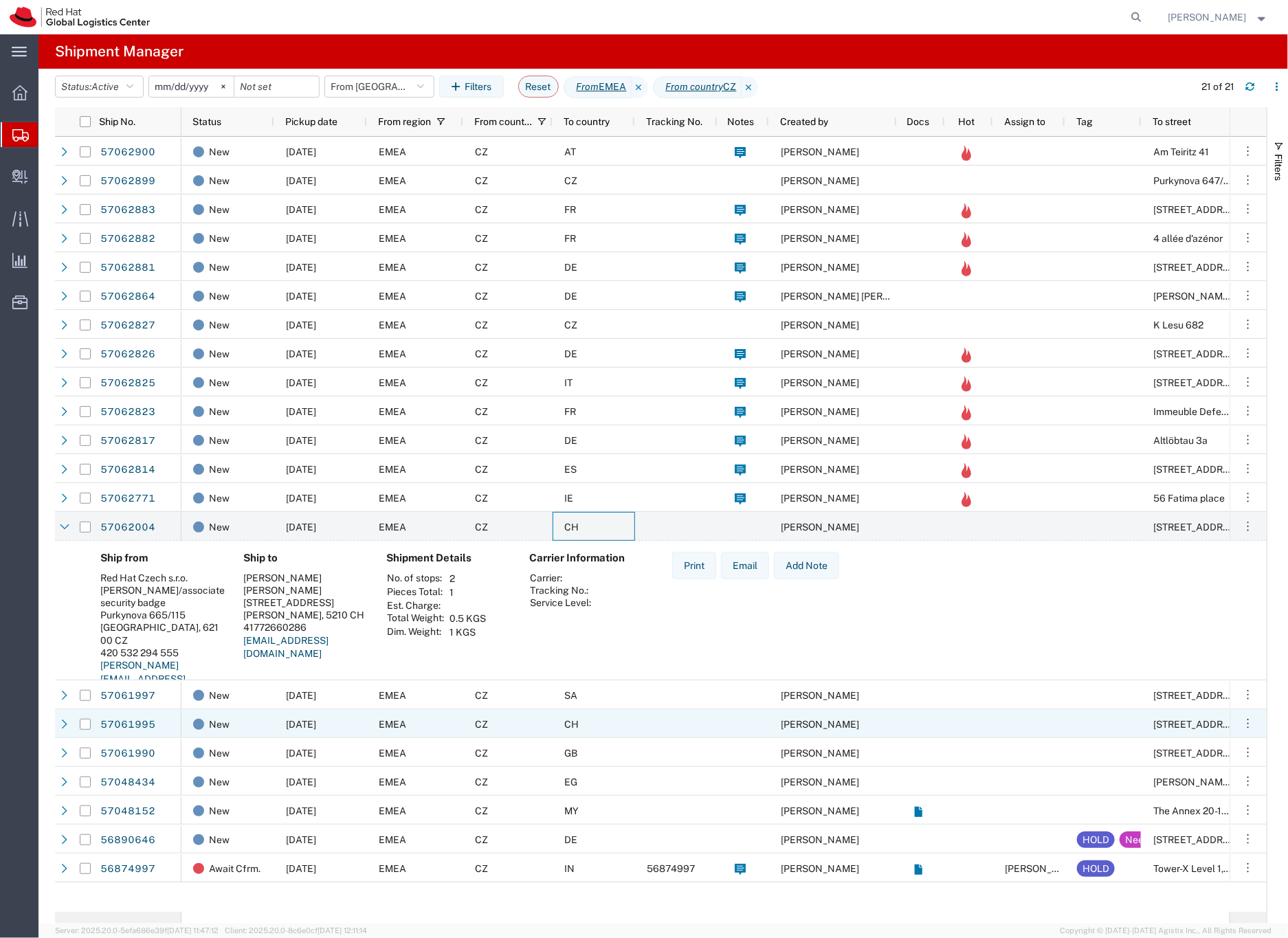
click at [609, 725] on div "CH" at bounding box center [593, 724] width 83 height 29
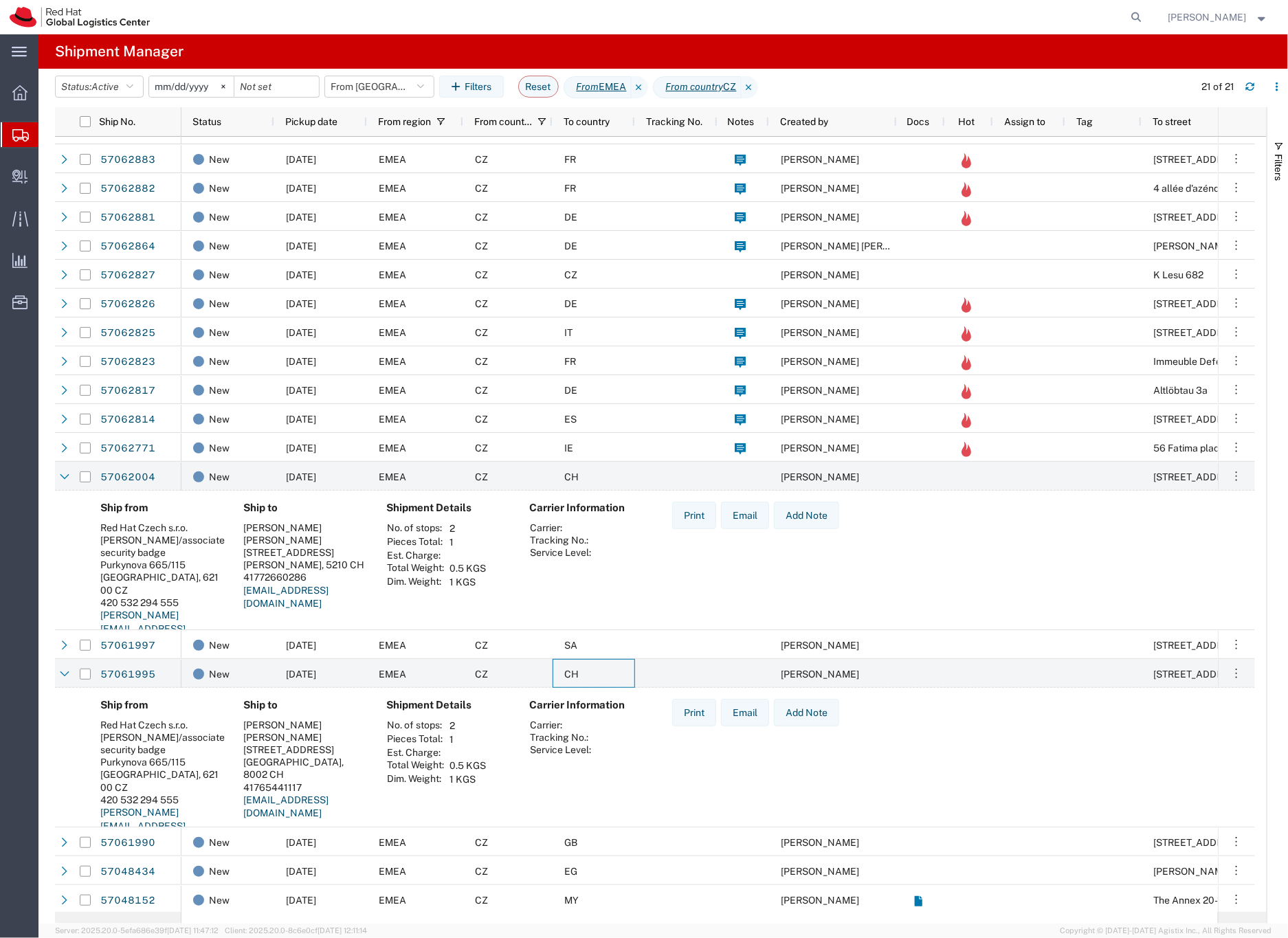
scroll to position [66, 0]
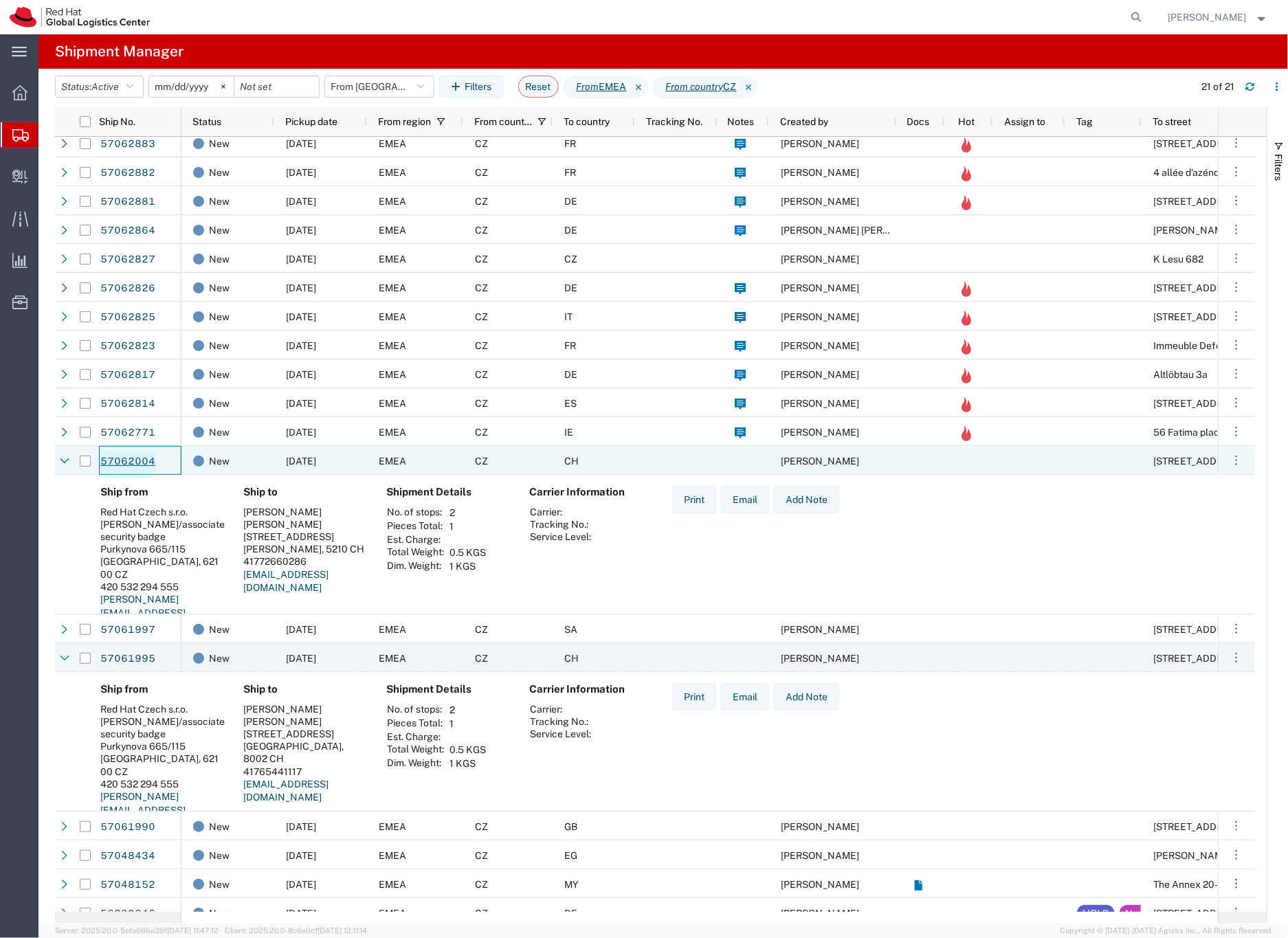
click at [139, 459] on link "57062004" at bounding box center [128, 462] width 56 height 22
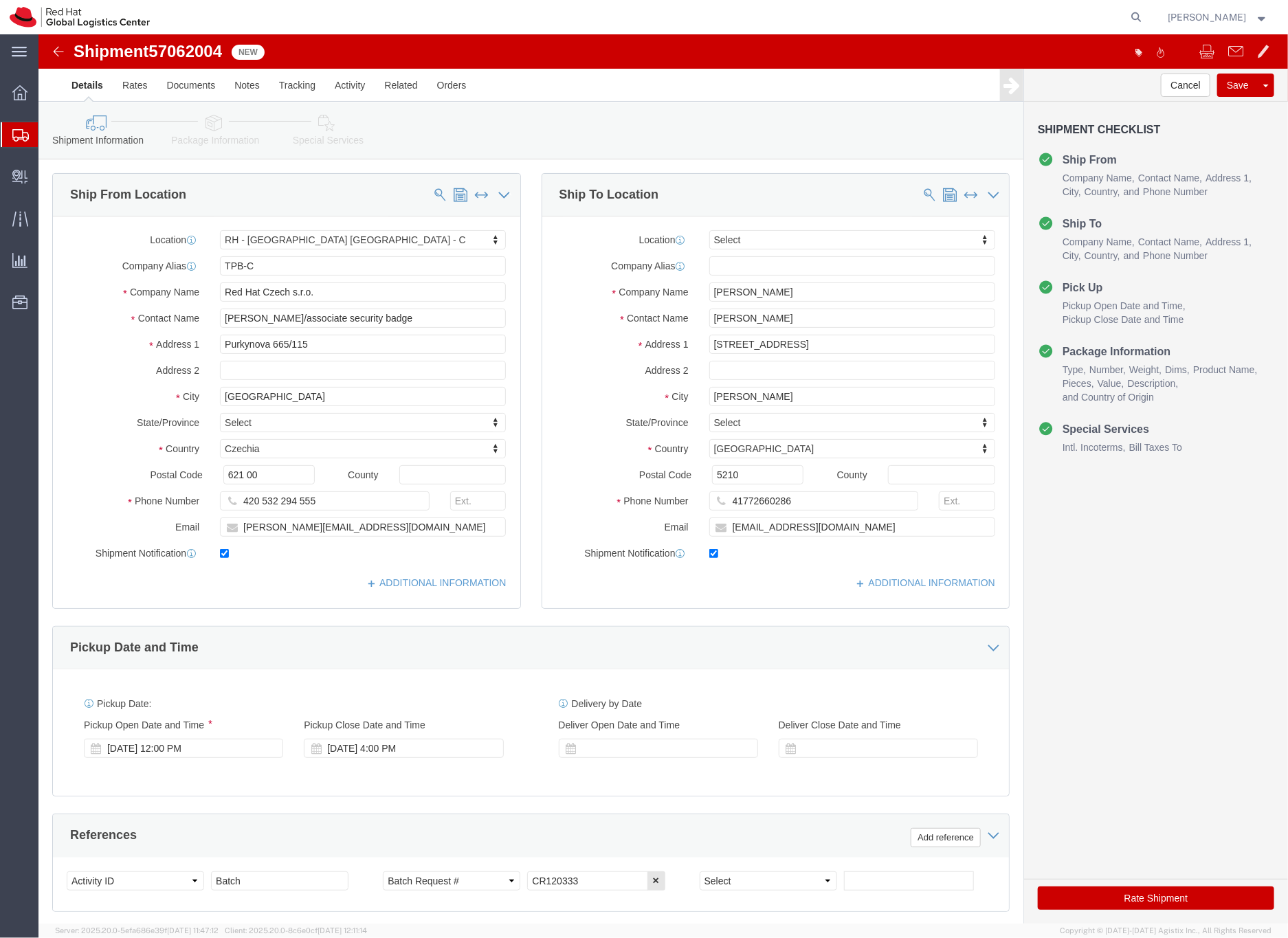
select select "38037"
select select
click input "[EMAIL_ADDRESS][DOMAIN_NAME]"
type input "[EMAIL_ADDRESS][DOMAIN_NAME], [EMAIL_ADDRESS][DOMAIN_NAME]"
click icon
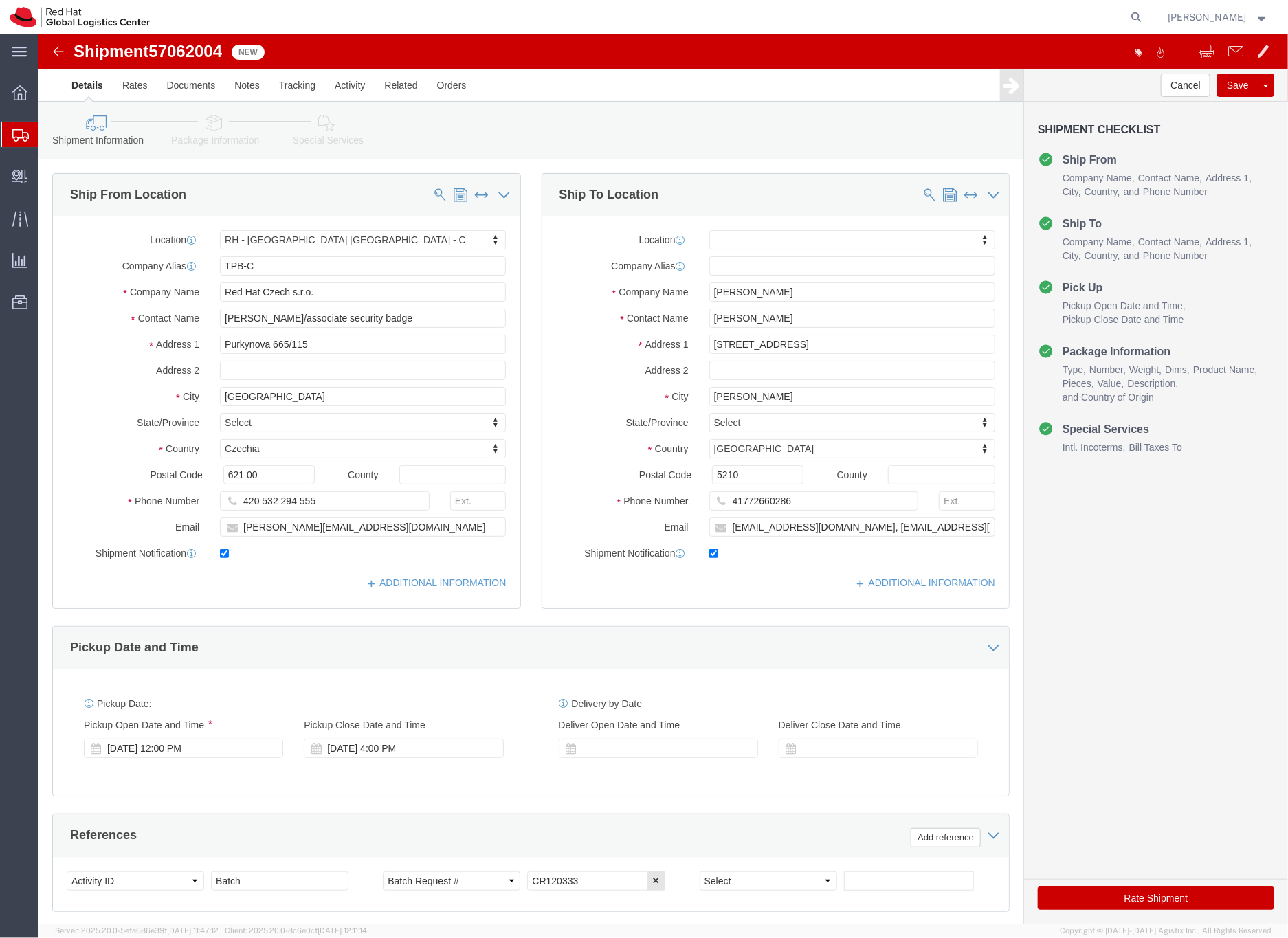
click div
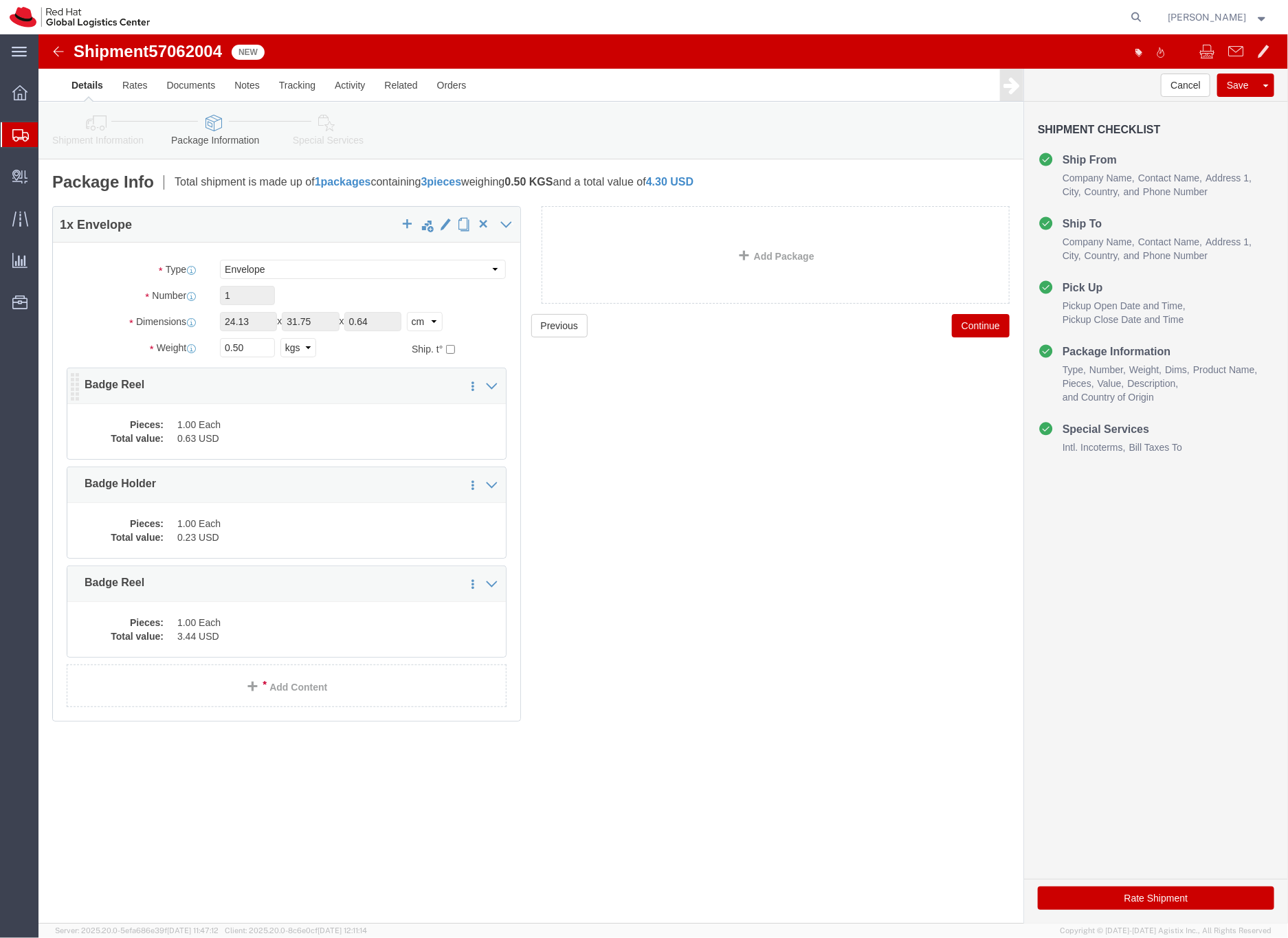
click dd "1.00 Each"
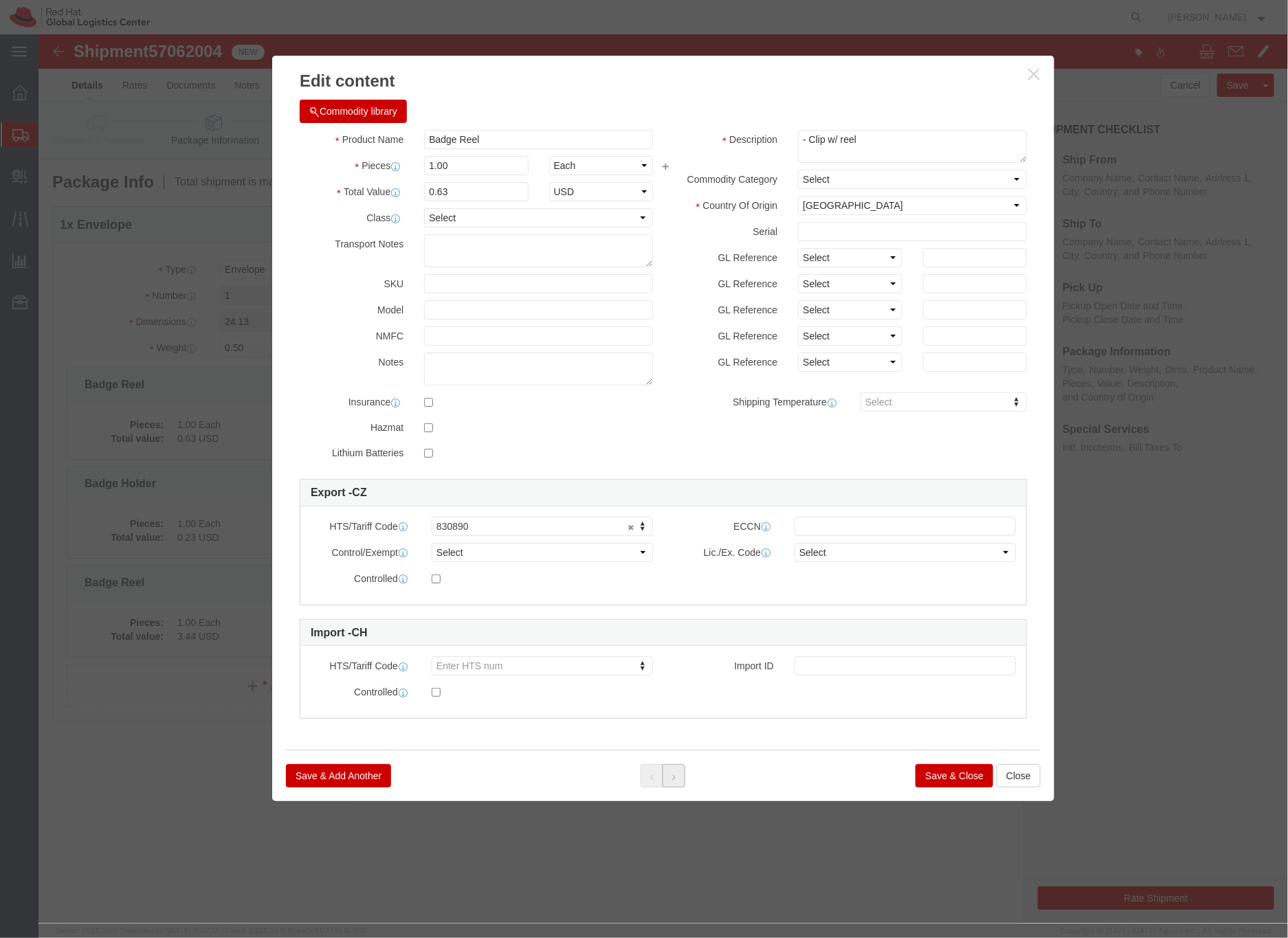
click icon
click button "Save & Close"
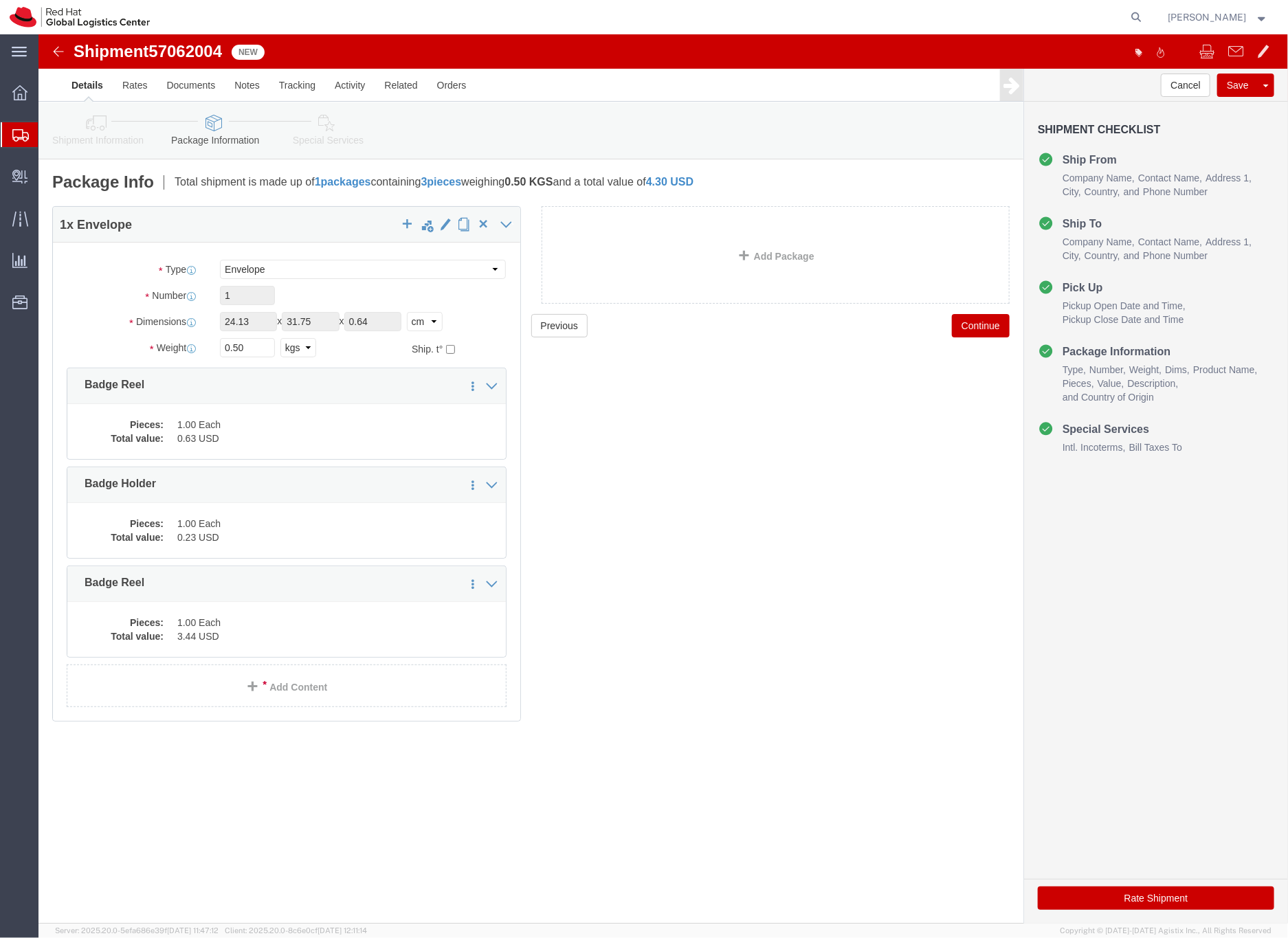
click icon
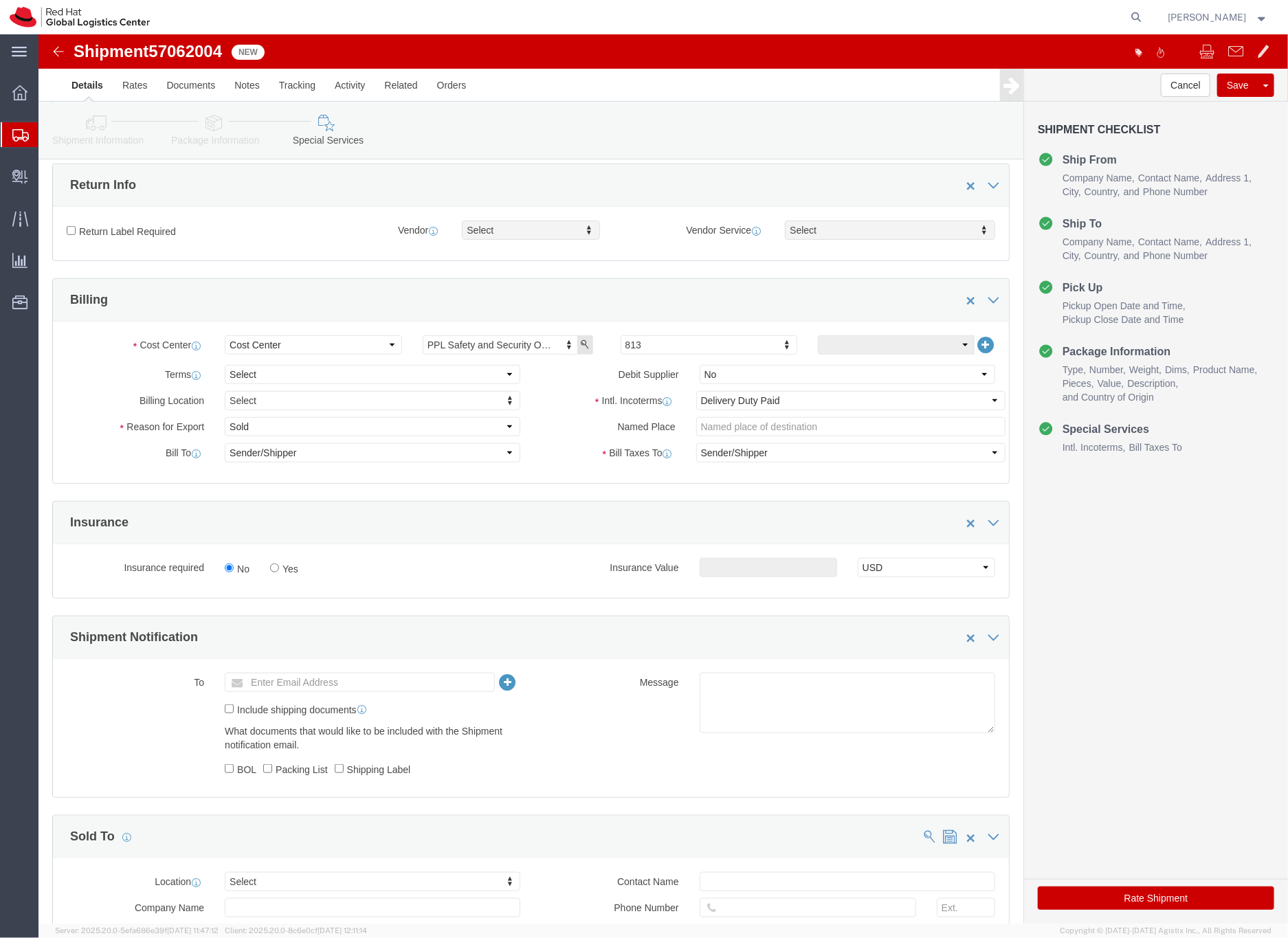
scroll to position [389, 0]
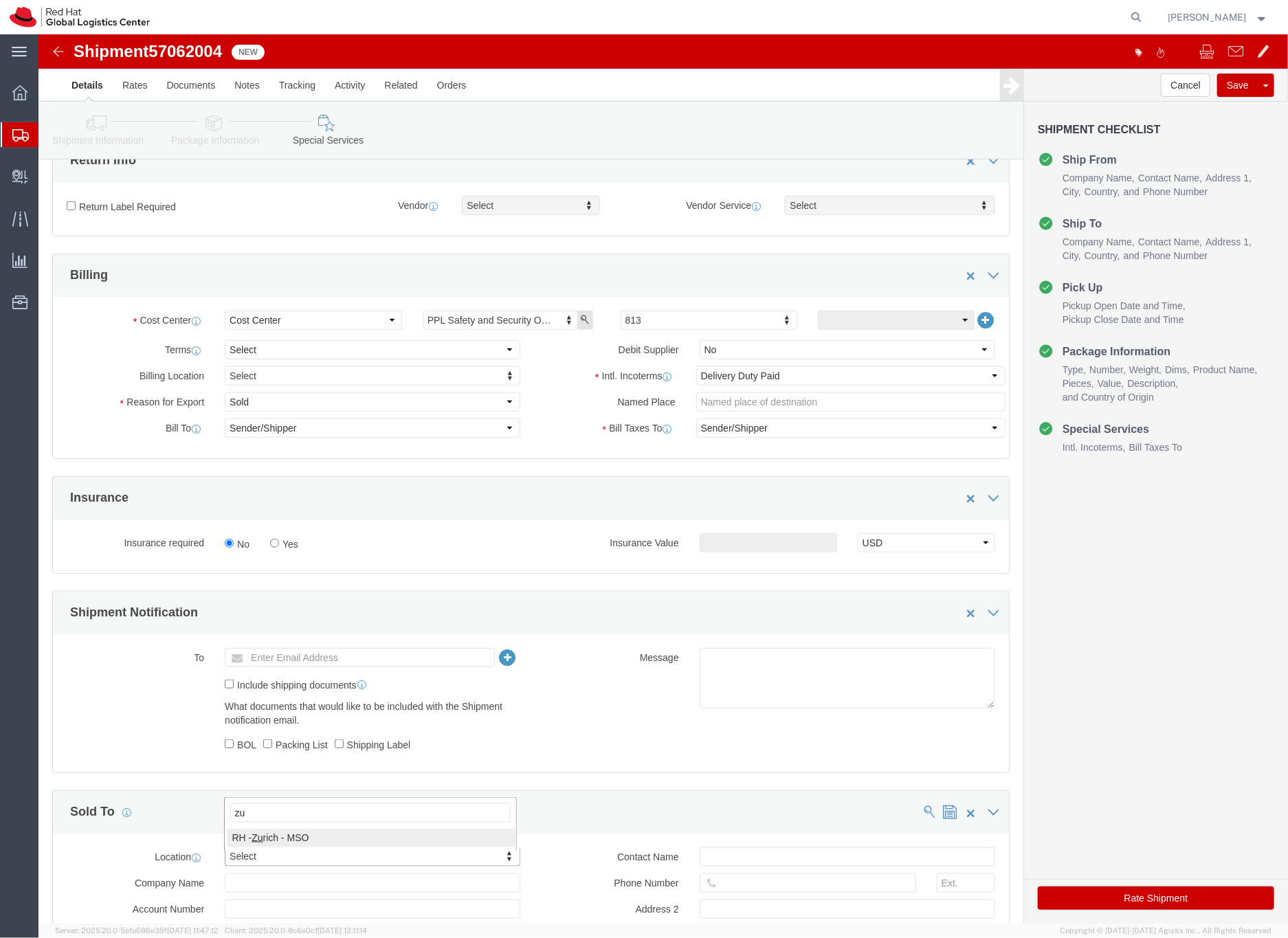
type input "z"
type input "neu"
click input "text"
type input "[EMAIL_ADDRESS][DOMAIN_NAME]"
click button "Rate Shipment"
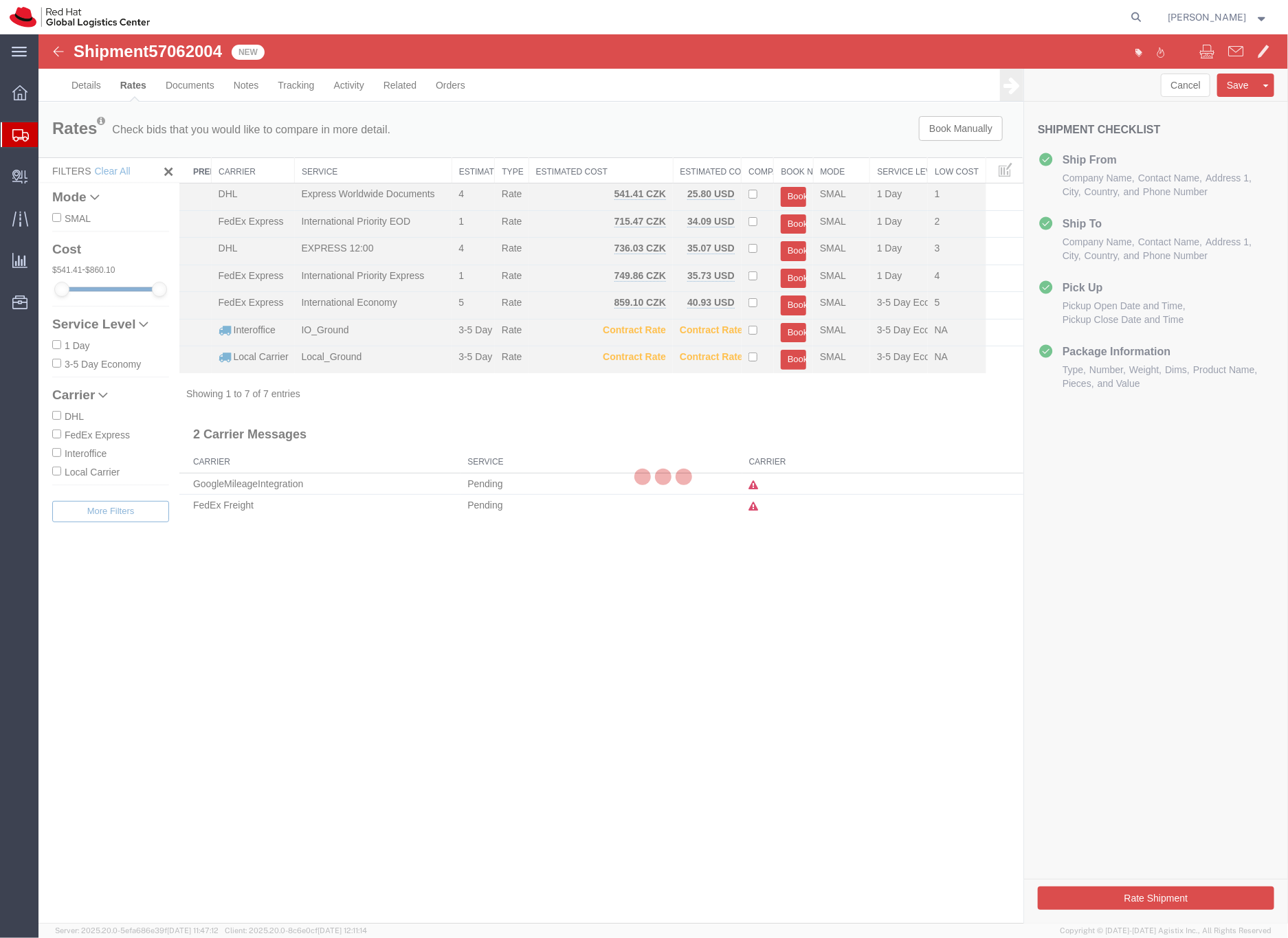
scroll to position [0, 0]
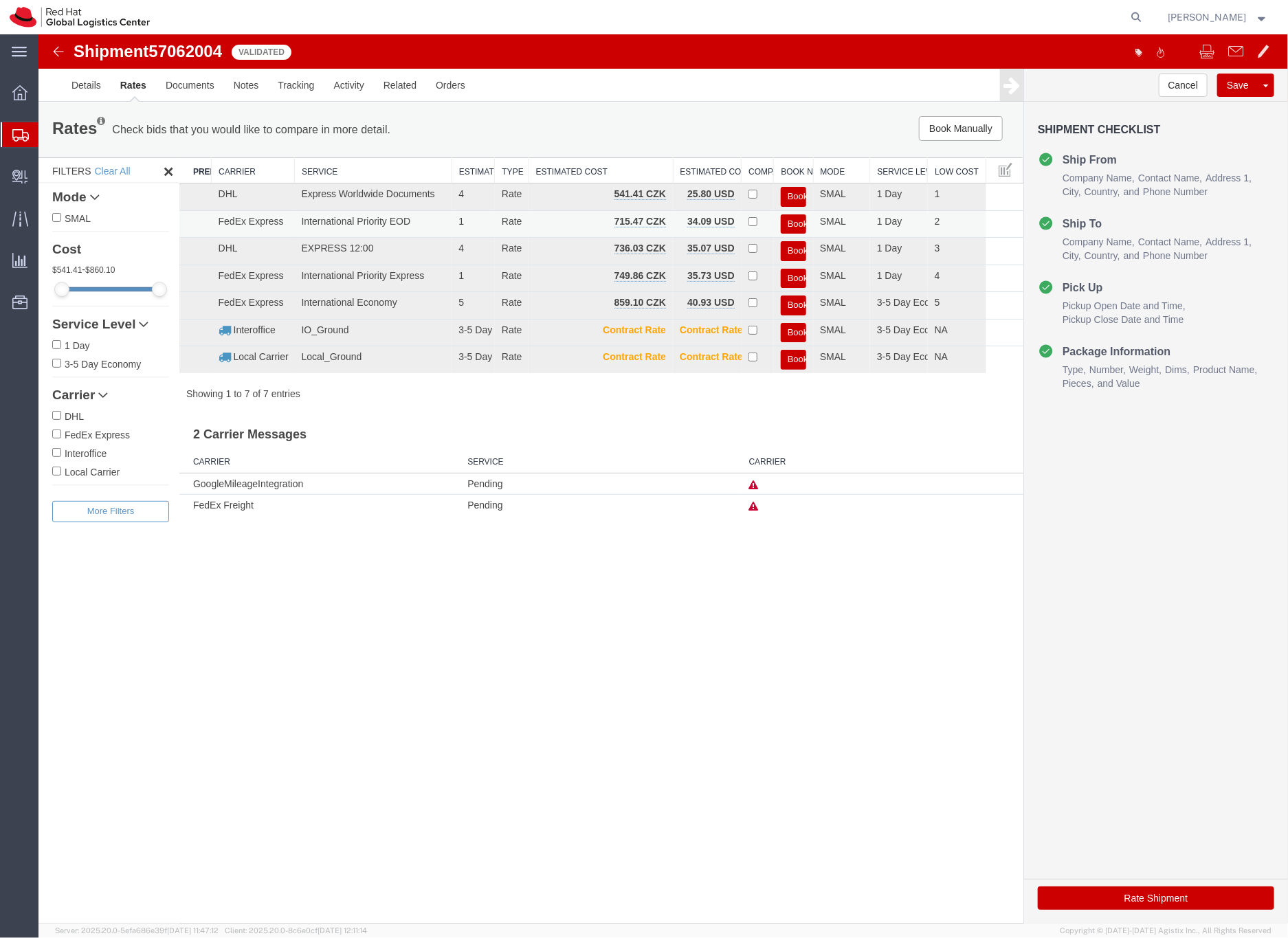
click at [795, 220] on button "Book" at bounding box center [793, 223] width 26 height 20
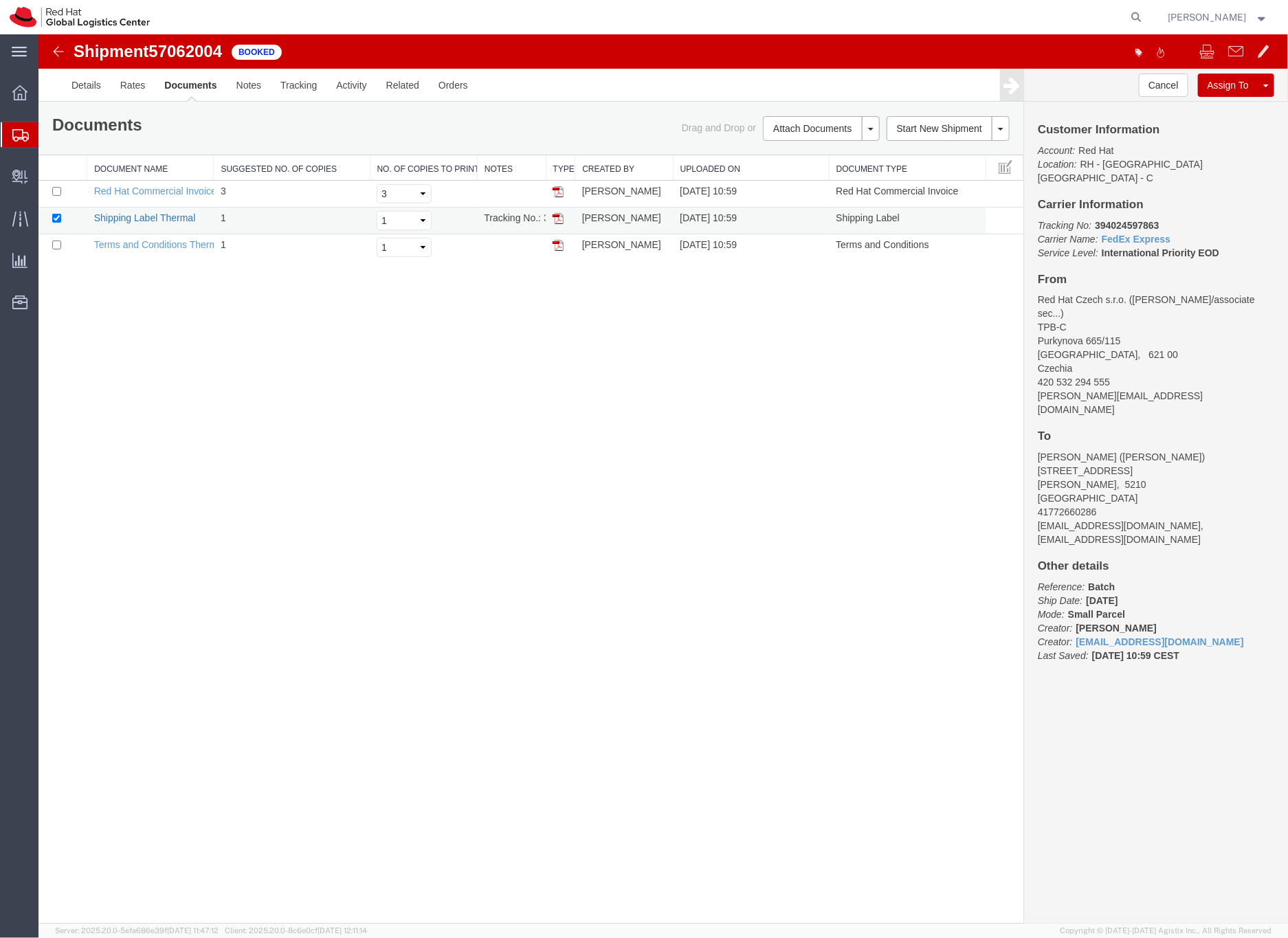
click at [171, 218] on link "Shipping Label Thermal" at bounding box center [143, 217] width 102 height 11
click at [21, 136] on icon at bounding box center [20, 135] width 16 height 12
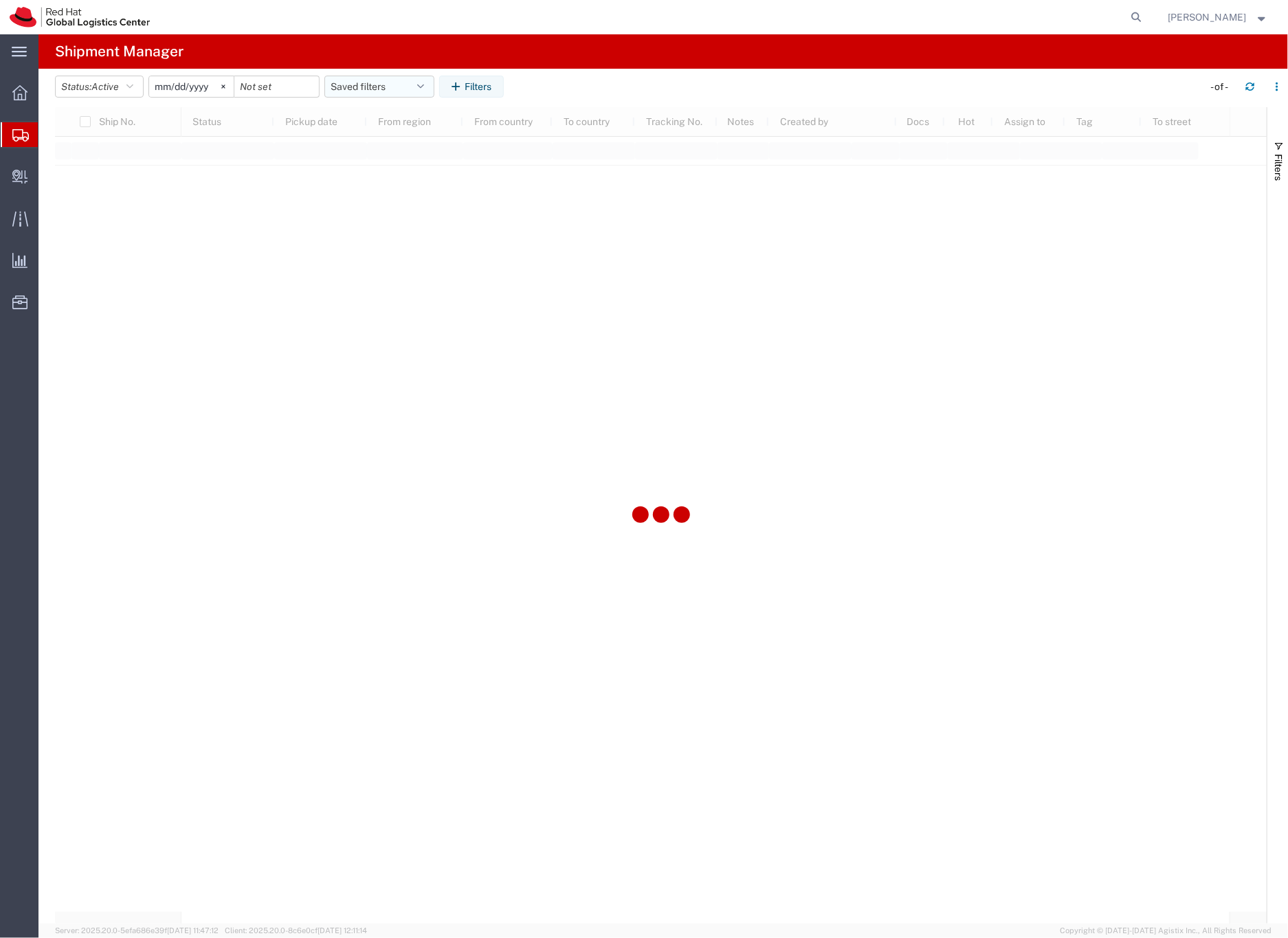
click at [358, 88] on button "Saved filters" at bounding box center [379, 87] width 110 height 22
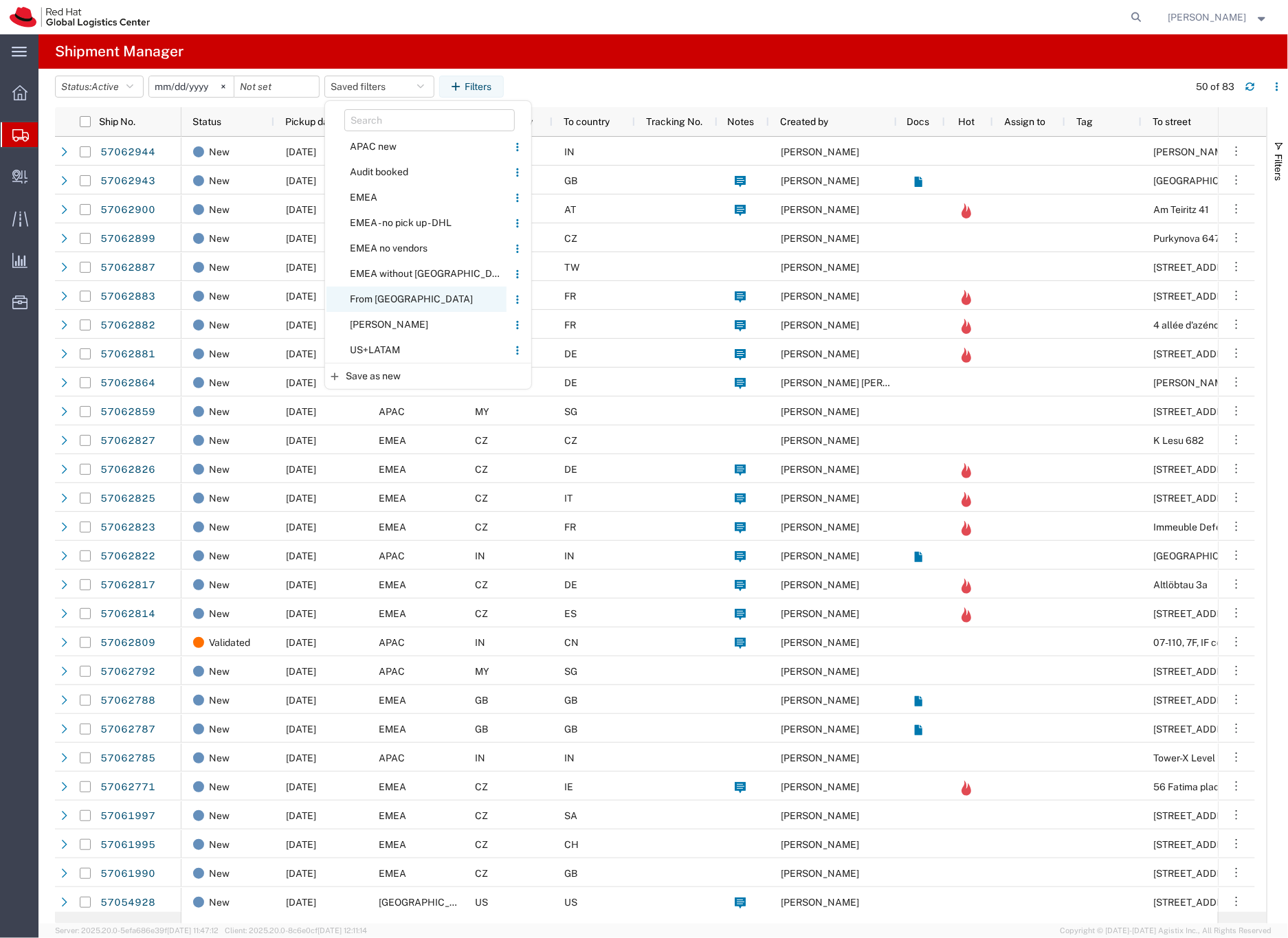
click at [386, 298] on span "From [GEOGRAPHIC_DATA]" at bounding box center [416, 300] width 180 height 26
type input "[DATE]"
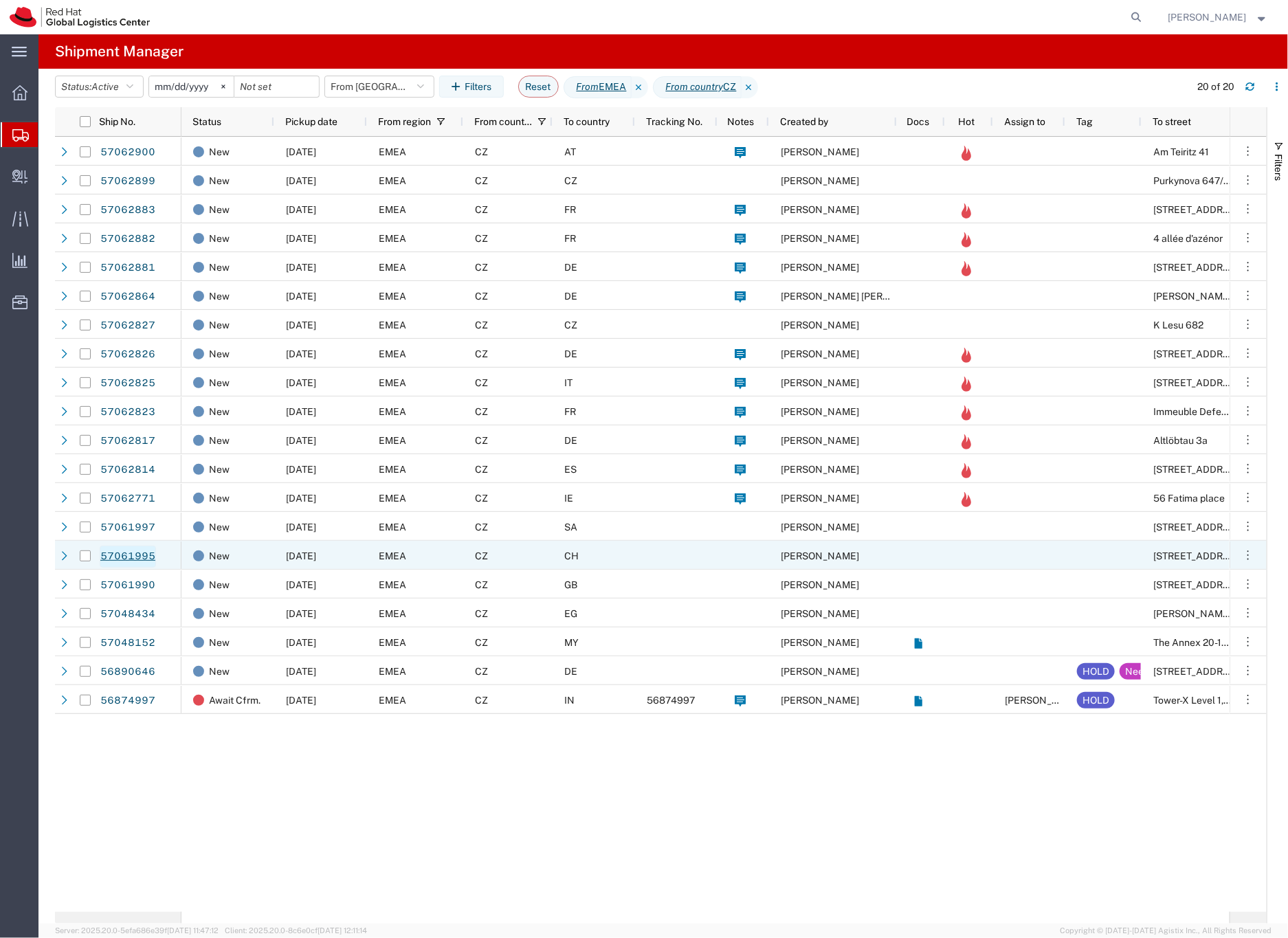
click at [130, 557] on link "57061995" at bounding box center [128, 556] width 56 height 22
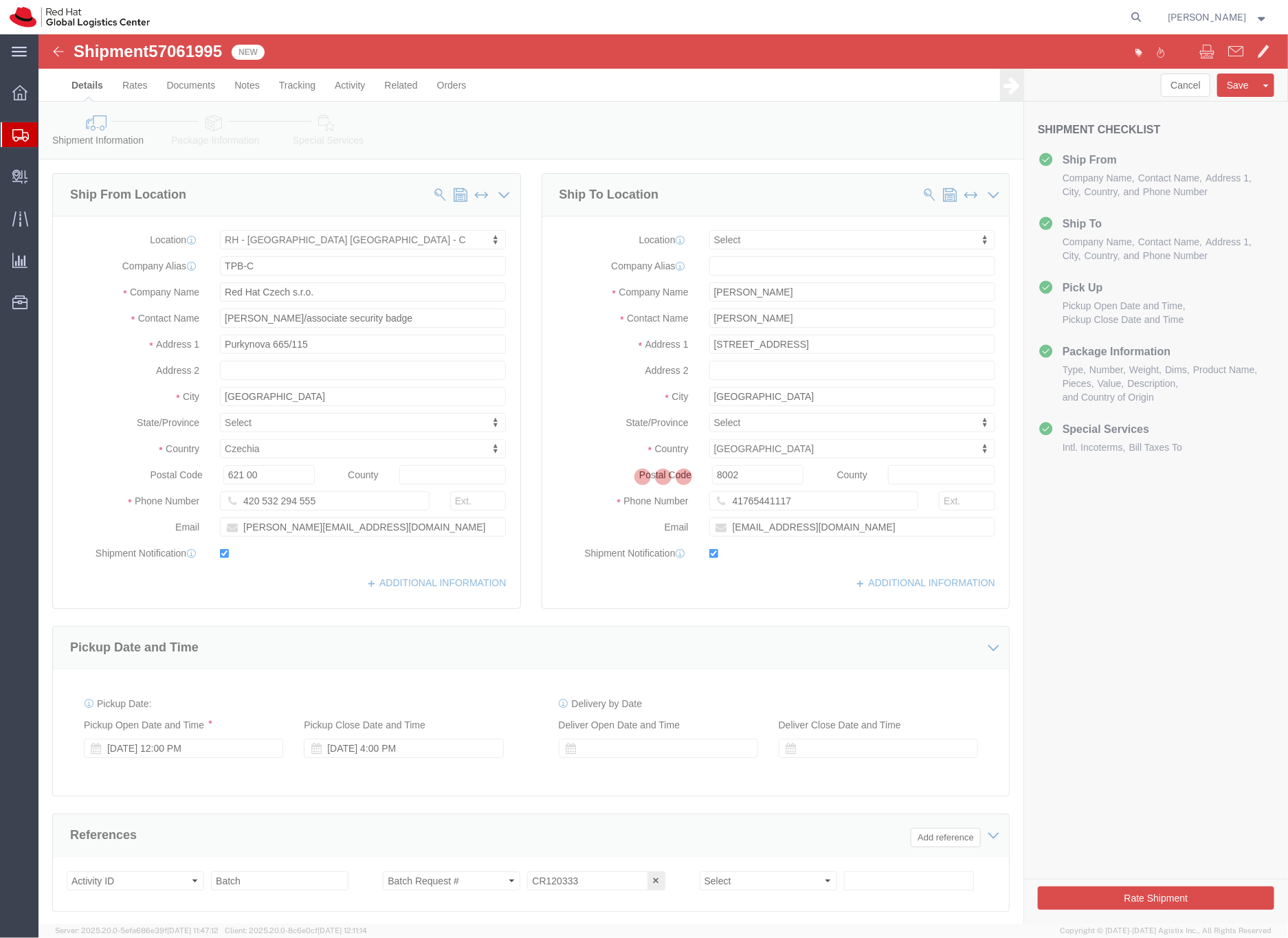
select select "38037"
select select
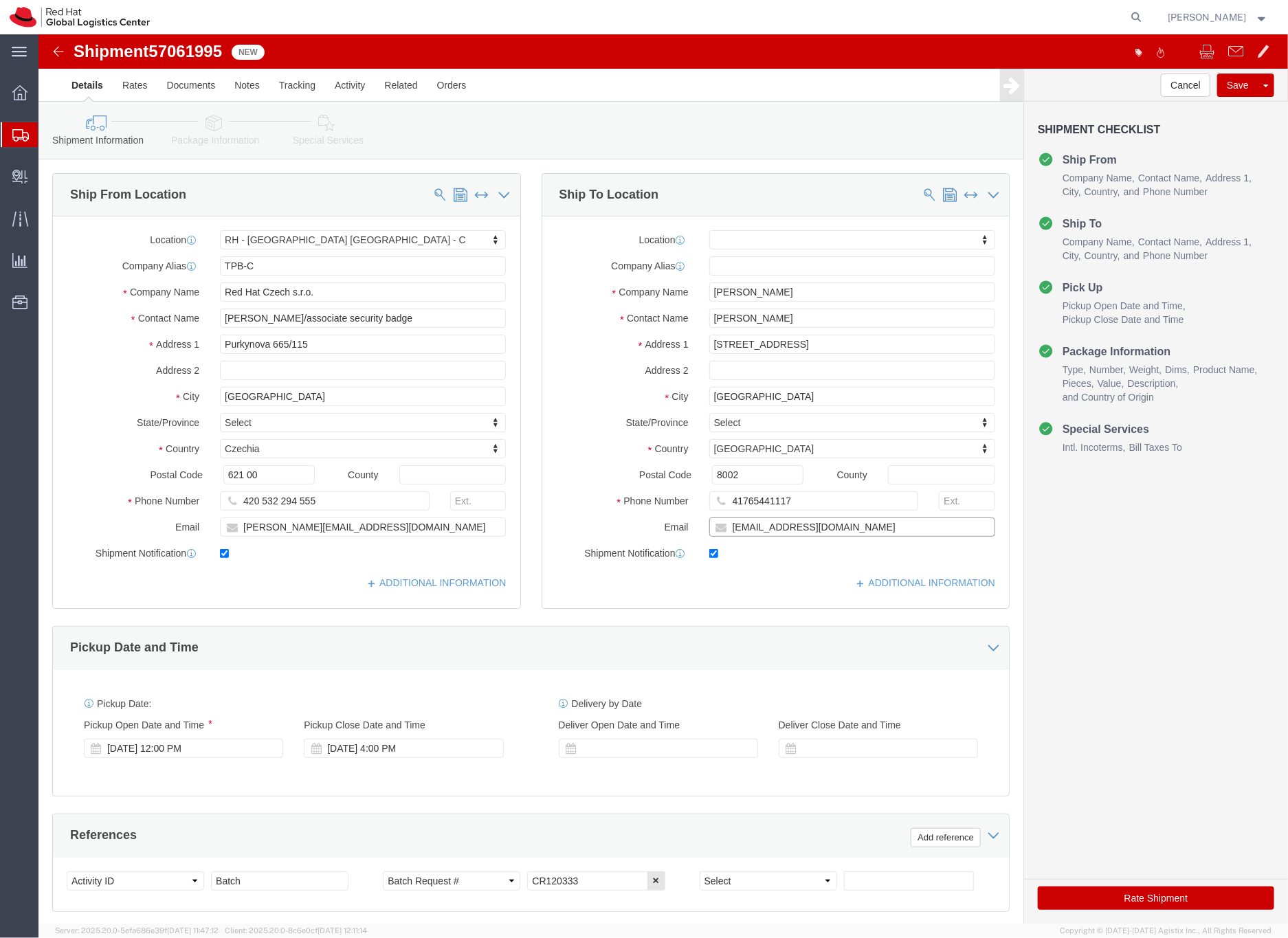
click input "[EMAIL_ADDRESS][DOMAIN_NAME]"
type input "[EMAIL_ADDRESS][DOMAIN_NAME],[EMAIL_ADDRESS][DOMAIN_NAME]"
click icon
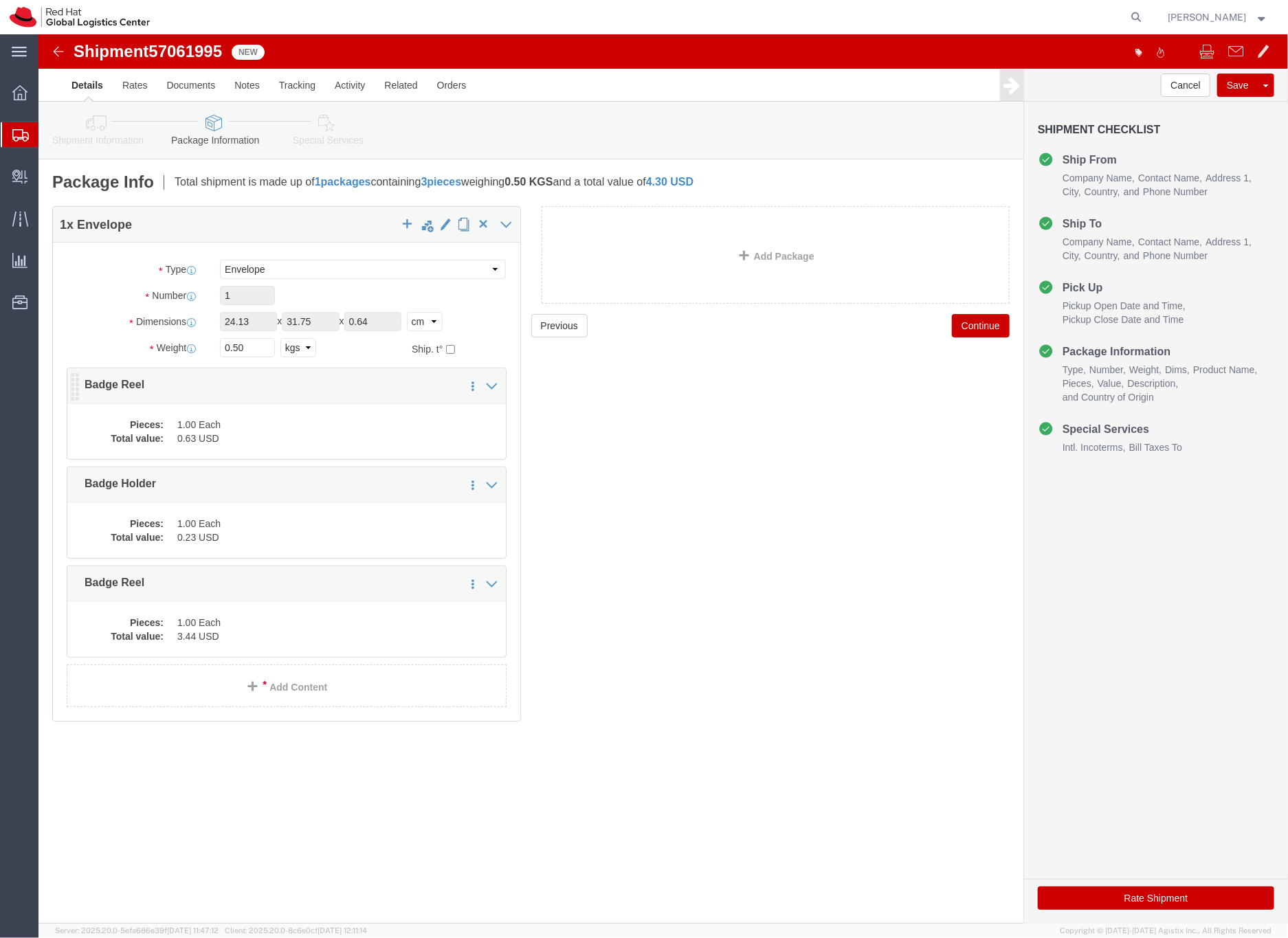
click dd "0.63 USD"
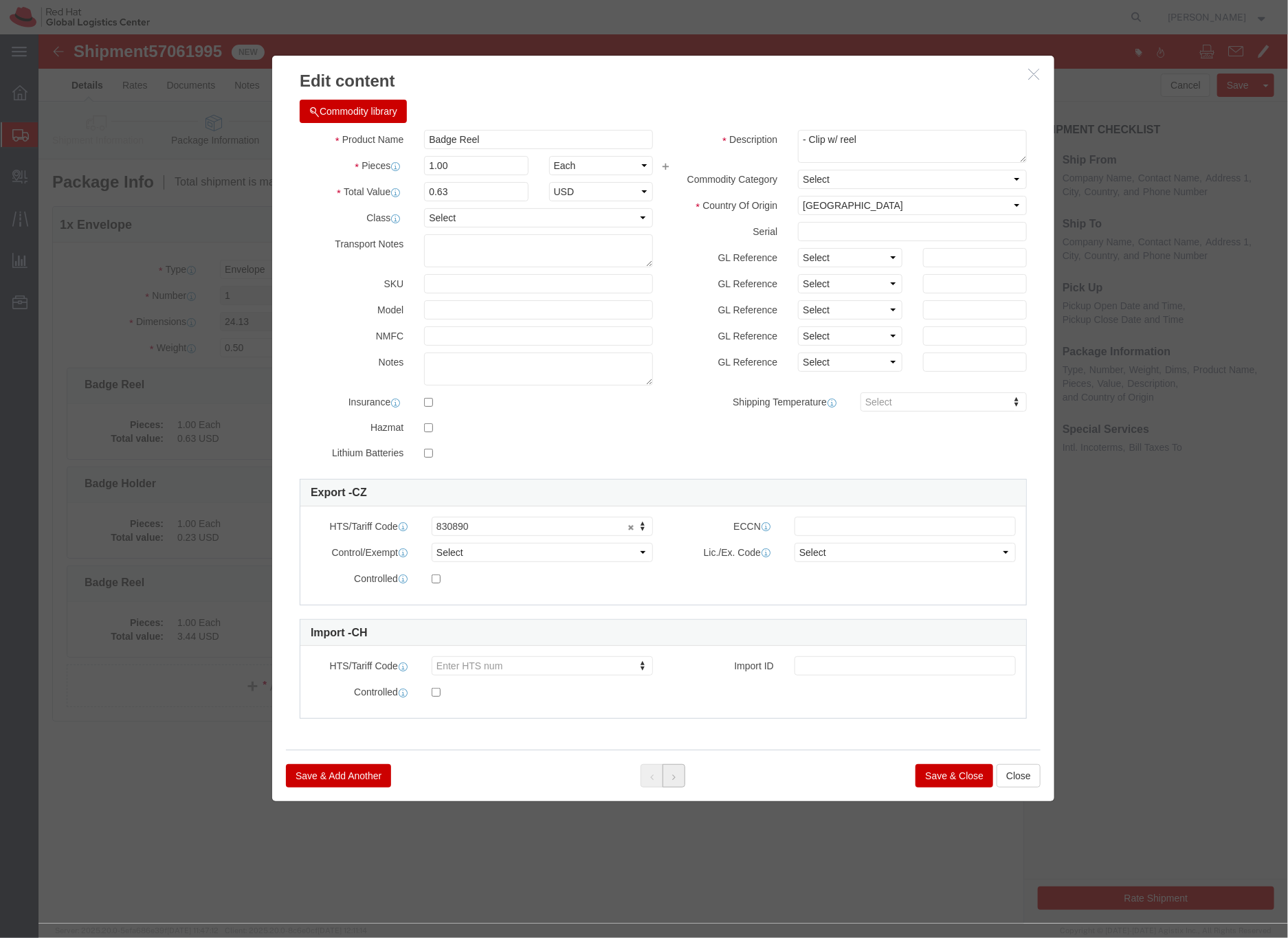
click icon
click button "Save & Close"
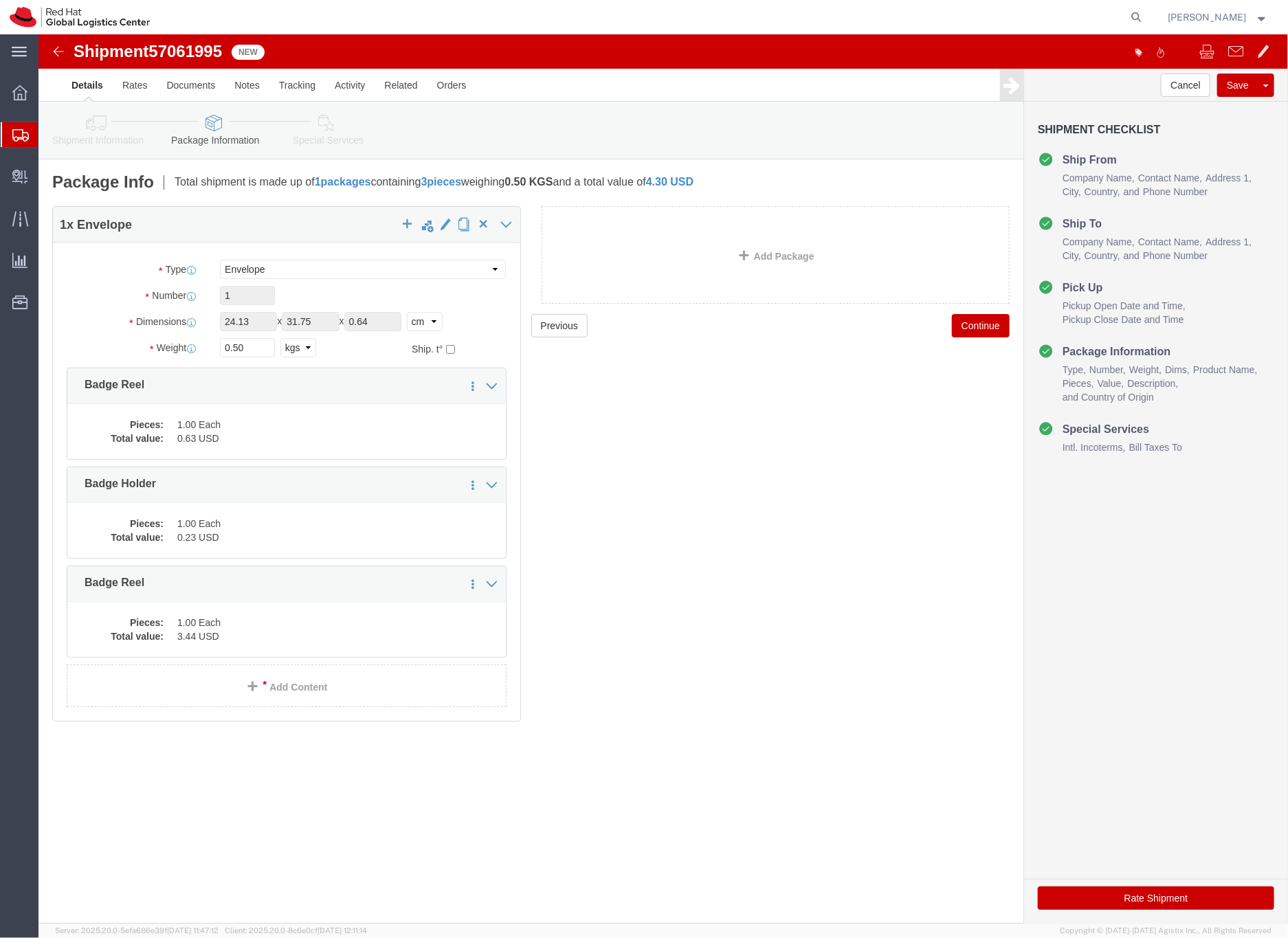
click link "Special Services"
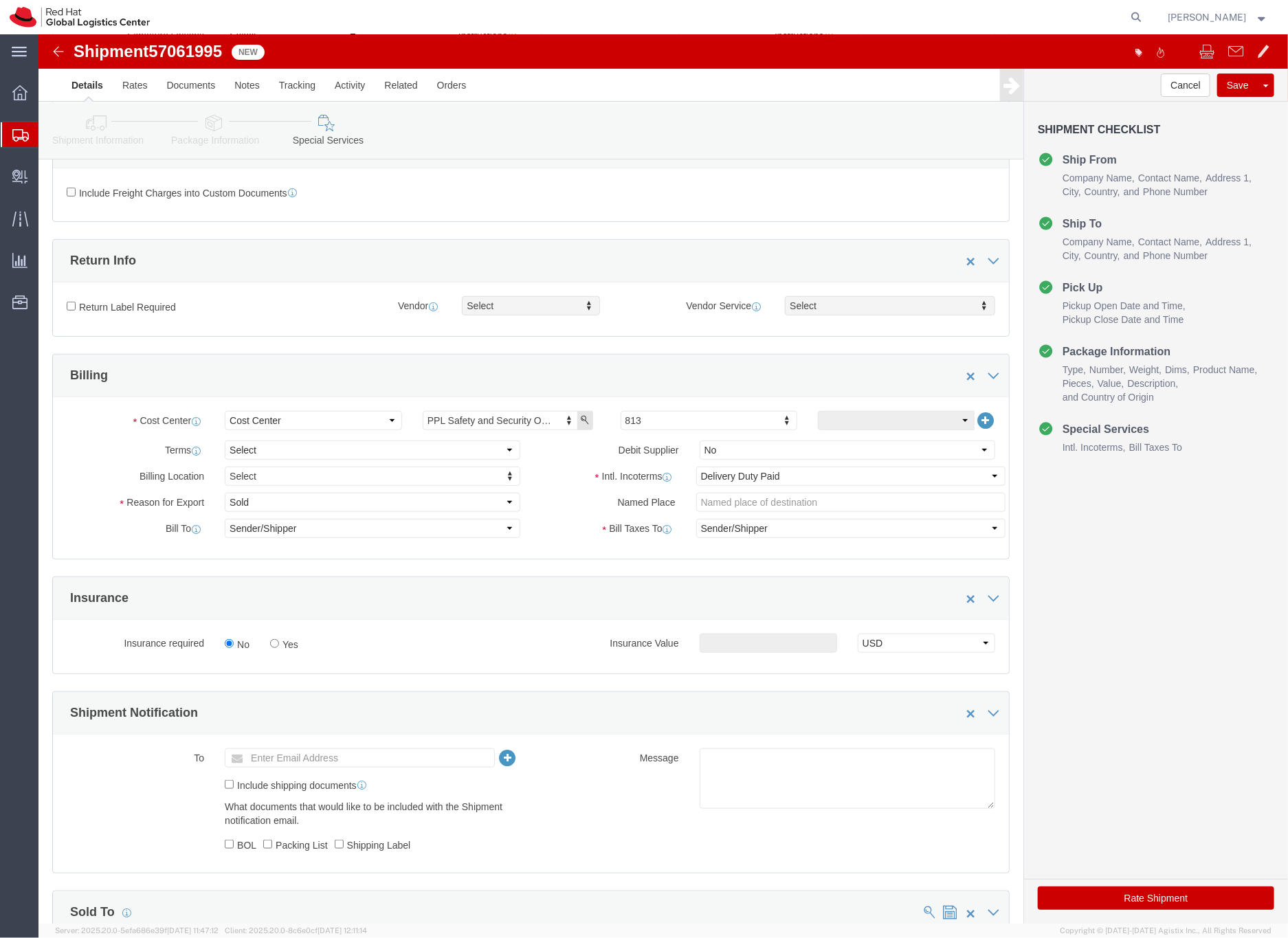
scroll to position [575, 0]
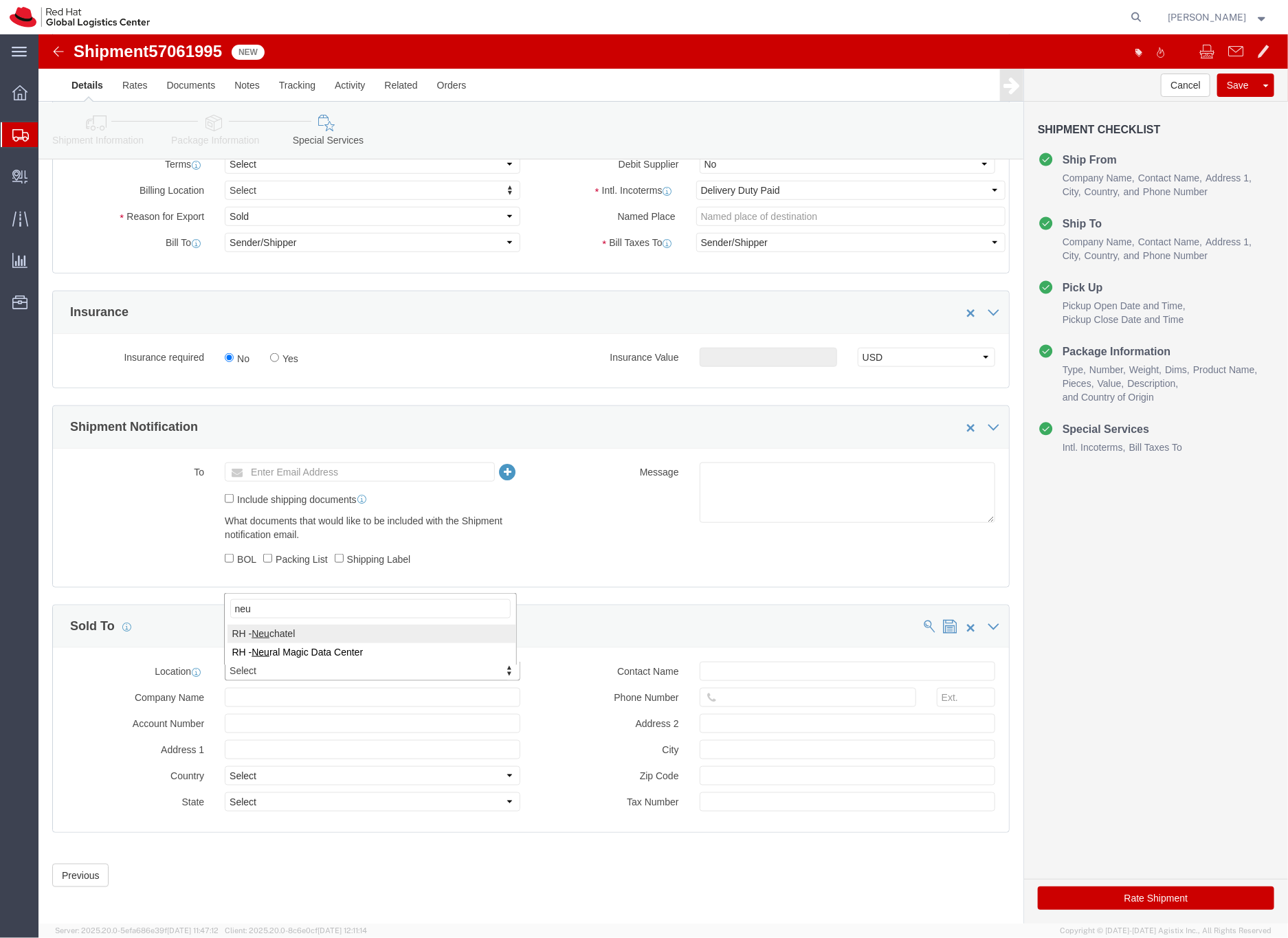
type input "neu"
click input "text"
type input "[EMAIL_ADDRESS][DOMAIN_NAME]"
click button "Rate Shipment"
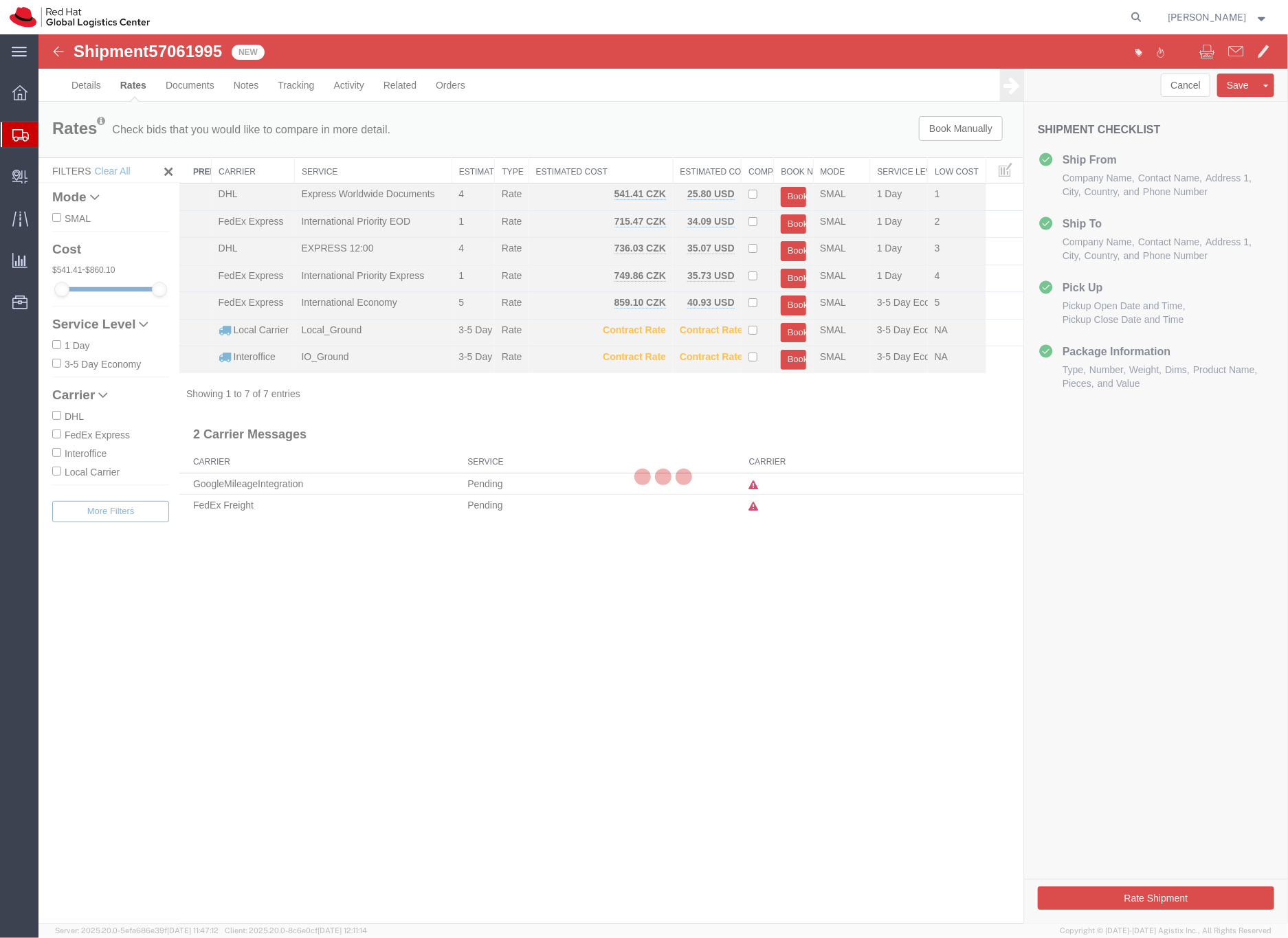
scroll to position [0, 0]
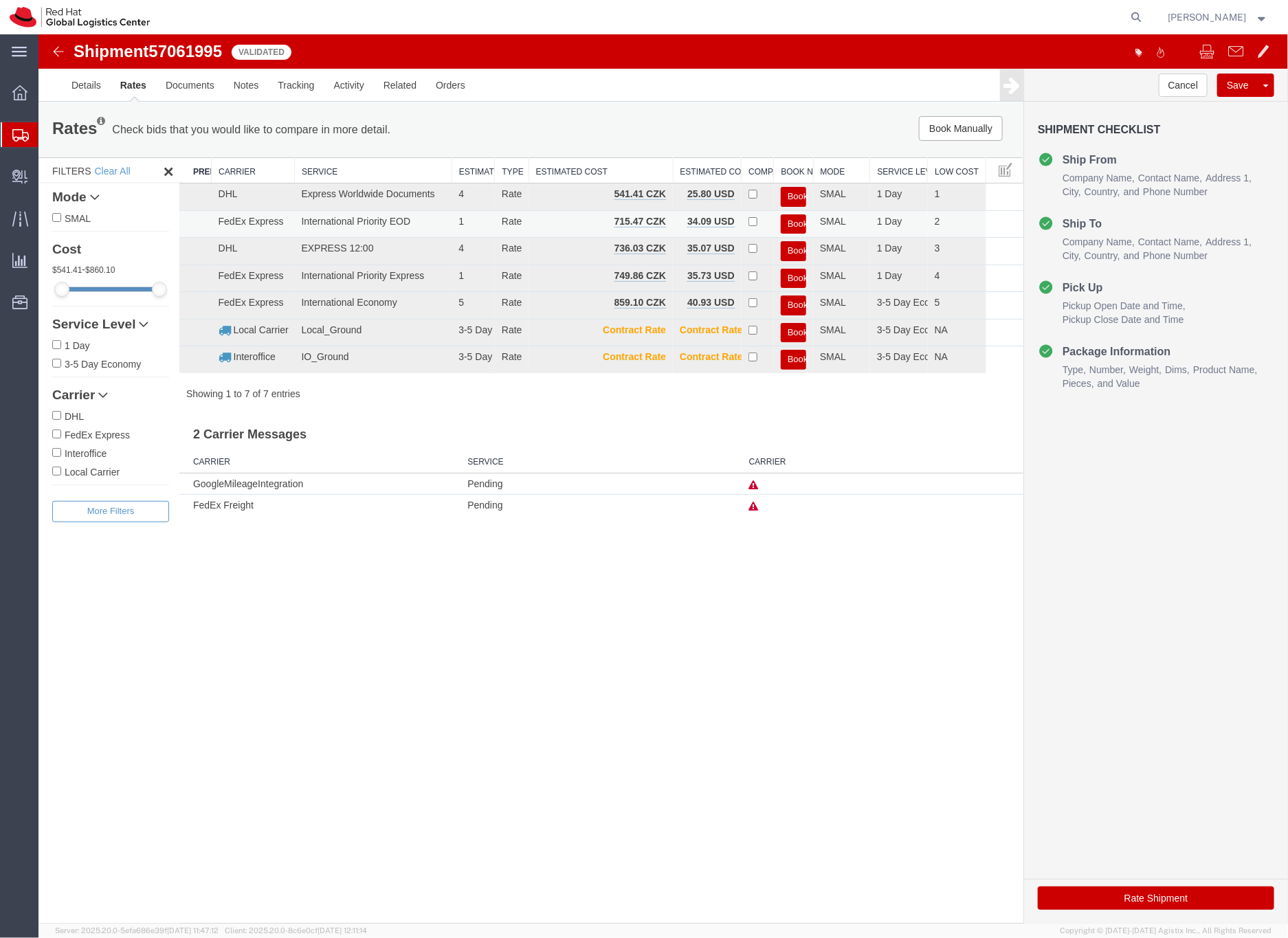
click at [791, 219] on button "Book" at bounding box center [793, 223] width 26 height 20
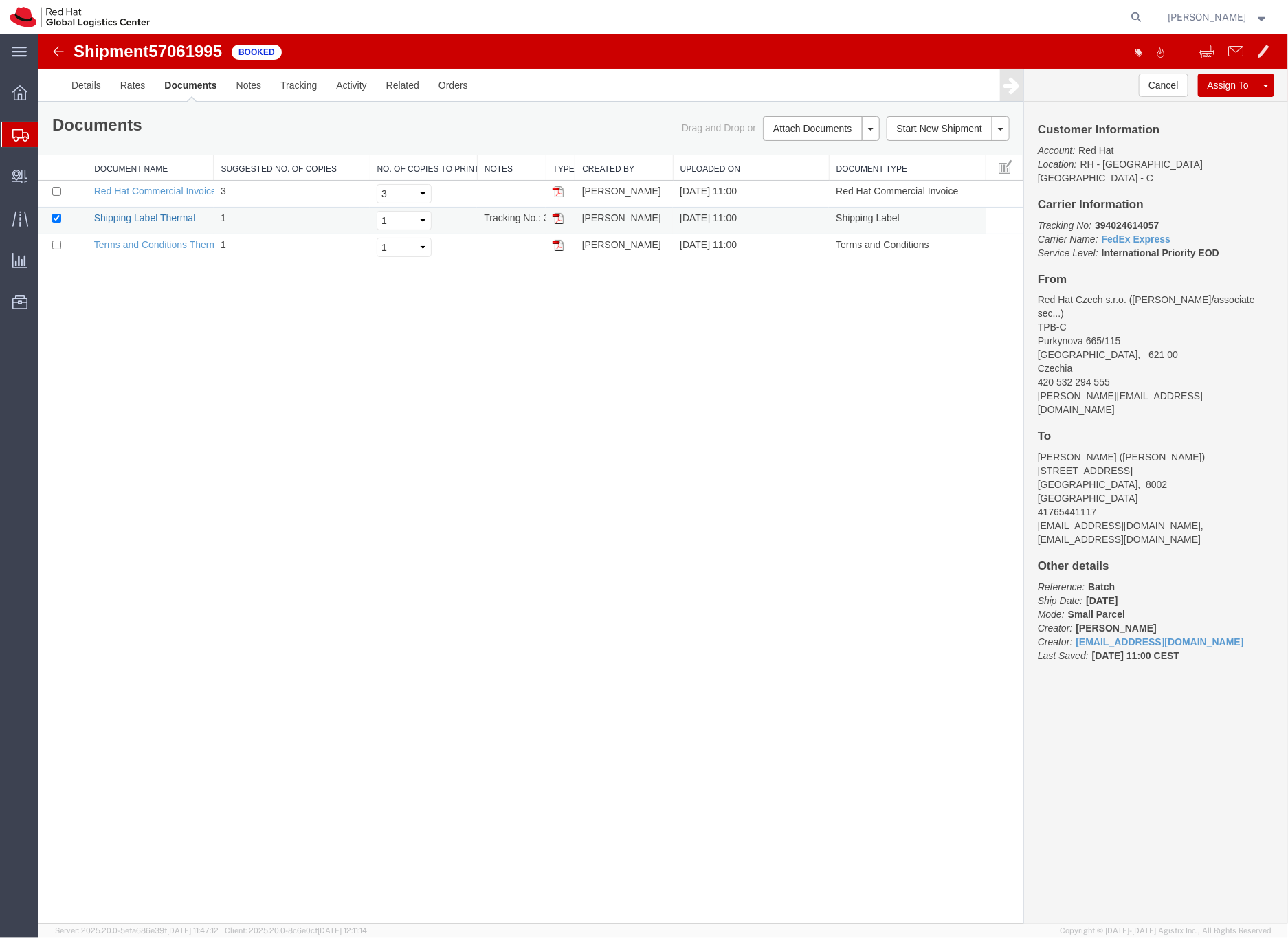
click at [139, 217] on link "Shipping Label Thermal" at bounding box center [143, 217] width 102 height 11
click at [18, 134] on icon at bounding box center [20, 135] width 16 height 12
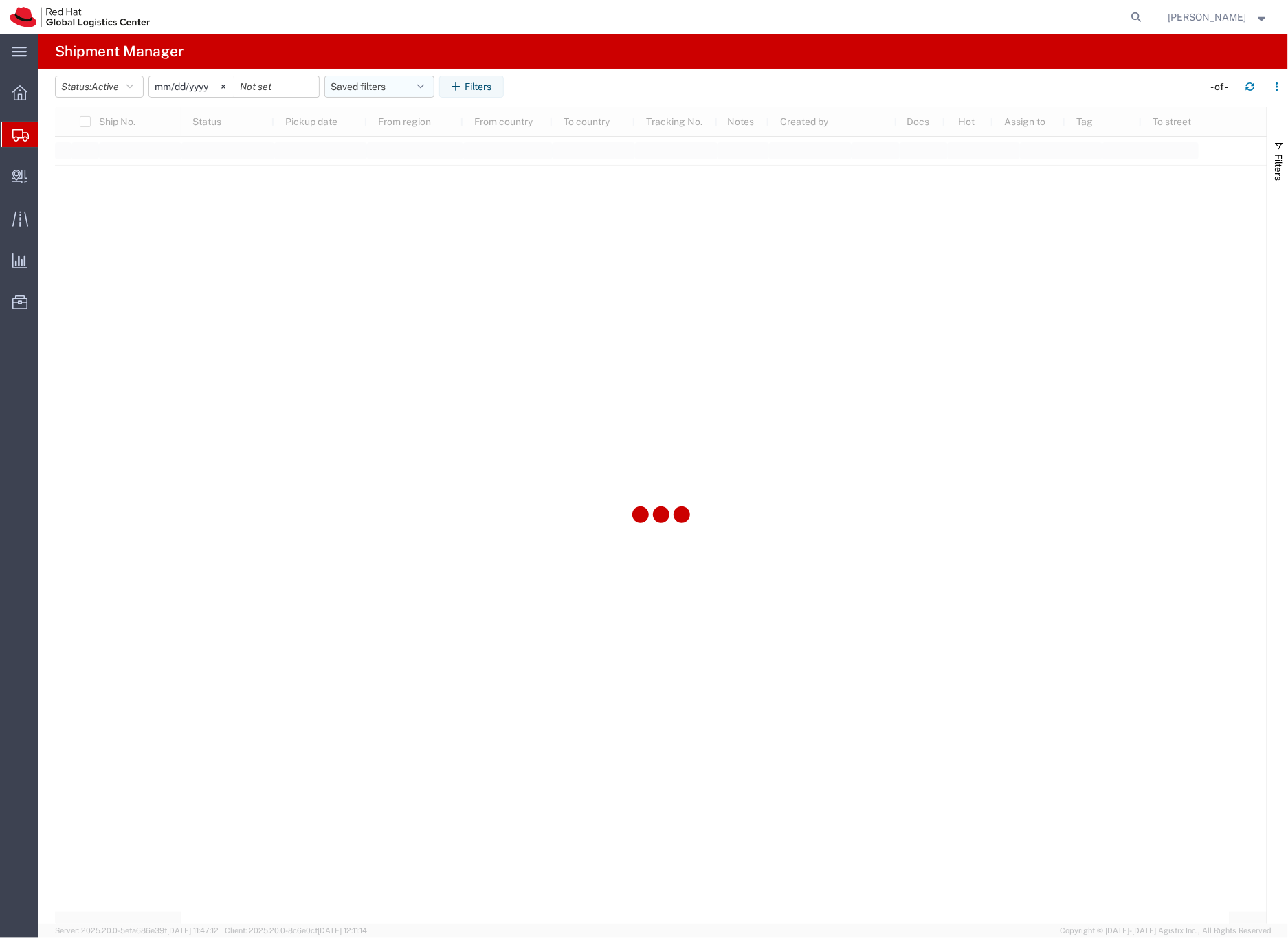
click at [355, 90] on button "Saved filters" at bounding box center [379, 87] width 110 height 22
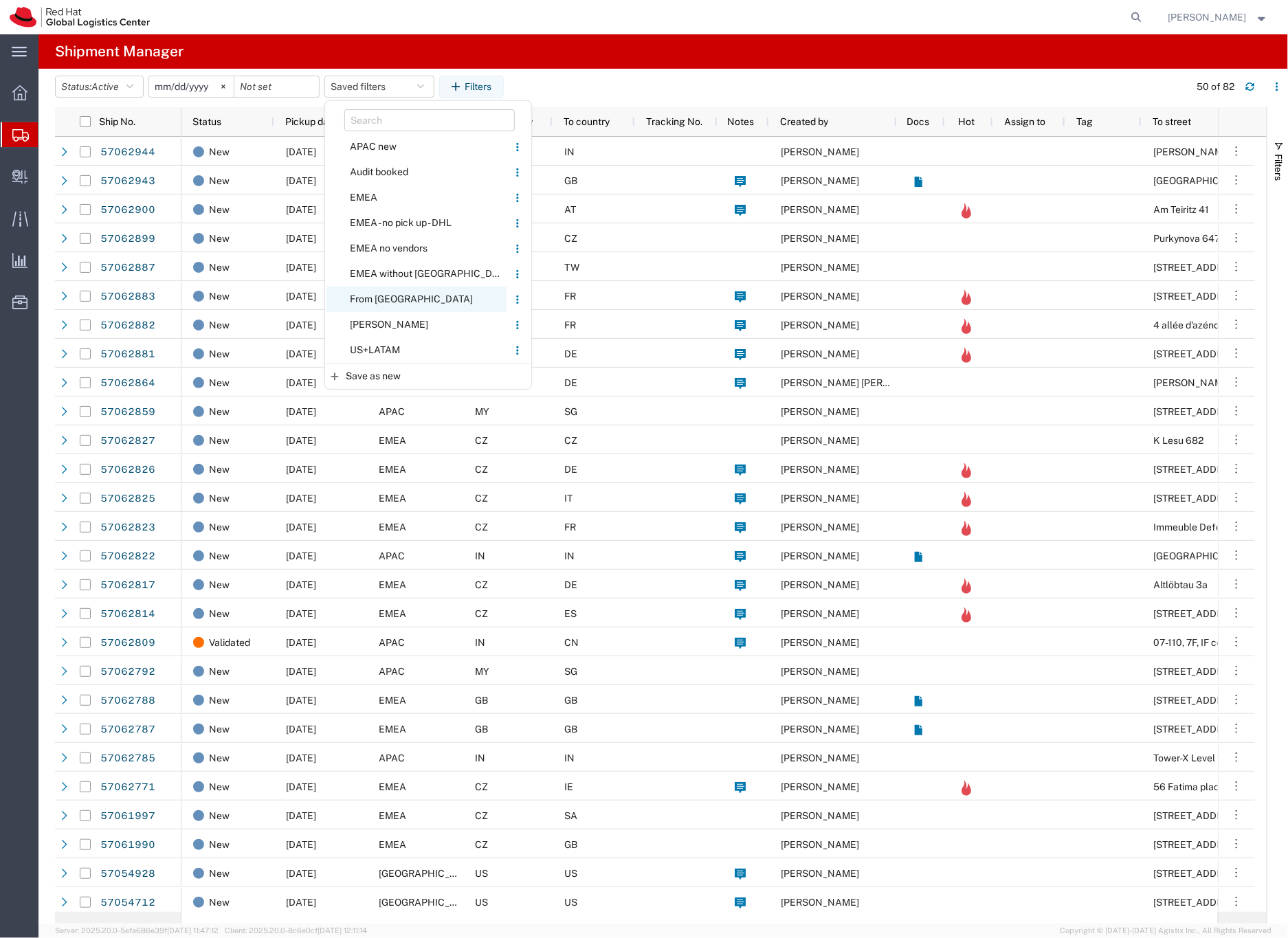
click at [388, 298] on span "From [GEOGRAPHIC_DATA]" at bounding box center [416, 300] width 180 height 26
type input "[DATE]"
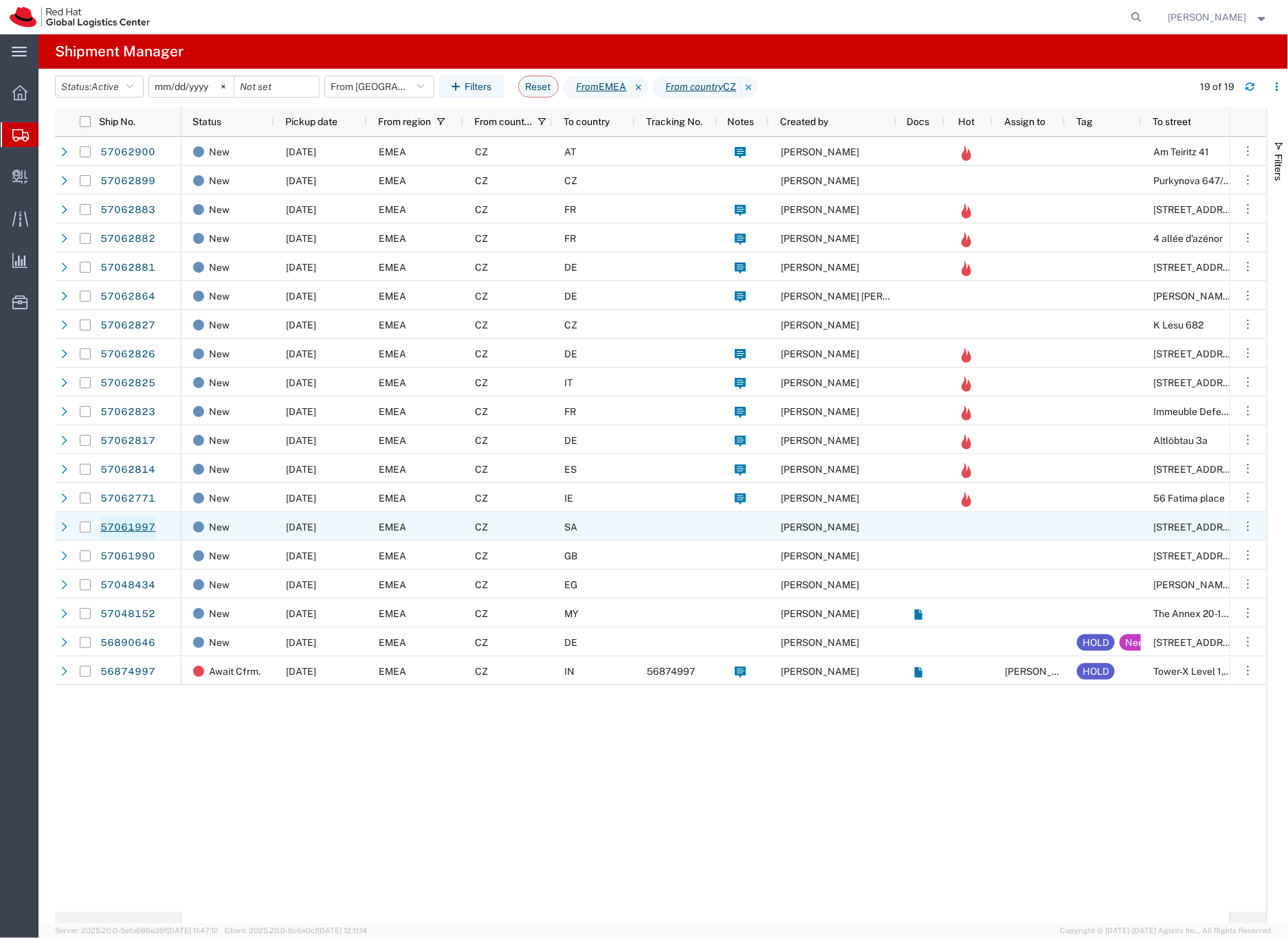
click at [144, 528] on link "57061997" at bounding box center [128, 527] width 56 height 22
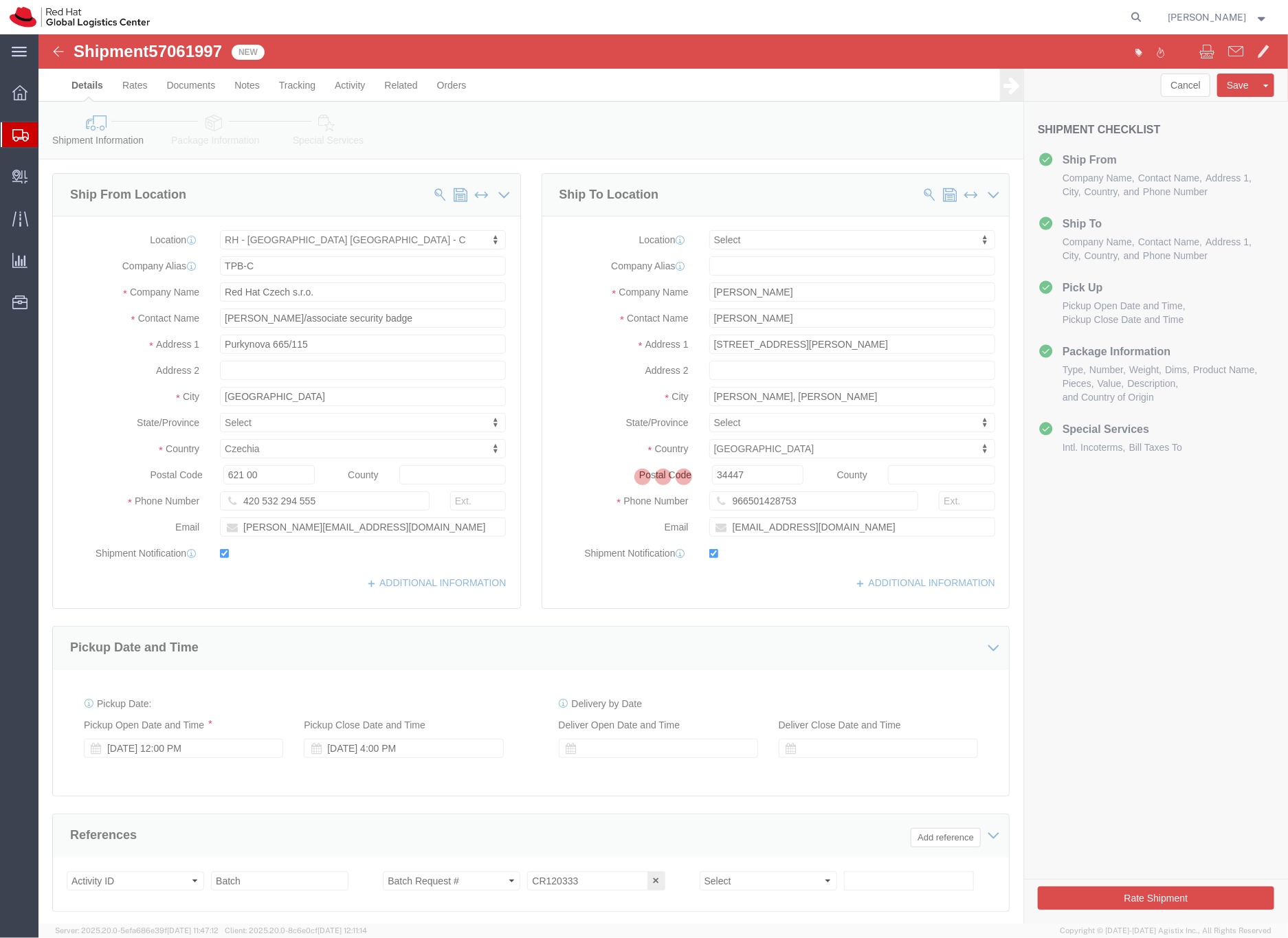
select select "38037"
select select
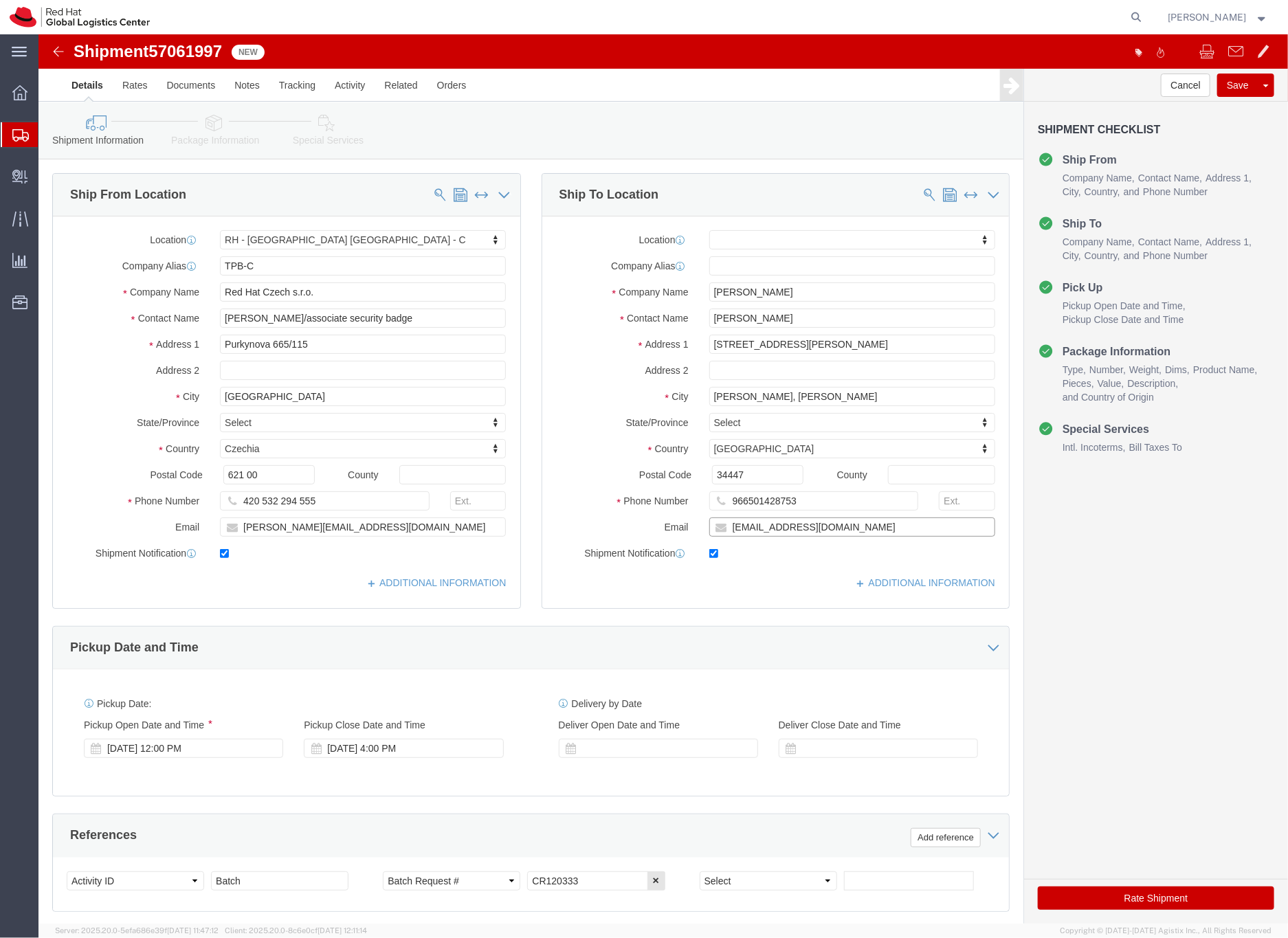
click input "[EMAIL_ADDRESS][DOMAIN_NAME]"
type input "[EMAIL_ADDRESS][DOMAIN_NAME],[EMAIL_ADDRESS][DOMAIN_NAME]"
click icon
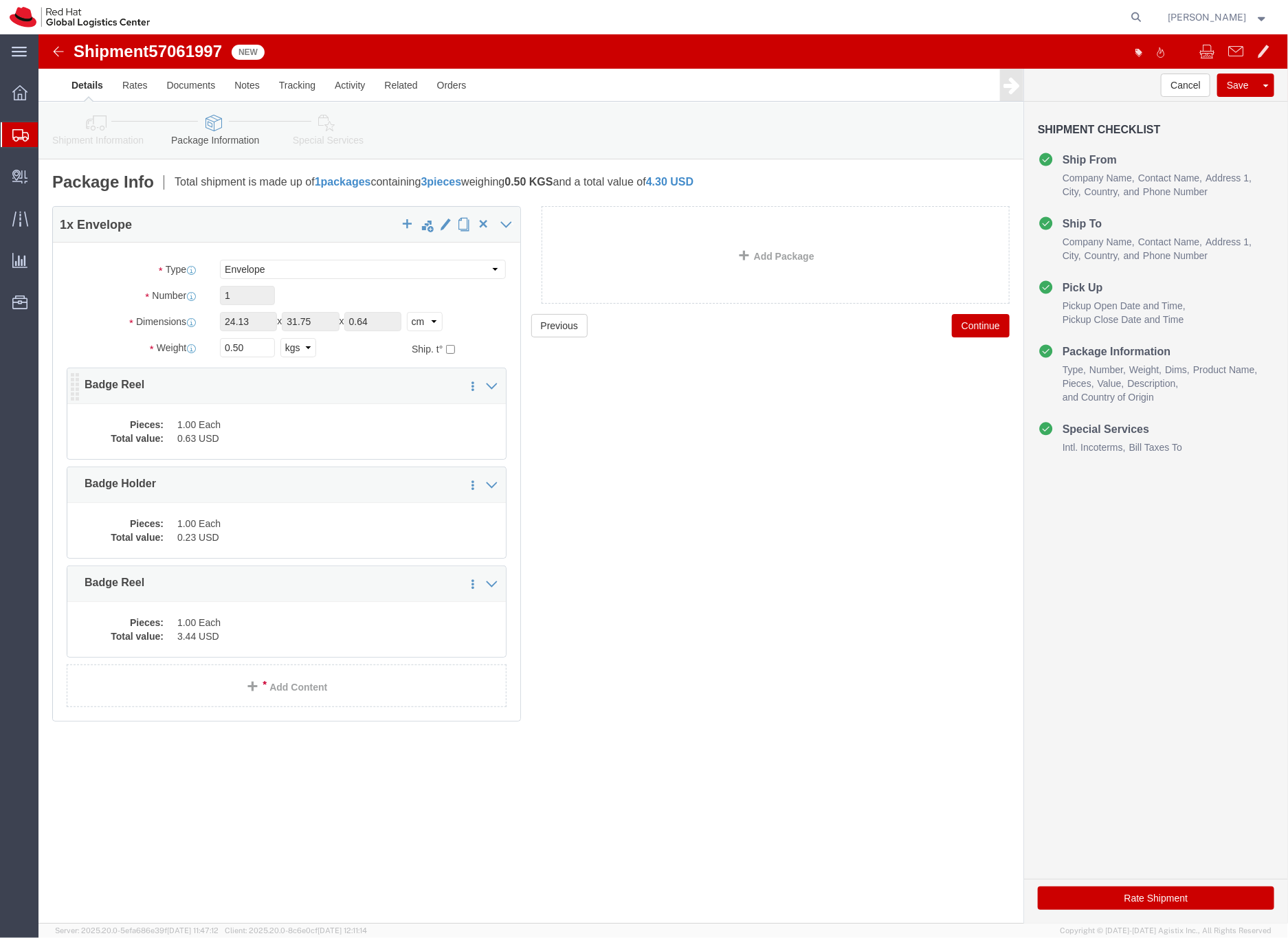
click dd "1.00 Each"
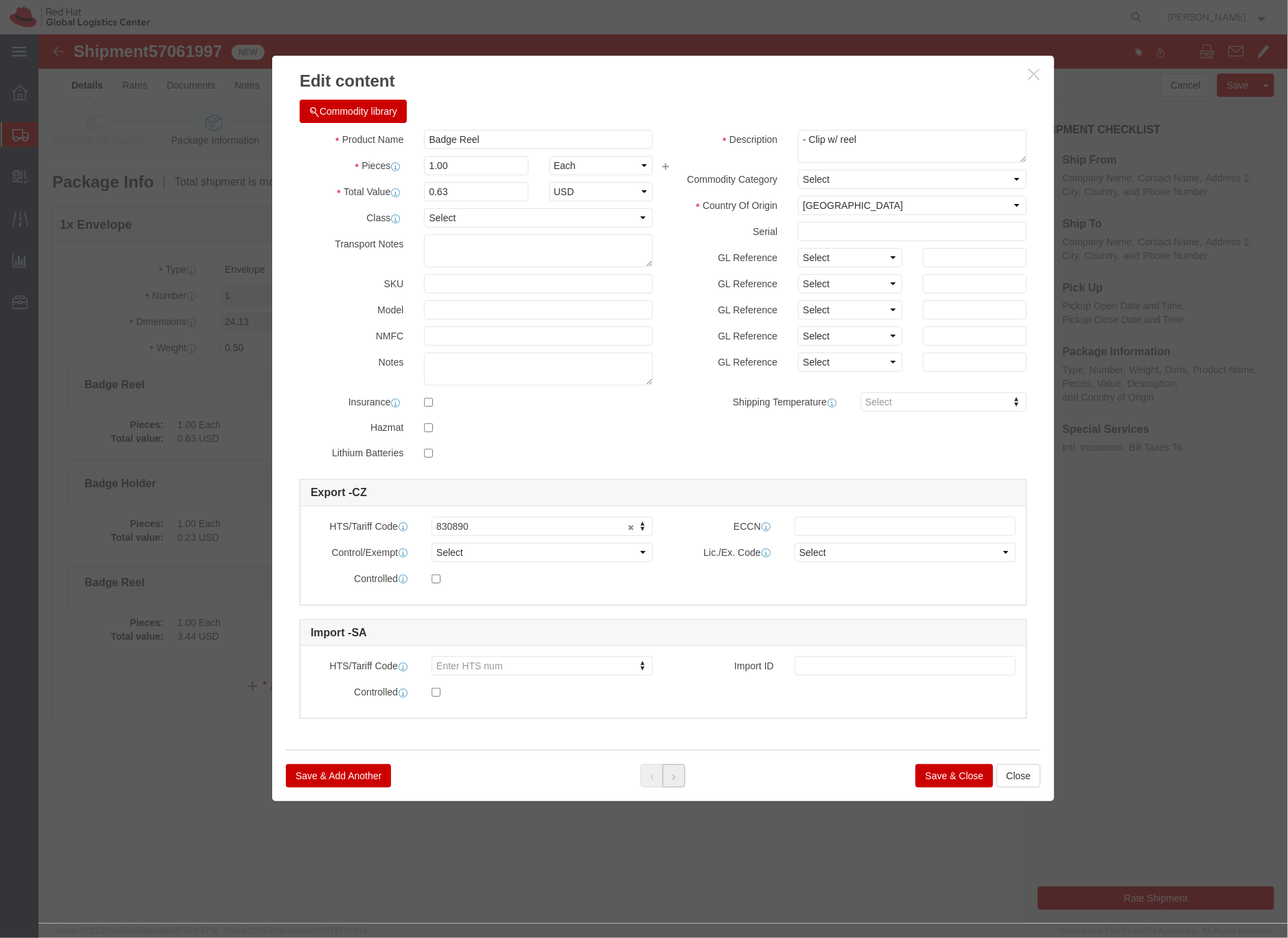
click icon
click button "Save & Close"
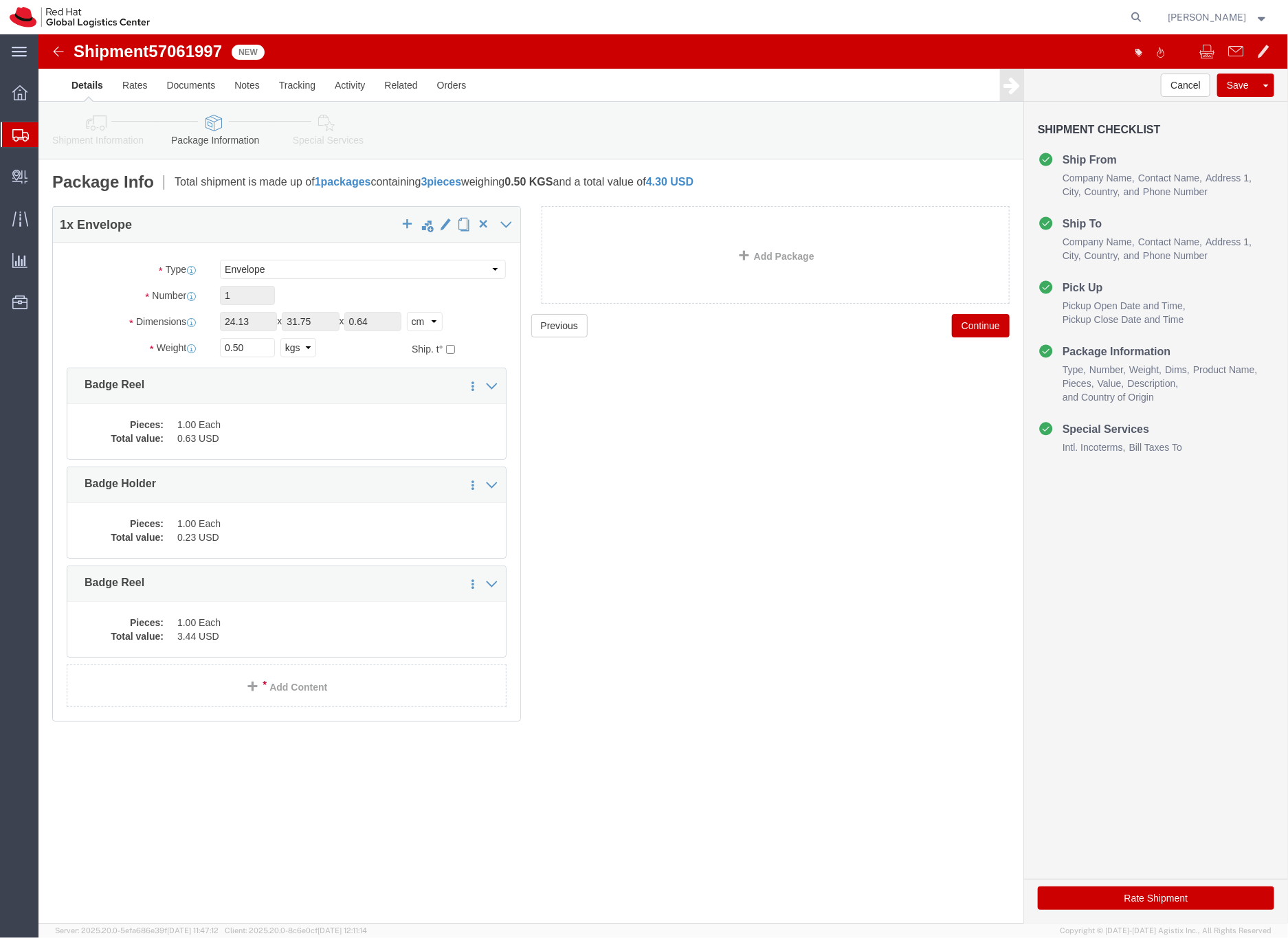
click icon
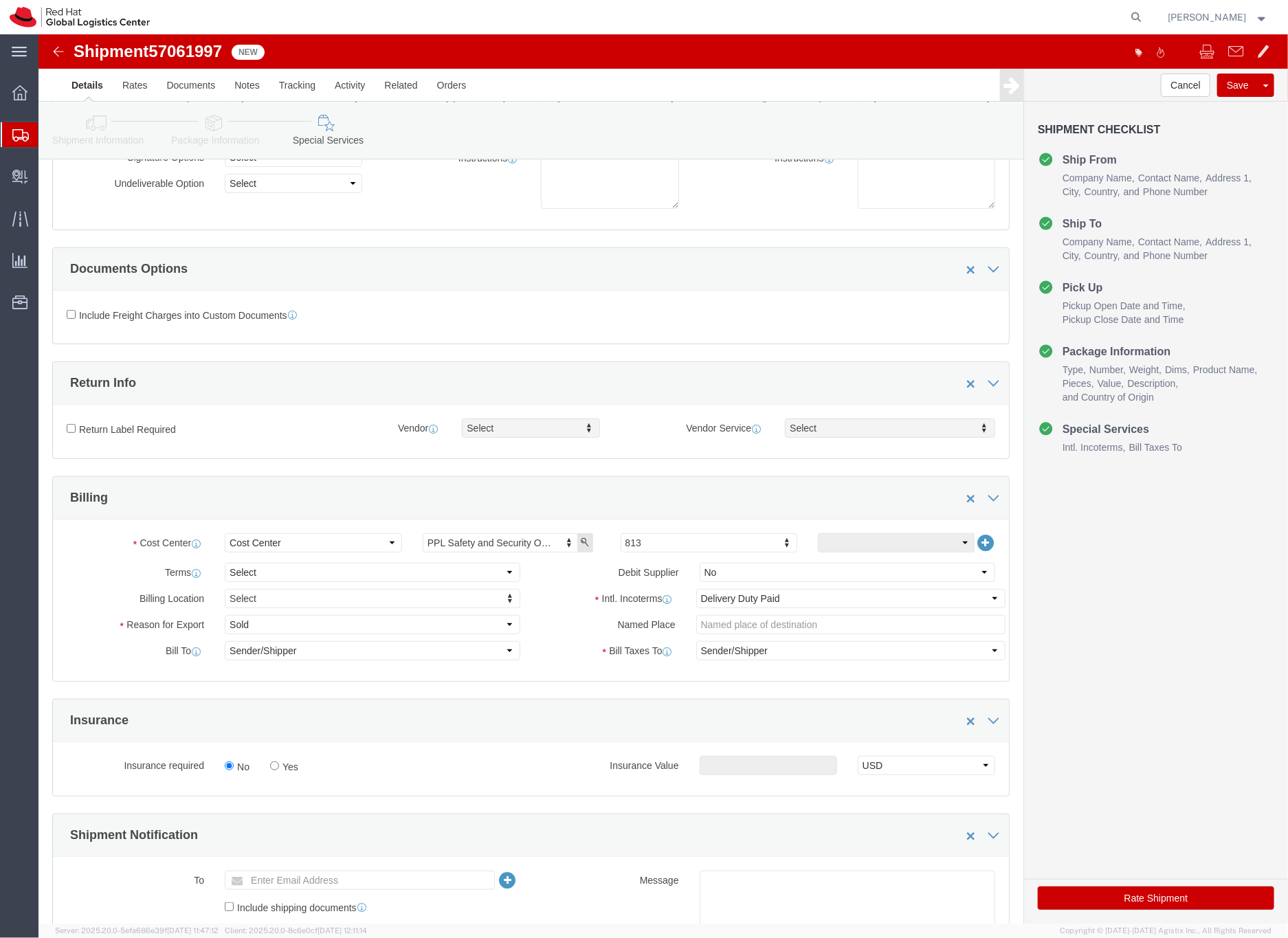
scroll to position [489, 0]
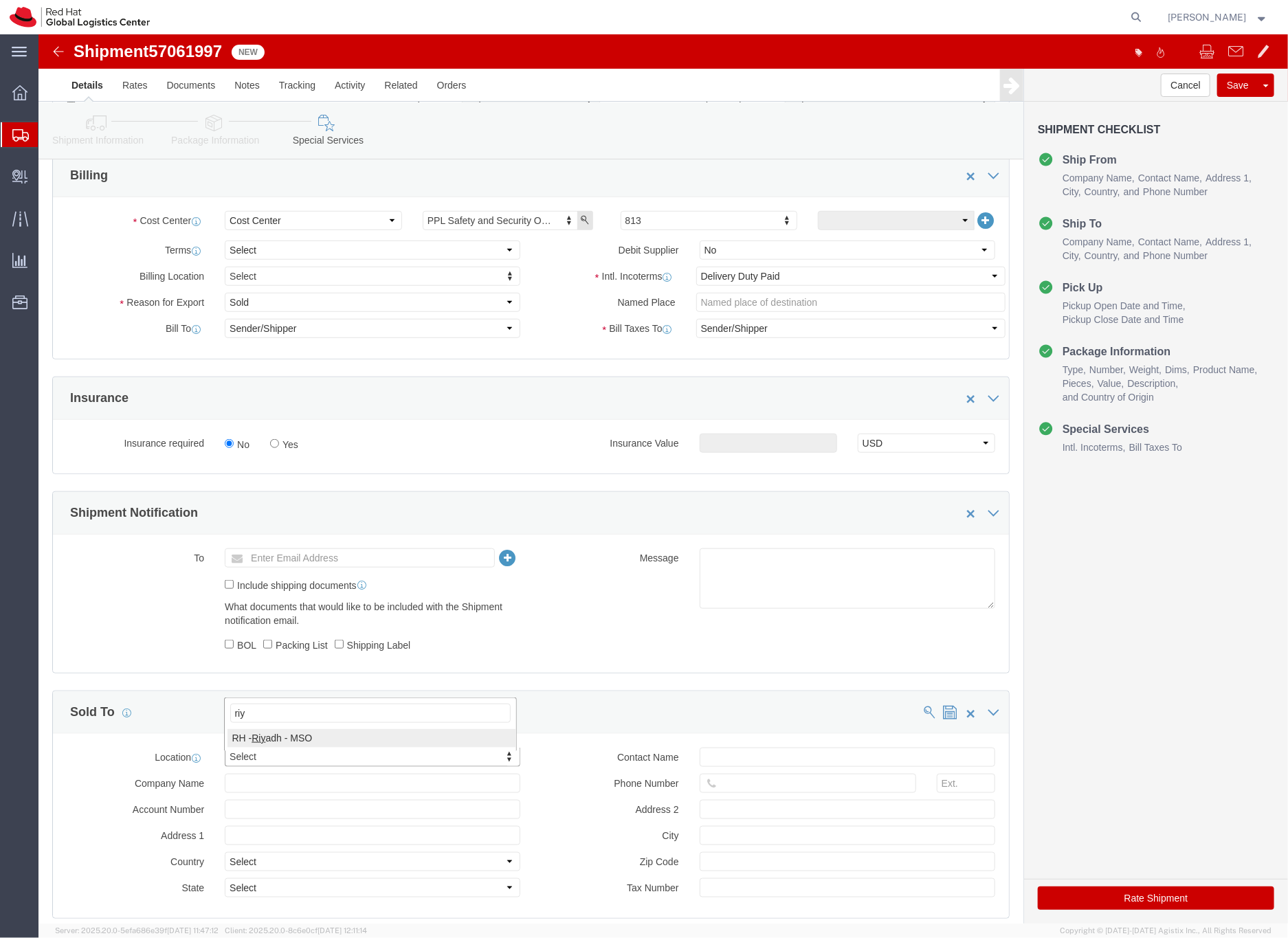
type input "riy"
click input "text"
type input "[EMAIL_ADDRESS][DOMAIN_NAME]"
click icon
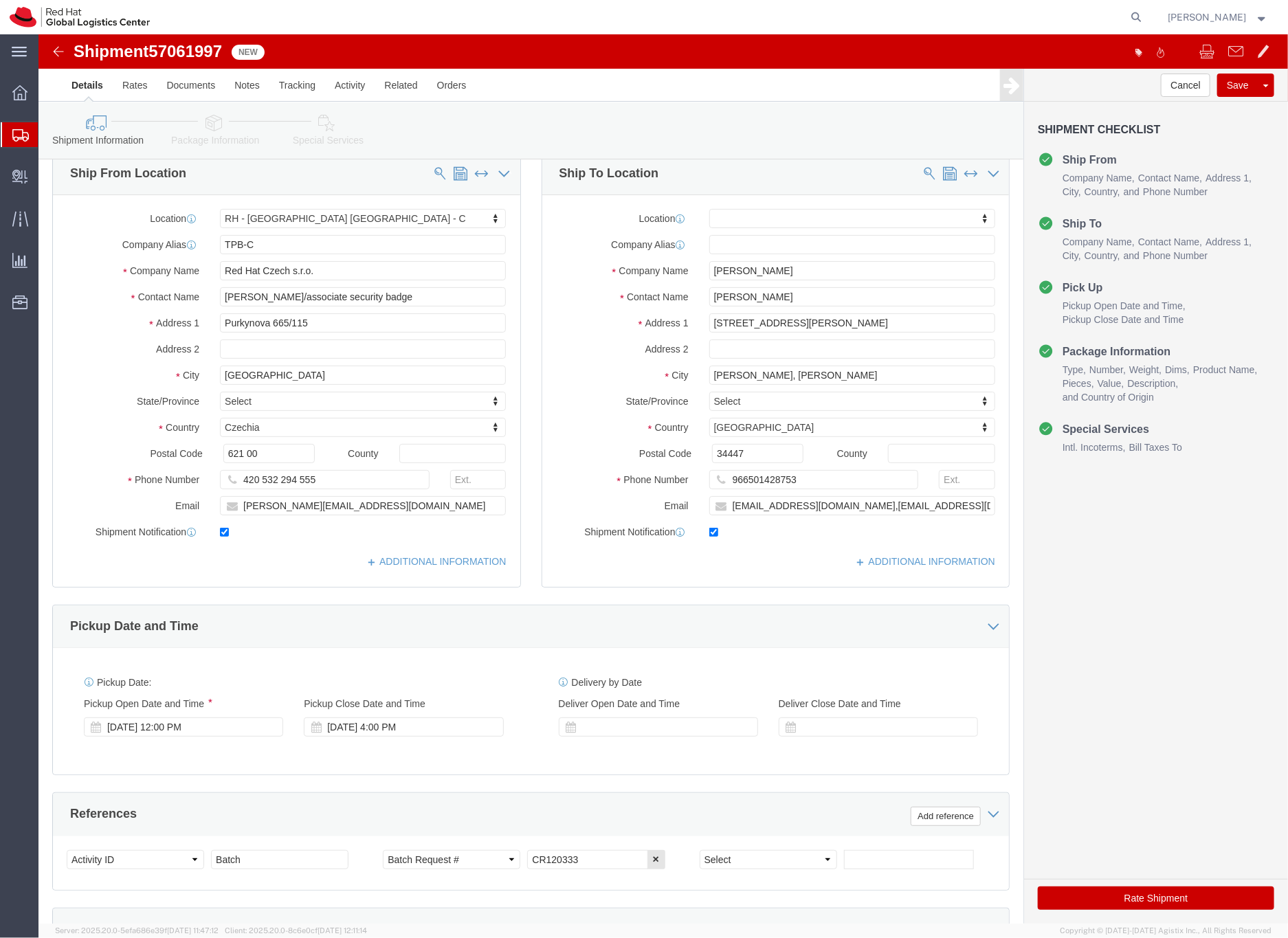
scroll to position [2, 0]
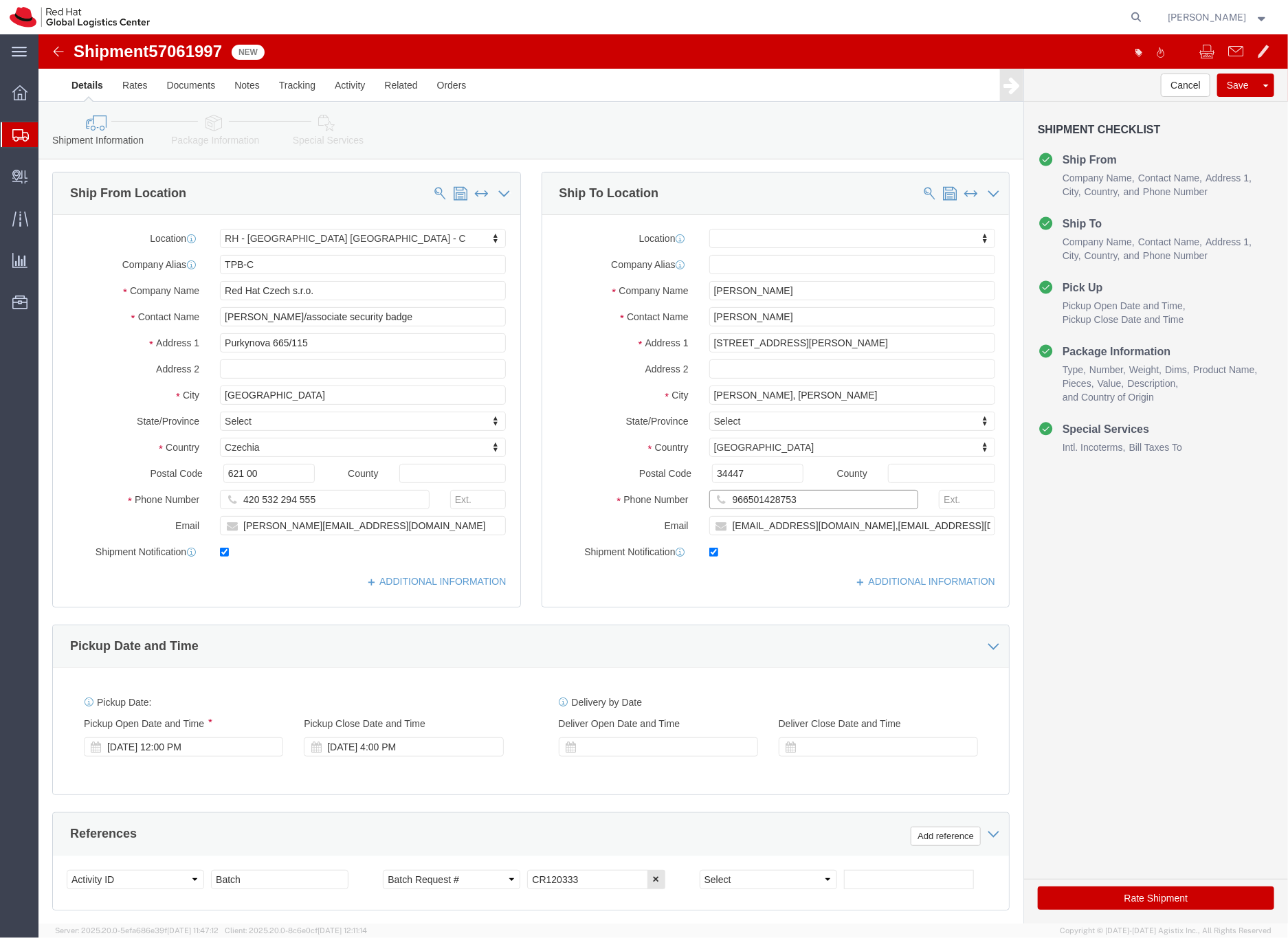
drag, startPoint x: 745, startPoint y: 474, endPoint x: 745, endPoint y: 460, distance: 14.0
click div "966501428753"
click input "966501428753"
drag, startPoint x: 778, startPoint y: 463, endPoint x: 685, endPoint y: 468, distance: 93.1
click input "966501428753"
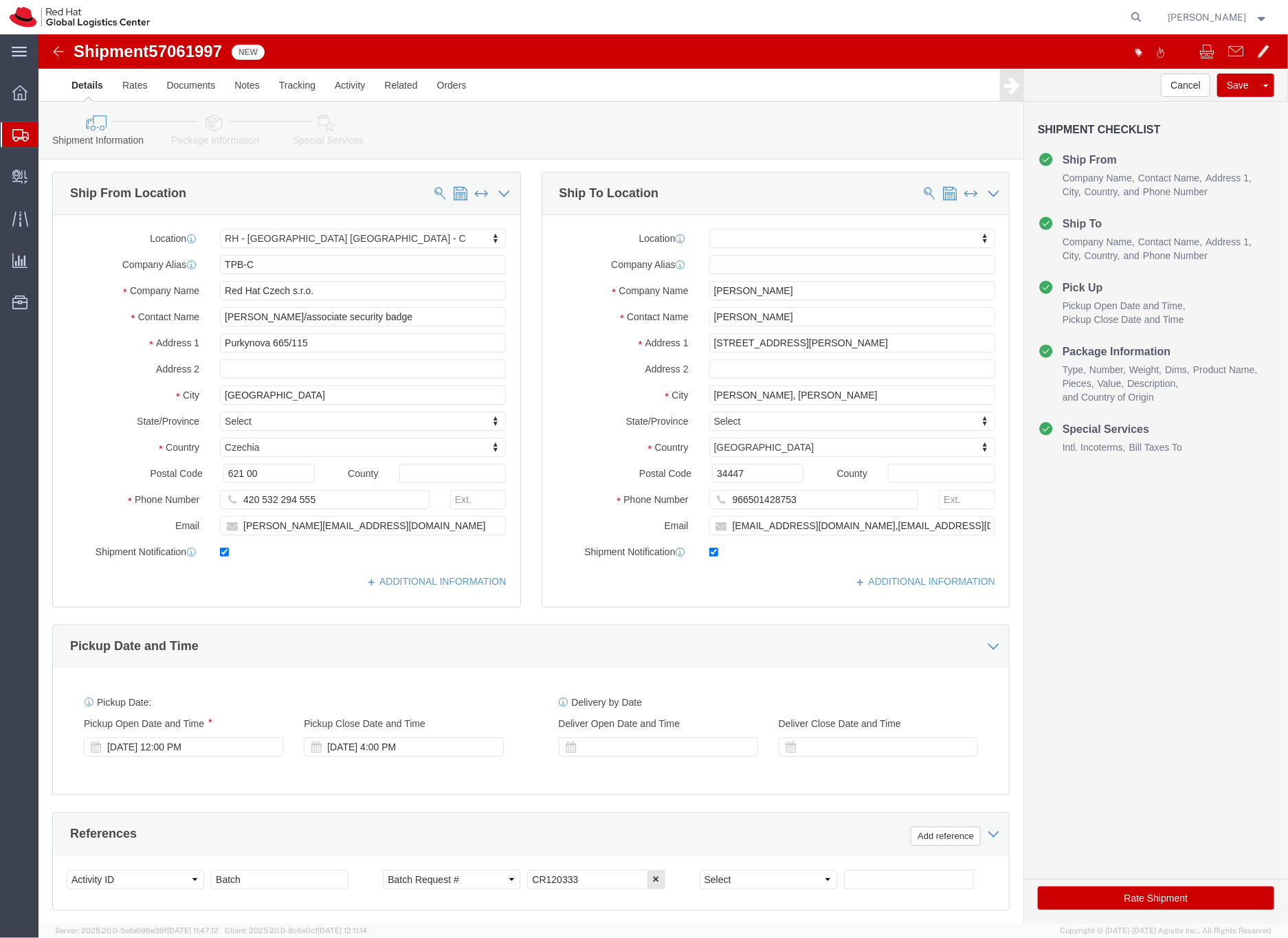
click icon
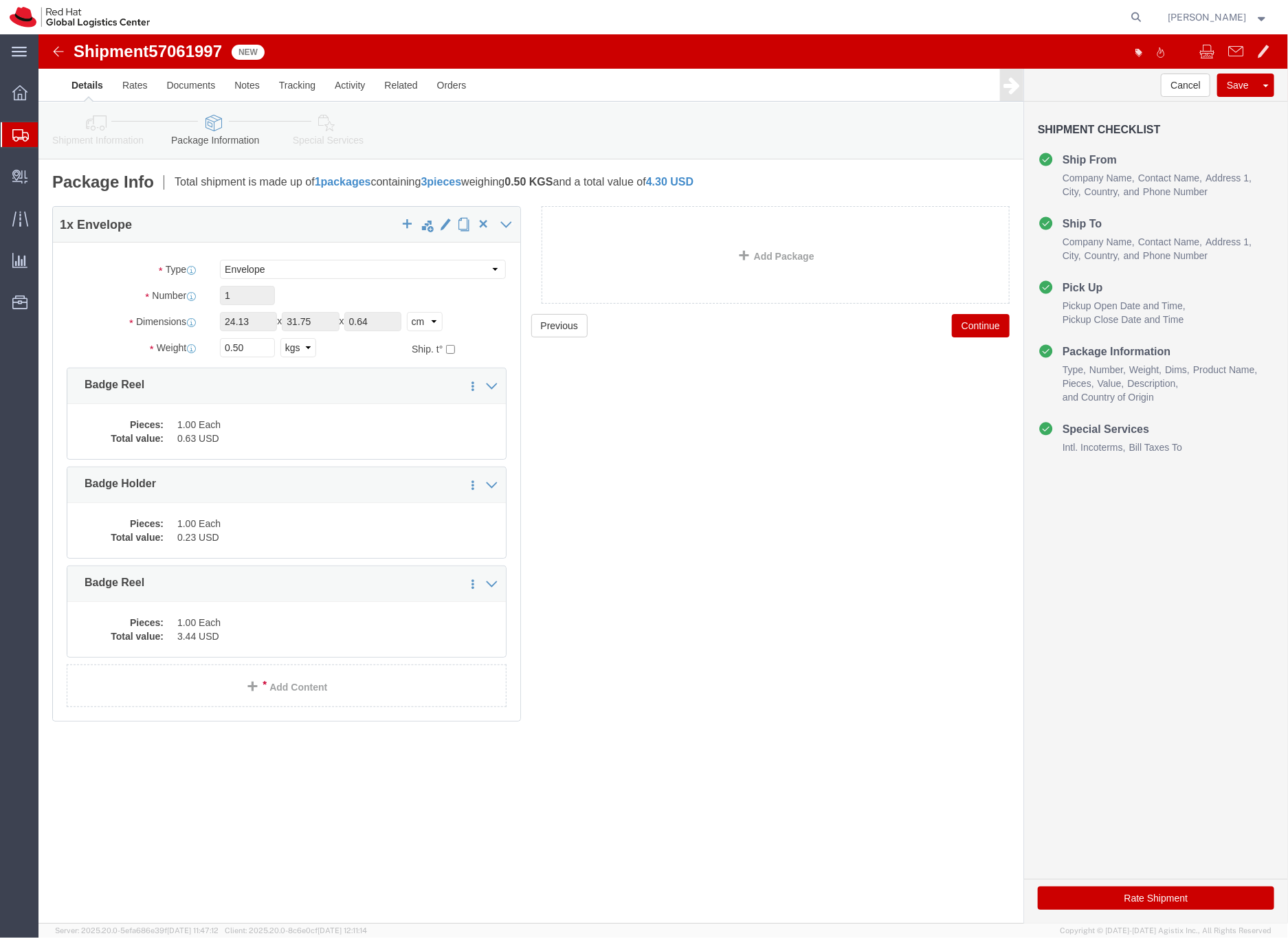
click icon
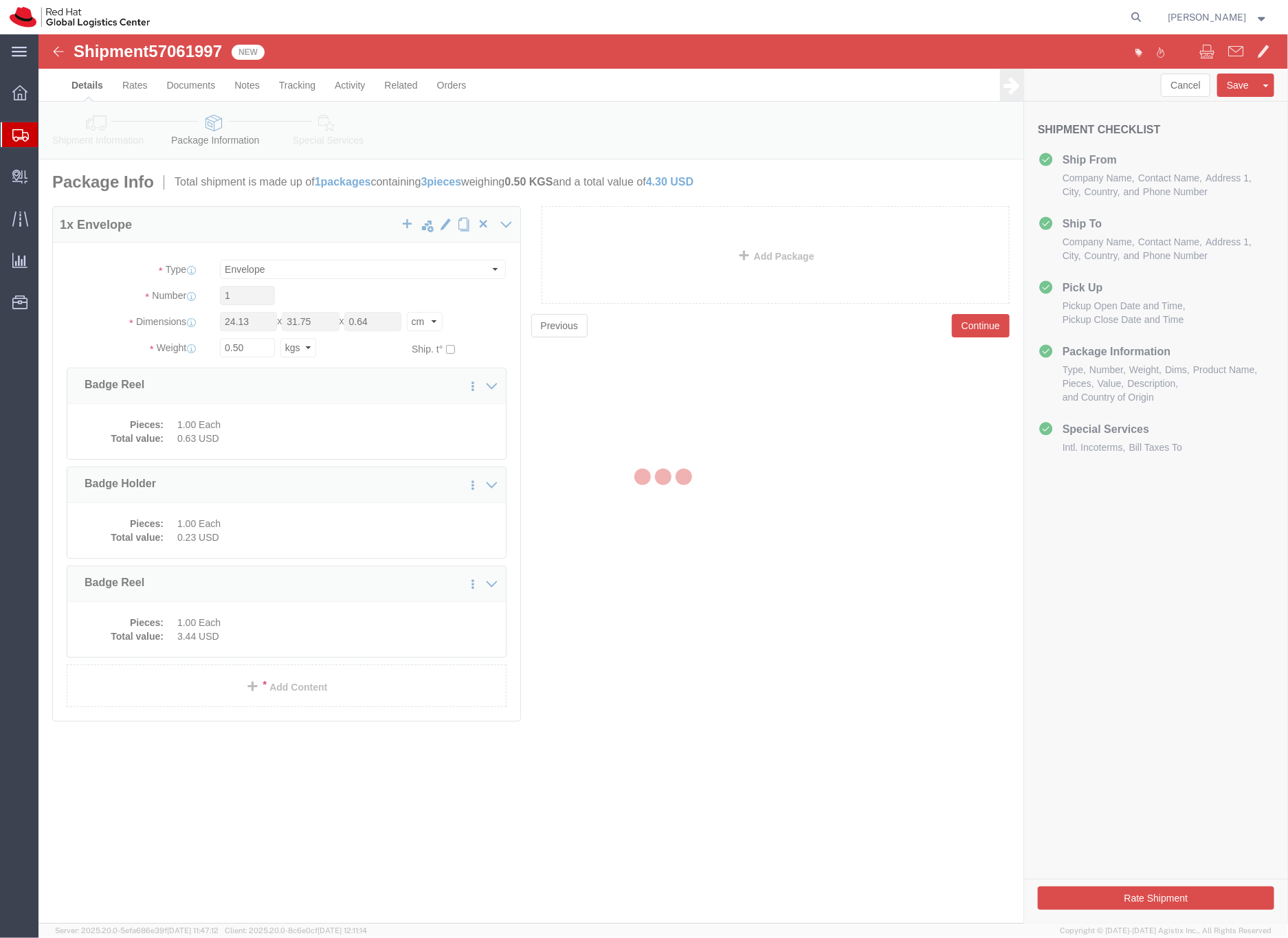
select select
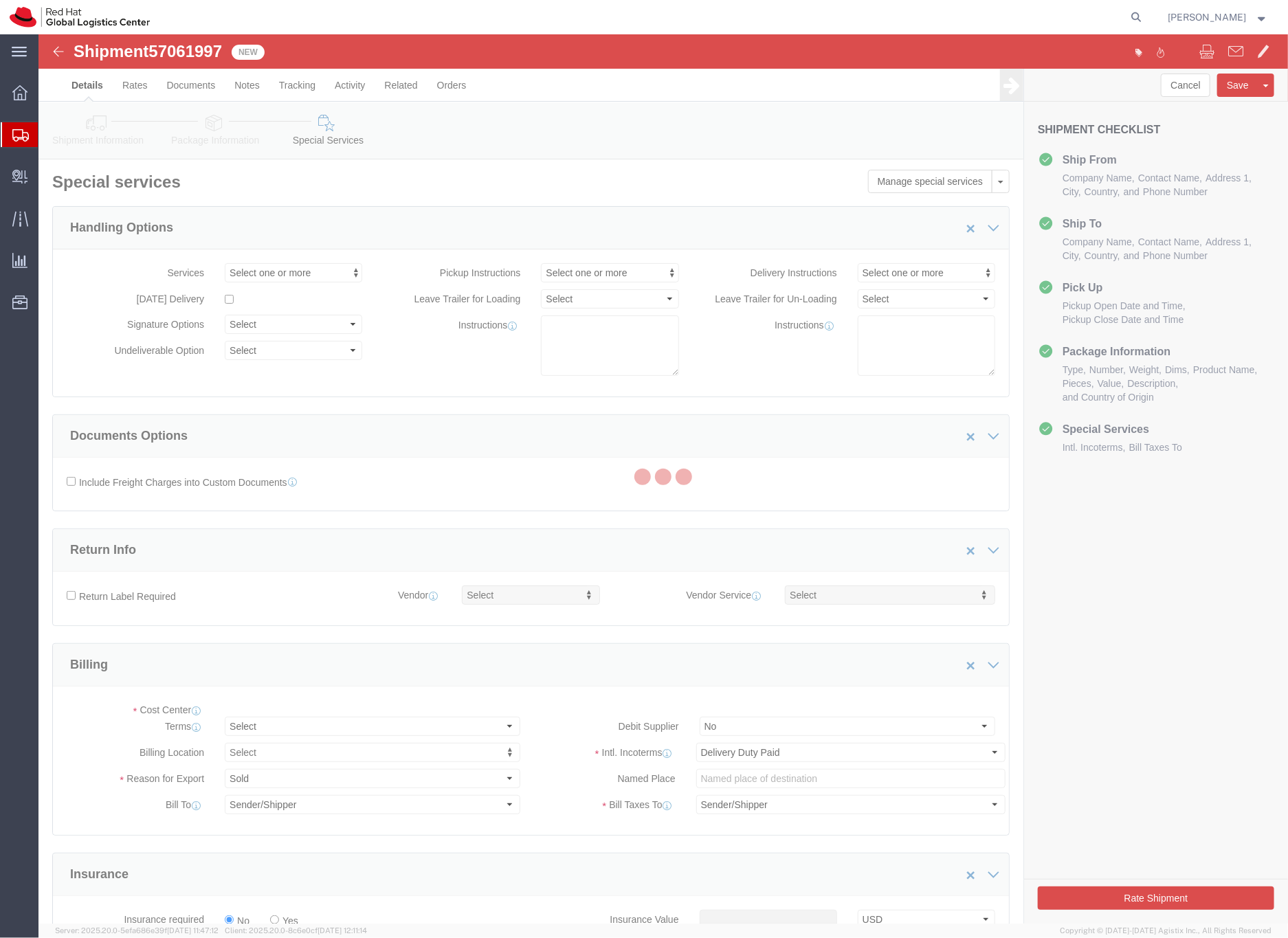
select select "COSTCENTER"
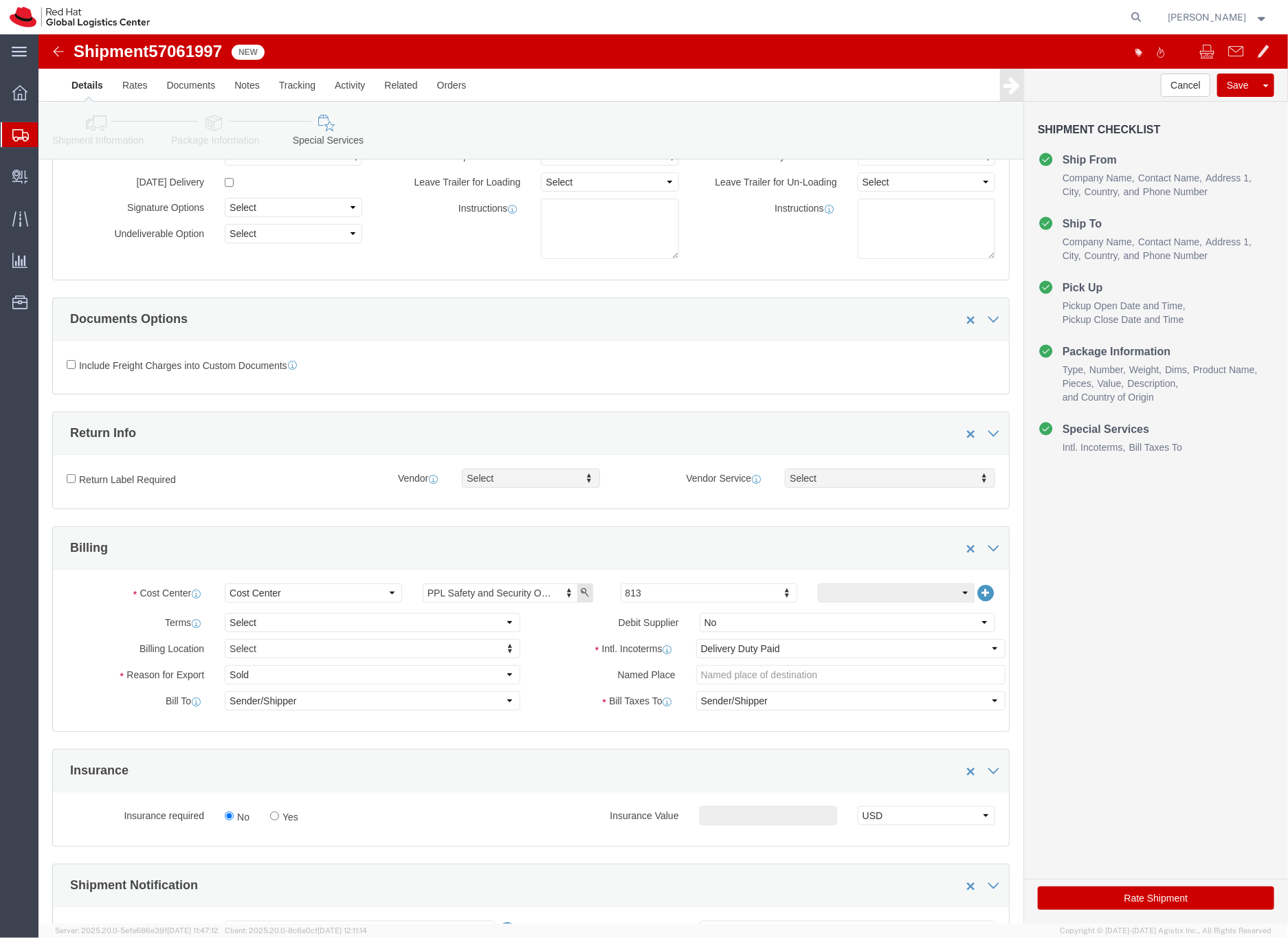
scroll to position [457, 0]
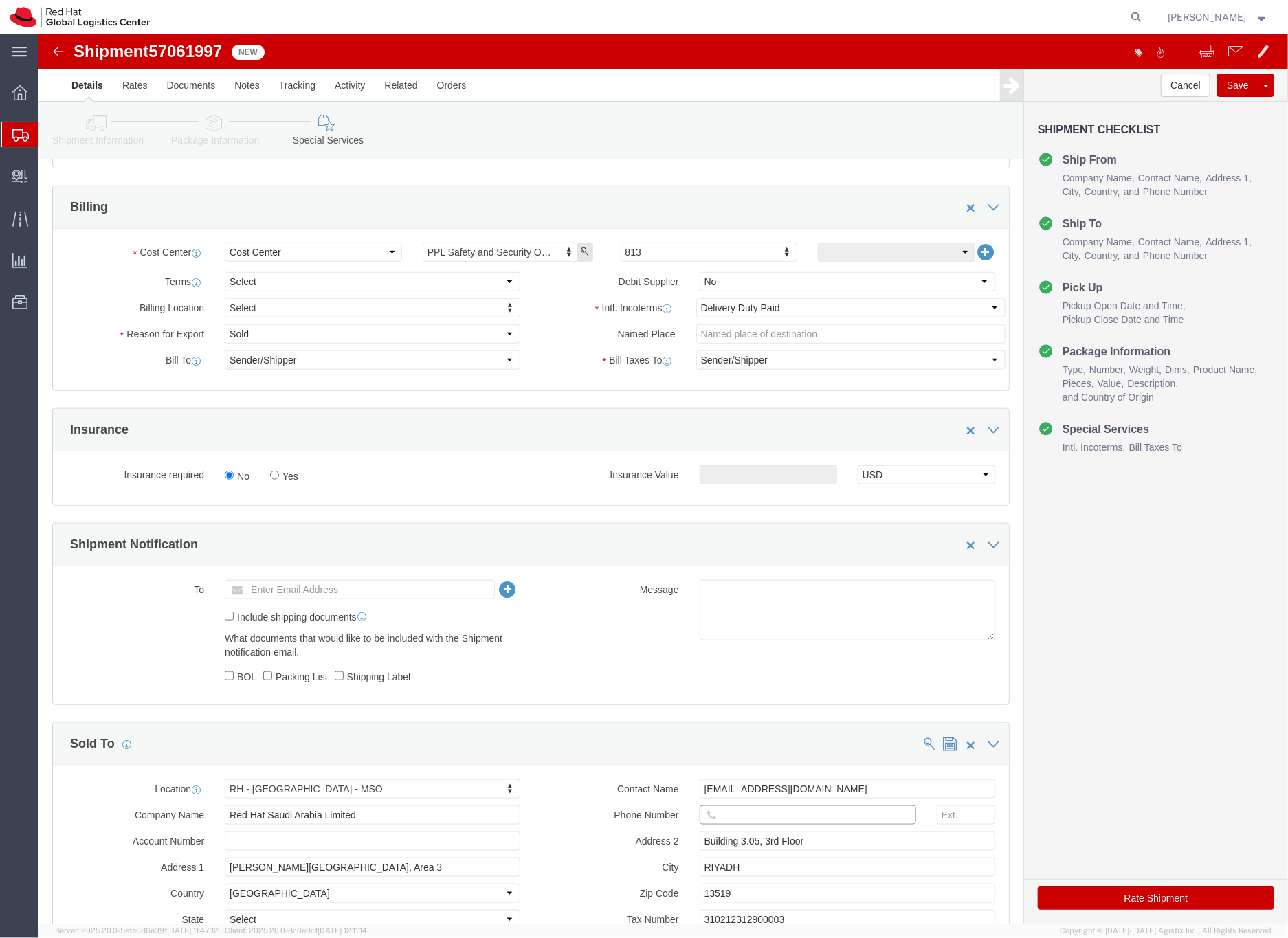
click input "text"
paste input "966501428753"
type input "966501428753"
click button "Rate Shipment"
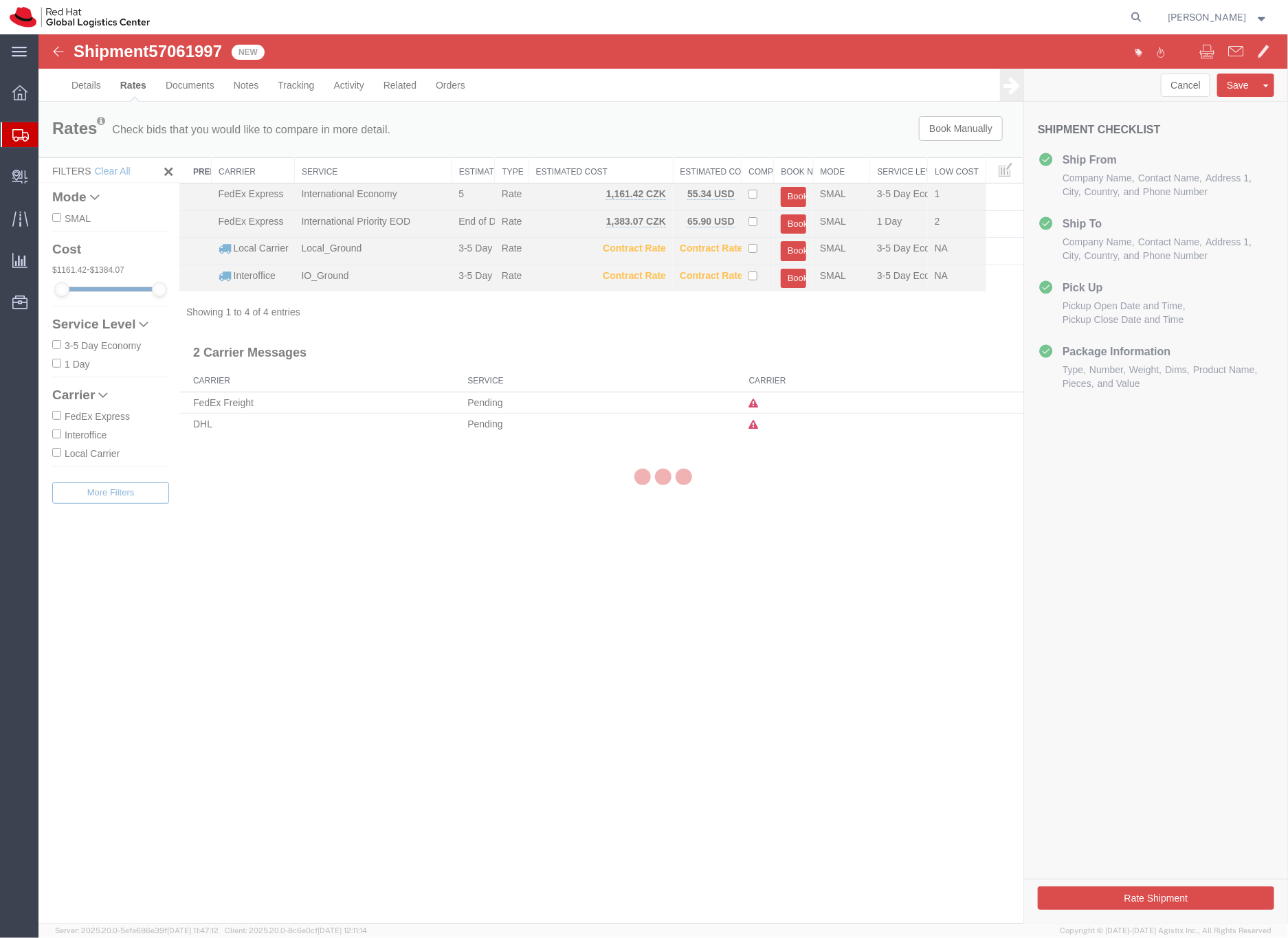
scroll to position [0, 0]
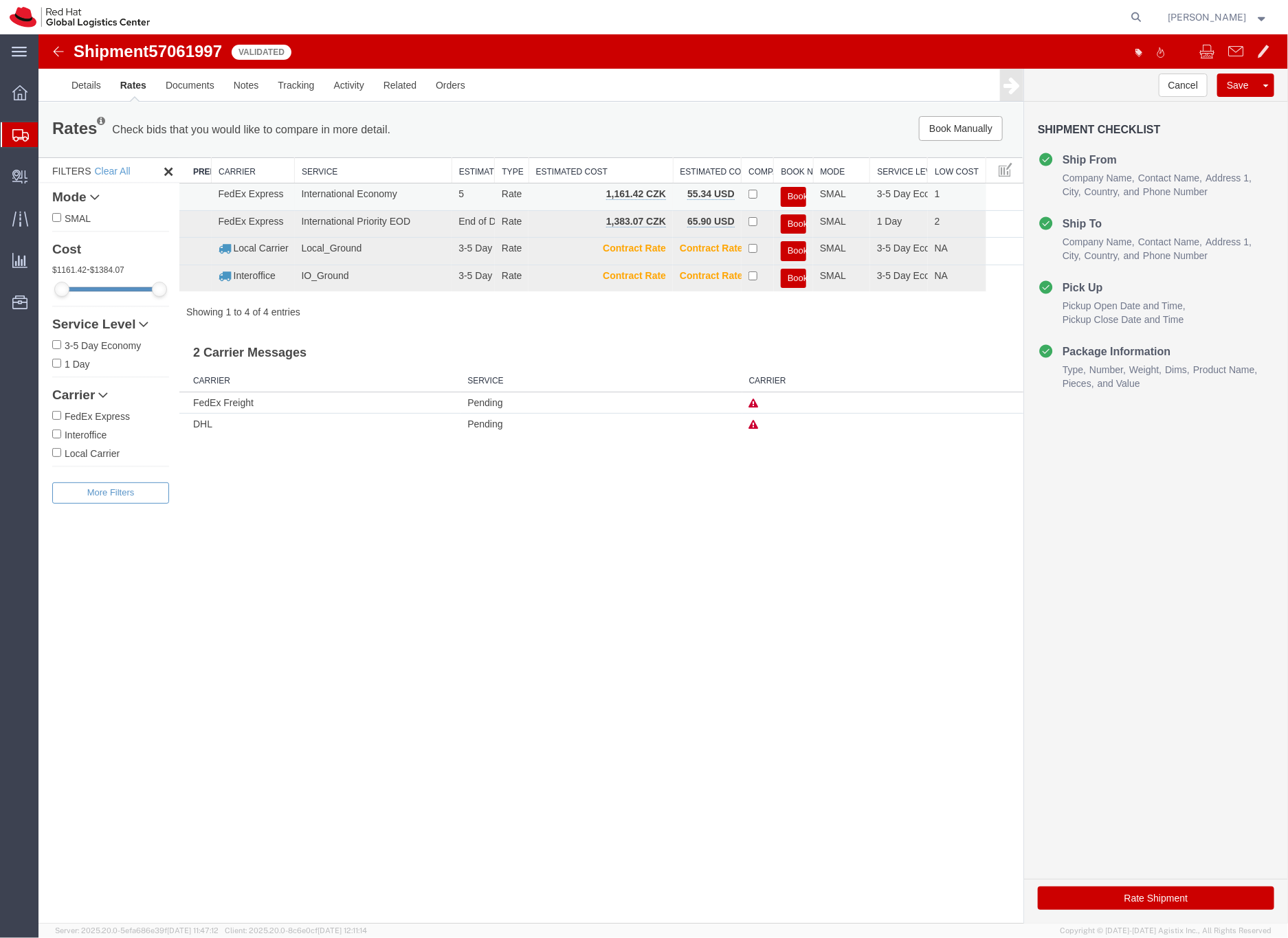
click at [795, 194] on button "Book" at bounding box center [793, 195] width 26 height 20
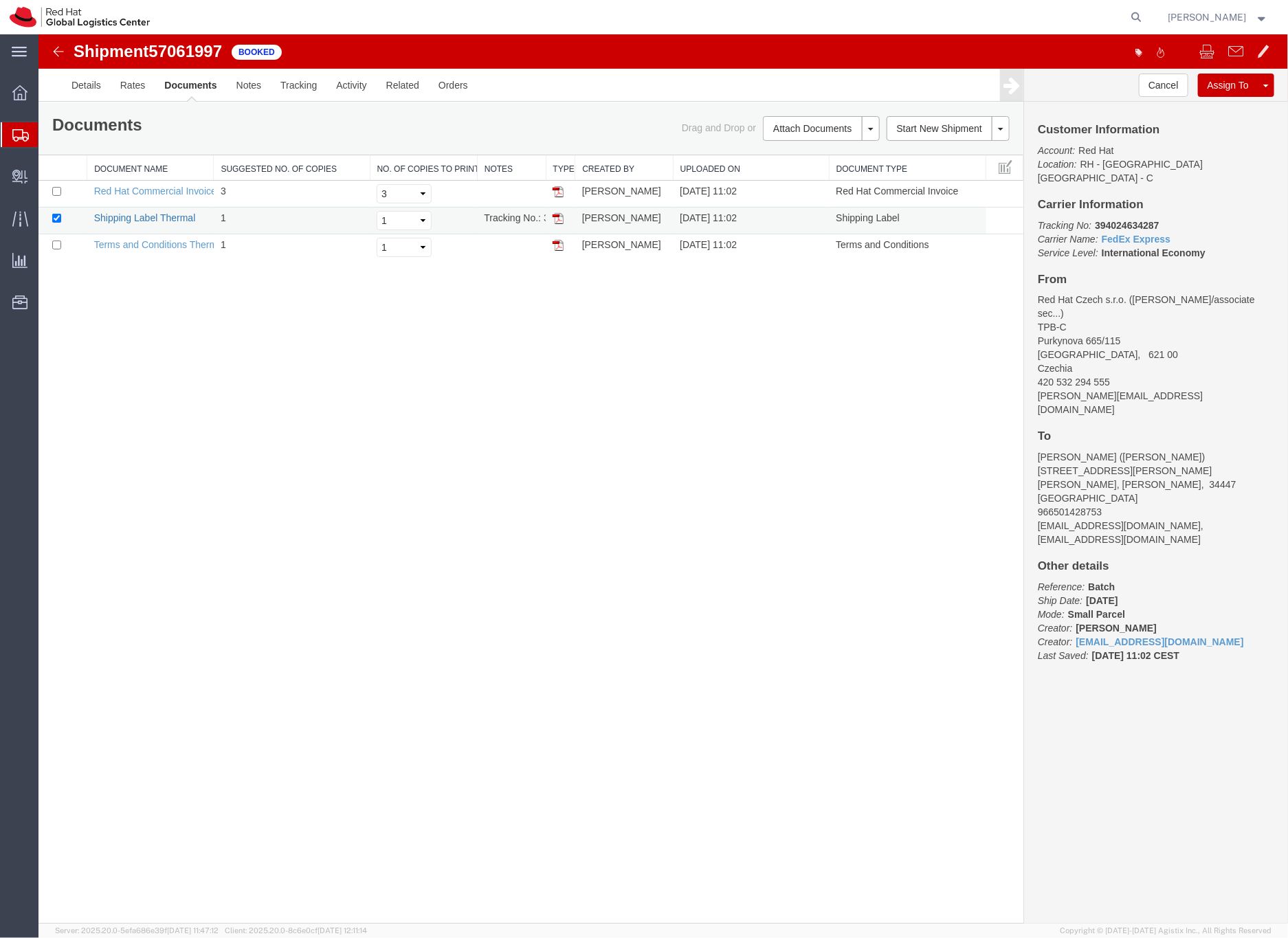
click at [136, 220] on link "Shipping Label Thermal" at bounding box center [143, 217] width 102 height 11
click at [16, 134] on icon at bounding box center [20, 135] width 16 height 12
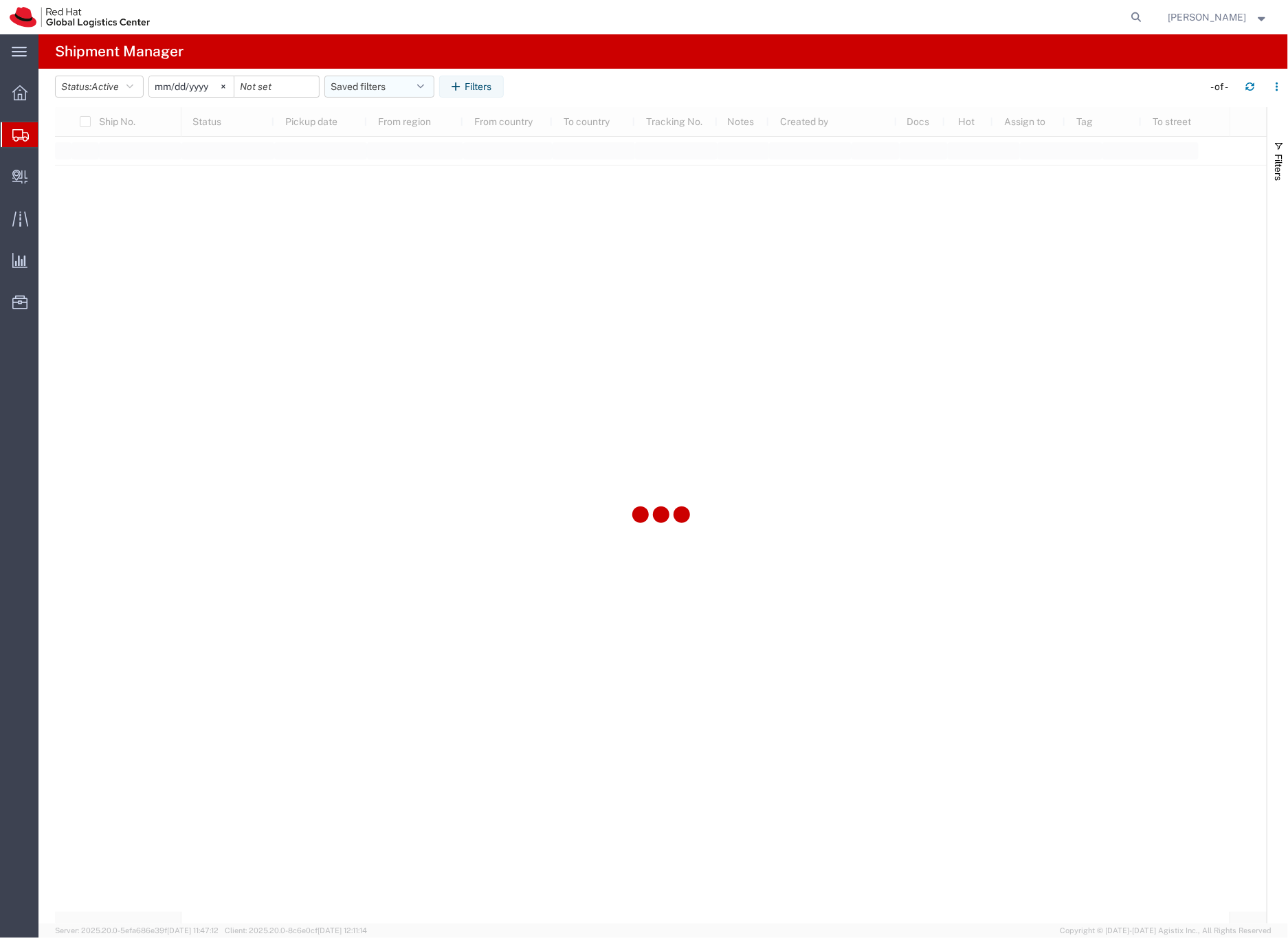
click at [351, 86] on button "Saved filters" at bounding box center [379, 87] width 110 height 22
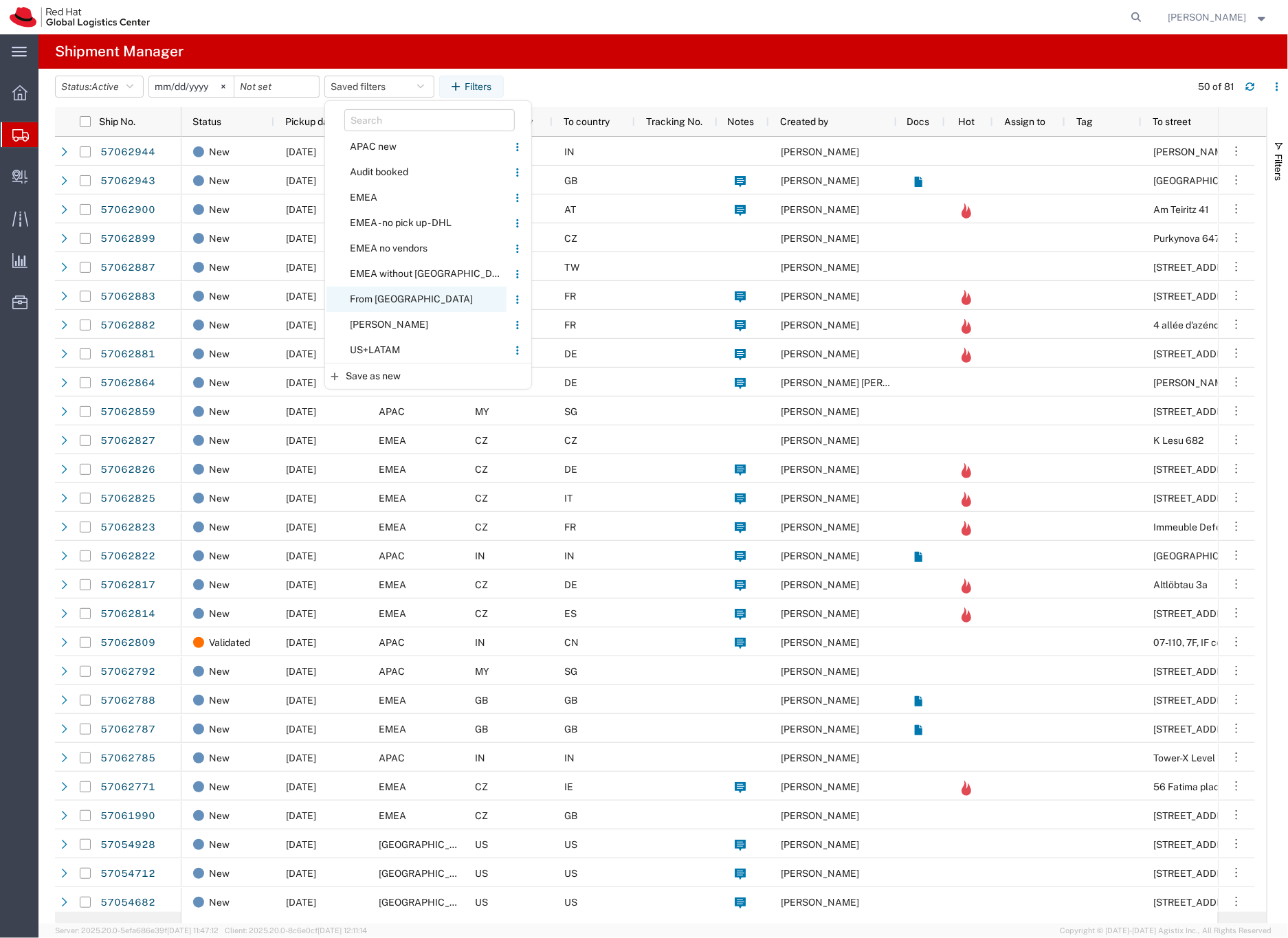
click at [381, 299] on span "From [GEOGRAPHIC_DATA]" at bounding box center [416, 300] width 180 height 26
type input "[DATE]"
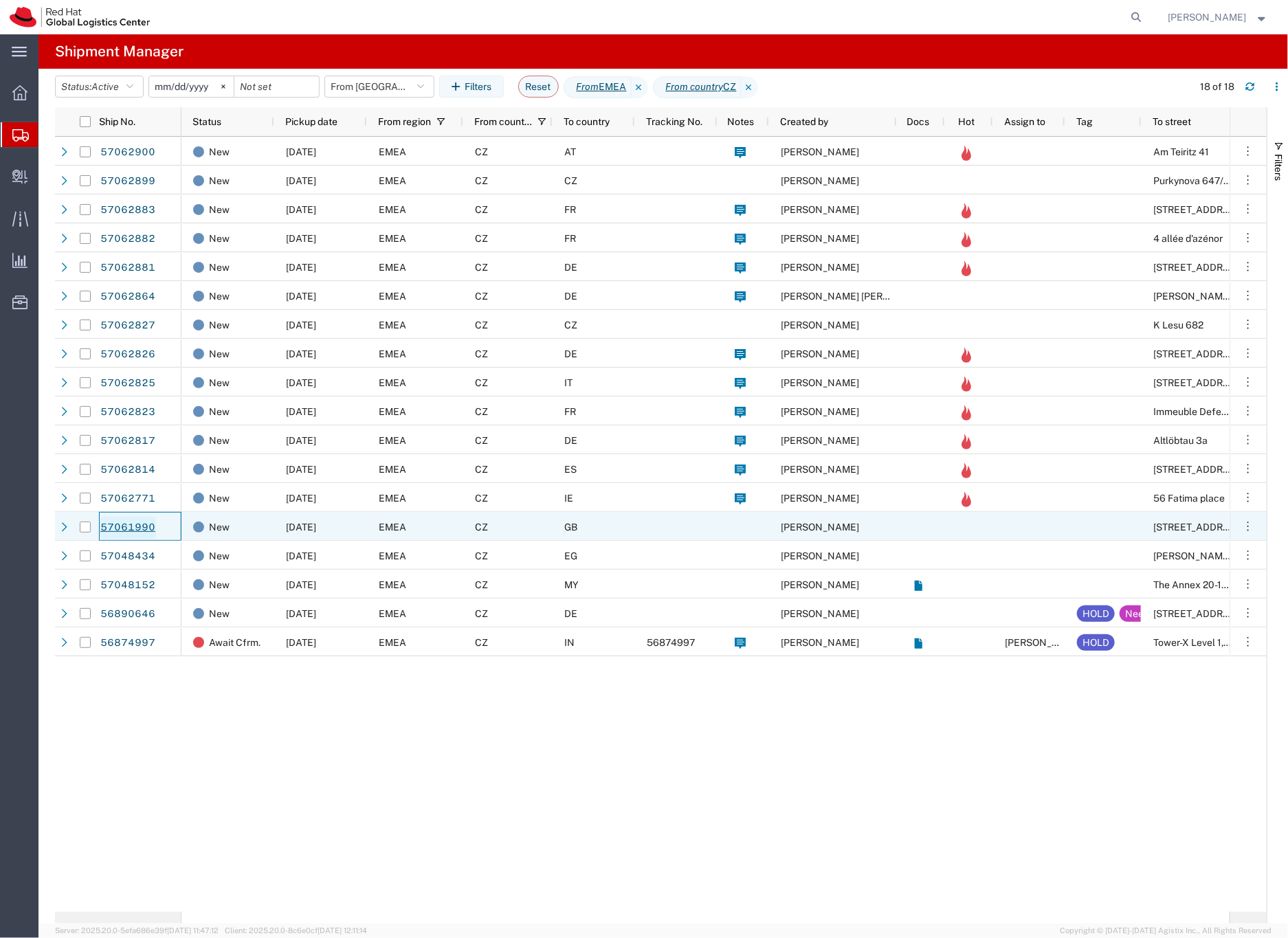
click at [129, 524] on link "57061990" at bounding box center [128, 527] width 56 height 22
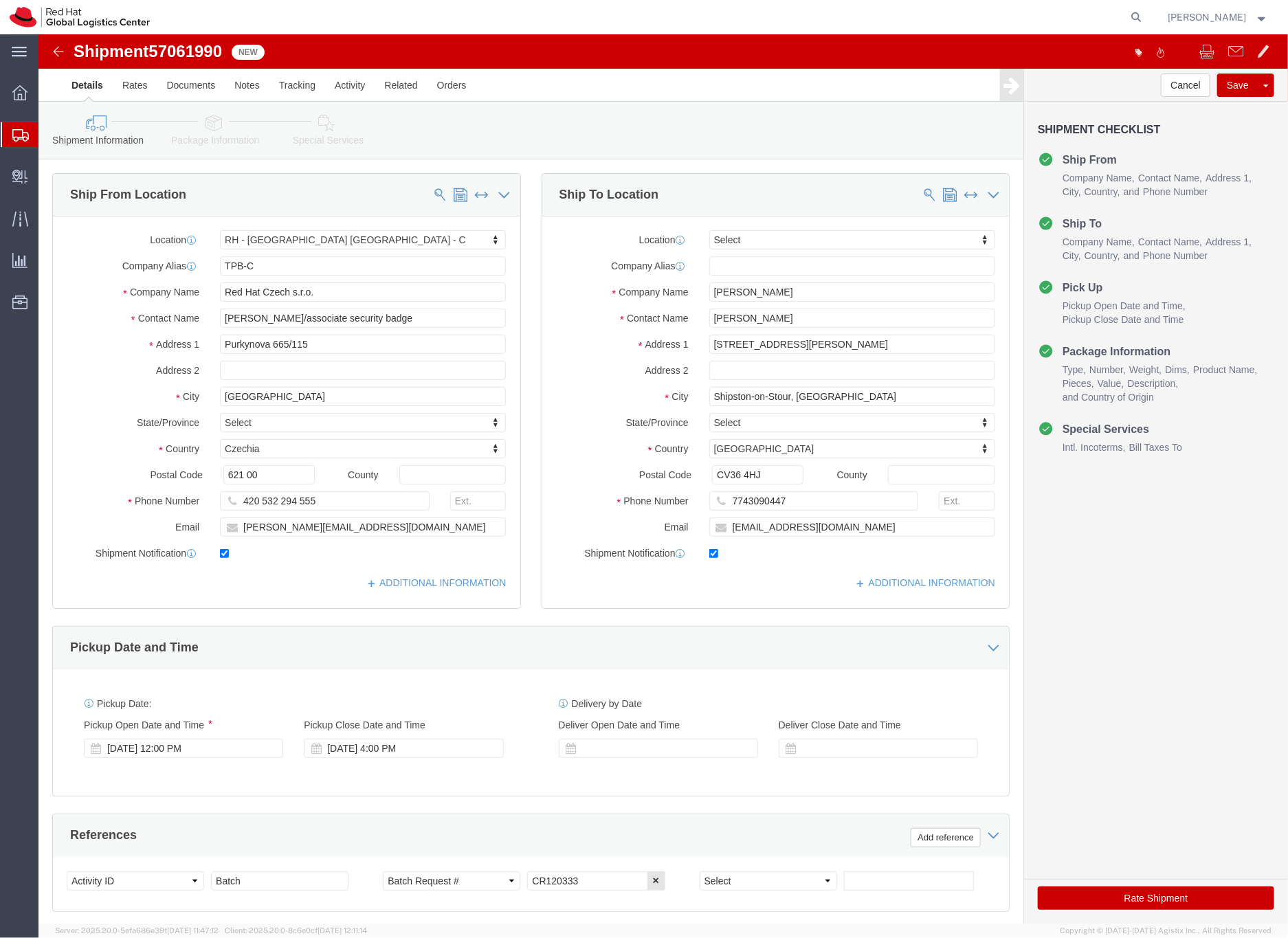
select select "38037"
select select
click input "[EMAIL_ADDRESS][DOMAIN_NAME]"
type input "[EMAIL_ADDRESS][DOMAIN_NAME],[EMAIL_ADDRESS][DOMAIN_NAME]"
click icon
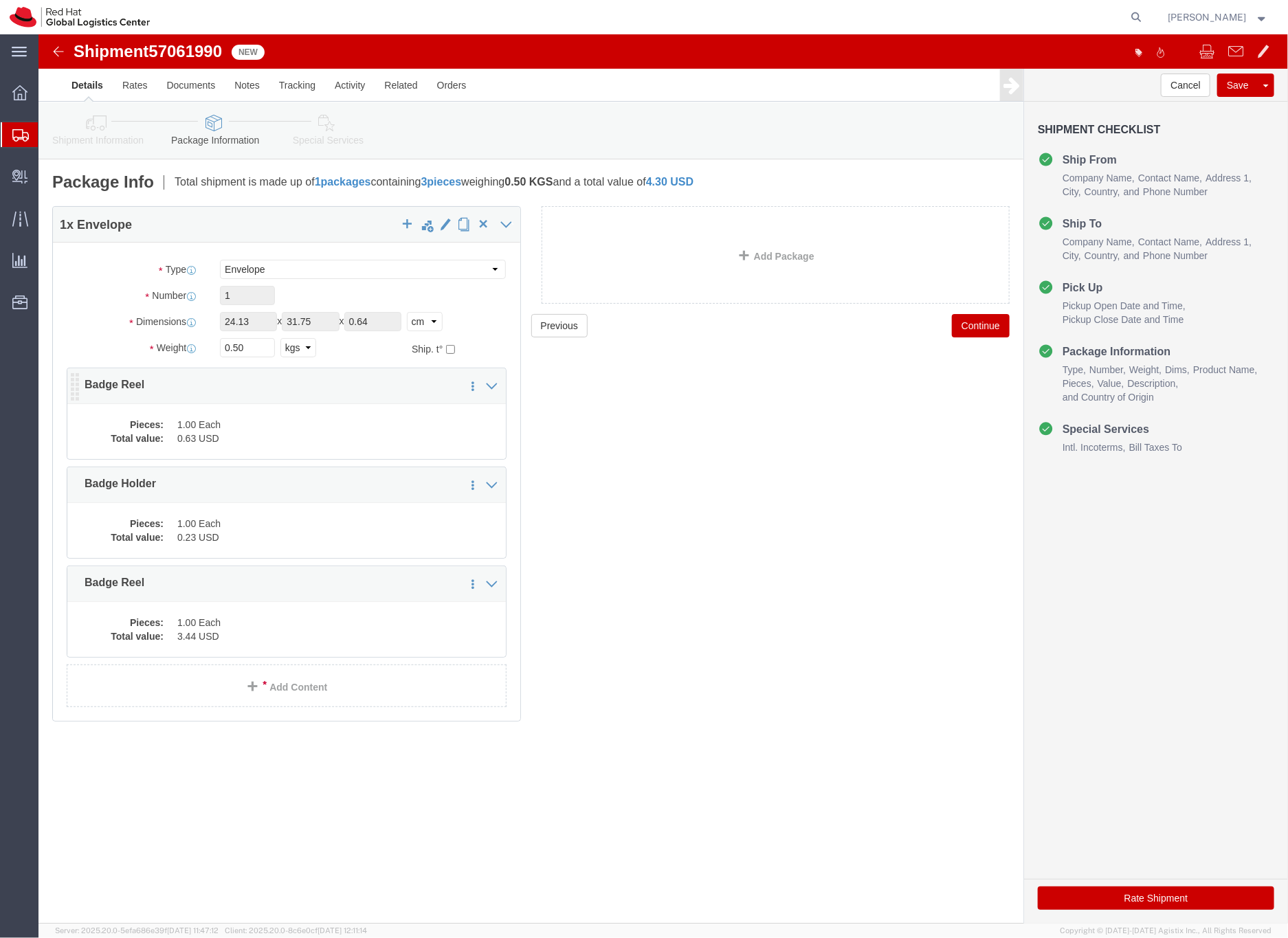
click dd "1.00 Each"
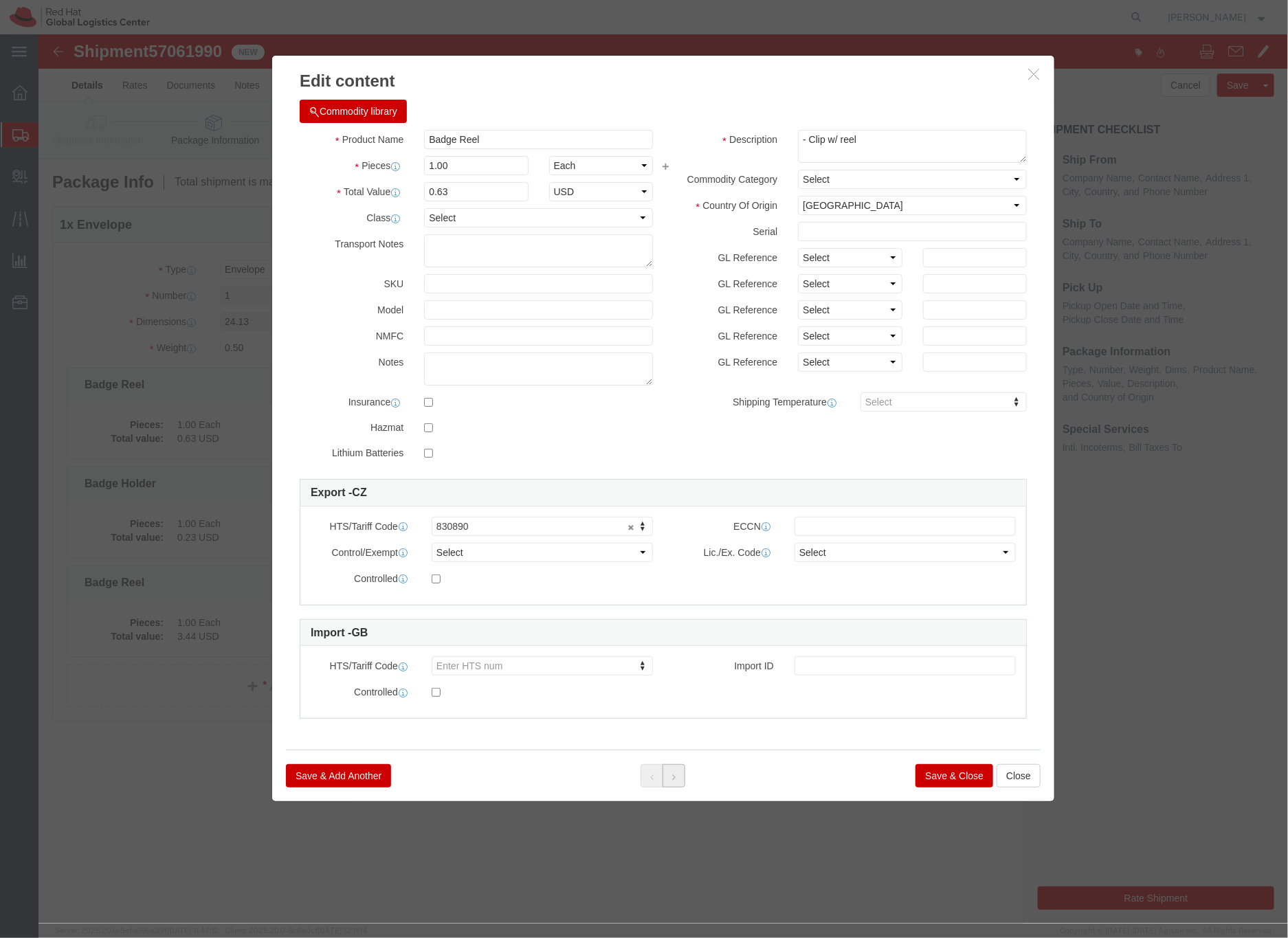
click button
click button "Save & Close"
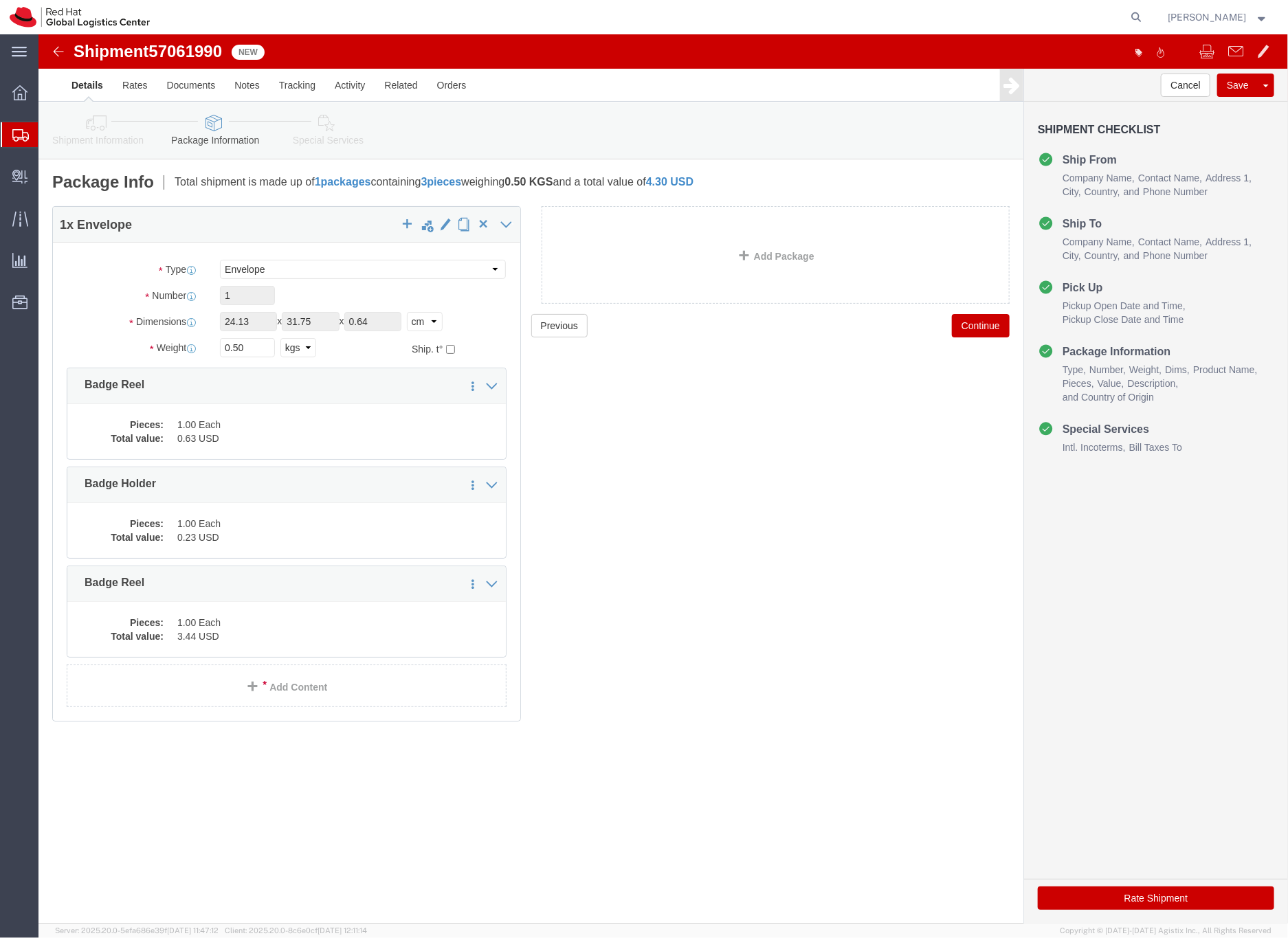
click icon
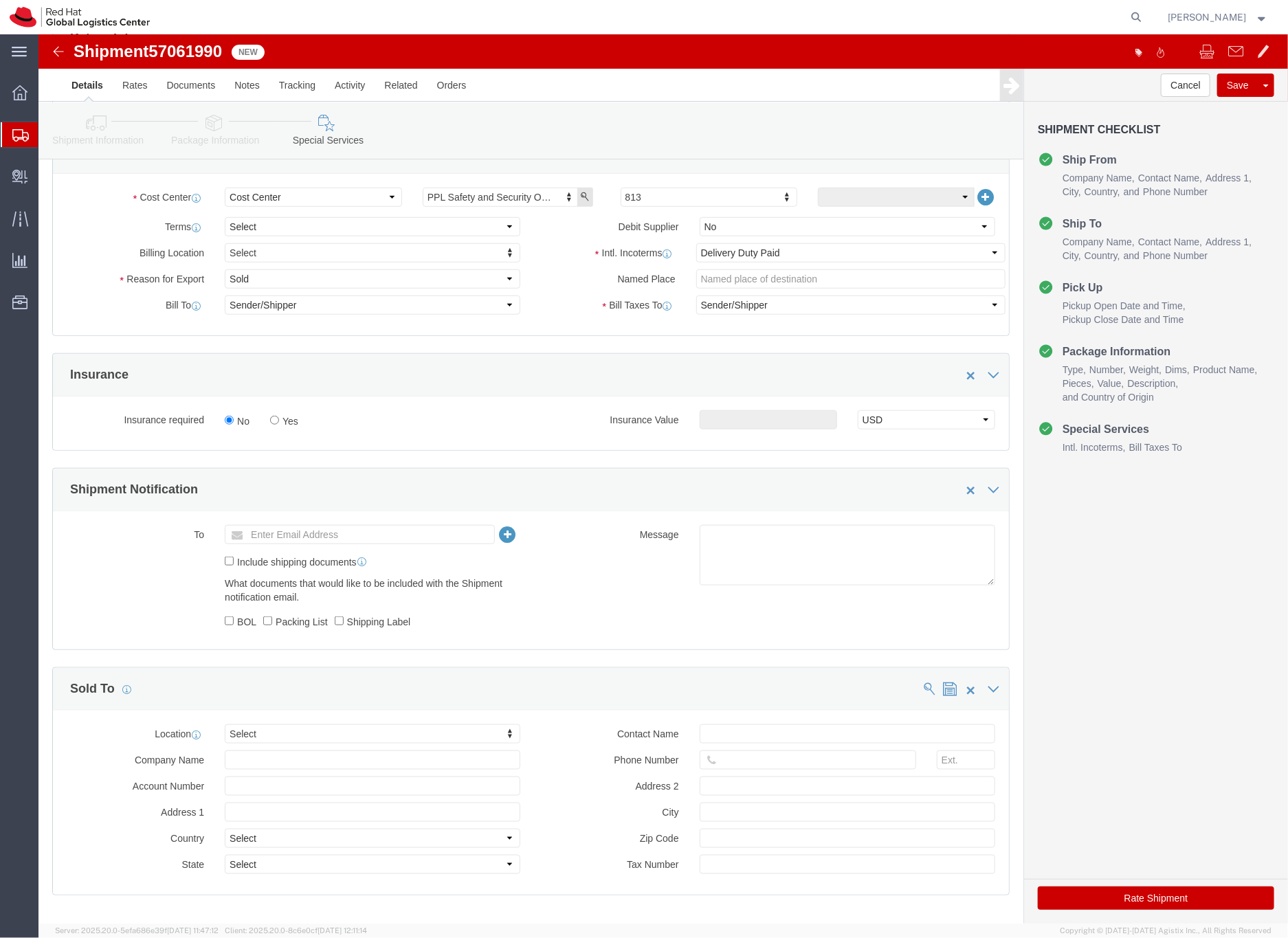
scroll to position [583, 0]
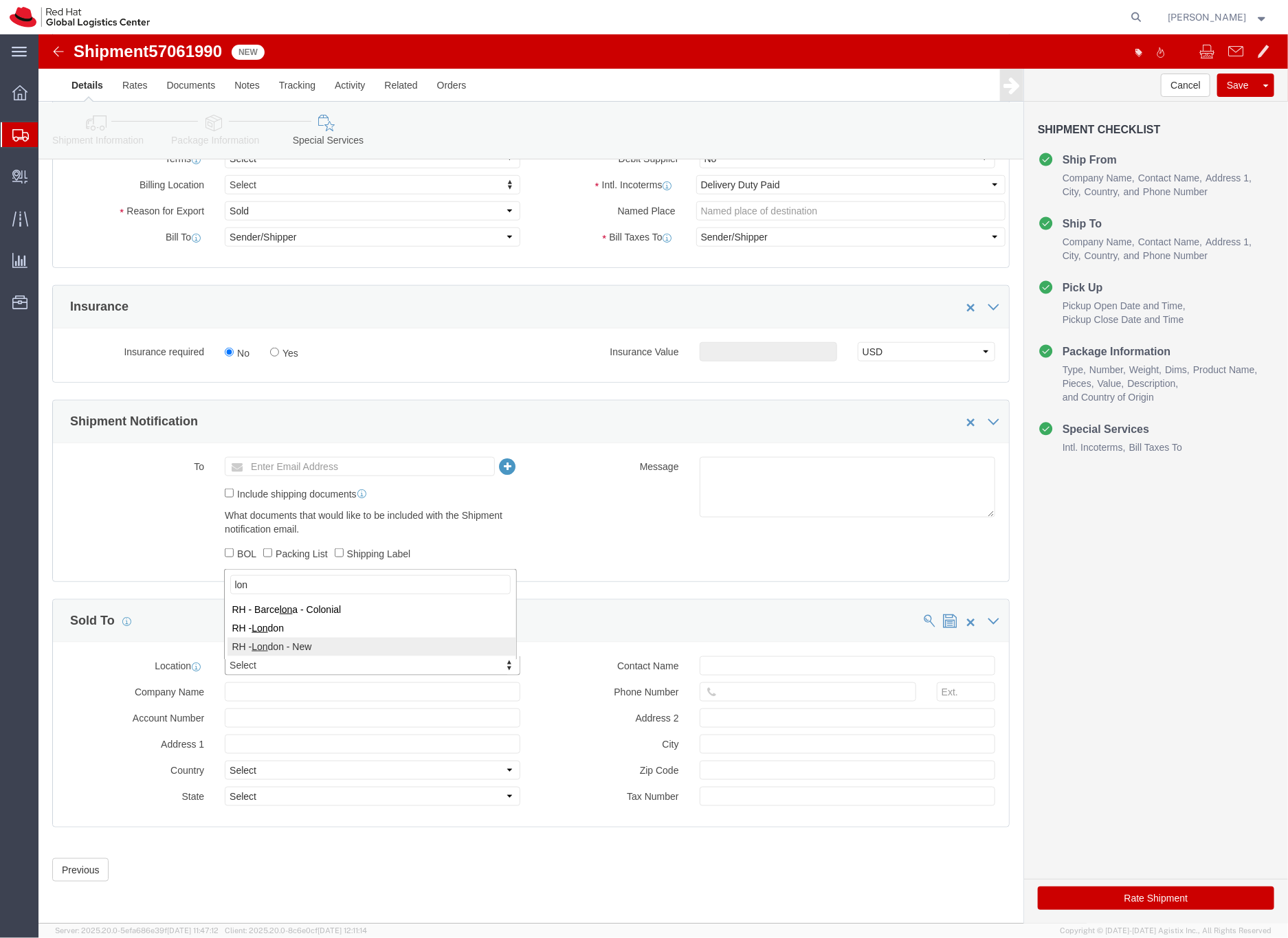
type input "lon"
click input "text"
type input "[EMAIL_ADDRESS][DOMAIN_NAME]"
click button "Rate Shipment"
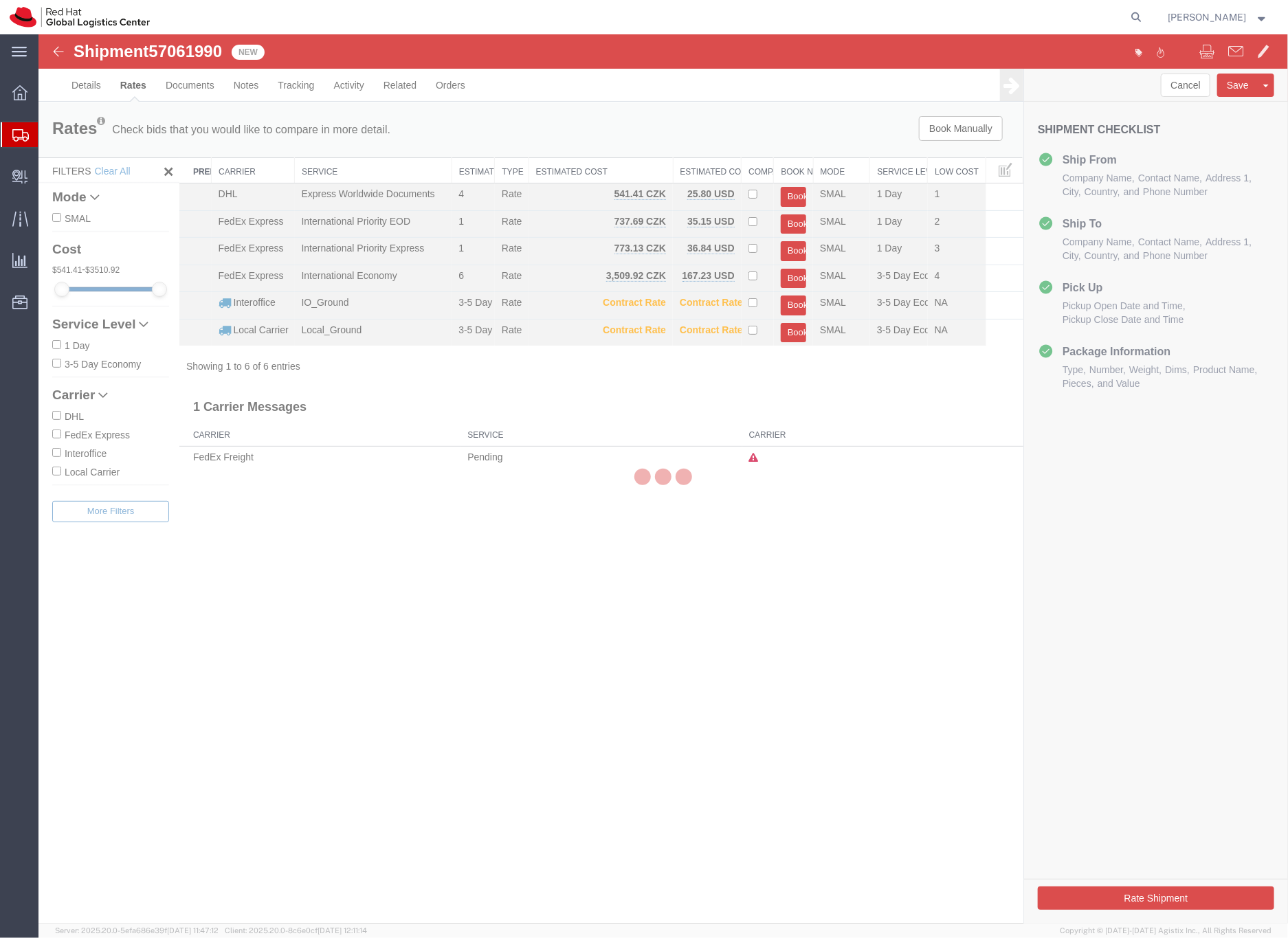
scroll to position [0, 0]
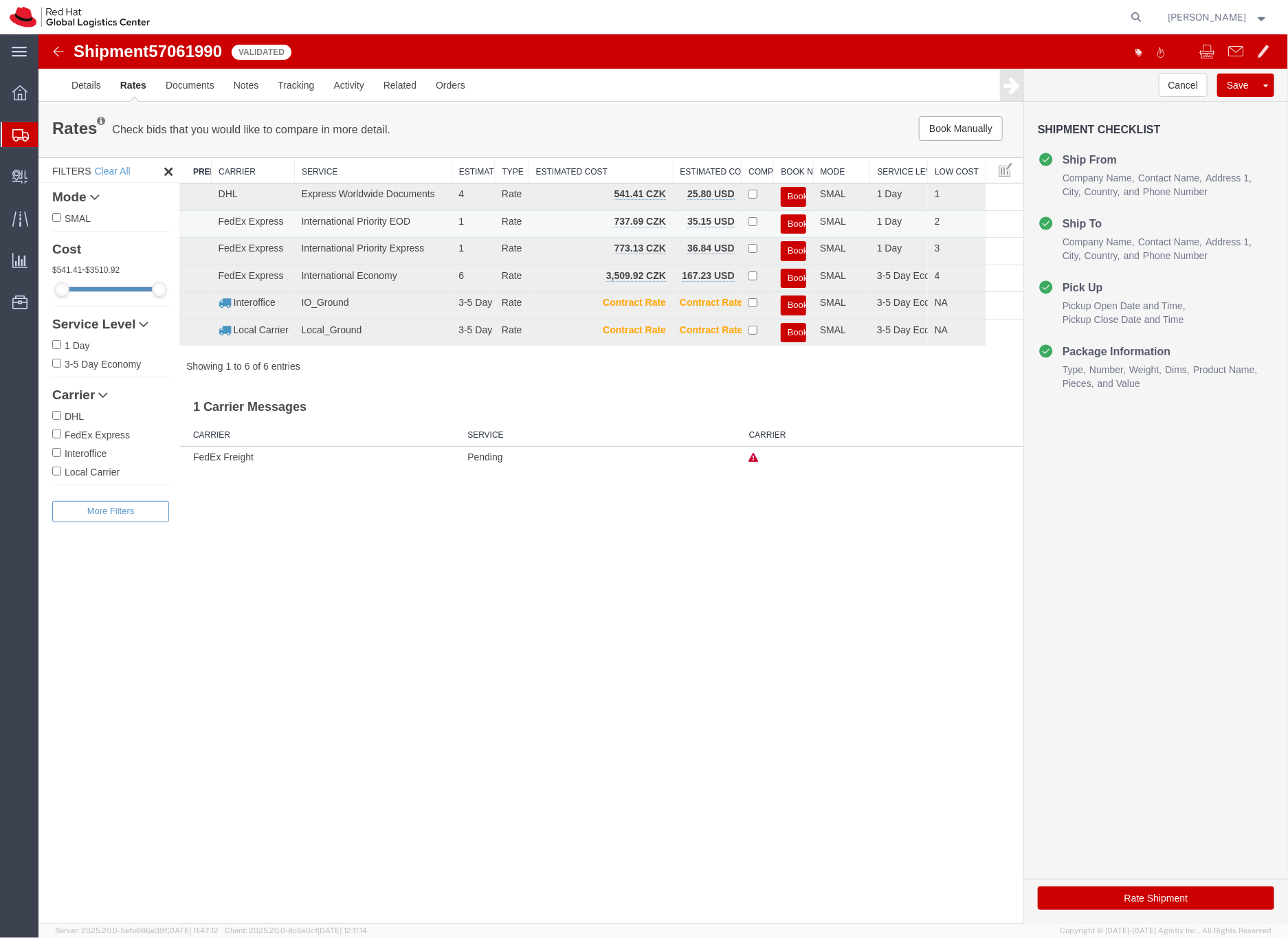
click at [795, 220] on button "Book" at bounding box center [793, 223] width 26 height 20
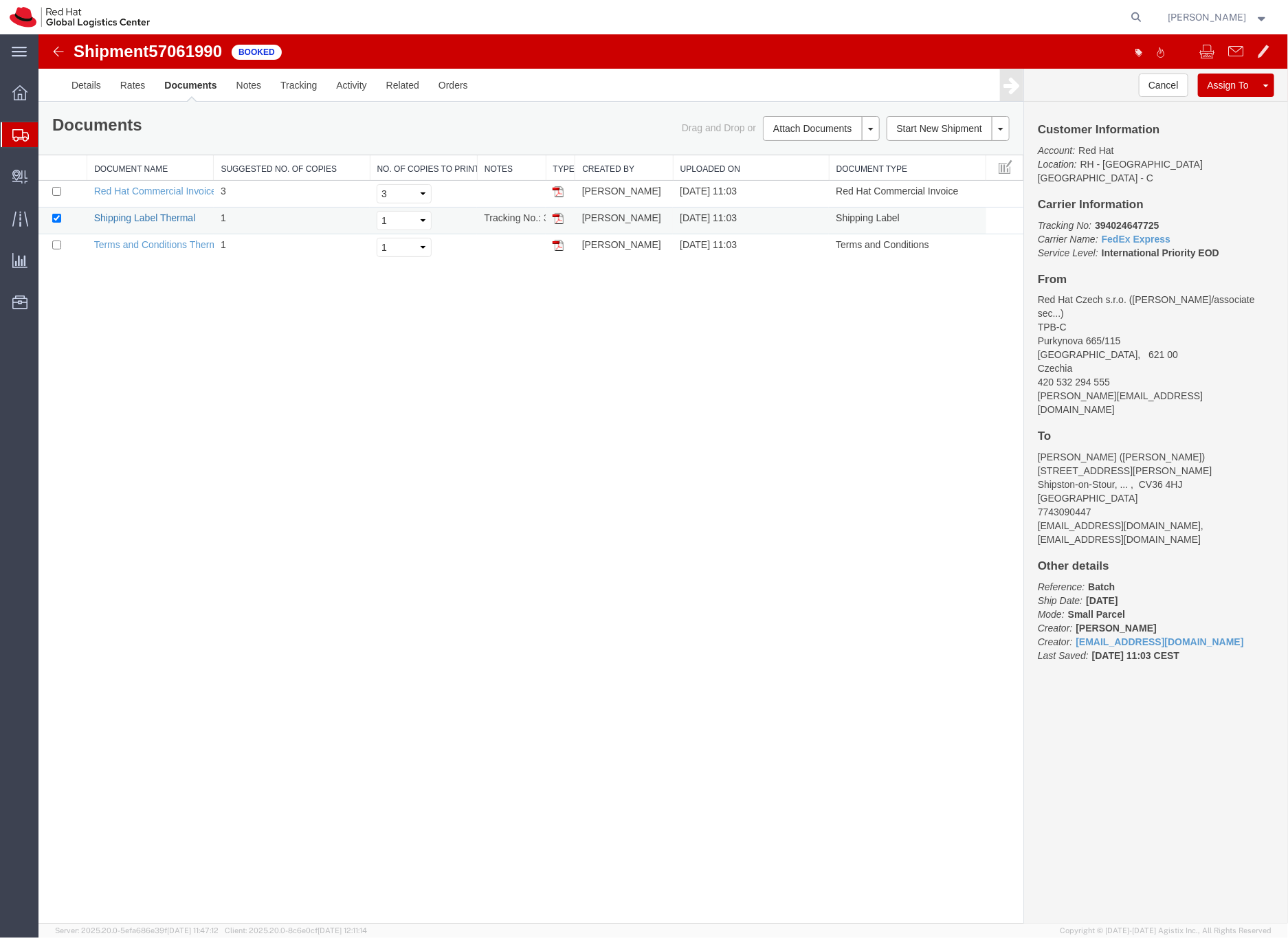
click at [187, 217] on link "Shipping Label Thermal" at bounding box center [143, 217] width 102 height 11
drag, startPoint x: 1169, startPoint y: 14, endPoint x: 1153, endPoint y: 16, distance: 16.1
click at [1146, 14] on icon at bounding box center [1136, 17] width 20 height 20
click at [797, 18] on input "search" at bounding box center [918, 17] width 417 height 33
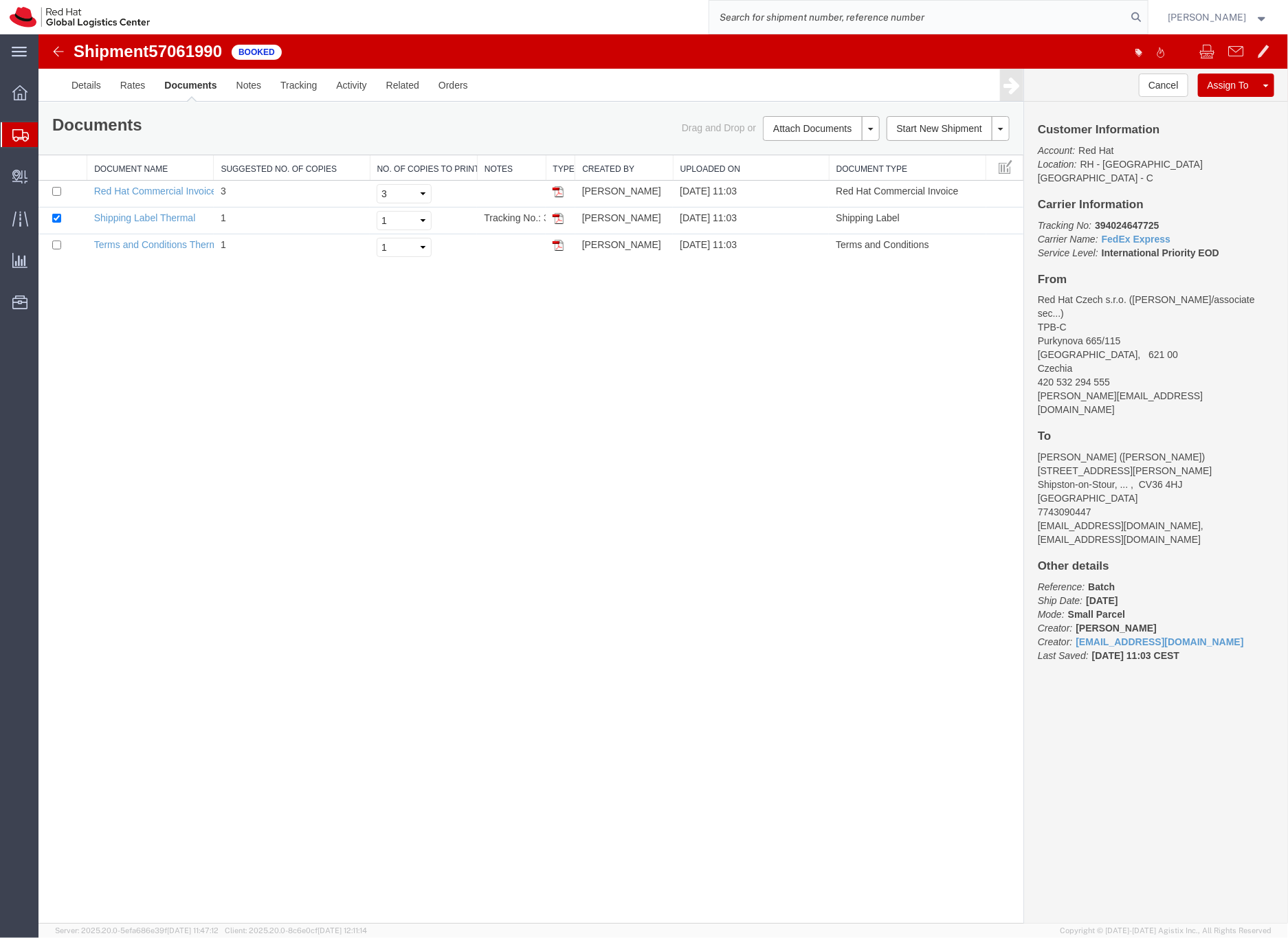
paste input "56623144"
type input "56623144"
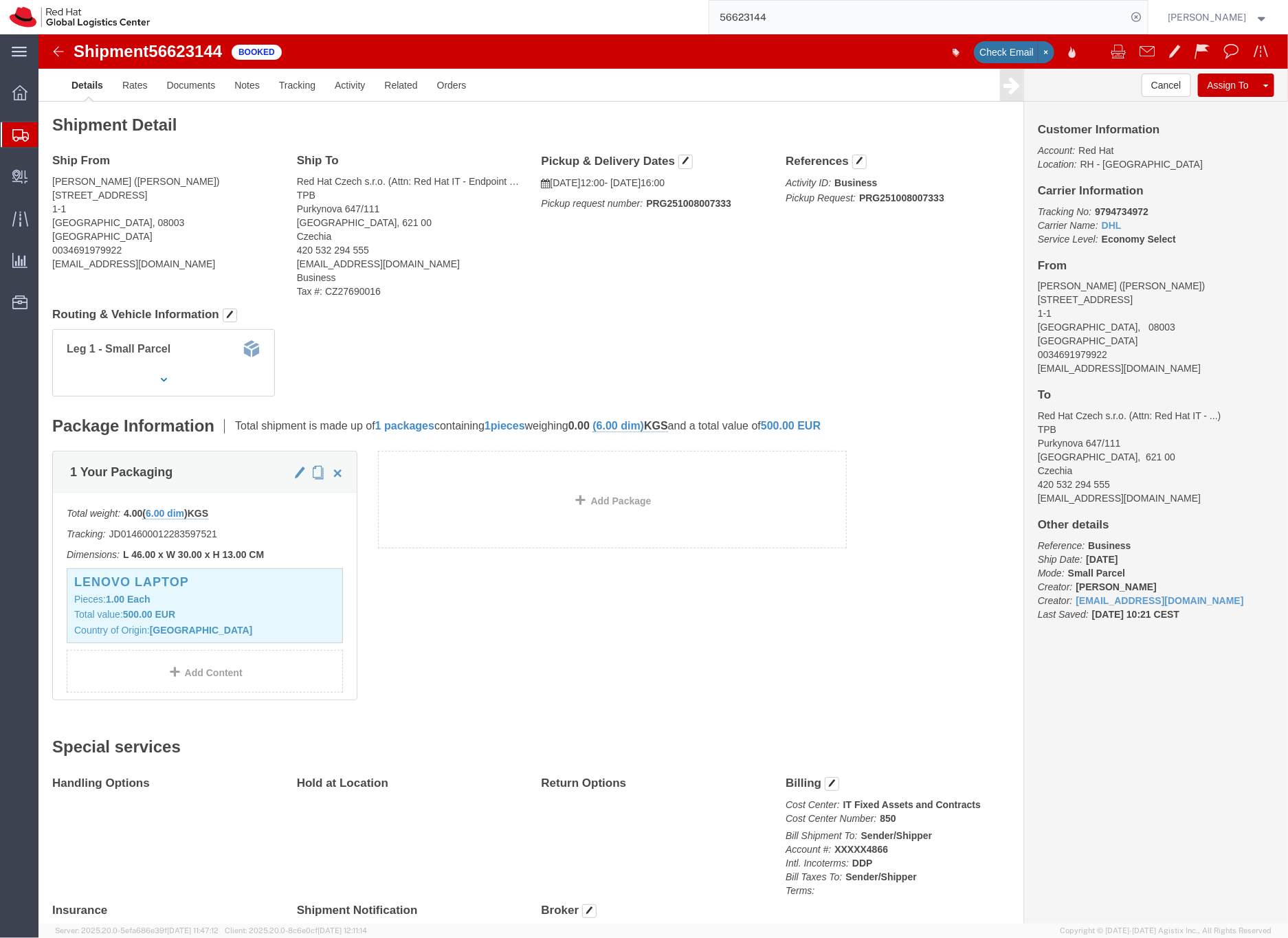
click b "9794734972"
copy b "9794734972"
